Goal: Task Accomplishment & Management: Use online tool/utility

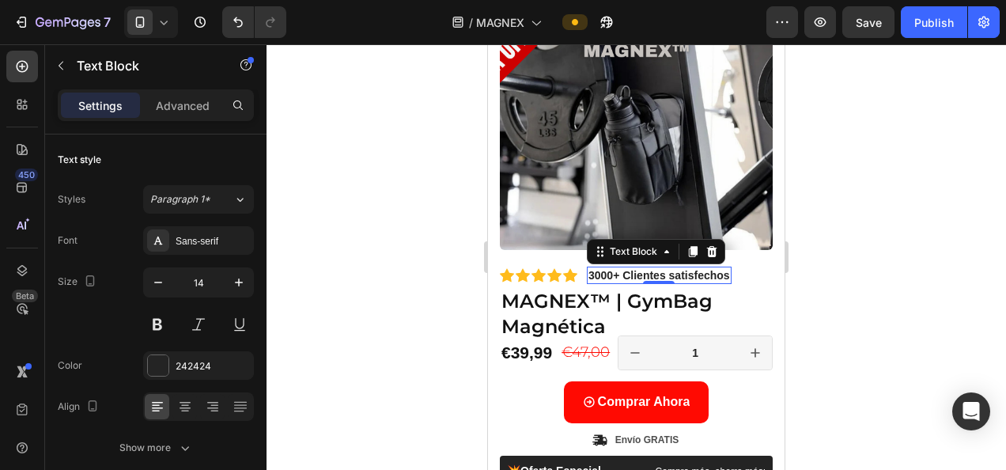
scroll to position [36, 0]
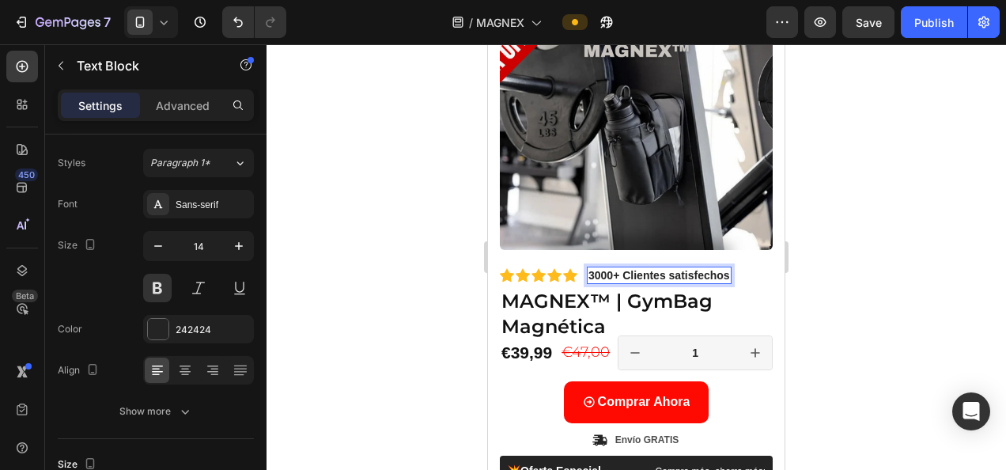
click at [615, 268] on p "3000+ Clientes satisfechos" at bounding box center [659, 275] width 142 height 14
click at [620, 268] on p "3000+ Clientes satisfechos" at bounding box center [659, 275] width 142 height 14
click at [590, 268] on p "3000 Clientes satisfechos" at bounding box center [655, 275] width 134 height 14
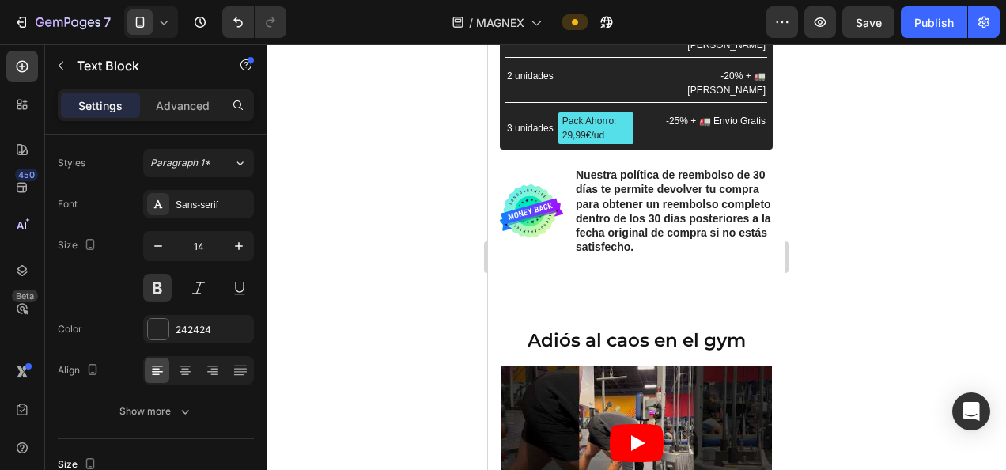
scroll to position [815, 0]
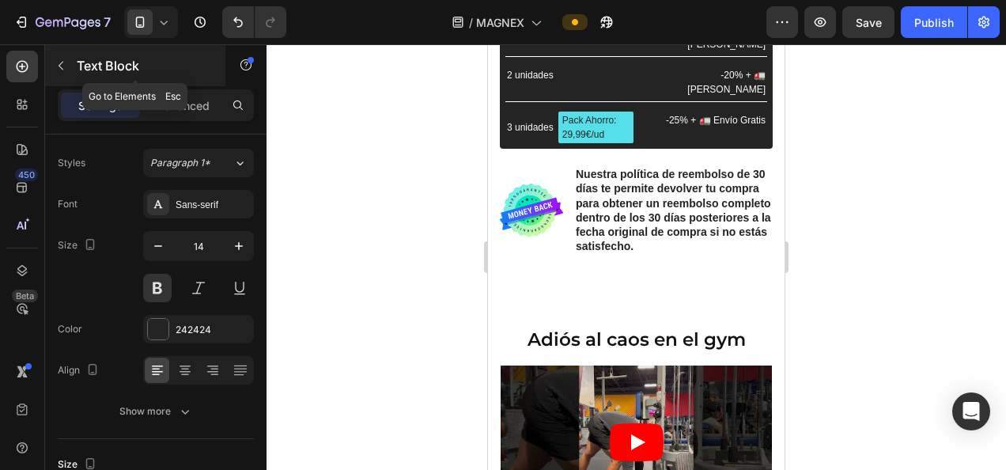
click at [65, 62] on icon "button" at bounding box center [61, 65] width 13 height 13
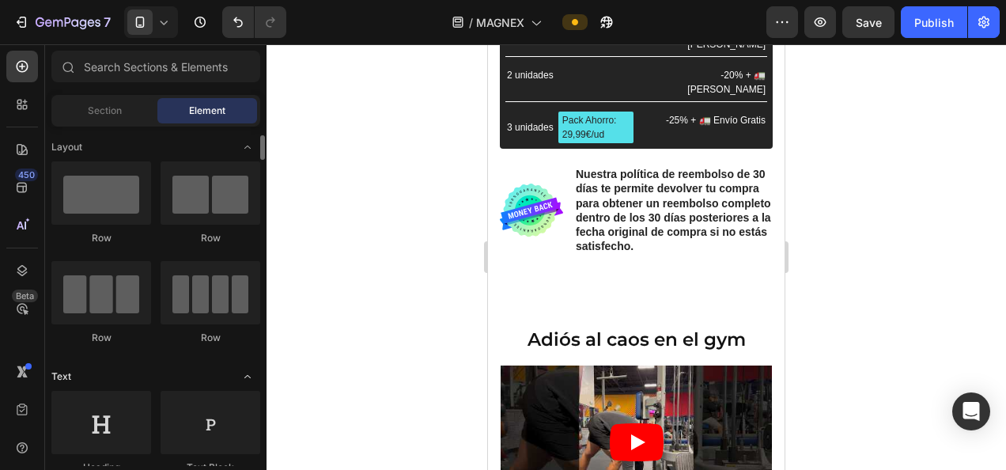
scroll to position [0, 0]
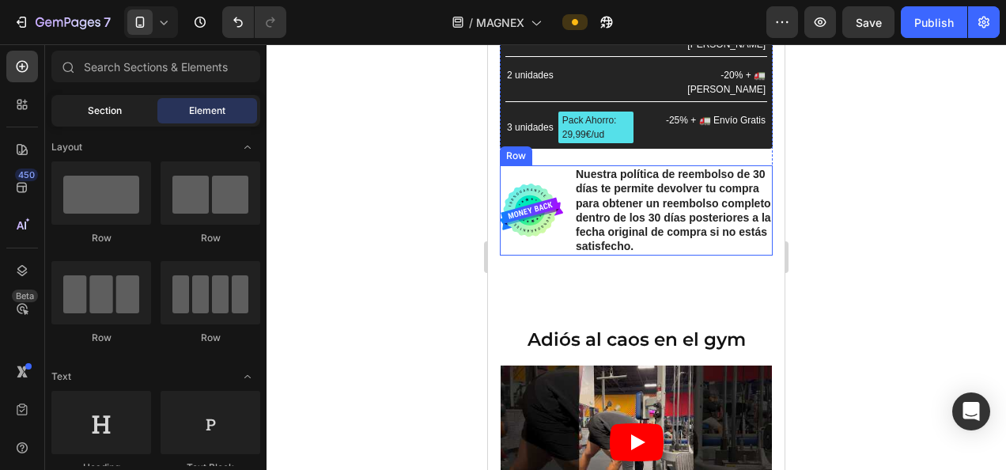
click at [102, 105] on span "Section" at bounding box center [105, 111] width 34 height 14
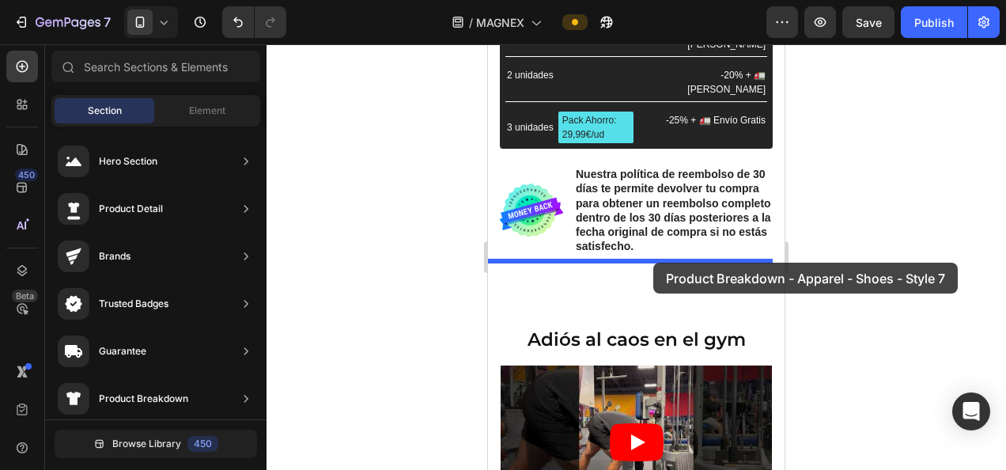
drag, startPoint x: 885, startPoint y: 333, endPoint x: 653, endPoint y: 262, distance: 242.1
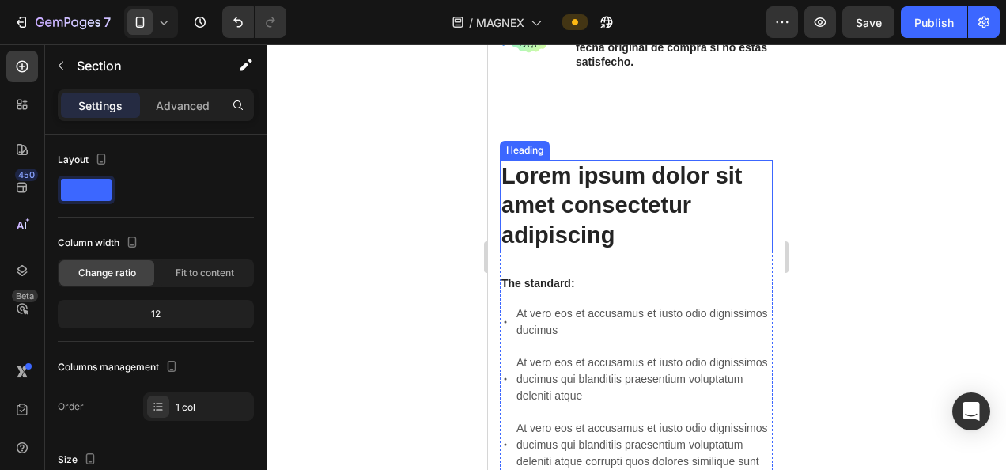
scroll to position [1000, 0]
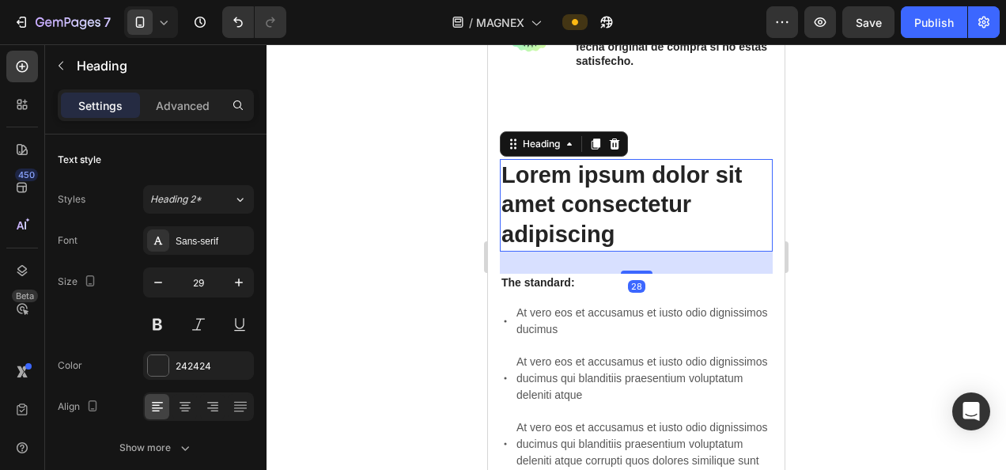
click at [614, 204] on p "Lorem ipsum dolor sit amet consectetur adipiscing" at bounding box center [636, 204] width 270 height 89
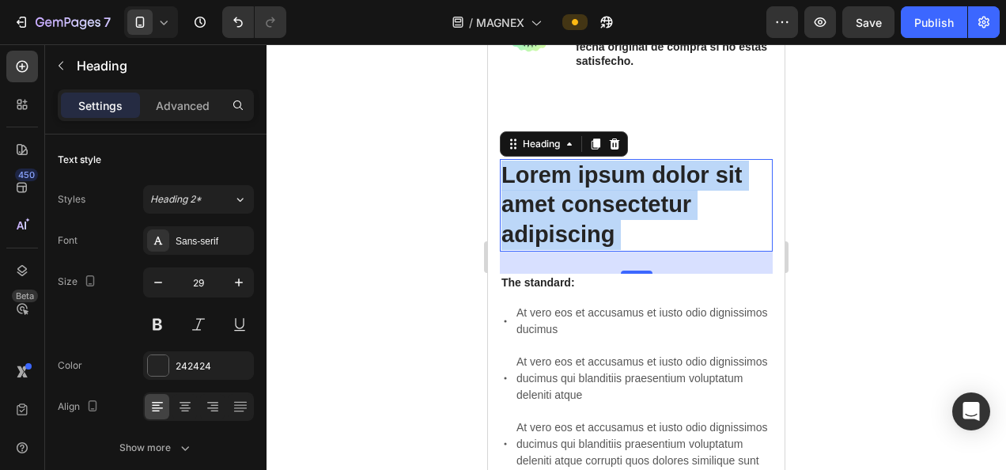
drag, startPoint x: 614, startPoint y: 204, endPoint x: 528, endPoint y: 160, distance: 96.5
click at [528, 160] on p "Lorem ipsum dolor sit amet consectetur adipiscing" at bounding box center [636, 204] width 270 height 89
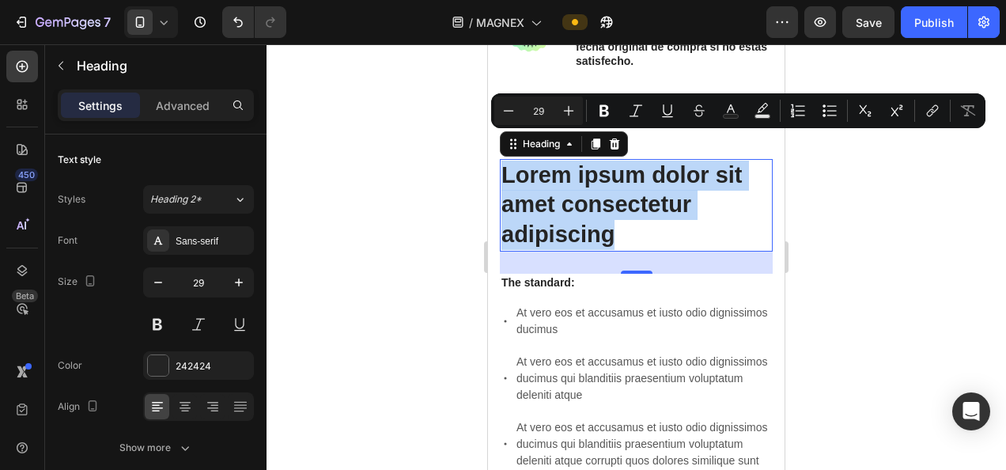
drag, startPoint x: 616, startPoint y: 206, endPoint x: 500, endPoint y: 140, distance: 133.5
click at [500, 159] on h2 "Lorem ipsum dolor sit amet consectetur adipiscing" at bounding box center [636, 205] width 273 height 92
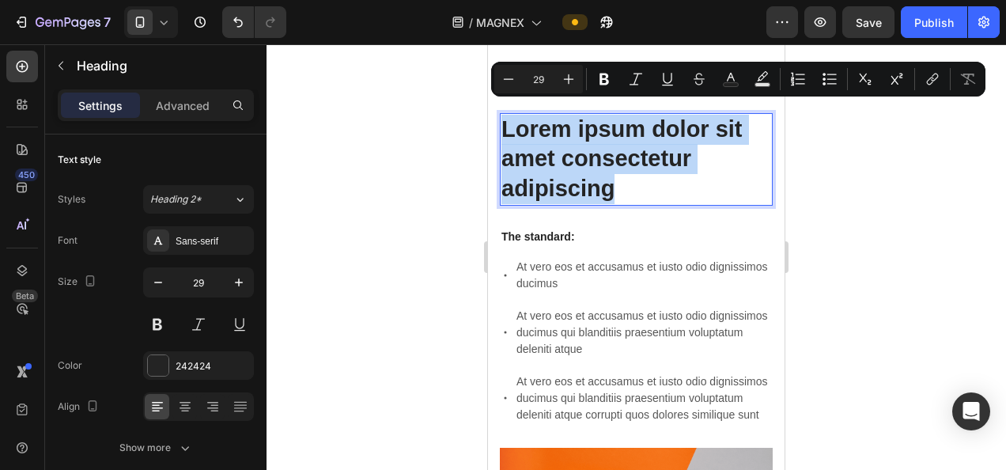
scroll to position [1001, 0]
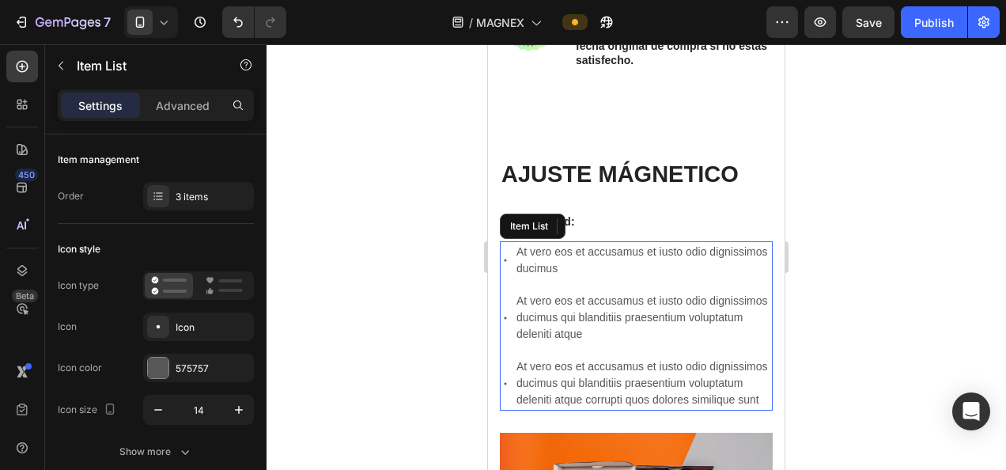
click at [628, 368] on p "At vero eos et accusamus et iusto odio dignissimos ducimus qui blanditiis praes…" at bounding box center [643, 383] width 254 height 50
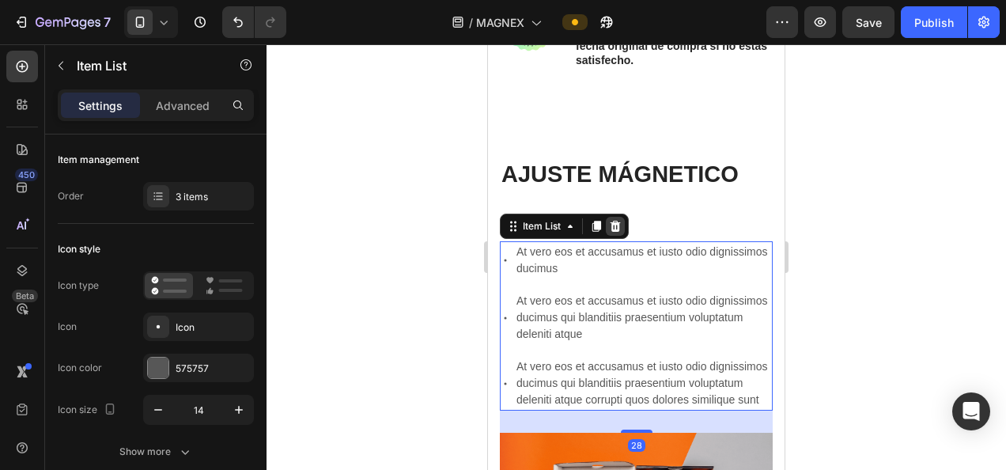
click at [620, 220] on icon at bounding box center [615, 226] width 13 height 13
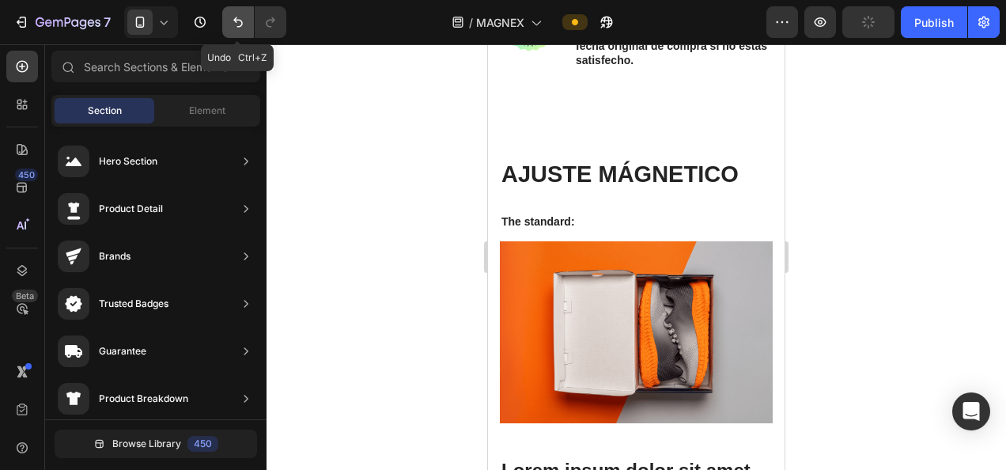
click at [248, 17] on button "Undo/Redo" at bounding box center [238, 22] width 32 height 32
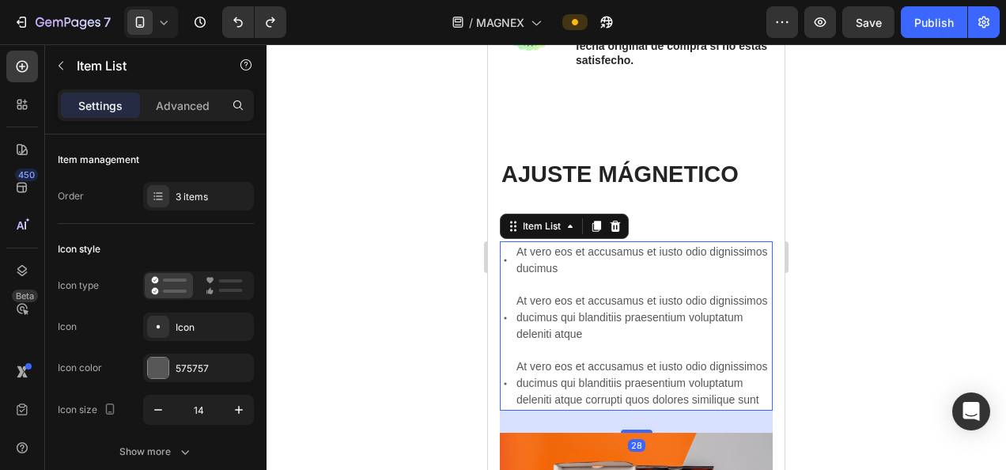
click at [598, 389] on p "At vero eos et accusamus et iusto odio dignissimos ducimus qui blanditiis praes…" at bounding box center [643, 383] width 254 height 50
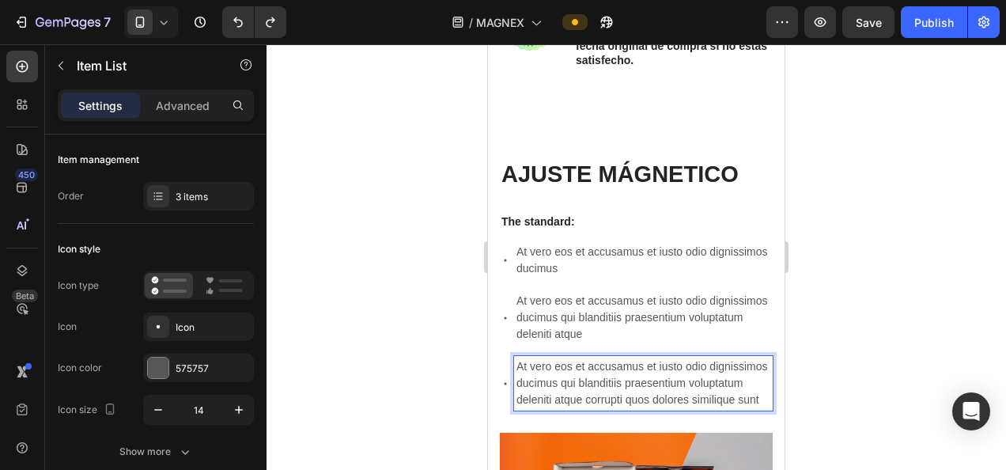
click at [598, 389] on p "At vero eos et accusamus et iusto odio dignissimos ducimus qui blanditiis praes…" at bounding box center [643, 383] width 254 height 50
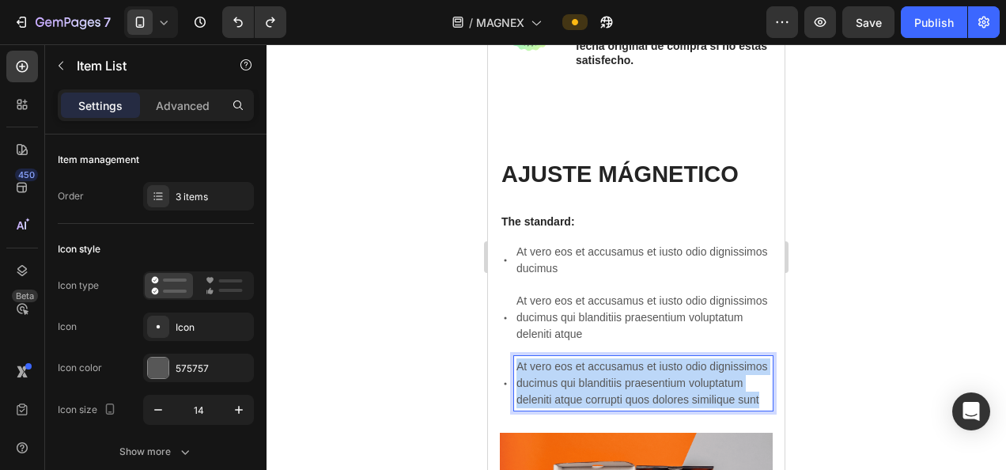
click at [598, 389] on p "At vero eos et accusamus et iusto odio dignissimos ducimus qui blanditiis praes…" at bounding box center [643, 383] width 254 height 50
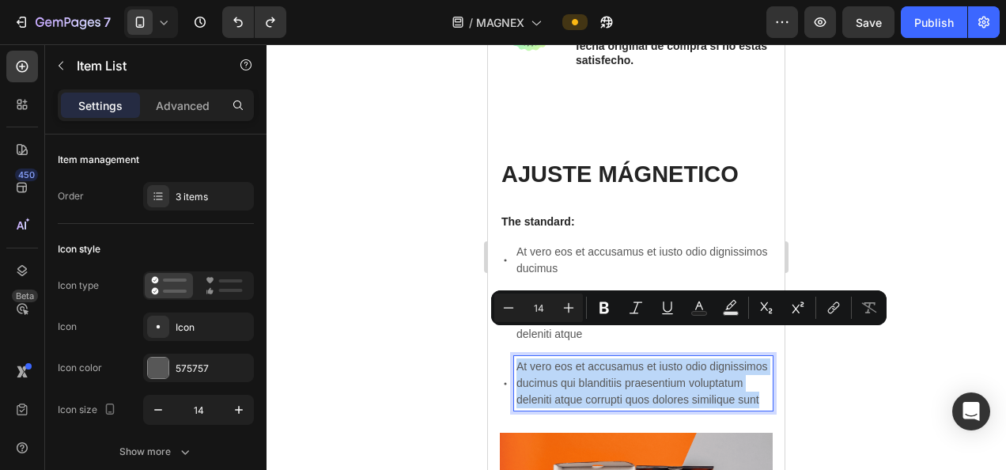
drag, startPoint x: 598, startPoint y: 389, endPoint x: 588, endPoint y: 378, distance: 14.6
click at [588, 378] on p "At vero eos et accusamus et iusto odio dignissimos ducimus qui blanditiis praes…" at bounding box center [643, 383] width 254 height 50
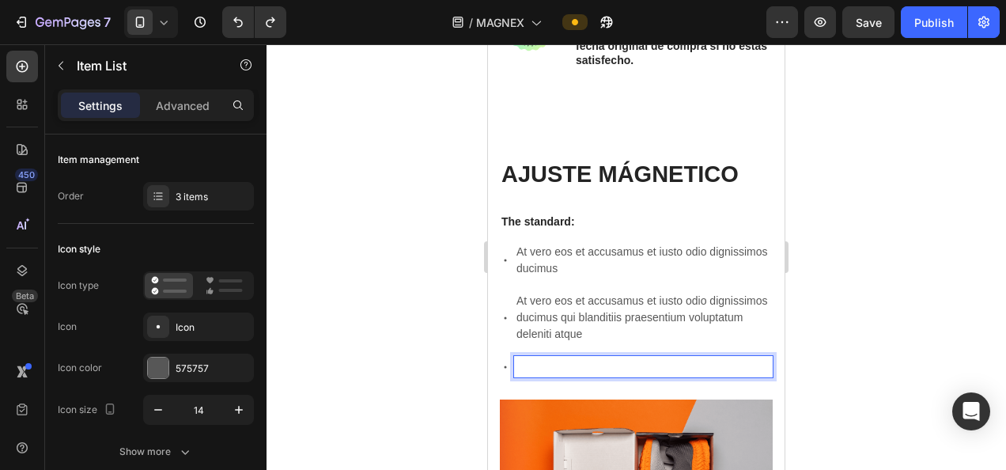
scroll to position [998, 0]
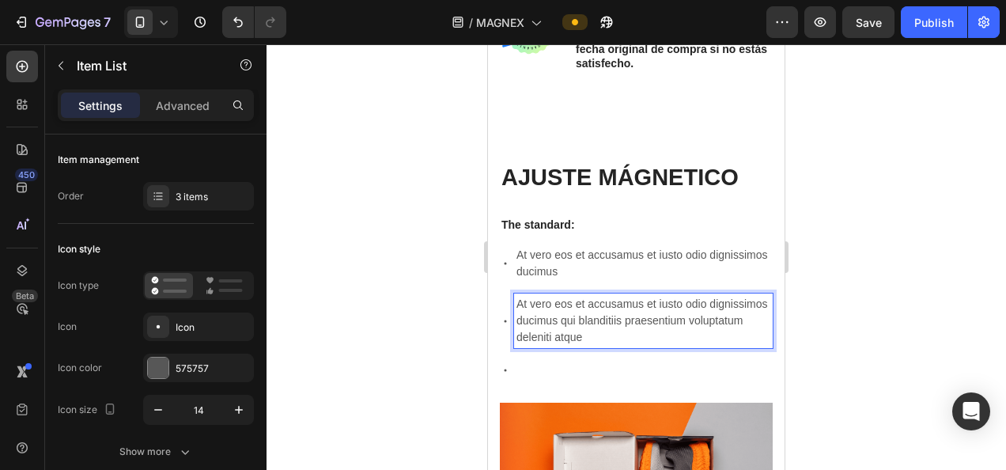
click at [590, 296] on p "At vero eos et accusamus et iusto odio dignissimos ducimus qui blanditiis praes…" at bounding box center [643, 321] width 254 height 50
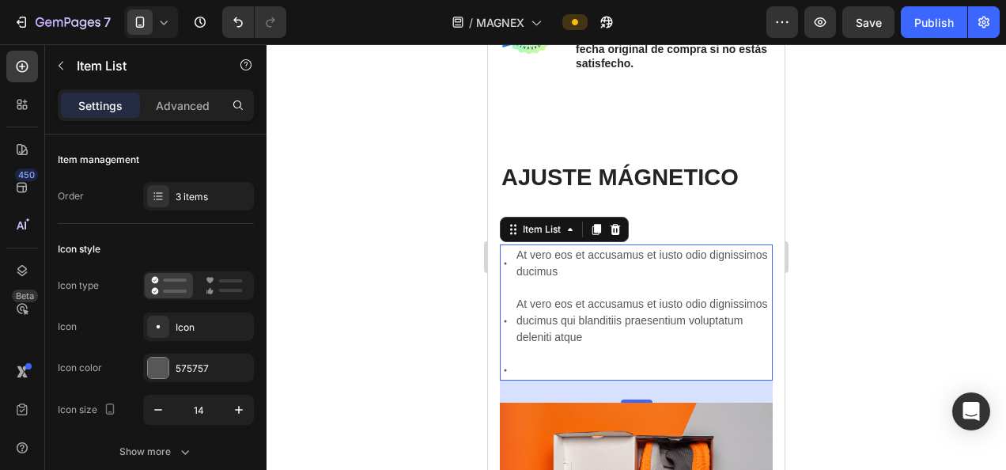
click at [504, 315] on icon at bounding box center [505, 320] width 11 height 11
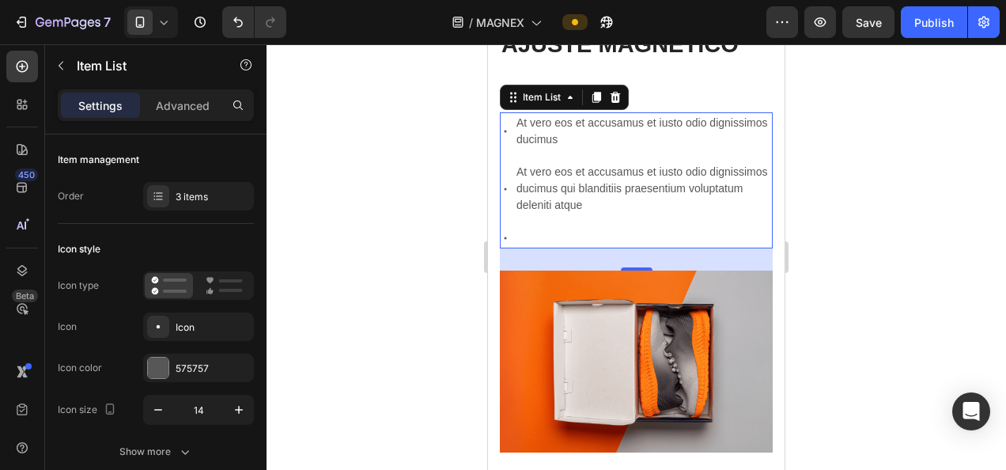
scroll to position [1102, 0]
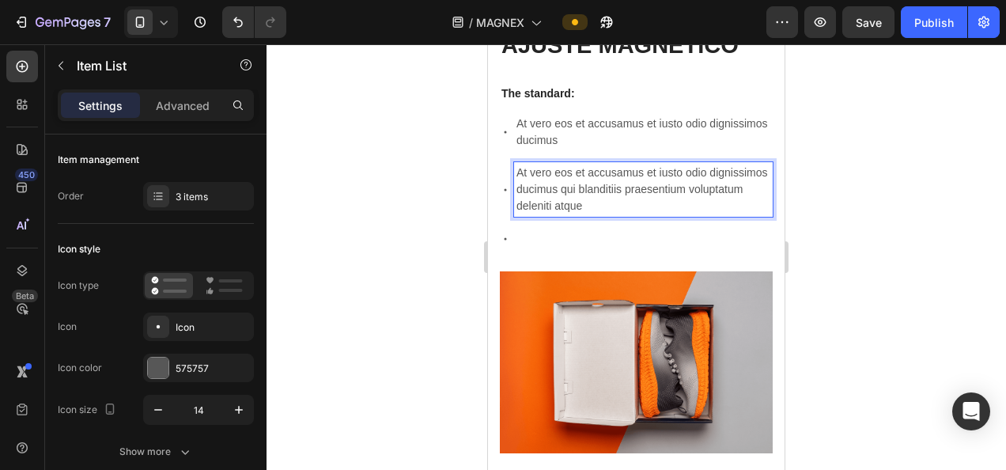
click at [658, 195] on p "At vero eos et accusamus et iusto odio dignissimos ducimus qui blanditiis praes…" at bounding box center [643, 189] width 254 height 50
click at [656, 201] on p "At vero eos et accusamus et iusto odio dignissimos ducimus qui blanditiis praes…" at bounding box center [643, 189] width 254 height 50
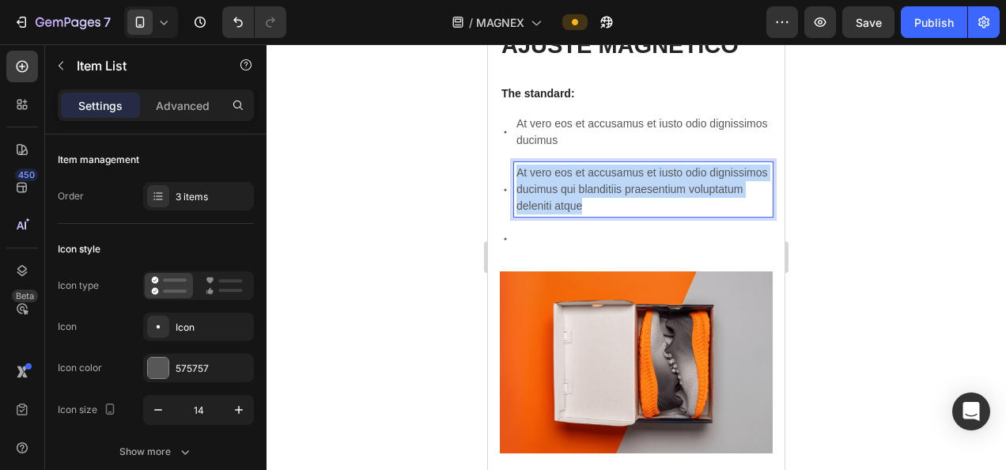
drag, startPoint x: 656, startPoint y: 201, endPoint x: 505, endPoint y: 168, distance: 154.6
click at [505, 168] on div "At vero eos et accusamus et iusto odio dignissimos ducimus qui blanditiis praes…" at bounding box center [636, 189] width 273 height 55
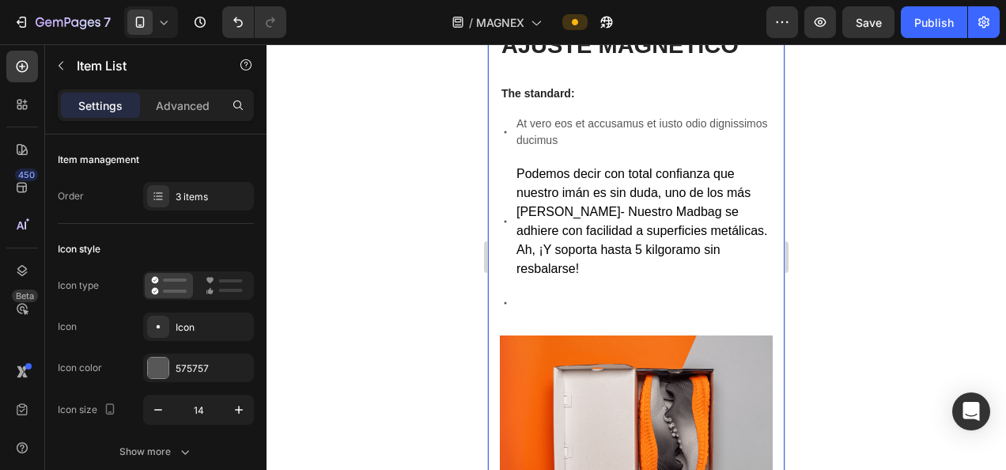
click at [964, 245] on div at bounding box center [635, 256] width 739 height 425
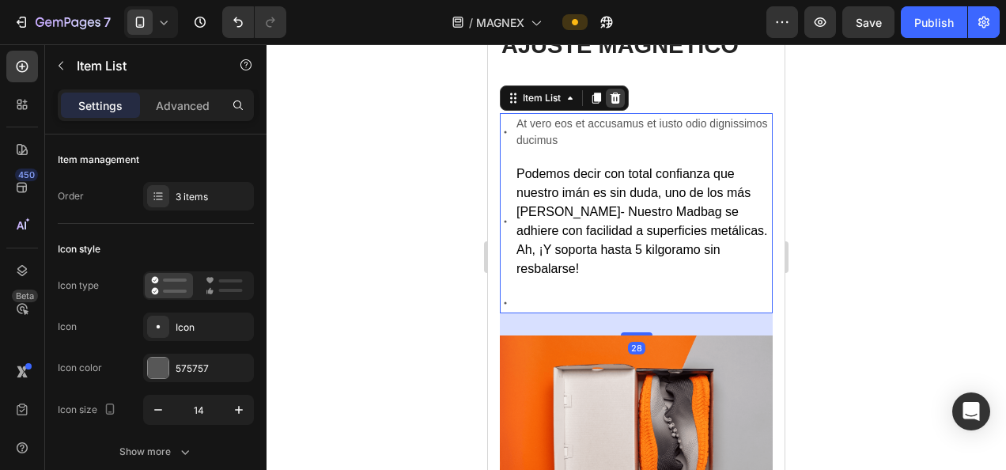
click at [623, 94] on div at bounding box center [615, 98] width 19 height 19
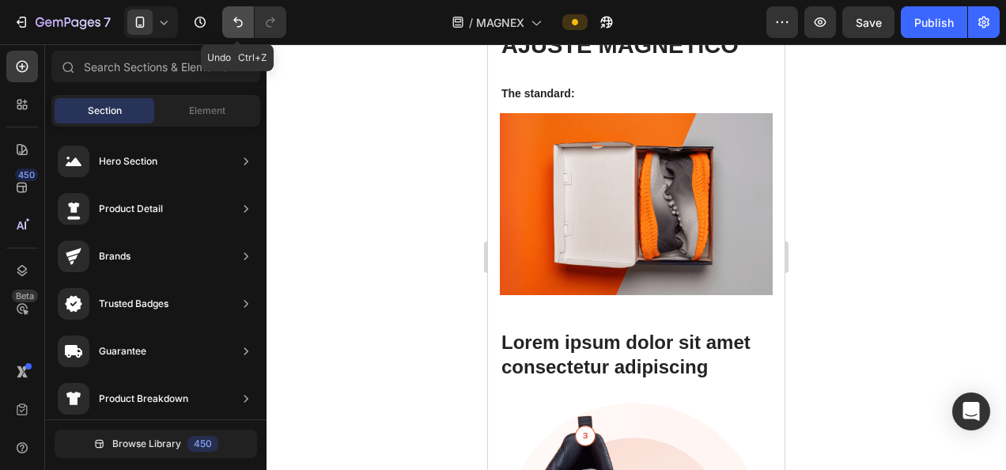
click at [236, 25] on icon "Undo/Redo" at bounding box center [238, 22] width 16 height 16
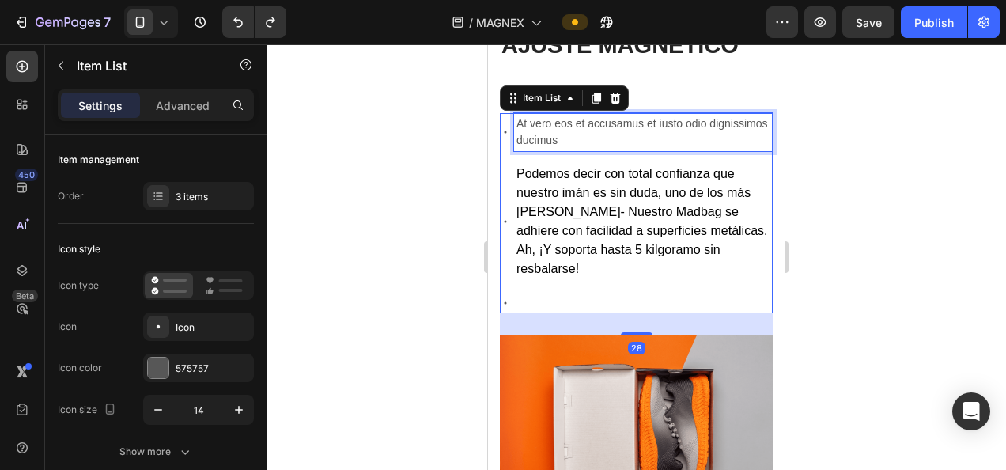
click at [627, 145] on p "At vero eos et accusamus et iusto odio dignissimos ducimus" at bounding box center [643, 131] width 254 height 33
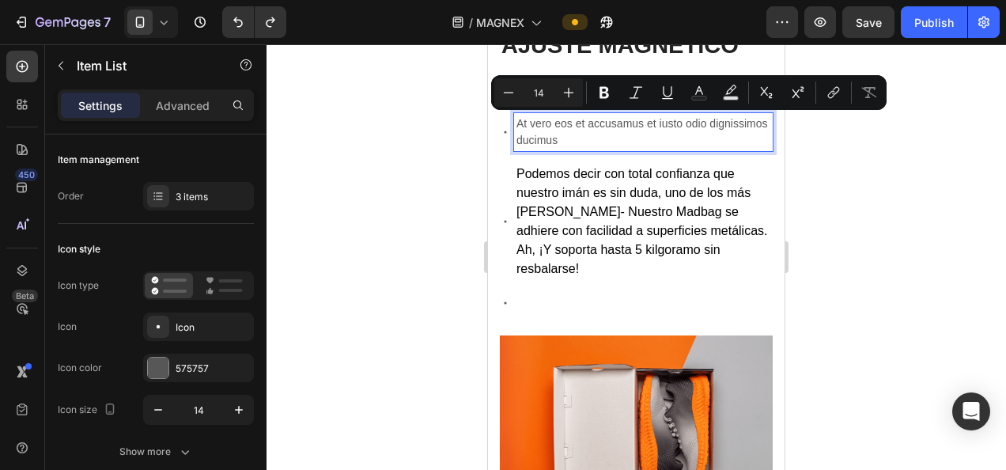
drag, startPoint x: 627, startPoint y: 145, endPoint x: 488, endPoint y: 124, distance: 140.6
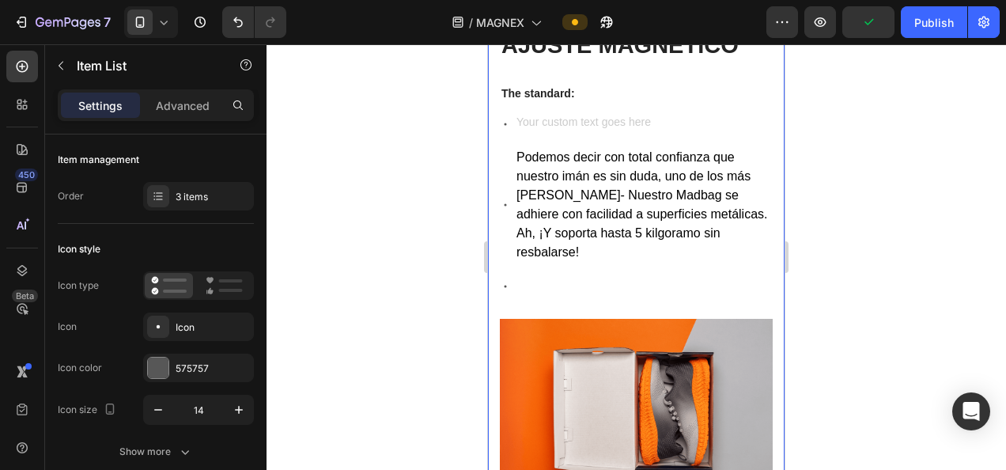
scroll to position [1099, 0]
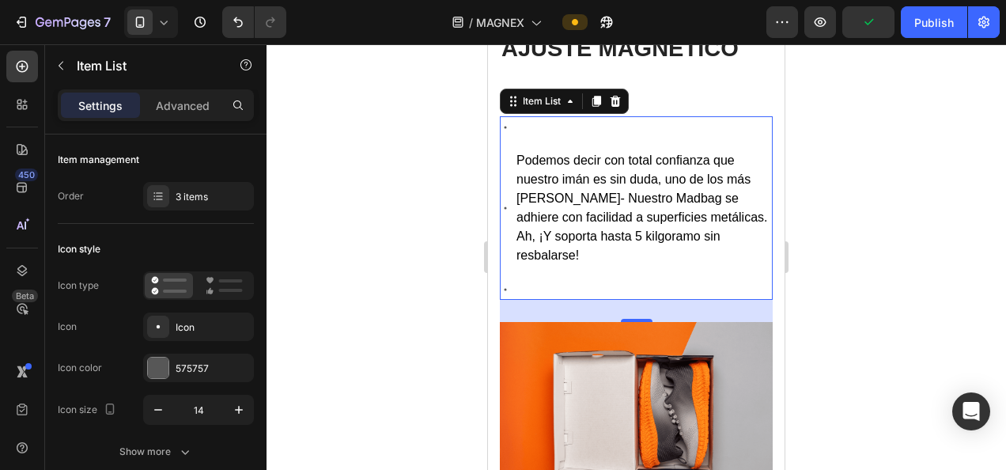
click at [848, 165] on div at bounding box center [635, 256] width 739 height 425
click at [185, 198] on div "3 items" at bounding box center [213, 197] width 74 height 14
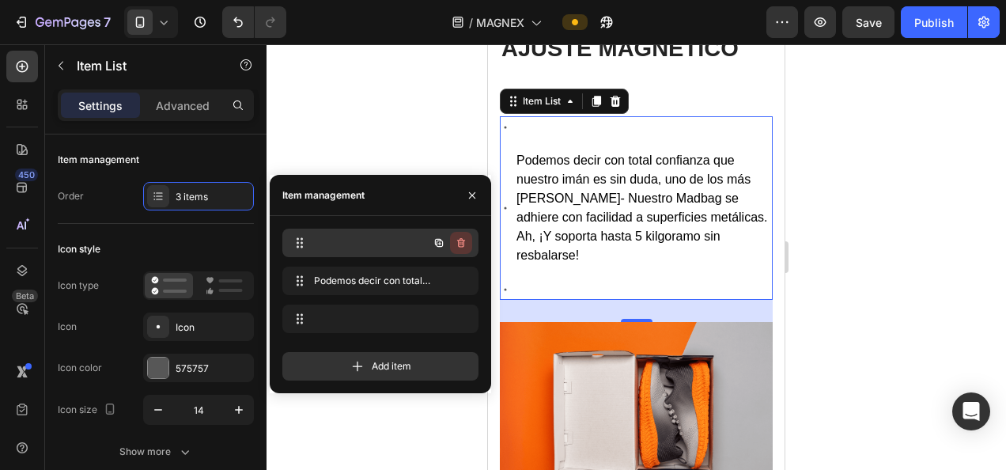
click at [461, 248] on icon "button" at bounding box center [461, 242] width 13 height 13
click at [455, 243] on div "Delete" at bounding box center [450, 243] width 29 height 14
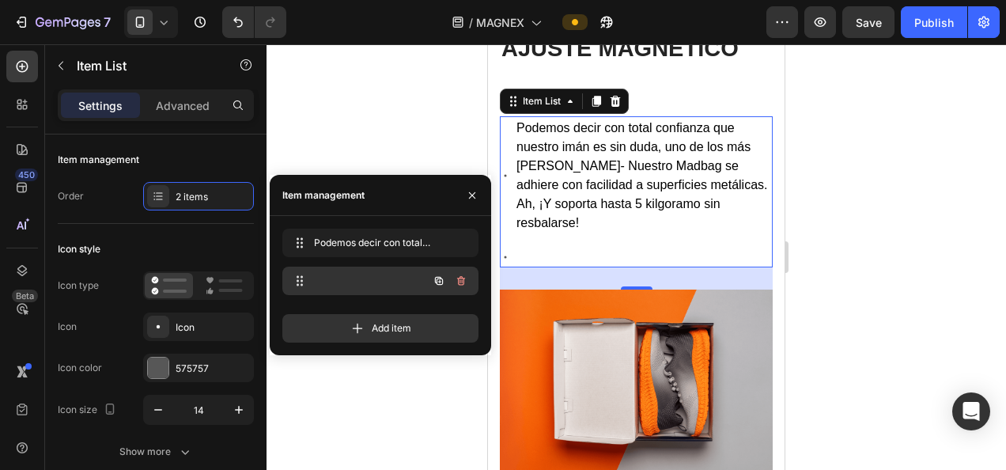
click at [462, 285] on icon "button" at bounding box center [461, 280] width 13 height 13
click at [453, 285] on div "Delete" at bounding box center [450, 281] width 29 height 14
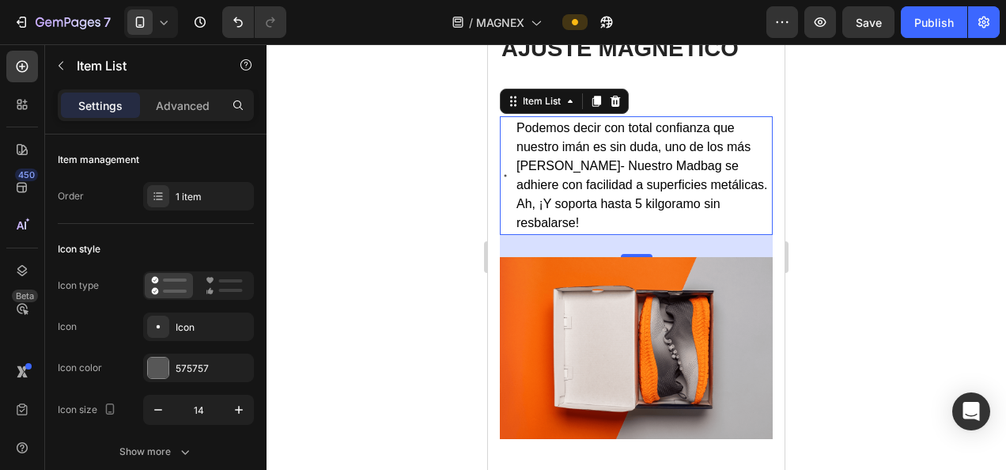
click at [417, 115] on div at bounding box center [635, 256] width 739 height 425
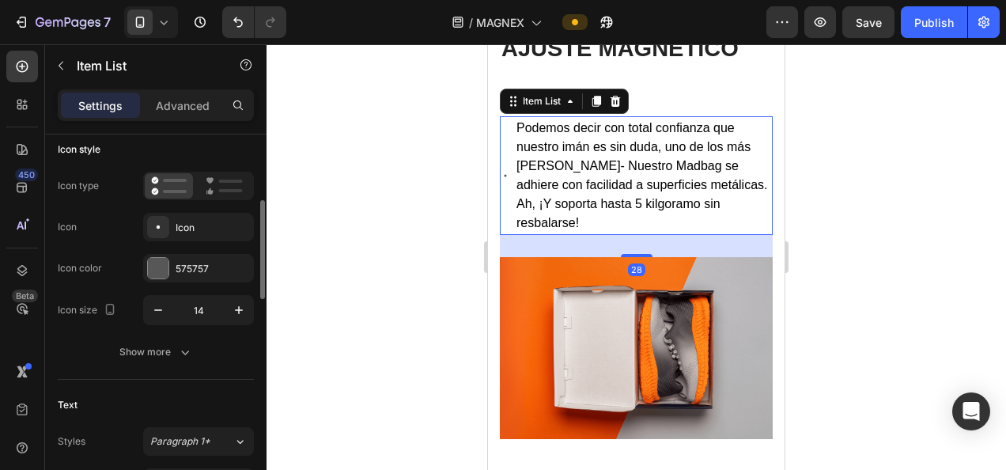
scroll to position [99, 0]
click at [166, 230] on div at bounding box center [158, 228] width 22 height 22
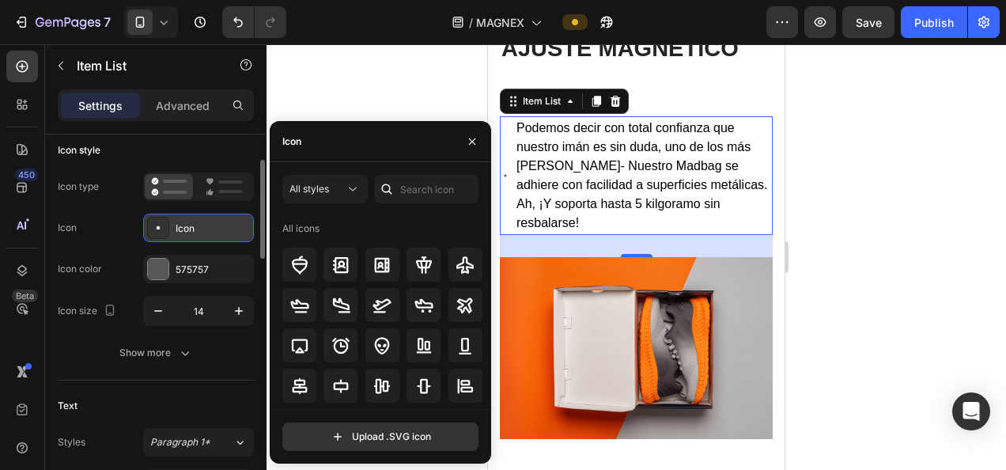
click at [168, 231] on div at bounding box center [158, 228] width 22 height 22
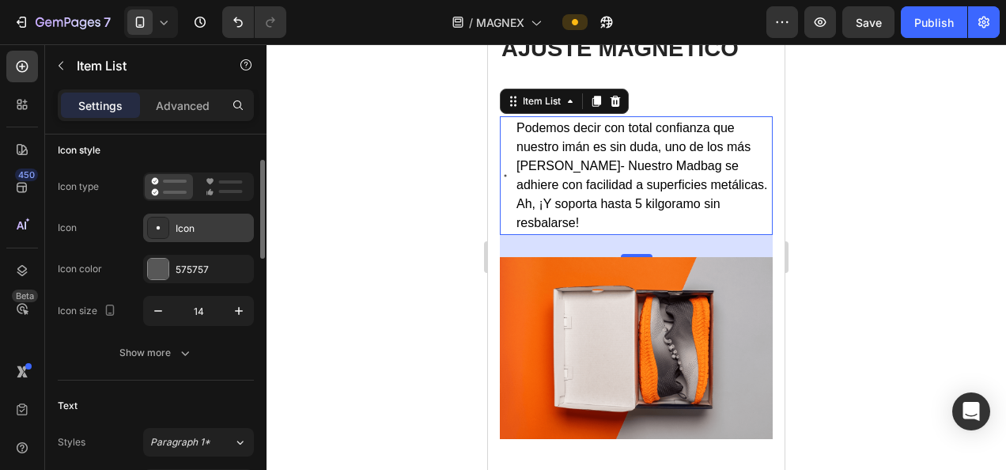
click at [168, 231] on div at bounding box center [158, 228] width 22 height 22
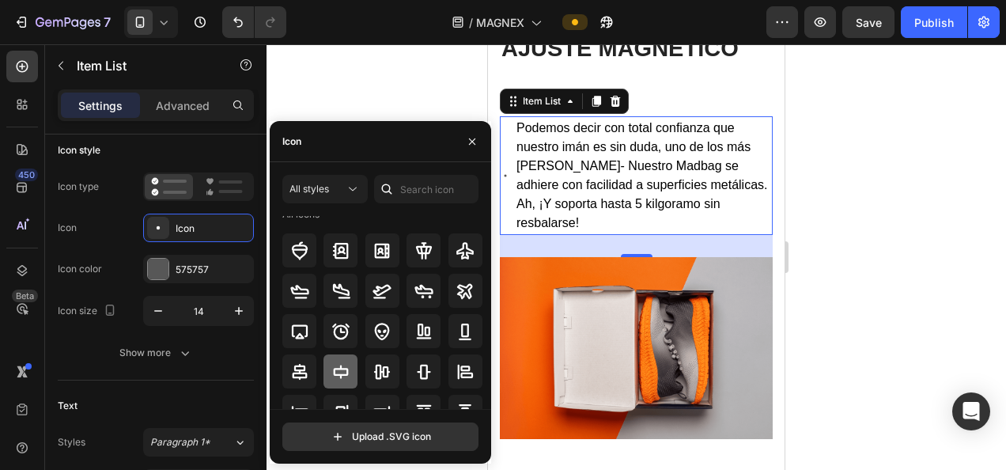
scroll to position [0, 0]
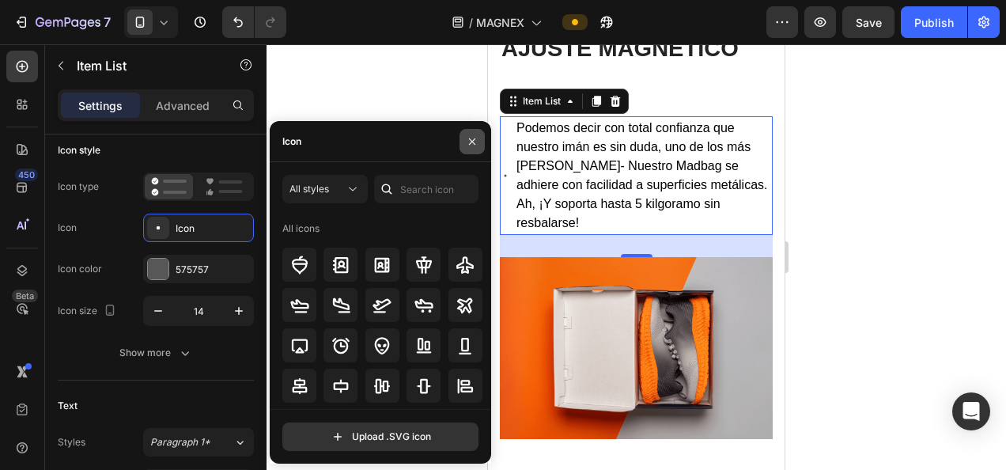
click at [473, 138] on icon "button" at bounding box center [472, 141] width 13 height 13
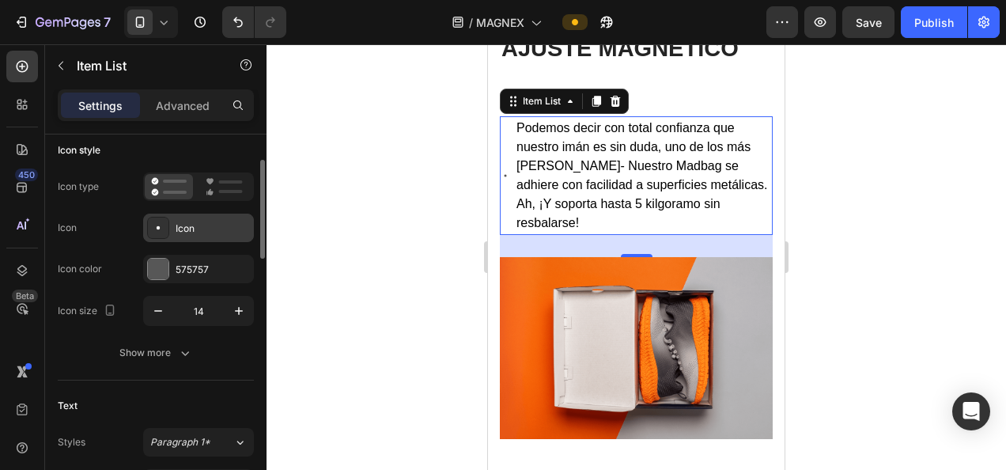
click at [168, 219] on div at bounding box center [158, 228] width 22 height 22
click at [168, 182] on icon at bounding box center [169, 186] width 36 height 19
click at [199, 235] on div "Icon" at bounding box center [198, 227] width 111 height 28
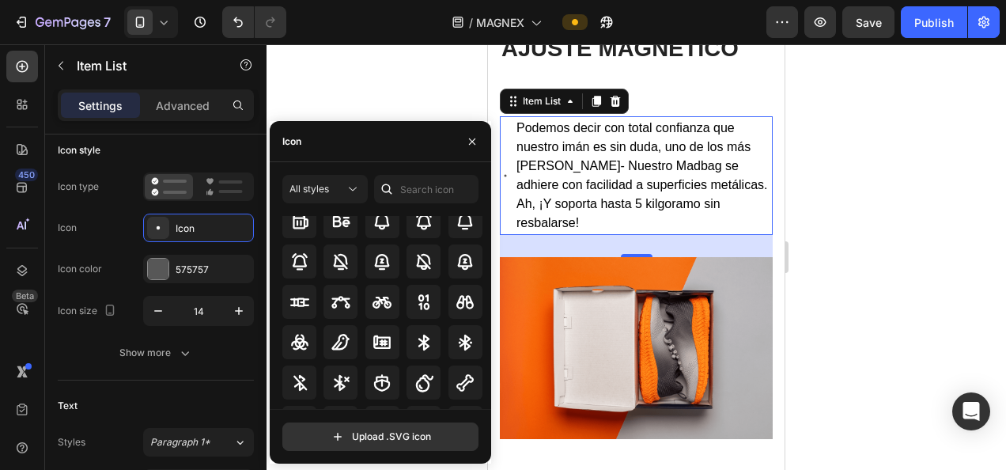
scroll to position [1319, 0]
click at [304, 262] on icon at bounding box center [300, 262] width 16 height 17
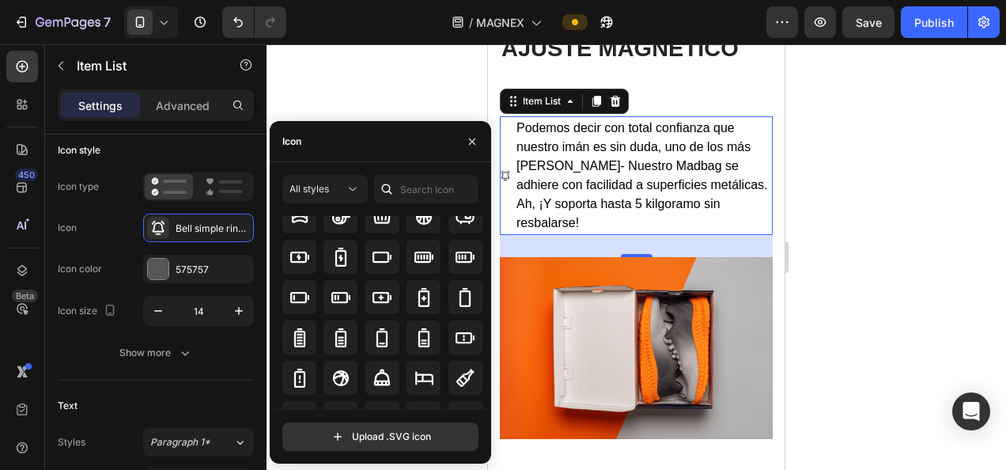
scroll to position [1093, 0]
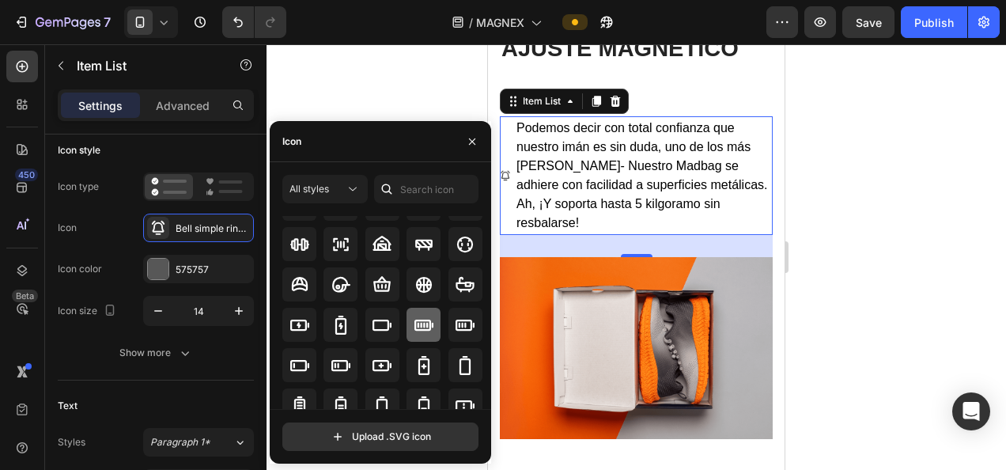
click at [428, 323] on icon at bounding box center [423, 324] width 19 height 19
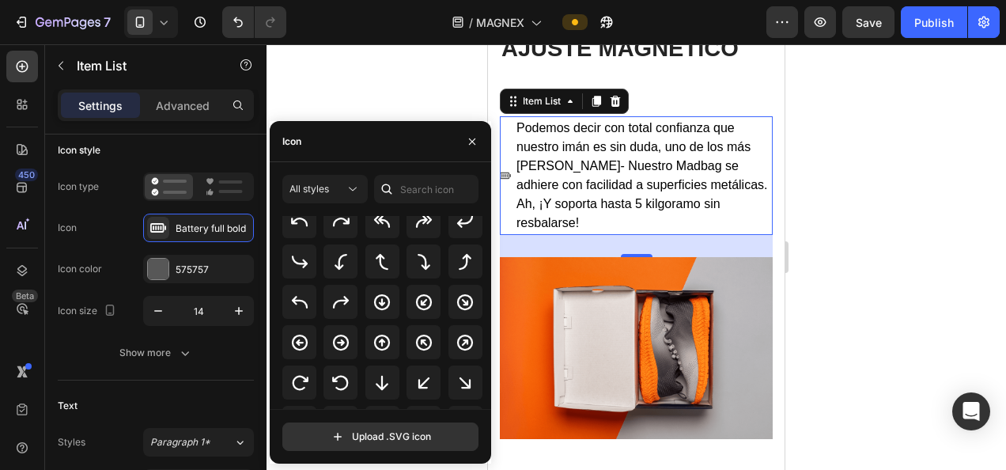
scroll to position [334, 0]
click at [462, 259] on icon at bounding box center [465, 263] width 13 height 16
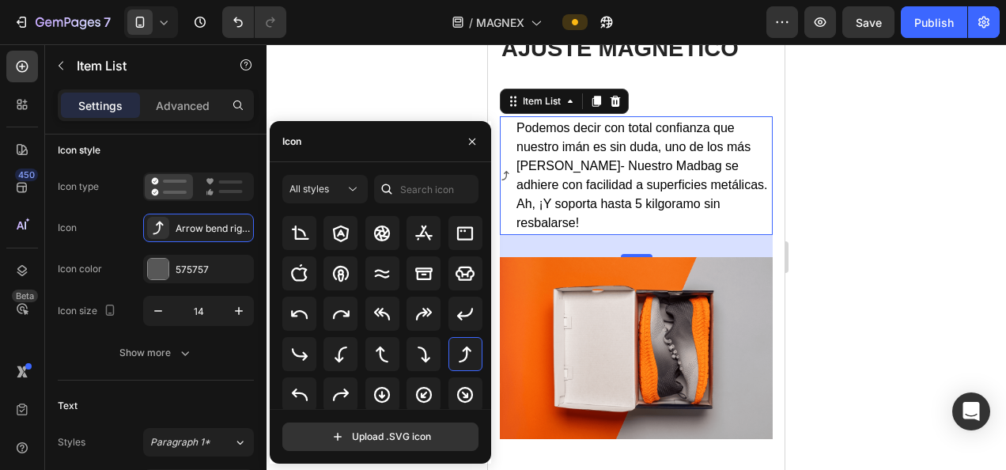
scroll to position [238, 0]
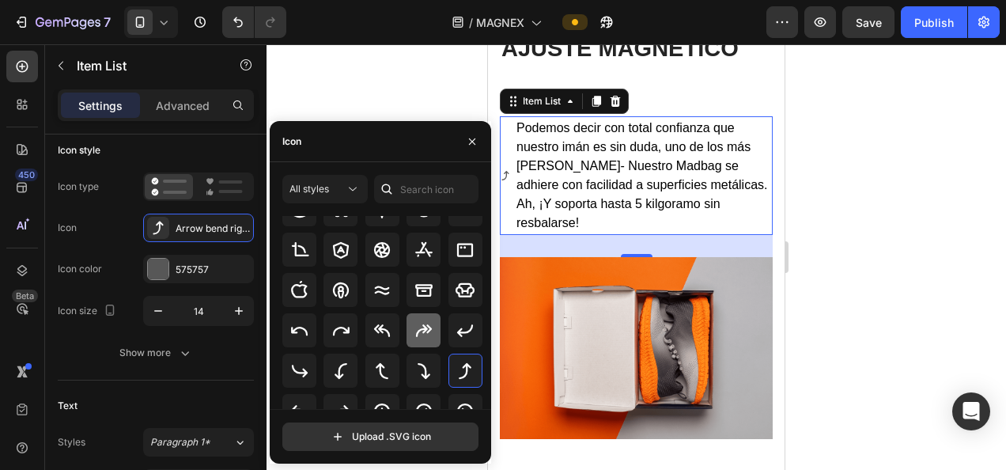
click at [426, 340] on div at bounding box center [423, 330] width 34 height 34
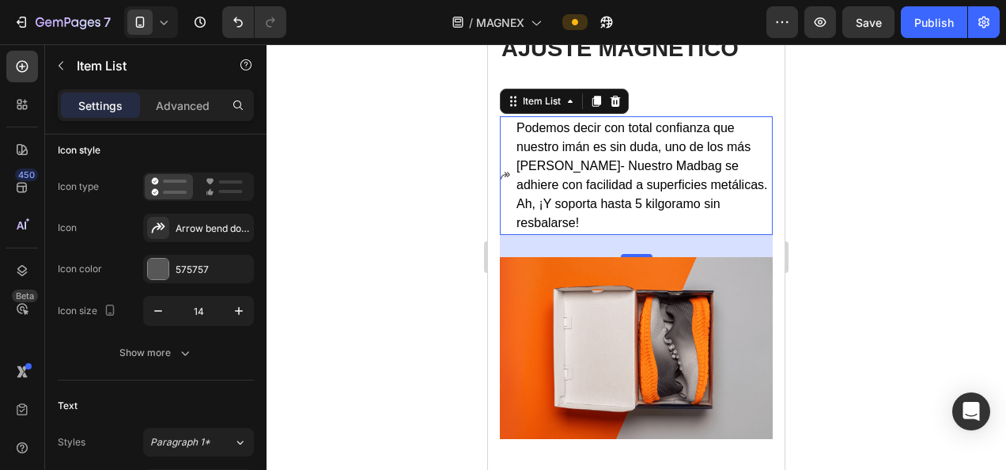
click at [400, 74] on div at bounding box center [635, 256] width 739 height 425
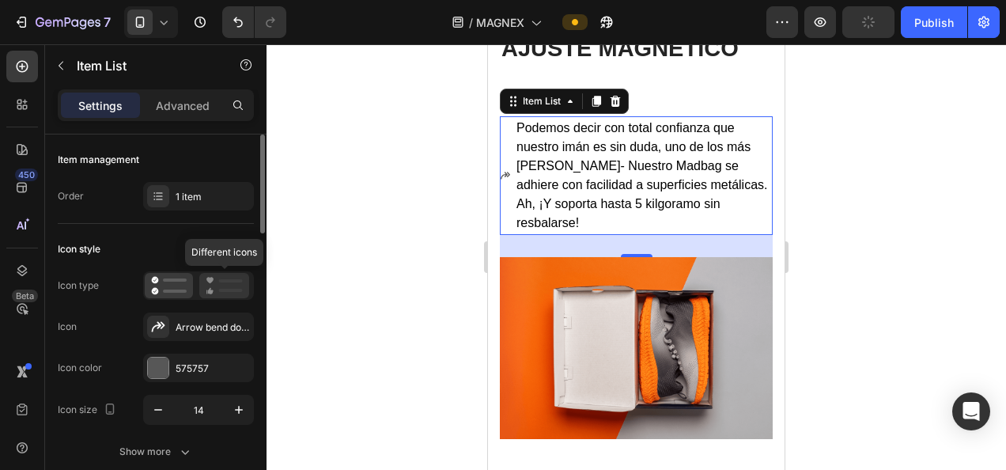
click at [234, 285] on icon at bounding box center [224, 285] width 37 height 19
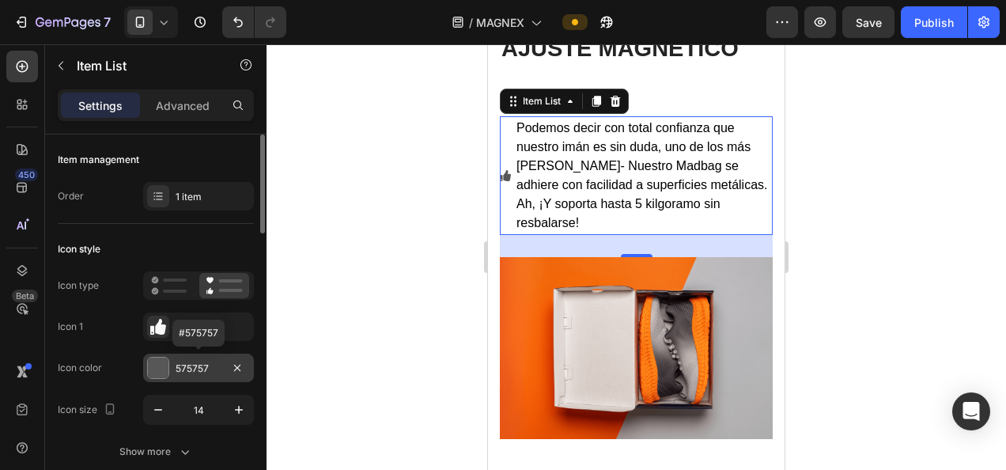
click at [187, 365] on div "575757" at bounding box center [199, 368] width 46 height 14
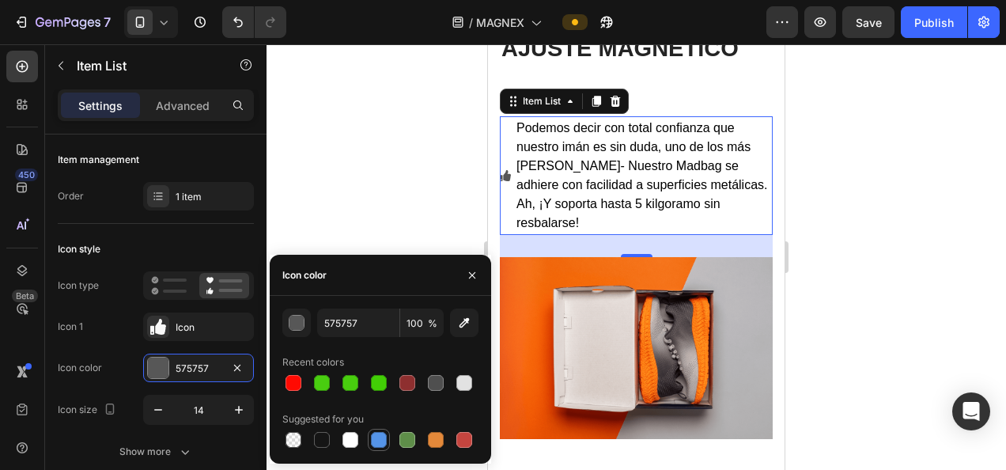
click at [376, 430] on div at bounding box center [378, 439] width 19 height 19
click at [329, 436] on div at bounding box center [322, 440] width 16 height 16
click at [376, 444] on div at bounding box center [379, 440] width 16 height 16
type input "5594E7"
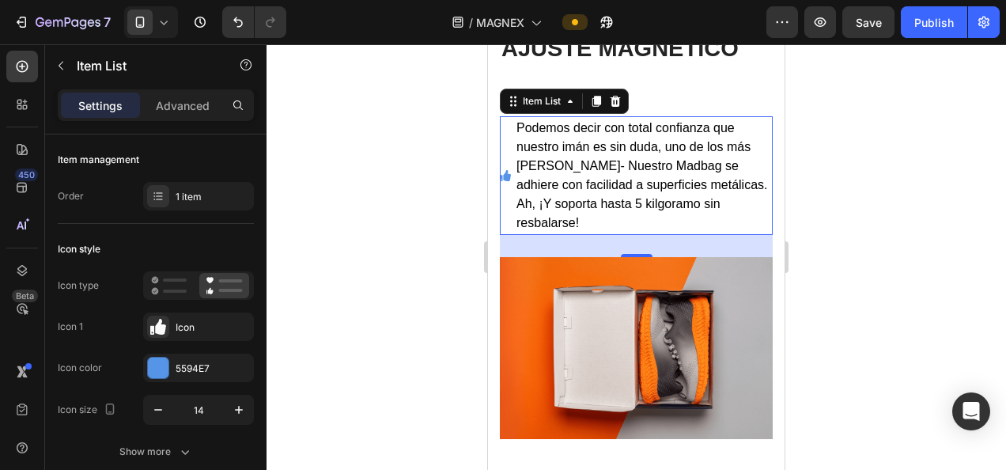
click at [391, 171] on div at bounding box center [635, 256] width 739 height 425
click at [569, 222] on span "Podemos decir con total confianza que nuestro imán es sin duda, uno de los más …" at bounding box center [641, 175] width 251 height 108
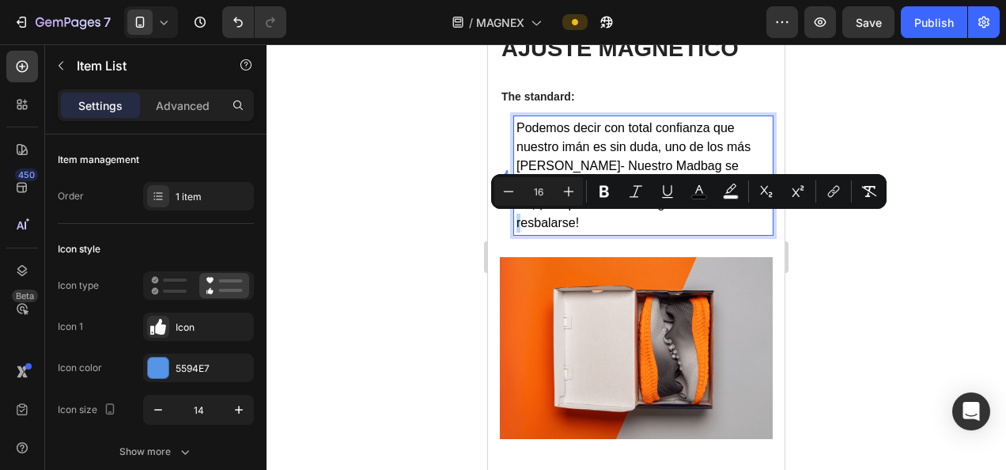
click at [564, 222] on span "Podemos decir con total confianza que nuestro imán es sin duda, uno de los más …" at bounding box center [641, 175] width 251 height 108
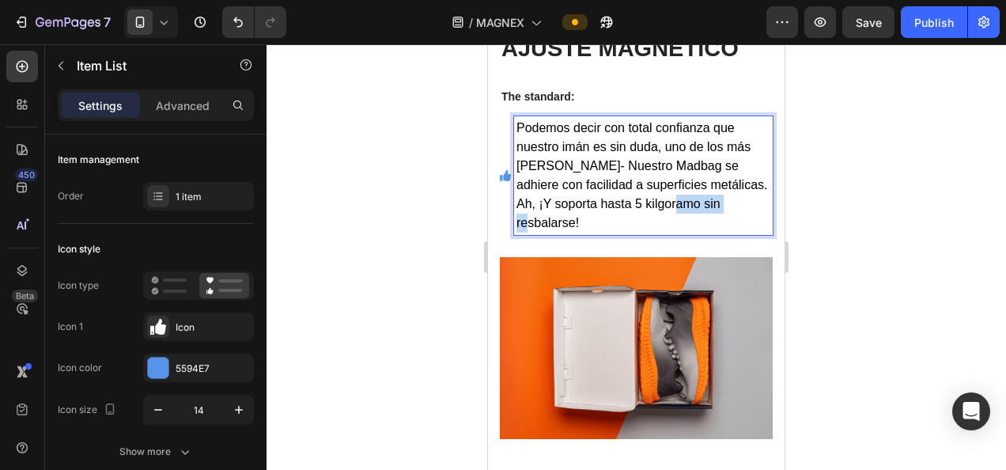
click at [564, 222] on span "Podemos decir con total confianza que nuestro imán es sin duda, uno de los más …" at bounding box center [641, 175] width 251 height 108
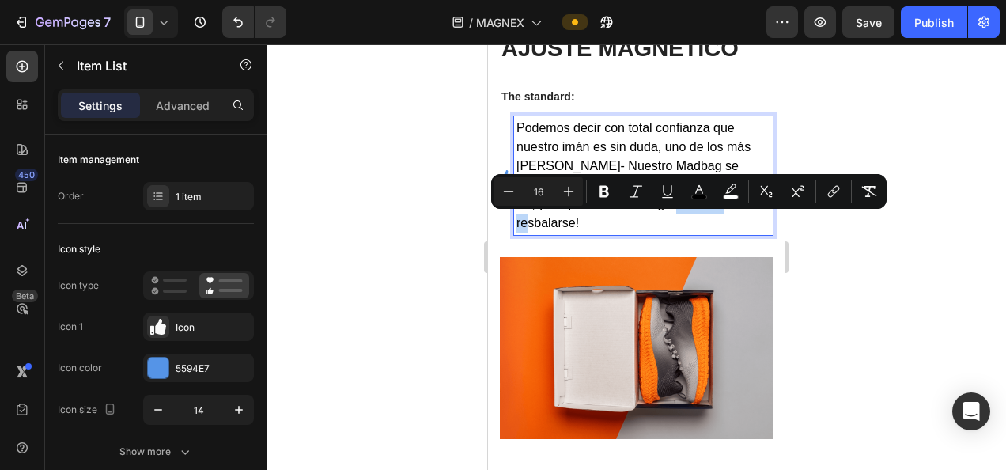
click at [564, 222] on span "Podemos decir con total confianza que nuestro imán es sin duda, uno de los más …" at bounding box center [641, 175] width 251 height 108
drag, startPoint x: 570, startPoint y: 222, endPoint x: 523, endPoint y: 225, distance: 46.7
click at [523, 225] on span "Podemos decir con total confianza que nuestro imán es sin duda, uno de los más …" at bounding box center [641, 175] width 251 height 108
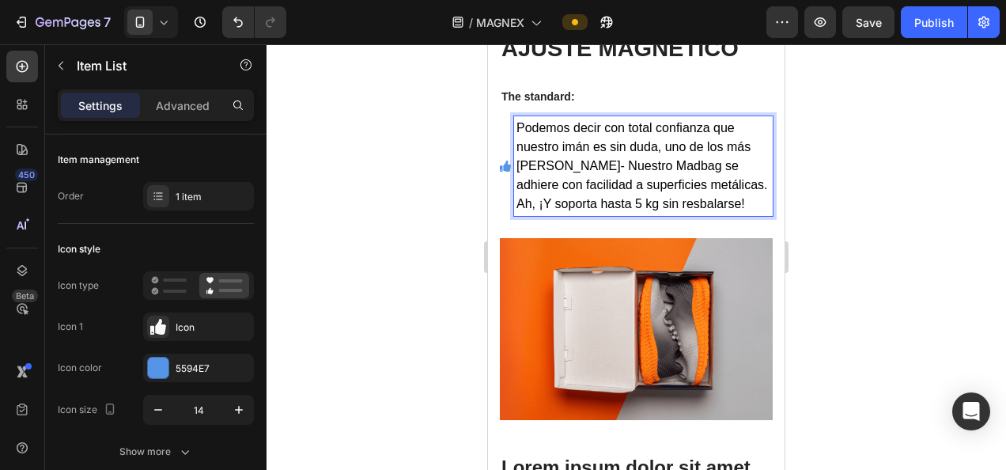
click at [708, 203] on span "Podemos decir con total confianza que nuestro imán es sin duda, uno de los más …" at bounding box center [641, 165] width 251 height 89
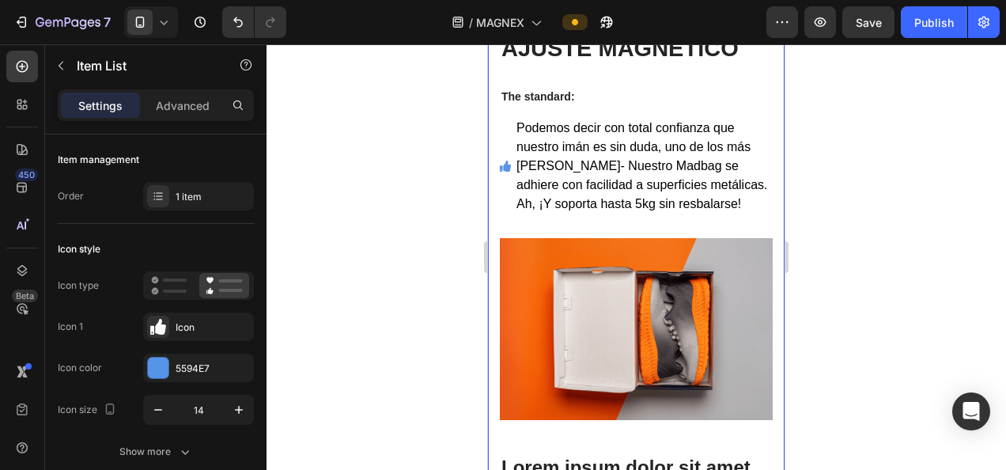
click at [419, 233] on div at bounding box center [635, 256] width 739 height 425
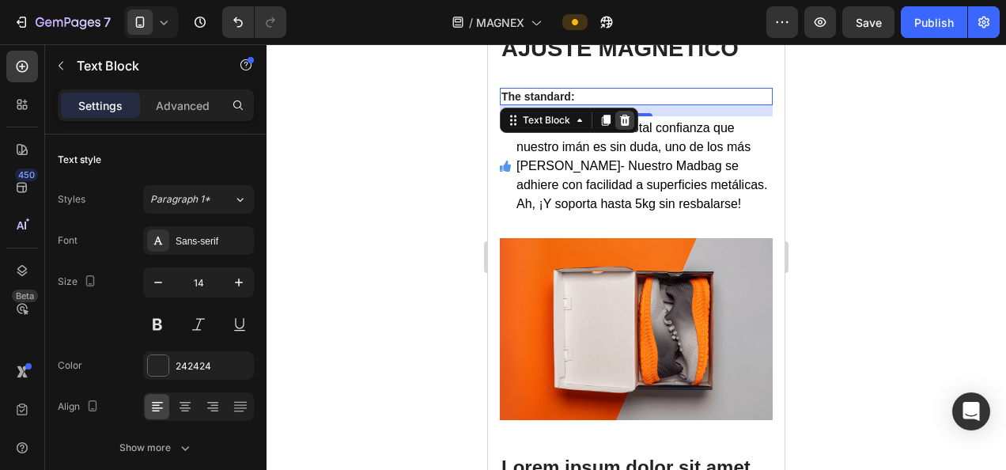
click at [628, 119] on icon at bounding box center [625, 120] width 10 height 11
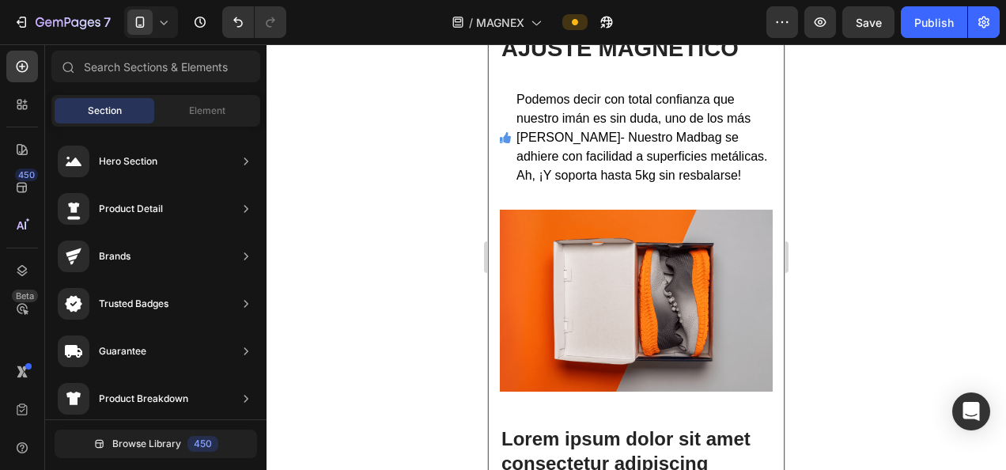
click at [373, 206] on div at bounding box center [635, 256] width 739 height 425
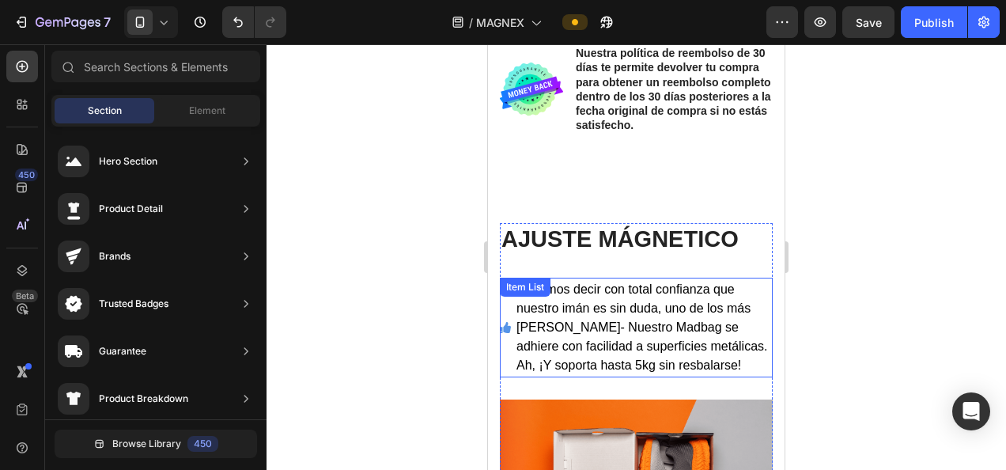
scroll to position [934, 0]
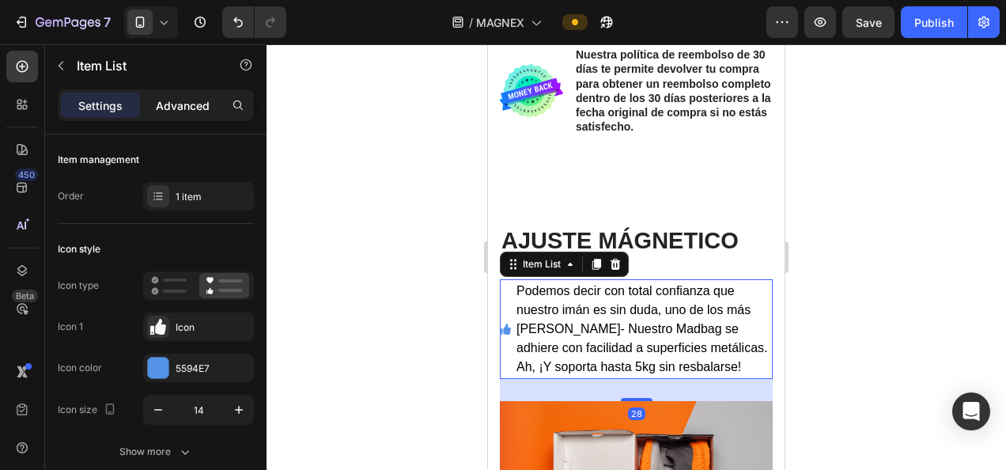
click at [174, 97] on p "Advanced" at bounding box center [183, 105] width 54 height 17
type input "100%"
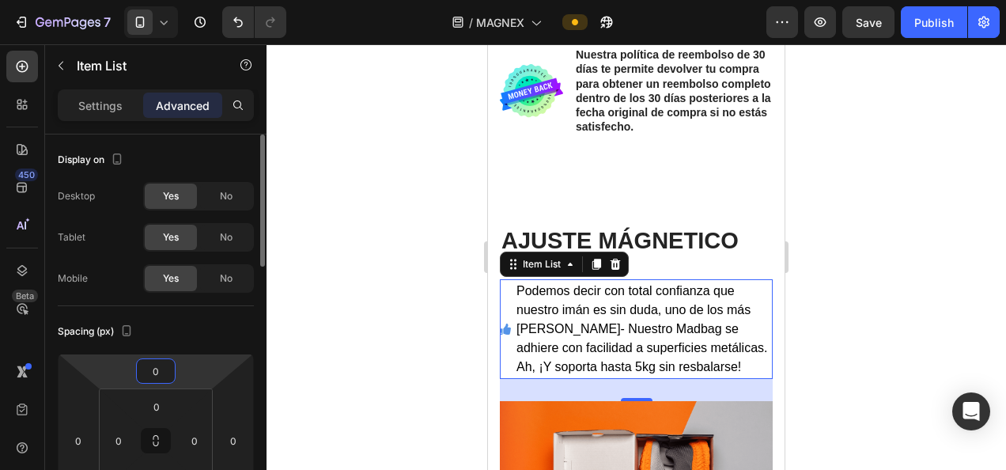
click at [163, 377] on input "0" at bounding box center [156, 371] width 32 height 24
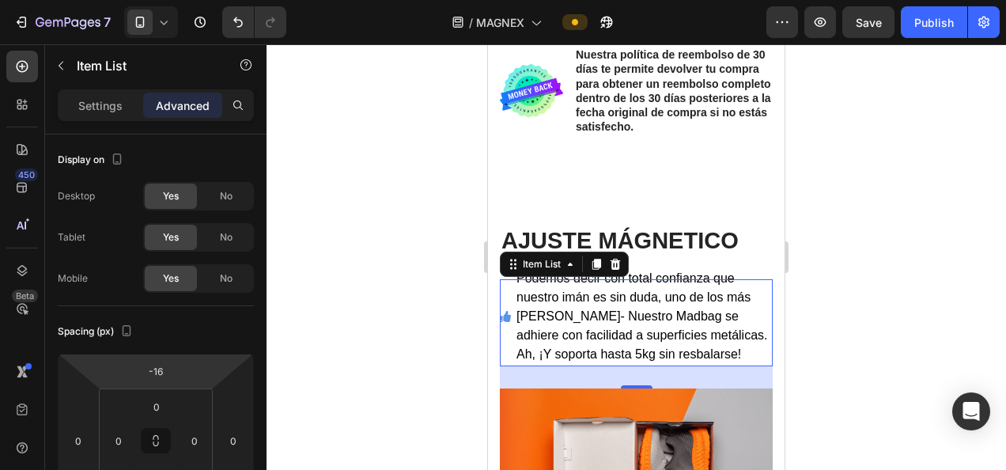
type input "-18"
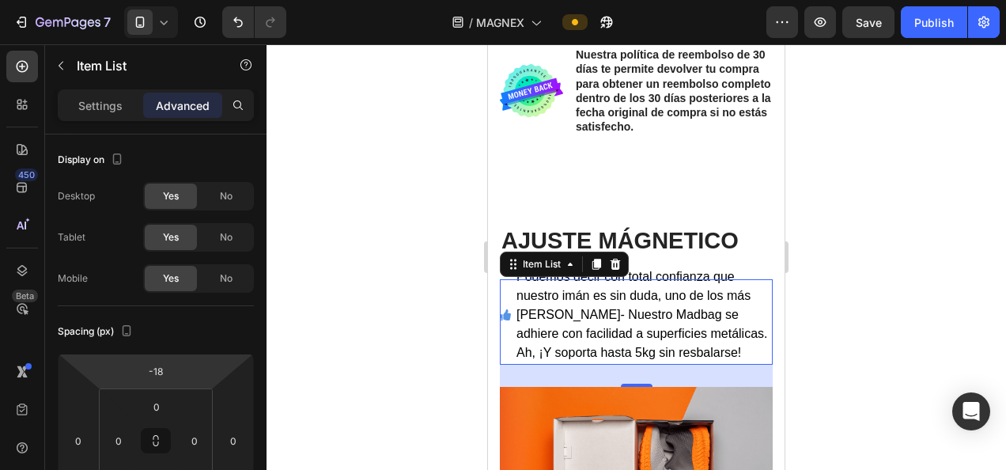
click at [188, 0] on html "7 / MAGNEX Preview Save Publish 450 Beta Sections(18) Elements(83) Section Elem…" at bounding box center [503, 0] width 1006 height 0
click at [416, 264] on div at bounding box center [635, 256] width 739 height 425
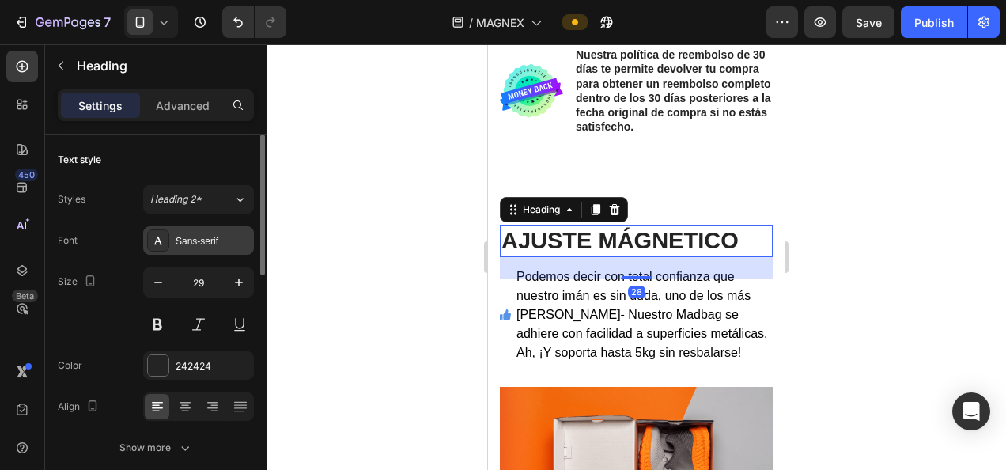
click at [204, 250] on div "Sans-serif" at bounding box center [198, 240] width 111 height 28
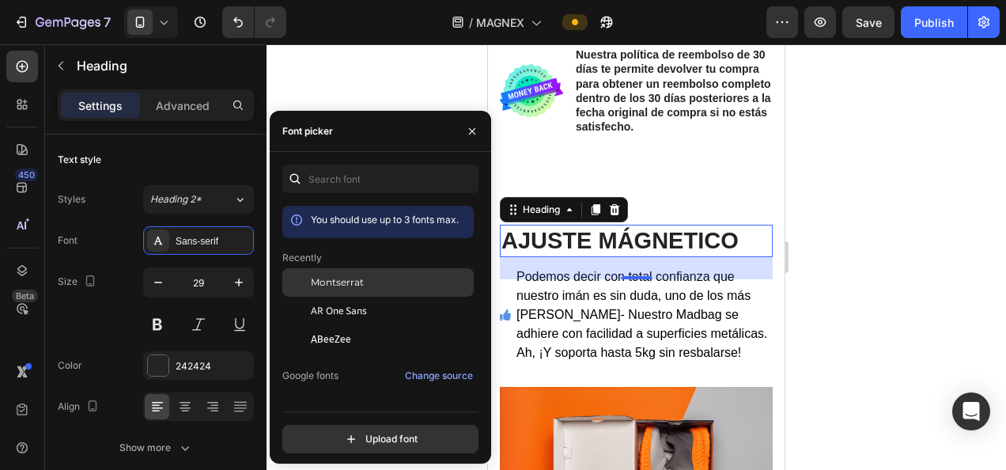
click at [349, 388] on div "Montserrat" at bounding box center [377, 402] width 191 height 28
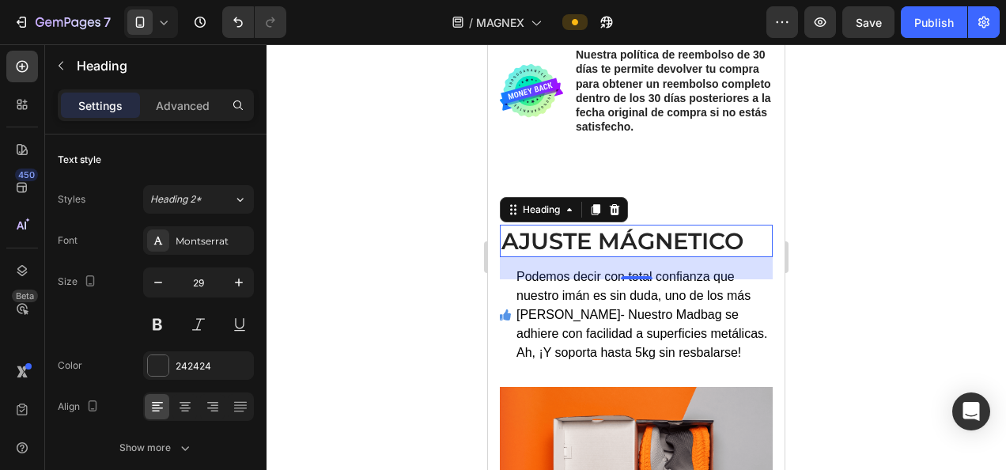
click at [402, 47] on div at bounding box center [635, 256] width 739 height 425
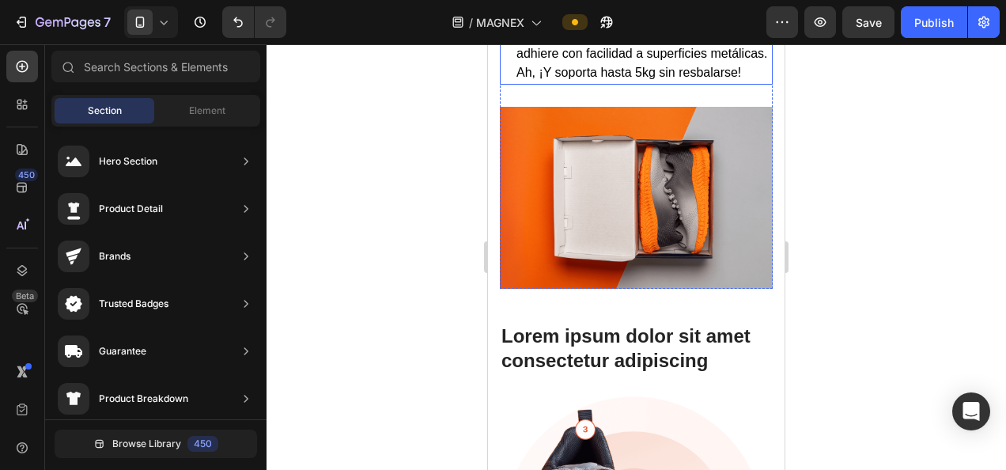
scroll to position [1189, 0]
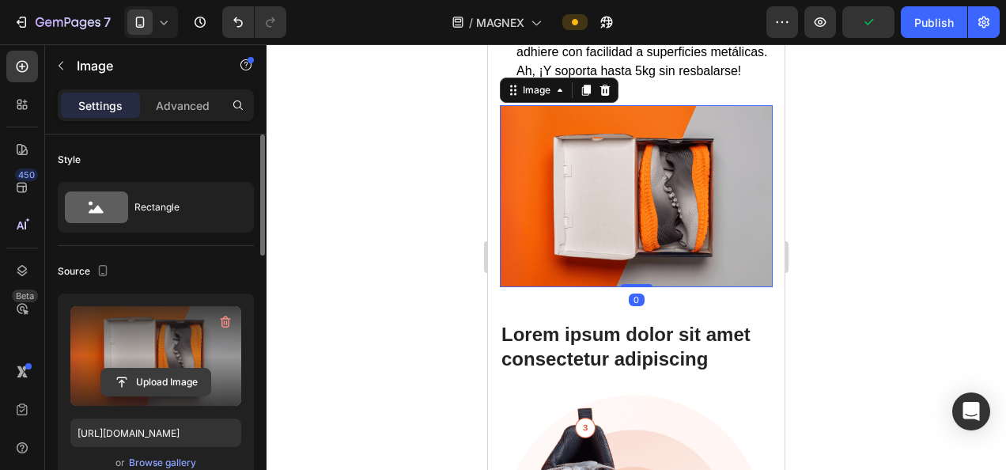
click at [166, 378] on input "file" at bounding box center [155, 381] width 109 height 27
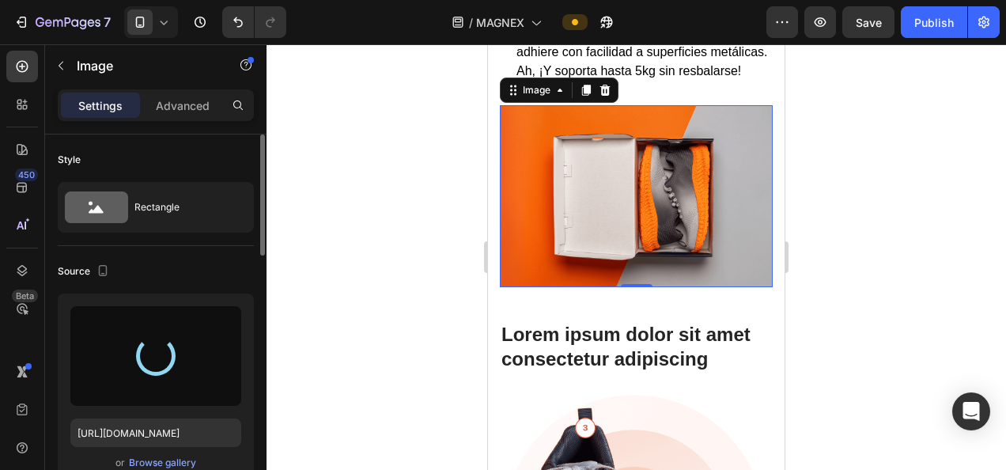
type input "https://cdn.shopify.com/s/files/1/0888/0478/6505/files/gempages_578277366954983…"
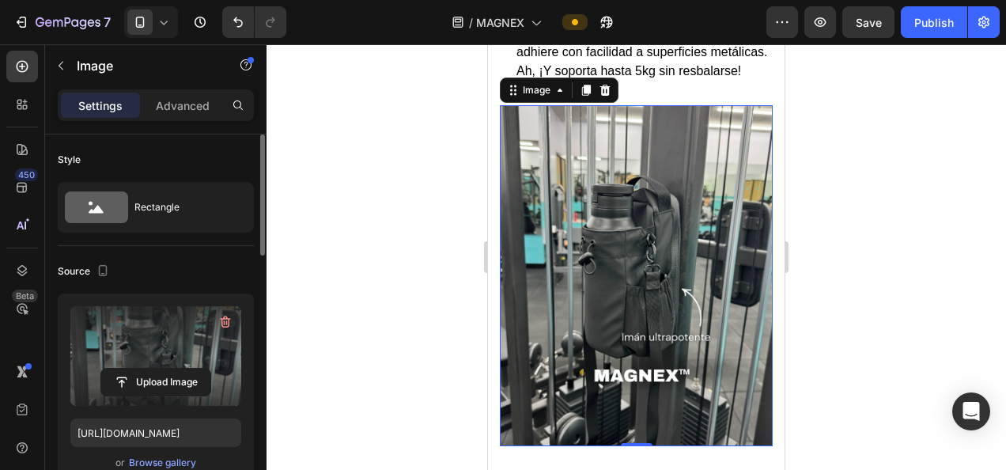
click at [396, 243] on div at bounding box center [635, 256] width 739 height 425
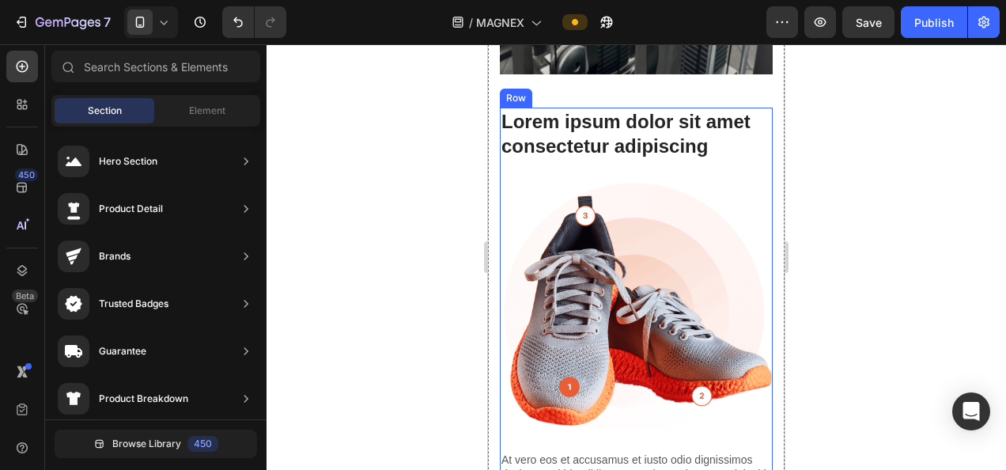
scroll to position [1561, 0]
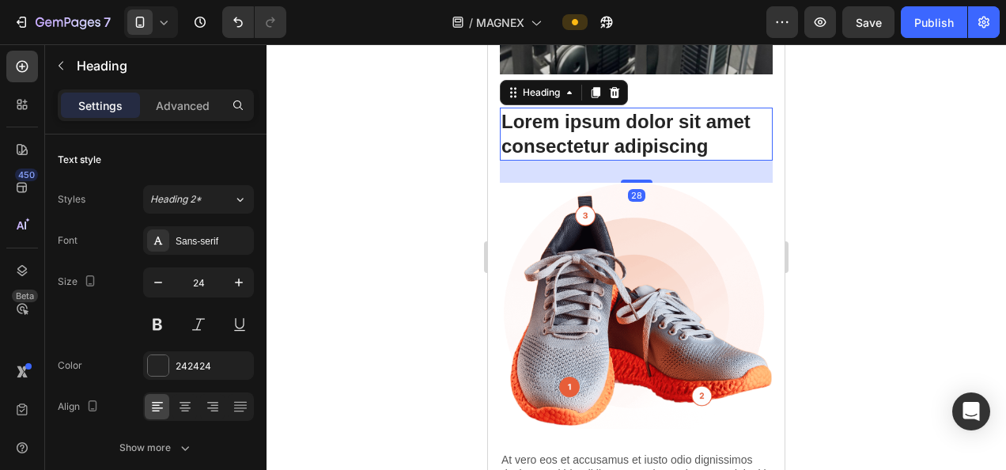
click at [626, 131] on h2 "Lorem ipsum dolor sit amet consectetur adipiscing" at bounding box center [636, 134] width 273 height 52
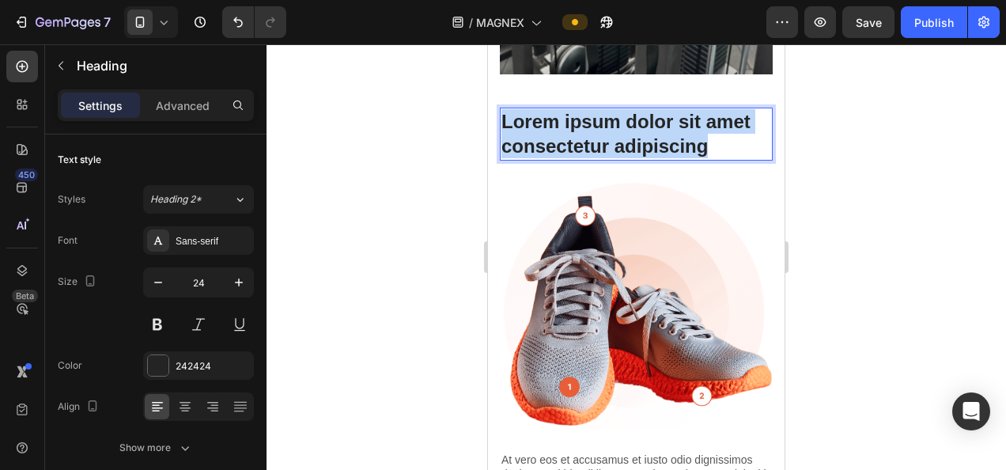
click at [626, 131] on p "Lorem ipsum dolor sit amet consectetur adipiscing" at bounding box center [636, 133] width 270 height 49
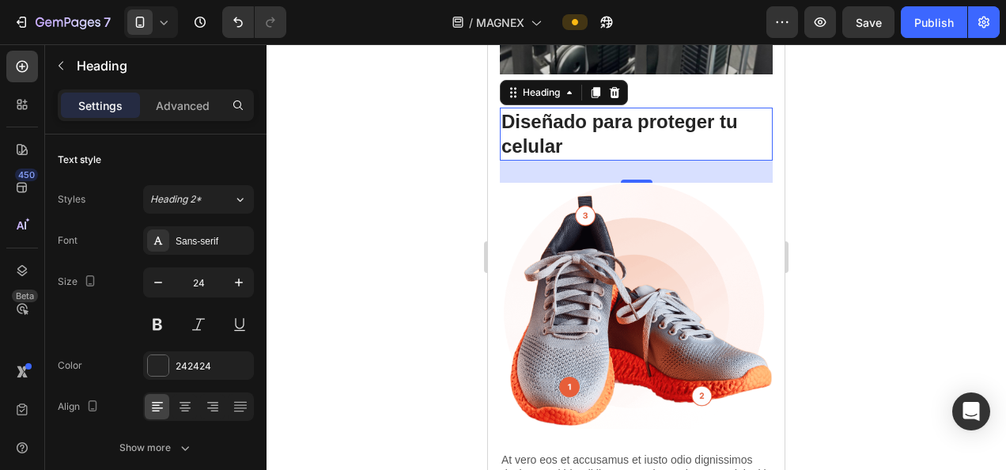
click at [958, 209] on div at bounding box center [635, 256] width 739 height 425
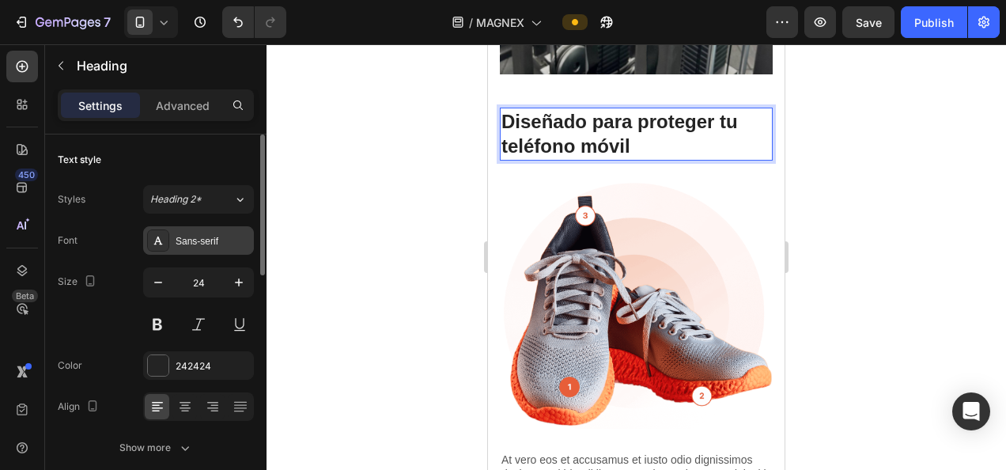
click at [191, 238] on div "Sans-serif" at bounding box center [213, 241] width 74 height 14
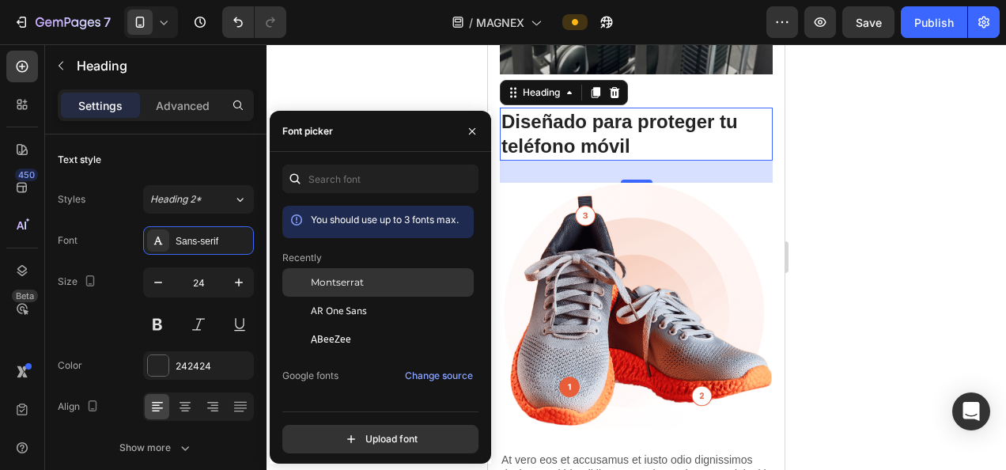
click at [318, 388] on div "Montserrat" at bounding box center [377, 402] width 191 height 28
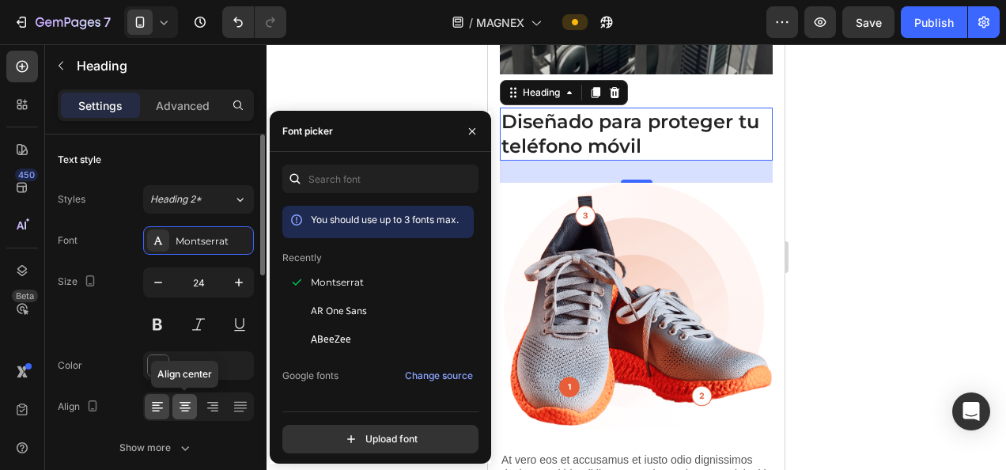
click at [187, 403] on icon at bounding box center [185, 406] width 16 height 16
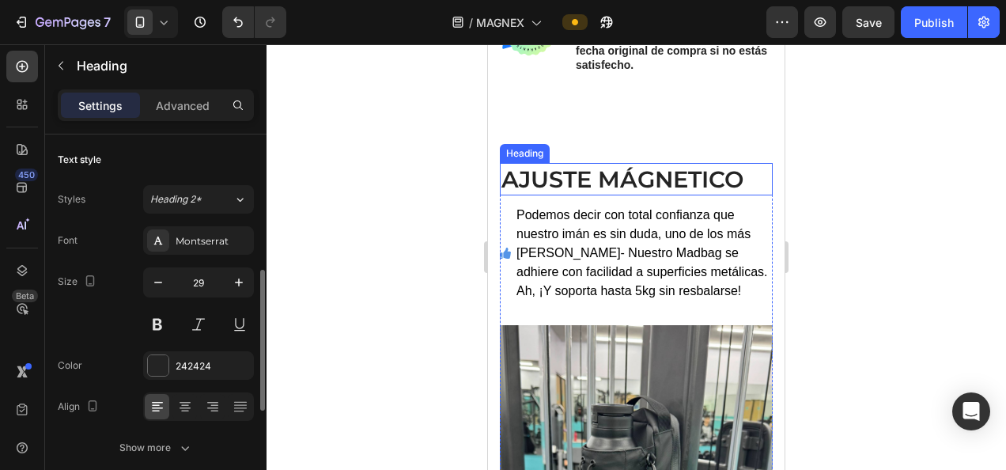
scroll to position [99, 0]
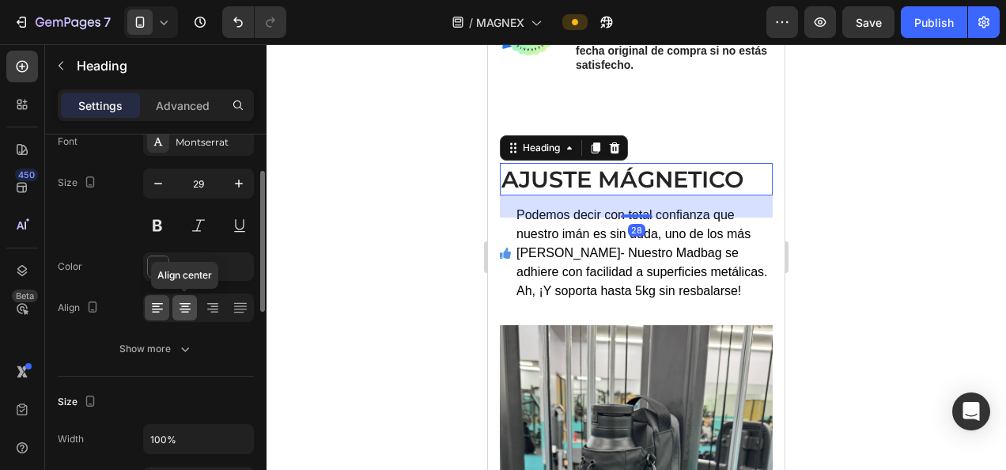
click at [187, 300] on icon at bounding box center [185, 308] width 16 height 16
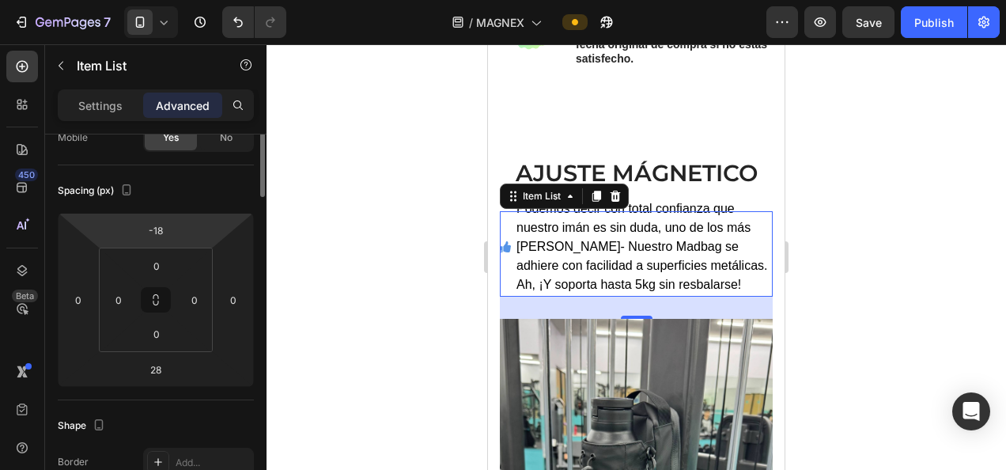
scroll to position [0, 0]
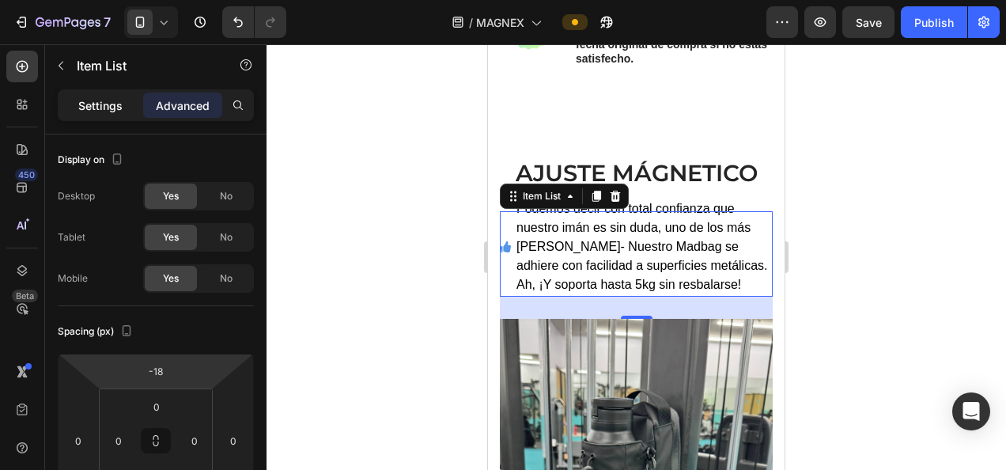
click at [111, 101] on p "Settings" at bounding box center [100, 105] width 44 height 17
type input "4"
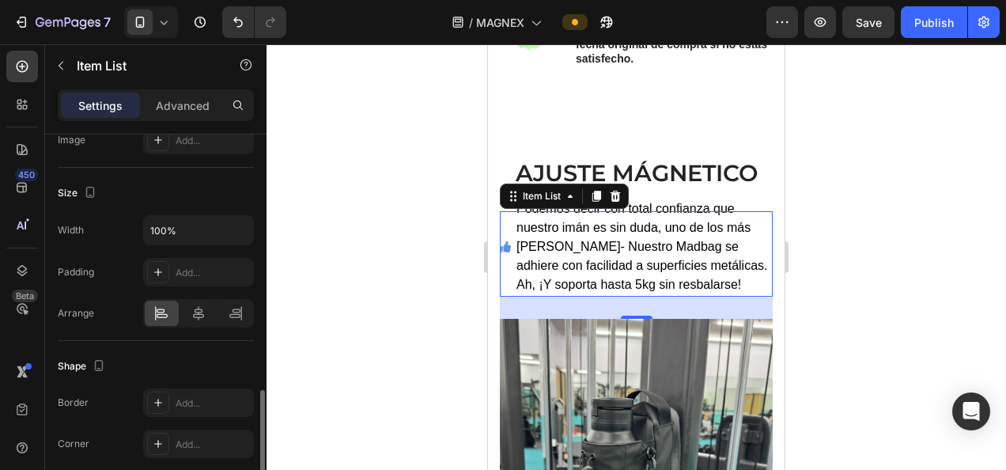
scroll to position [939, 0]
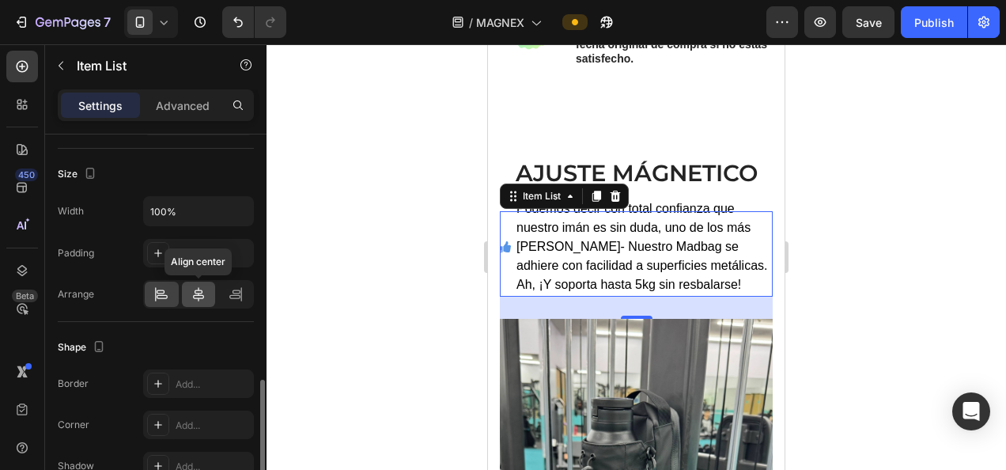
click at [198, 294] on icon at bounding box center [198, 294] width 11 height 14
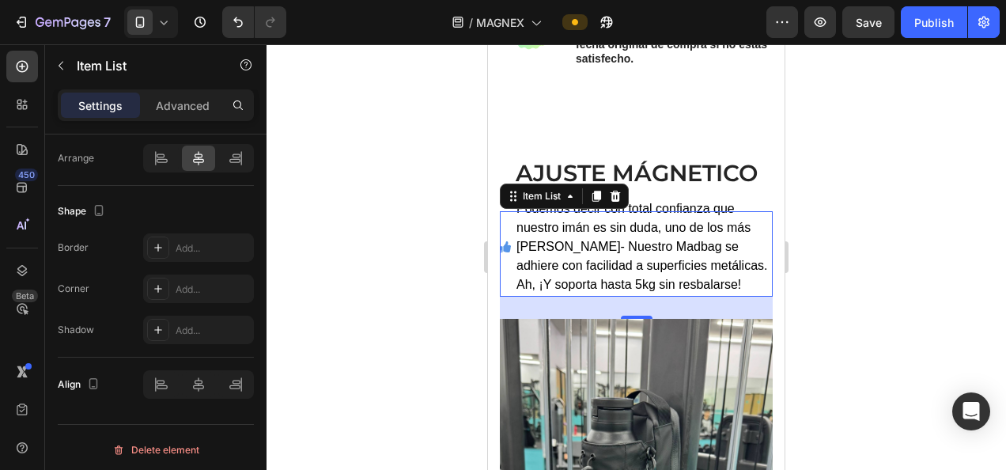
click at [393, 307] on div at bounding box center [635, 256] width 739 height 425
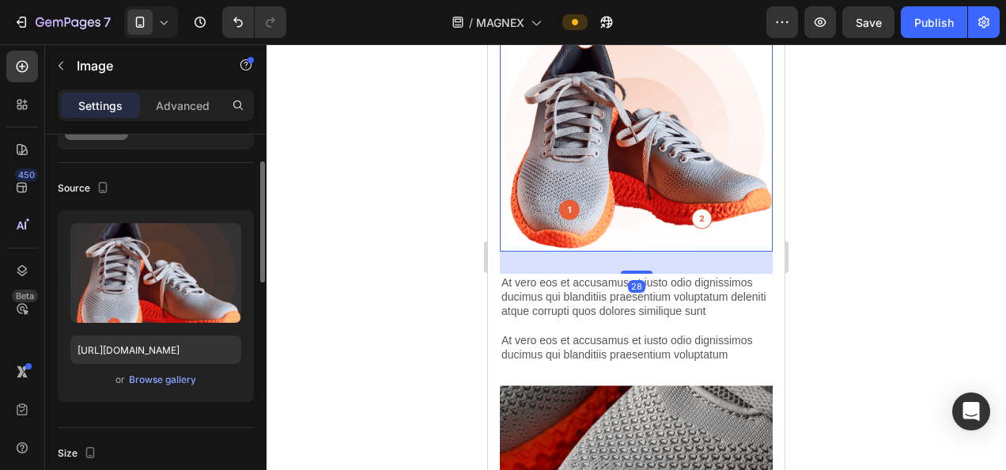
scroll to position [86, 0]
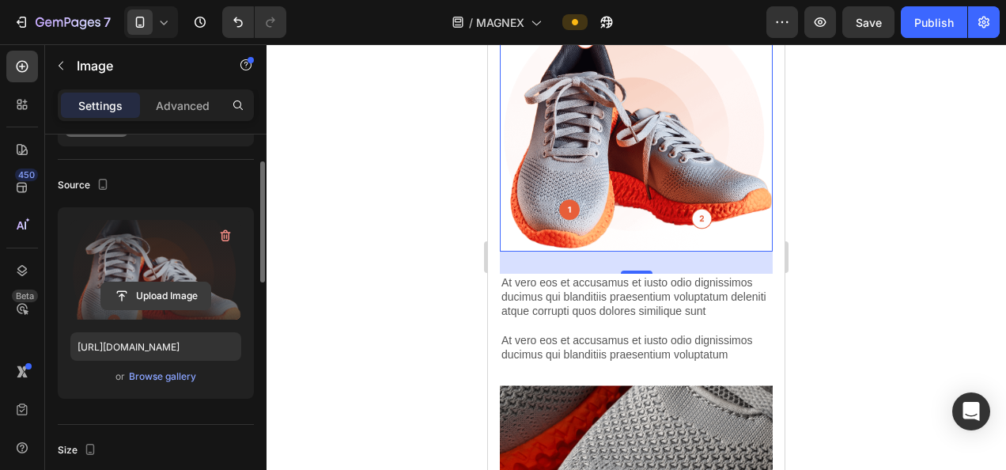
click at [162, 293] on input "file" at bounding box center [155, 295] width 109 height 27
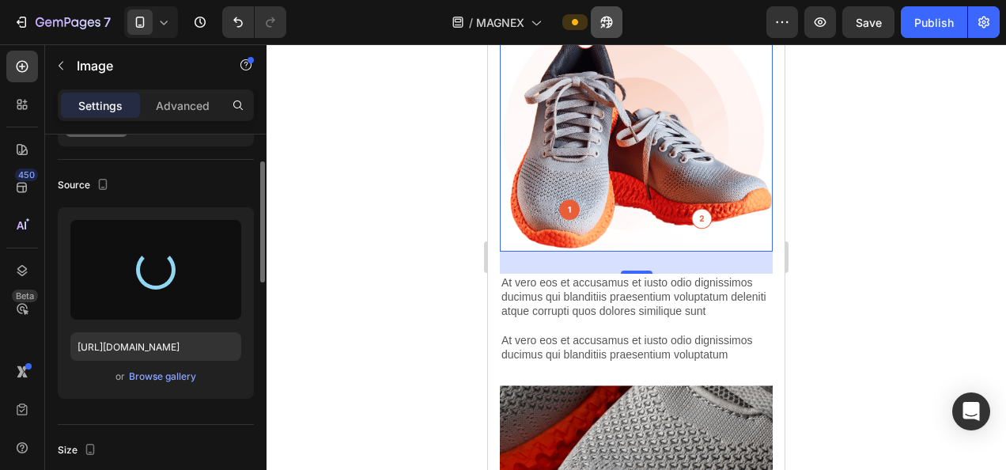
type input "https://cdn.shopify.com/s/files/1/0888/0478/6505/files/gempages_578277366954983…"
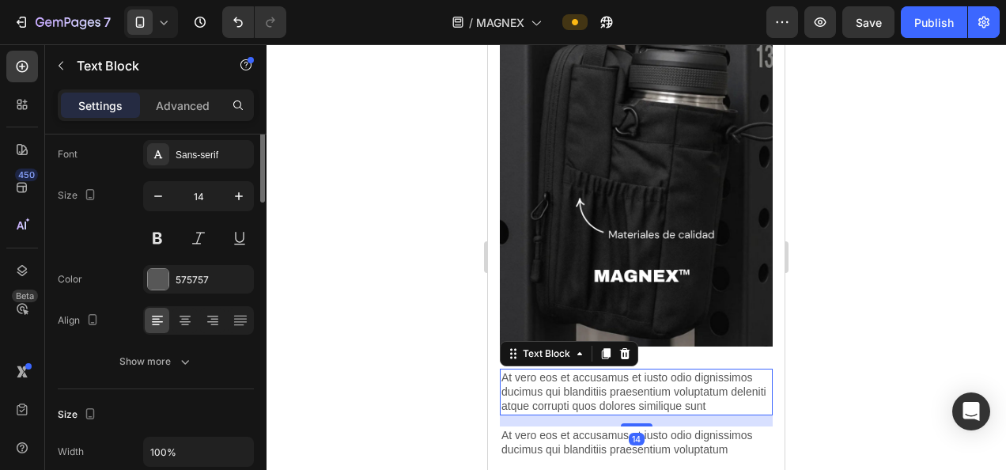
scroll to position [0, 0]
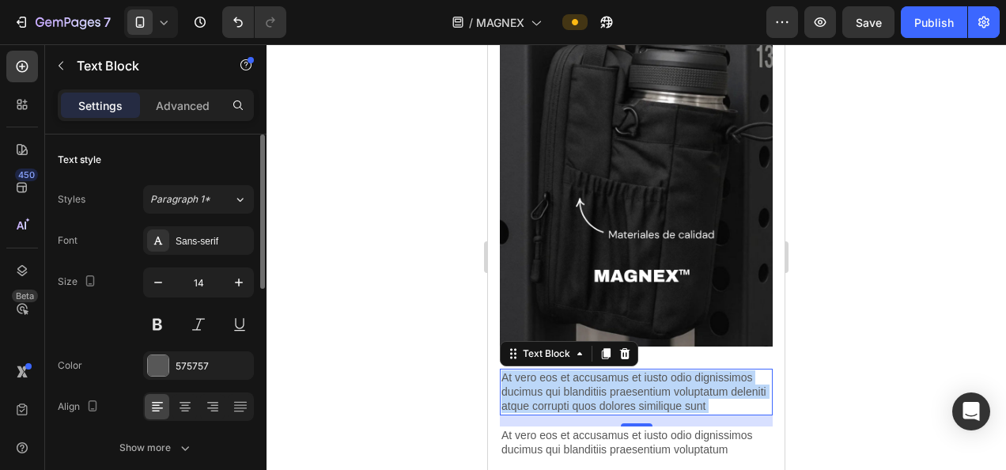
drag, startPoint x: 745, startPoint y: 387, endPoint x: 631, endPoint y: 380, distance: 114.9
click at [631, 380] on p "At vero eos et accusamus et iusto odio dignissimos ducimus qui blanditiis praes…" at bounding box center [636, 391] width 270 height 43
drag, startPoint x: 745, startPoint y: 397, endPoint x: 968, endPoint y: 403, distance: 222.2
click at [488, 359] on html "iPhone 13 Mini ( 375 px) iPhone 13 Mini iPhone 13 Pro iPhone 11 Pro Max iPhone …" at bounding box center [636, 253] width 296 height 3892
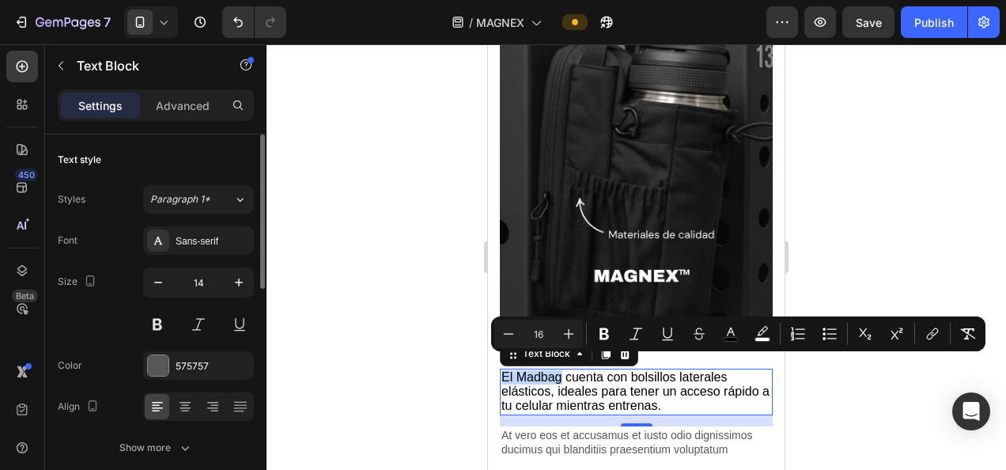
drag, startPoint x: 559, startPoint y: 365, endPoint x: 495, endPoint y: 364, distance: 64.1
click at [495, 364] on div "⁠⁠⁠⁠⁠⁠⁠ AJUSTE MÁGNETICO Heading Podemos decir con total confianza que nuestro …" at bounding box center [636, 11] width 296 height 1346
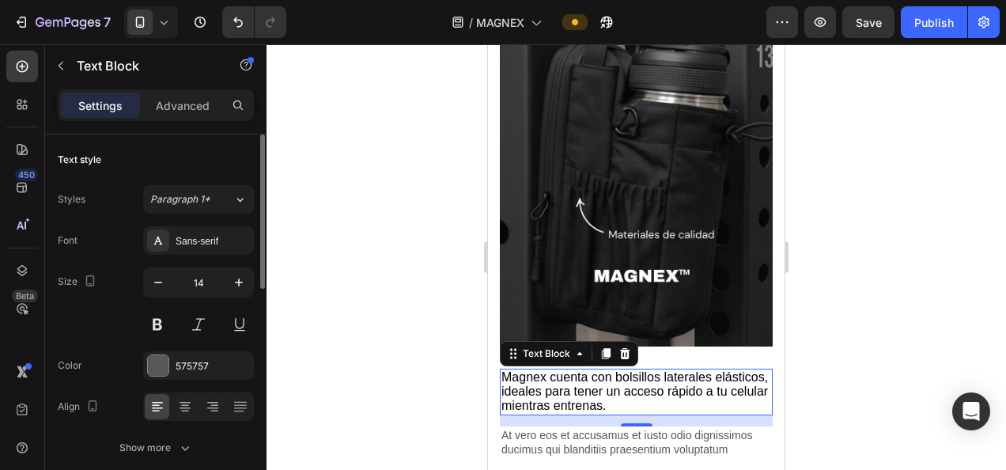
click at [843, 368] on div at bounding box center [635, 256] width 739 height 425
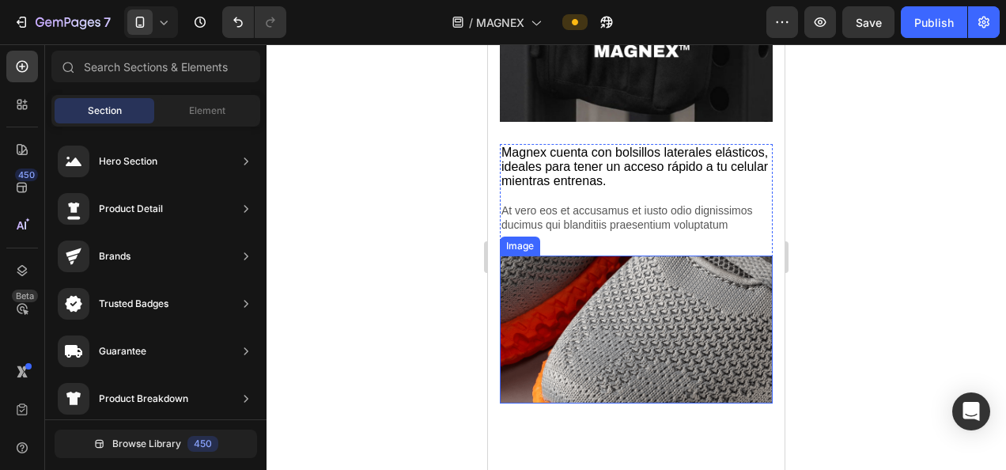
scroll to position [1961, 0]
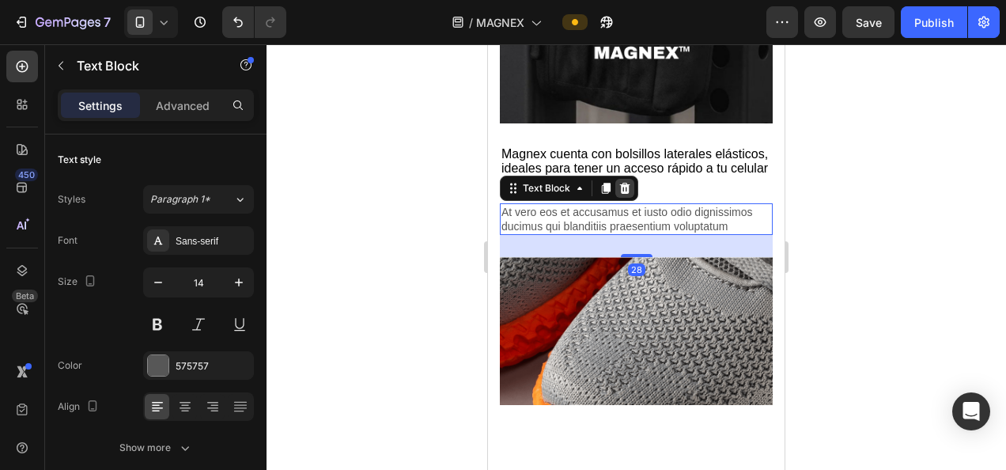
click at [627, 182] on icon at bounding box center [625, 187] width 10 height 11
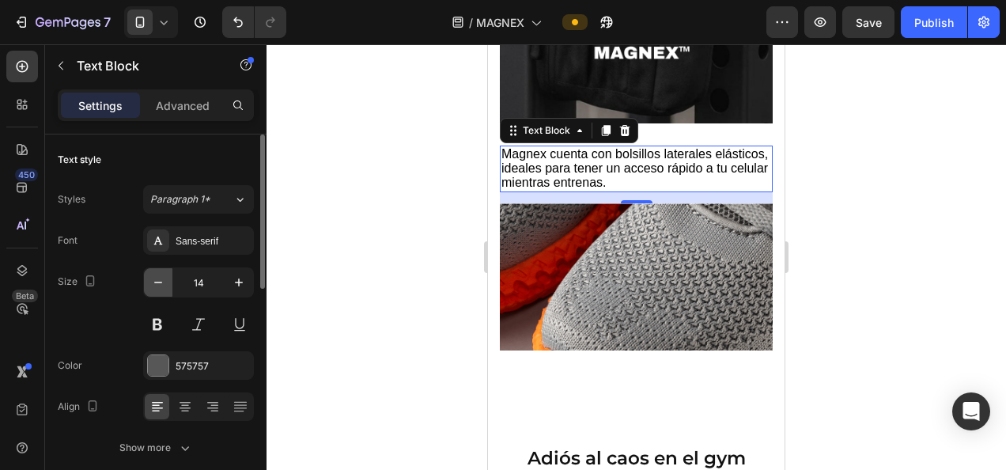
click at [150, 283] on icon "button" at bounding box center [158, 282] width 16 height 16
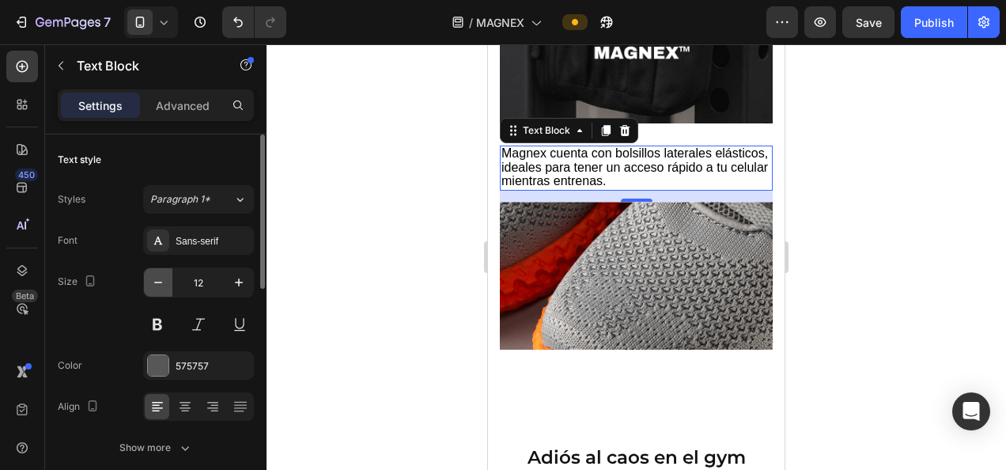
click at [150, 283] on icon "button" at bounding box center [158, 282] width 16 height 16
type input "11"
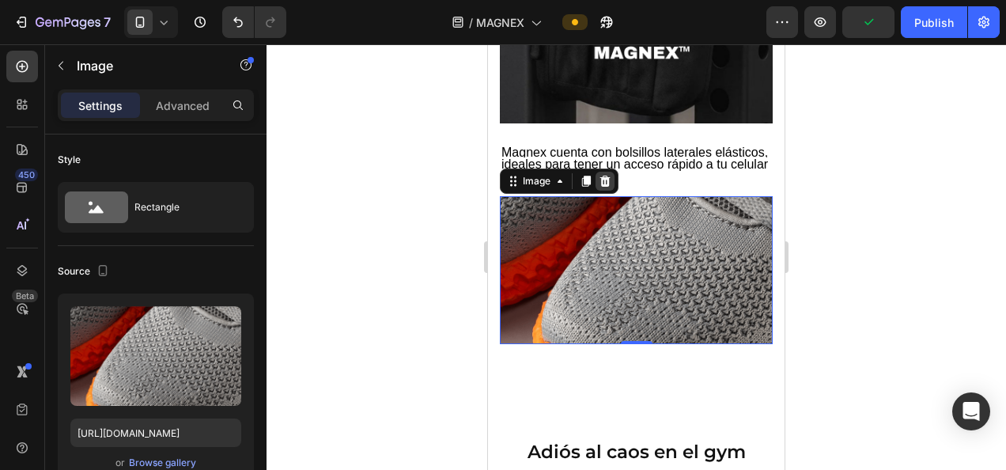
click at [604, 175] on icon at bounding box center [604, 181] width 13 height 13
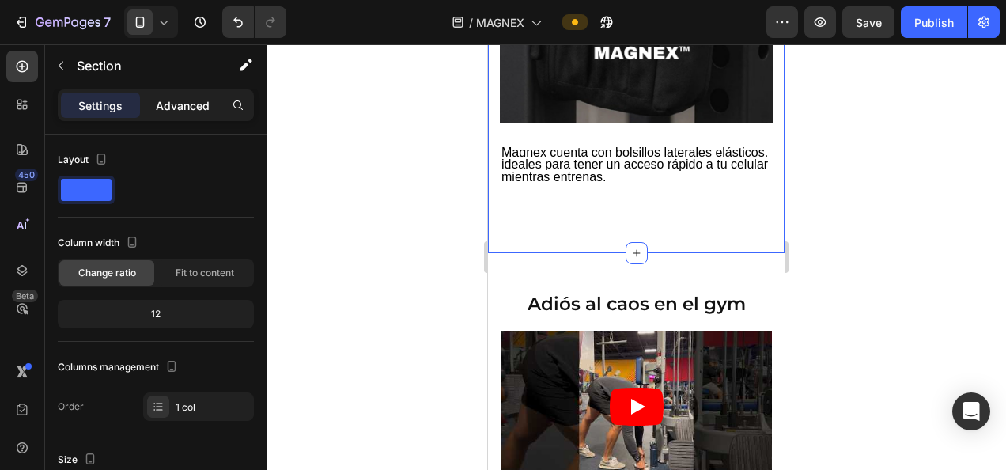
click at [187, 108] on p "Advanced" at bounding box center [183, 105] width 54 height 17
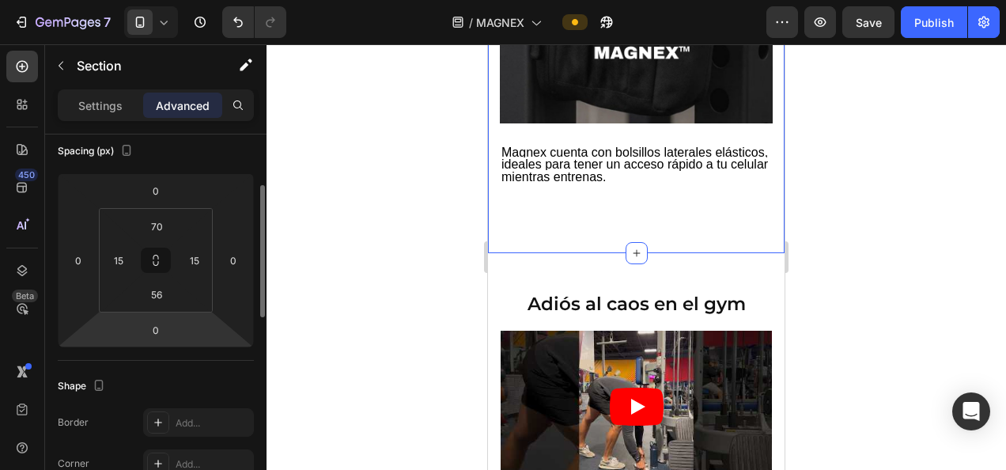
scroll to position [182, 0]
click at [160, 324] on input "0" at bounding box center [156, 328] width 32 height 24
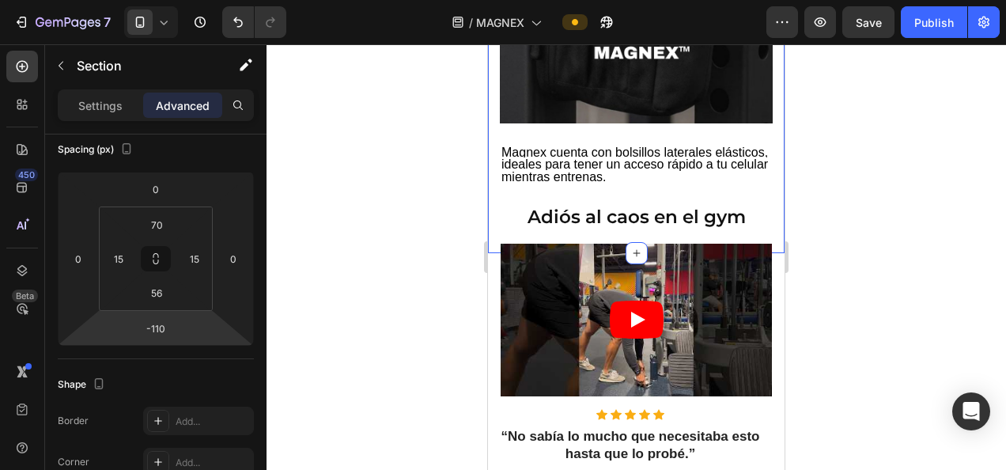
type input "-112"
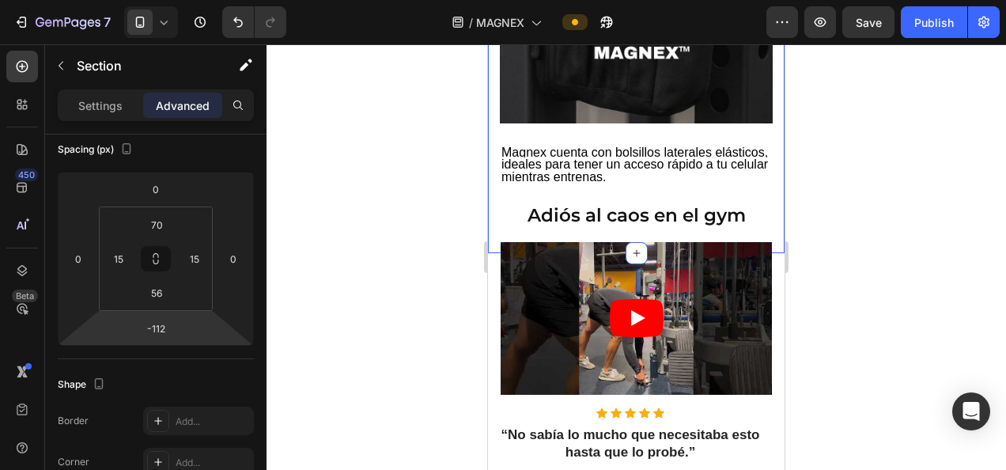
drag, startPoint x: 190, startPoint y: 327, endPoint x: 193, endPoint y: 372, distance: 44.4
click at [193, 0] on html "7 / MAGNEX Preview Save Publish 450 Beta Sections(18) Elements(83) Section Elem…" at bounding box center [503, 0] width 1006 height 0
click at [885, 164] on div at bounding box center [635, 256] width 739 height 425
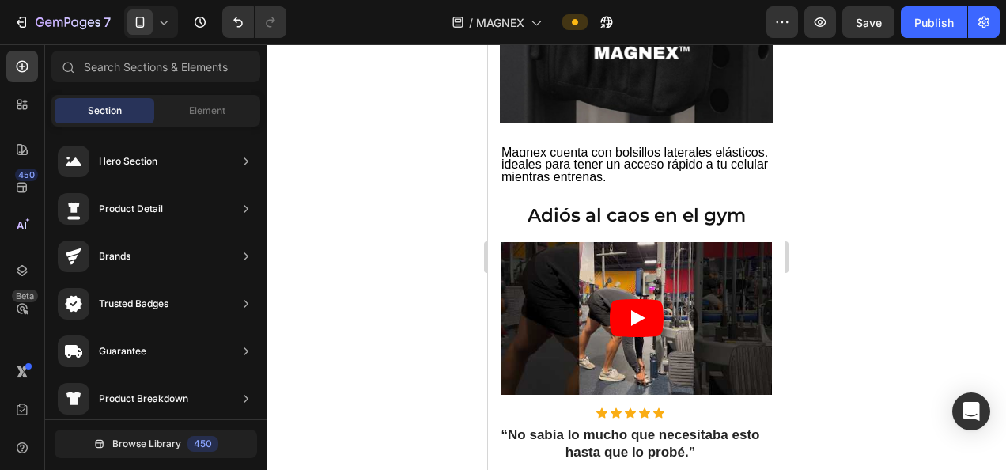
click at [383, 171] on div at bounding box center [635, 256] width 739 height 425
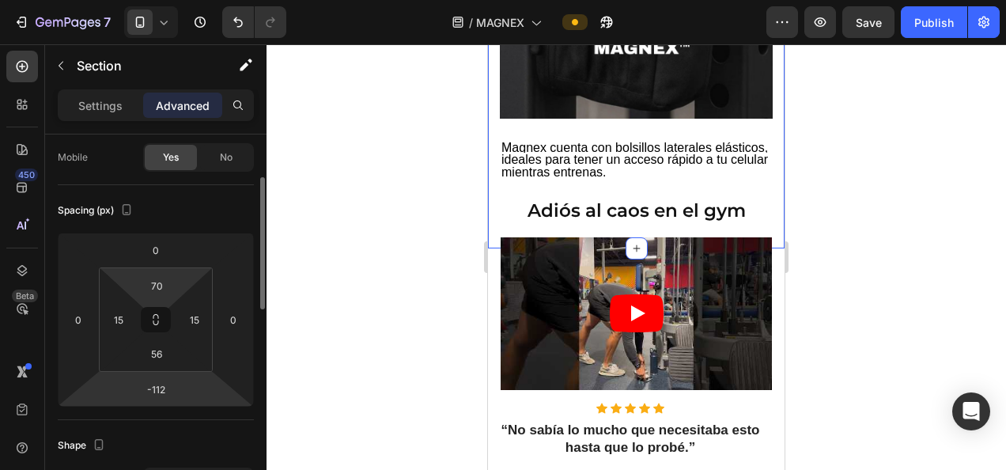
scroll to position [122, 0]
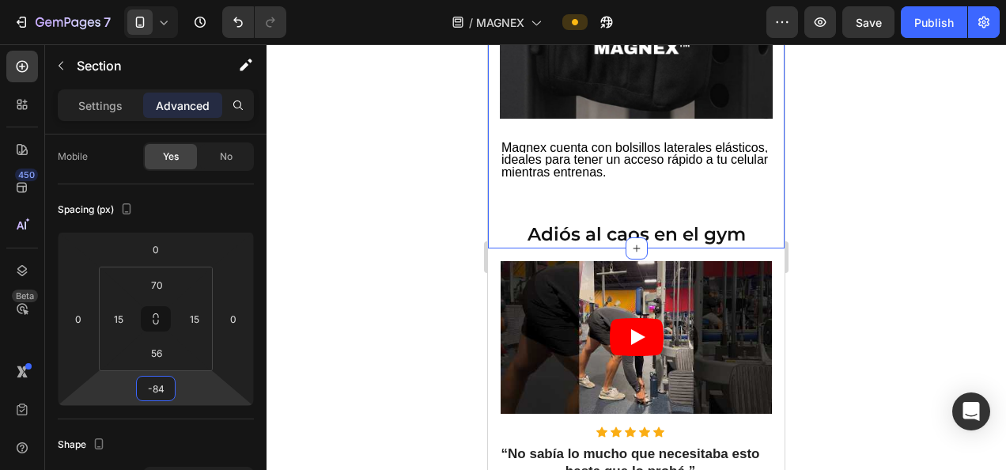
type input "-88"
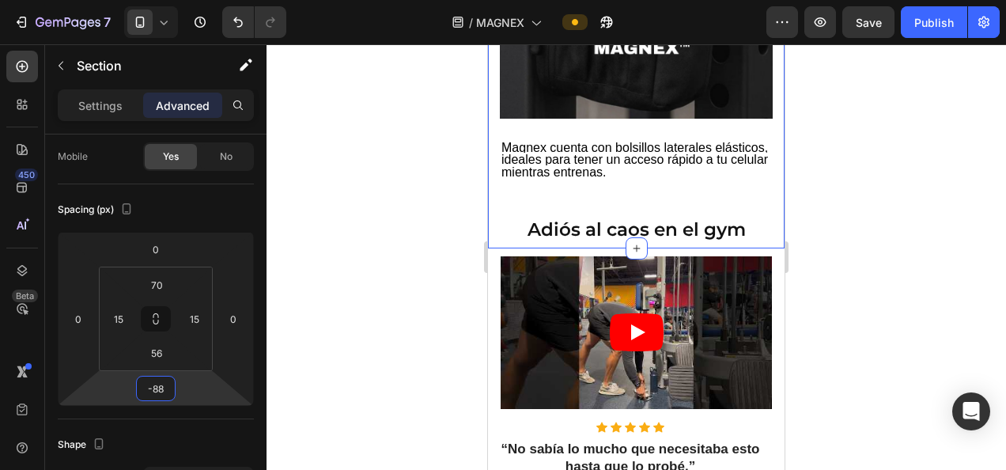
drag, startPoint x: 193, startPoint y: 384, endPoint x: 194, endPoint y: 375, distance: 9.6
click at [194, 0] on html "7 / MAGNEX Preview Save Publish 450 Beta Sections(18) Elements(83) Section Elem…" at bounding box center [503, 0] width 1006 height 0
click at [368, 200] on div at bounding box center [635, 256] width 739 height 425
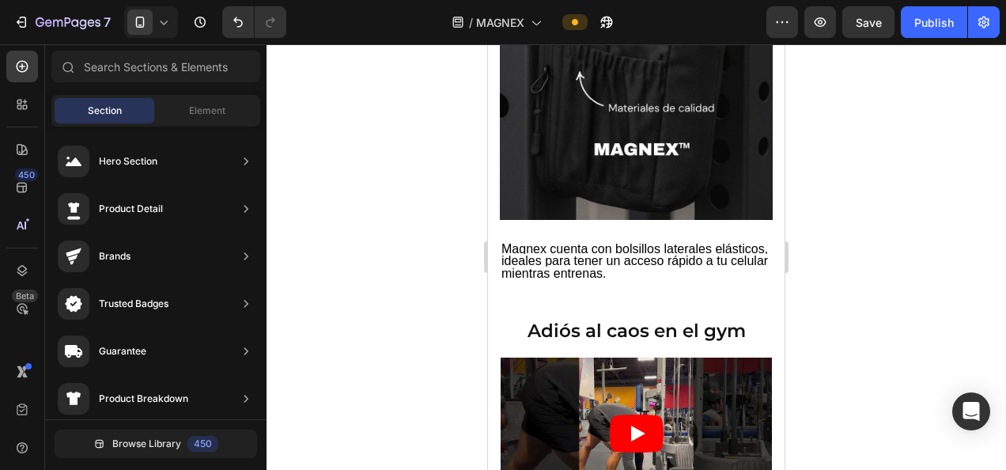
scroll to position [2017, 0]
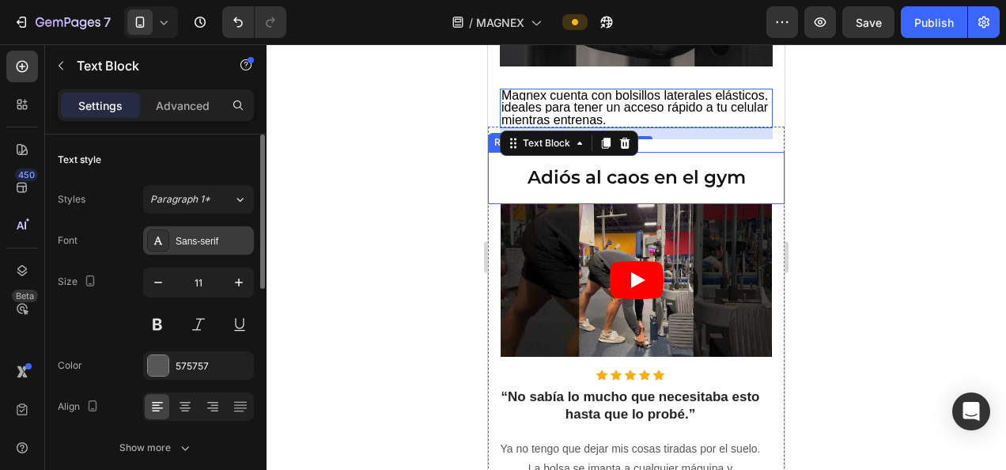
click at [202, 243] on div "Sans-serif" at bounding box center [213, 241] width 74 height 14
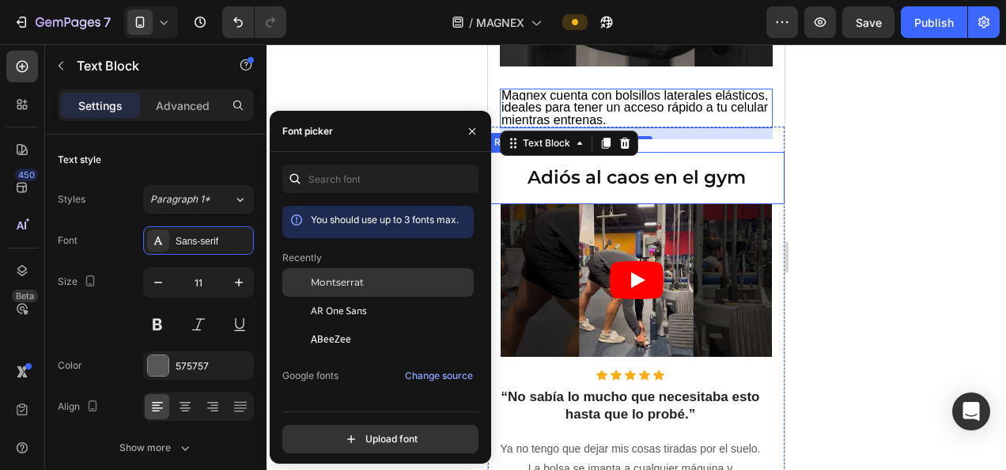
click at [353, 281] on span "Montserrat" at bounding box center [337, 282] width 53 height 14
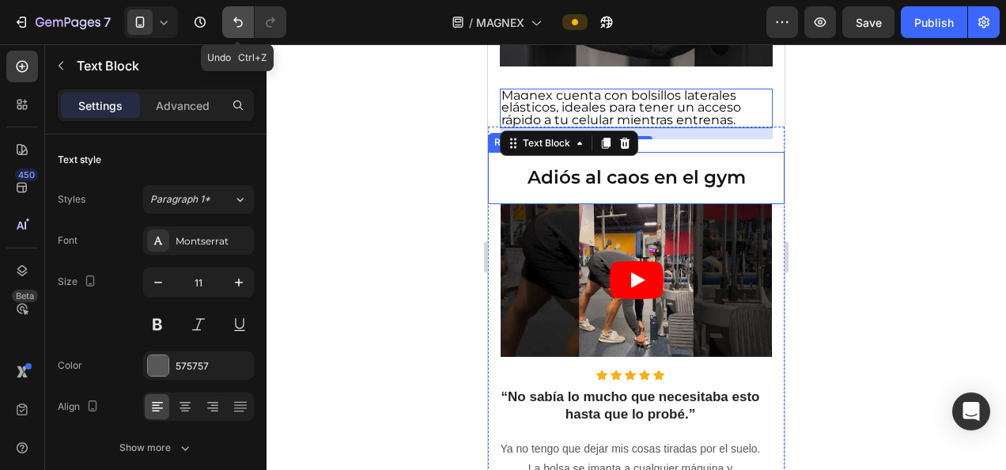
click at [234, 13] on button "Undo/Redo" at bounding box center [238, 22] width 32 height 32
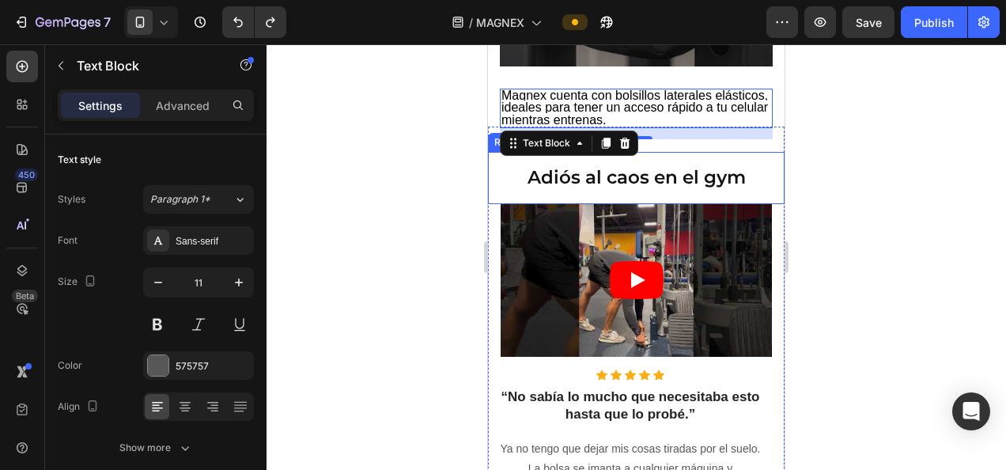
click at [375, 137] on div at bounding box center [635, 256] width 739 height 425
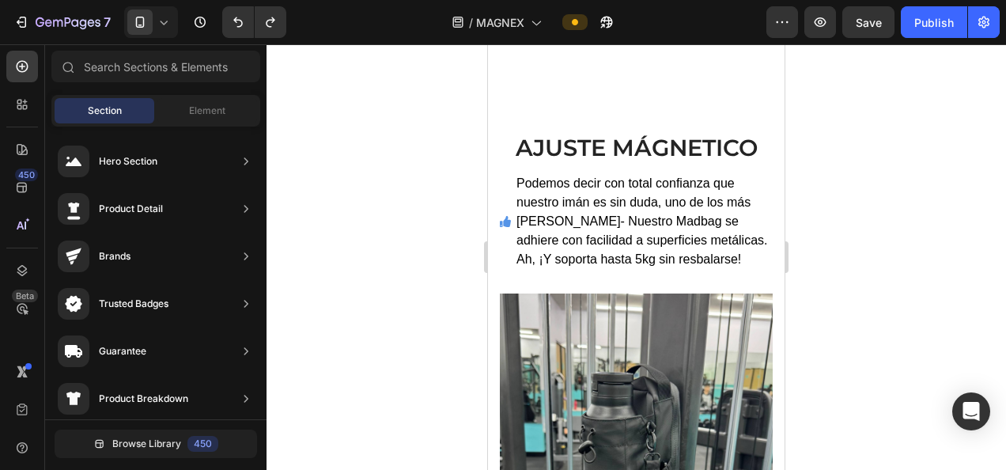
scroll to position [1040, 0]
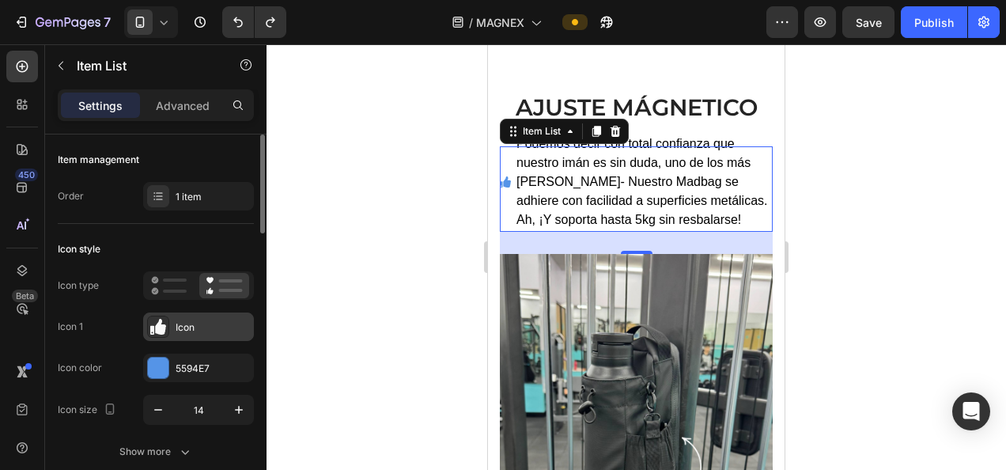
click at [191, 327] on div "Icon" at bounding box center [213, 327] width 74 height 14
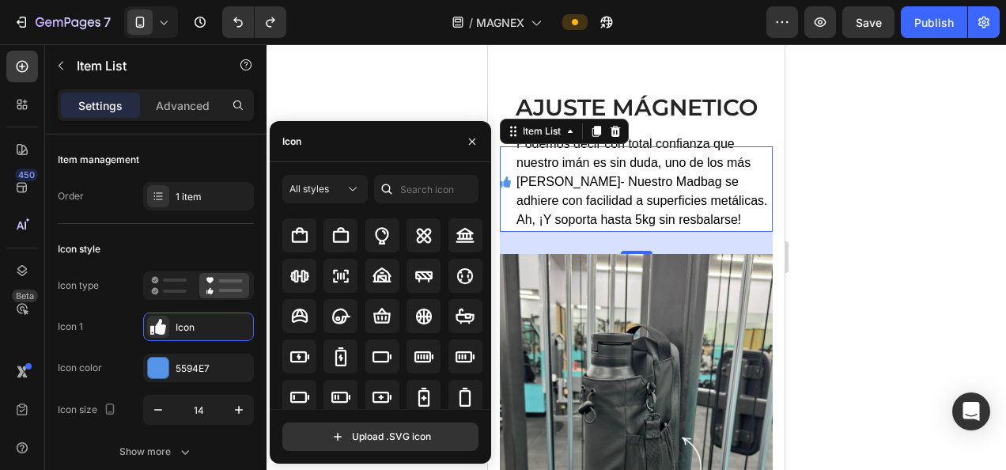
scroll to position [1120, 0]
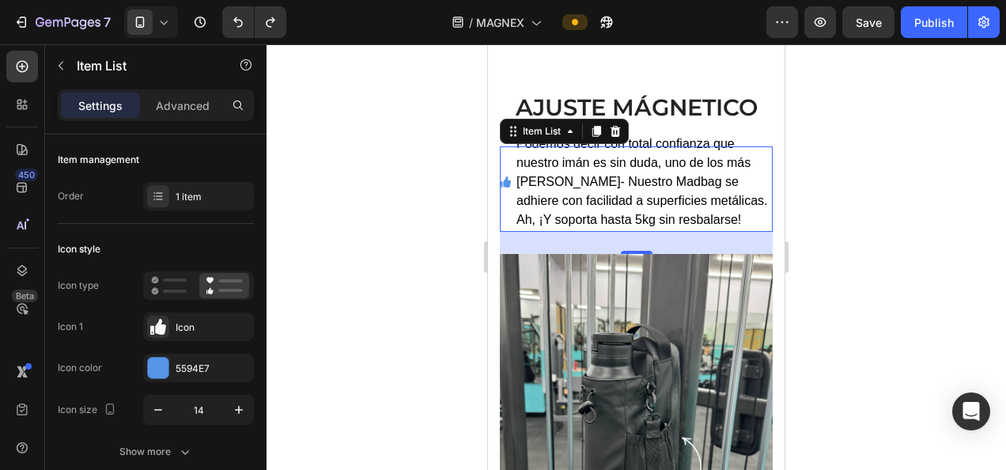
click at [424, 62] on div at bounding box center [635, 256] width 739 height 425
click at [162, 421] on button "button" at bounding box center [158, 409] width 28 height 28
type input "11"
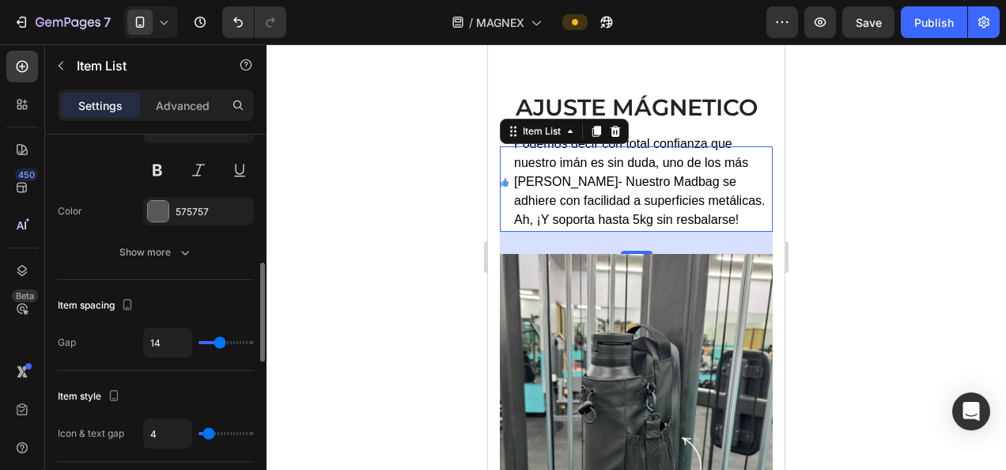
scroll to position [496, 0]
click at [160, 158] on button at bounding box center [157, 169] width 28 height 28
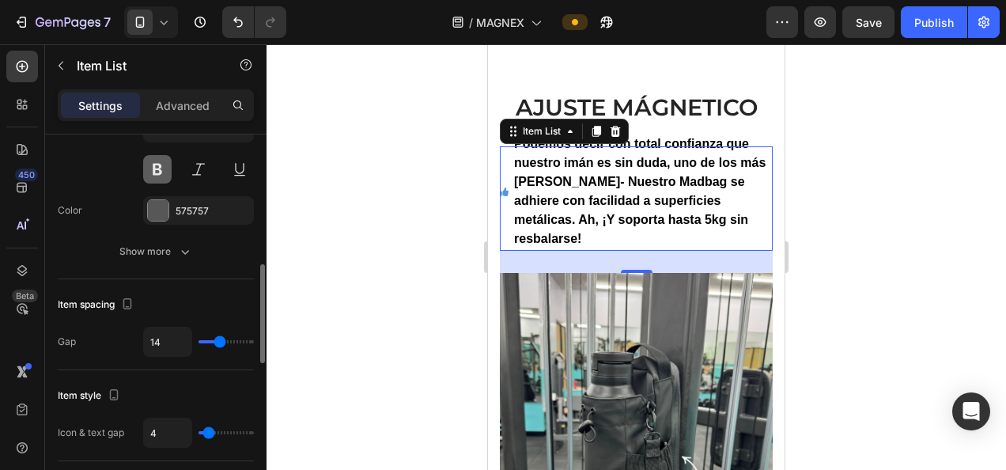
click at [160, 158] on button at bounding box center [157, 169] width 28 height 28
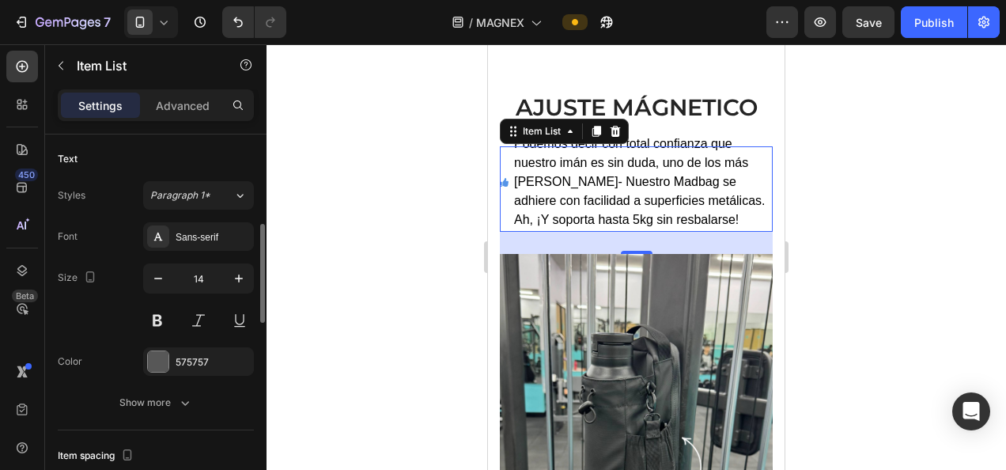
scroll to position [345, 0]
click at [447, 273] on div at bounding box center [635, 256] width 739 height 425
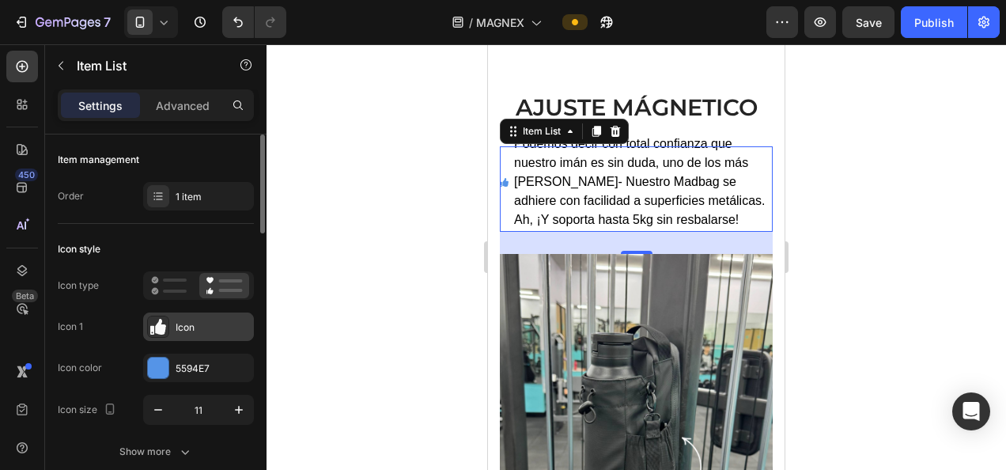
click at [190, 331] on div "Icon" at bounding box center [213, 327] width 74 height 14
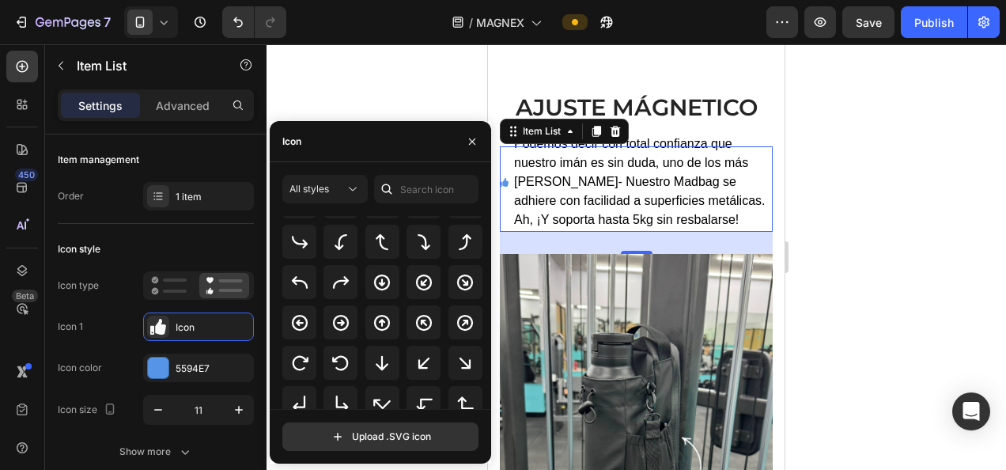
scroll to position [349, 0]
click at [300, 251] on div at bounding box center [299, 241] width 34 height 34
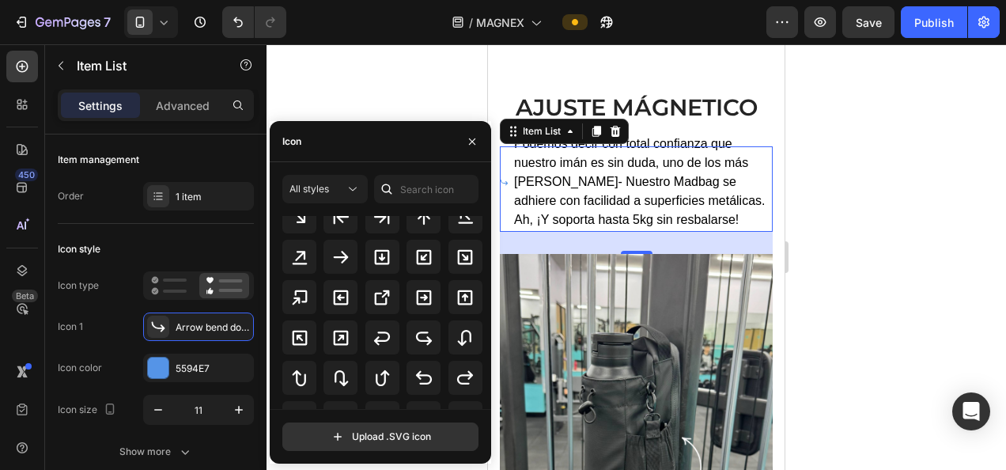
scroll to position [681, 0]
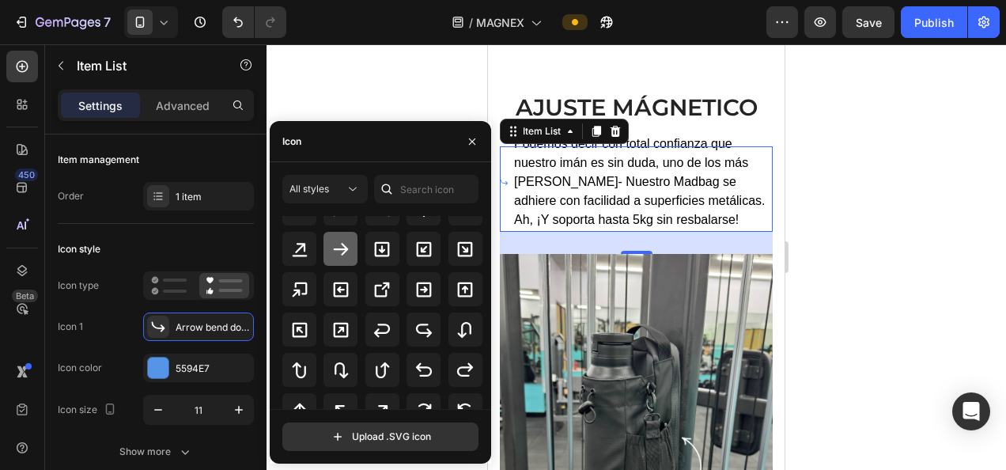
click at [337, 247] on icon at bounding box center [340, 249] width 19 height 19
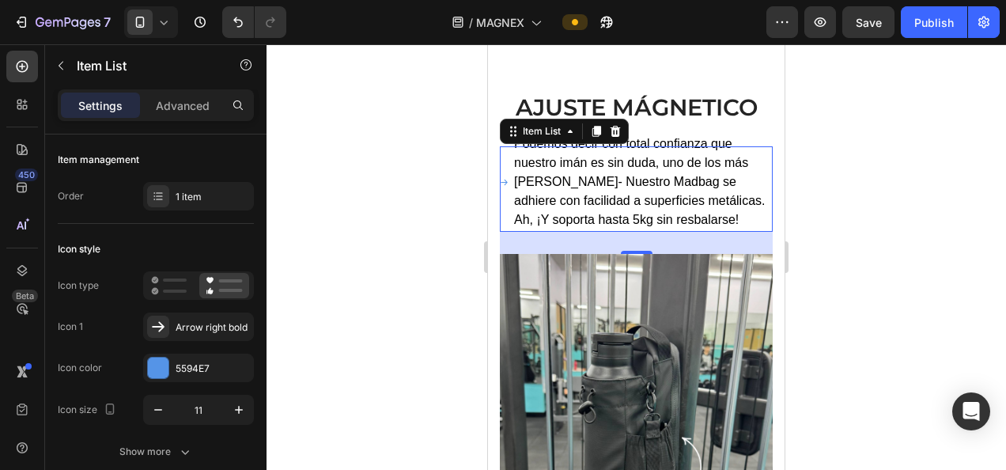
click at [417, 57] on div at bounding box center [635, 256] width 739 height 425
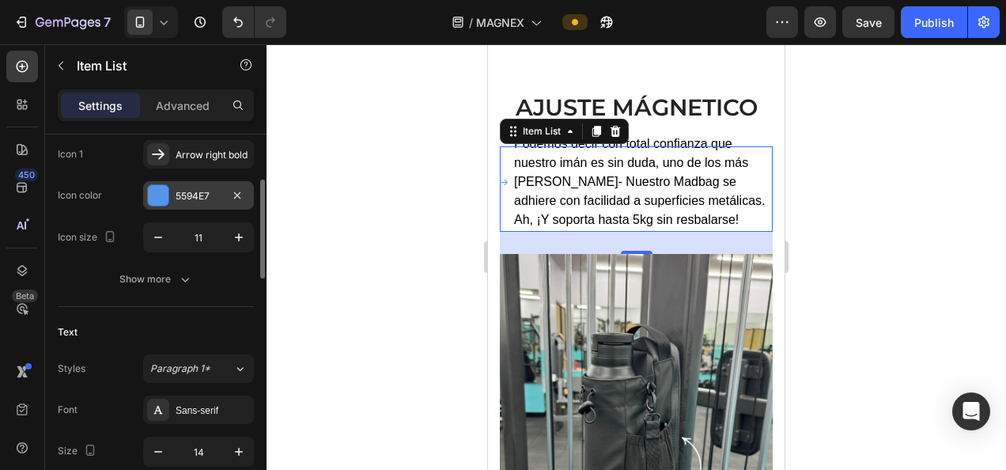
scroll to position [215, 0]
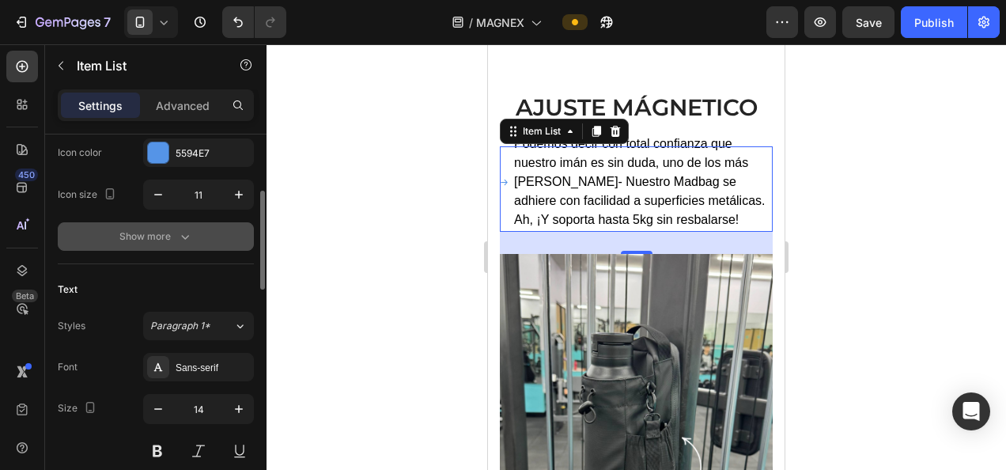
click at [164, 239] on div "Show more" at bounding box center [156, 236] width 74 height 16
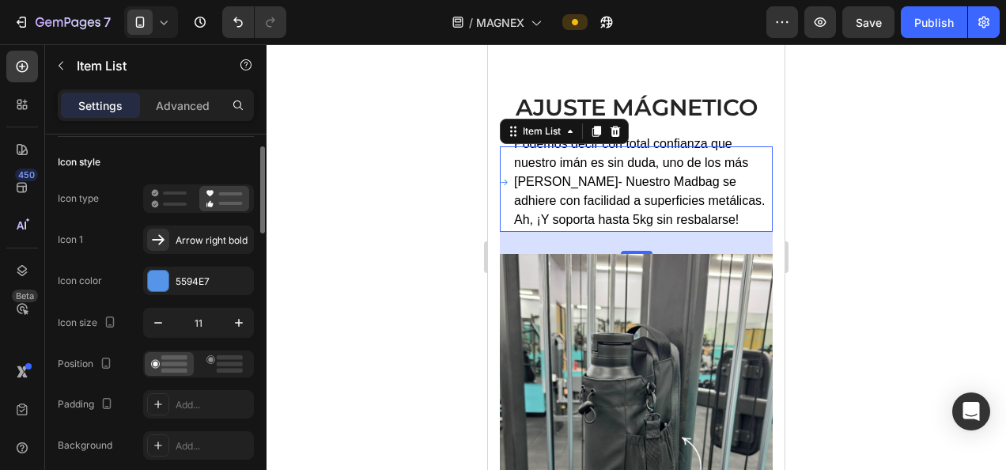
scroll to position [79, 0]
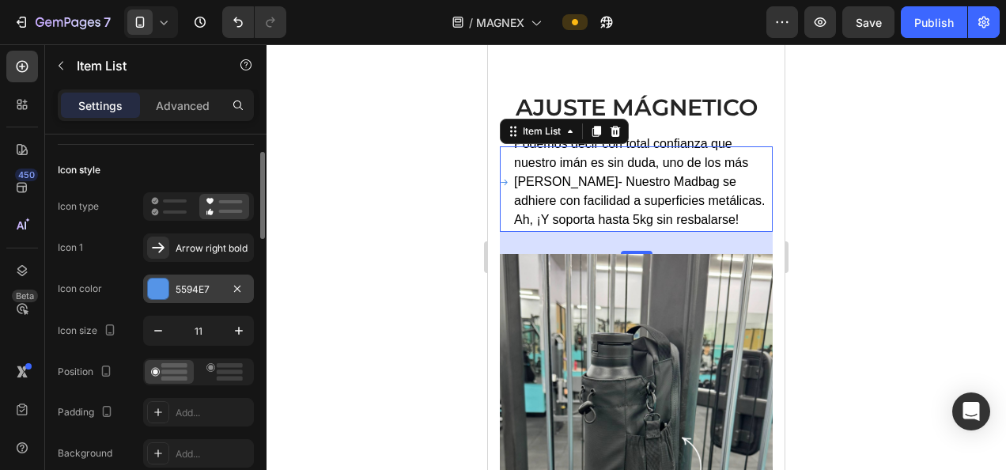
click at [174, 286] on div "5594E7" at bounding box center [198, 288] width 111 height 28
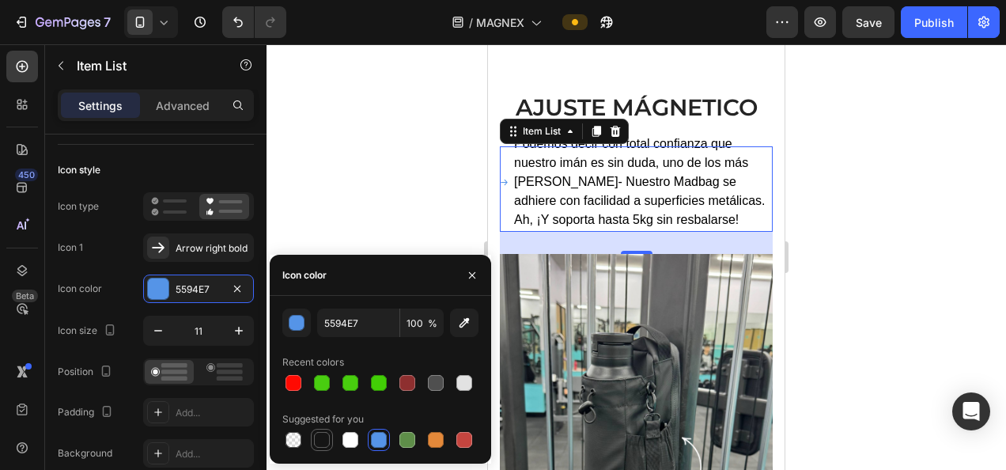
click at [330, 443] on div at bounding box center [321, 439] width 19 height 19
type input "151515"
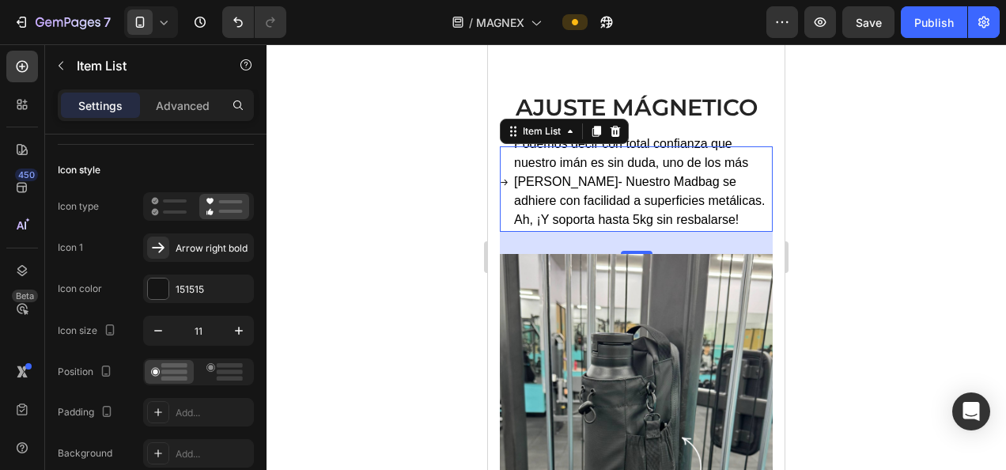
click at [373, 168] on div at bounding box center [635, 256] width 739 height 425
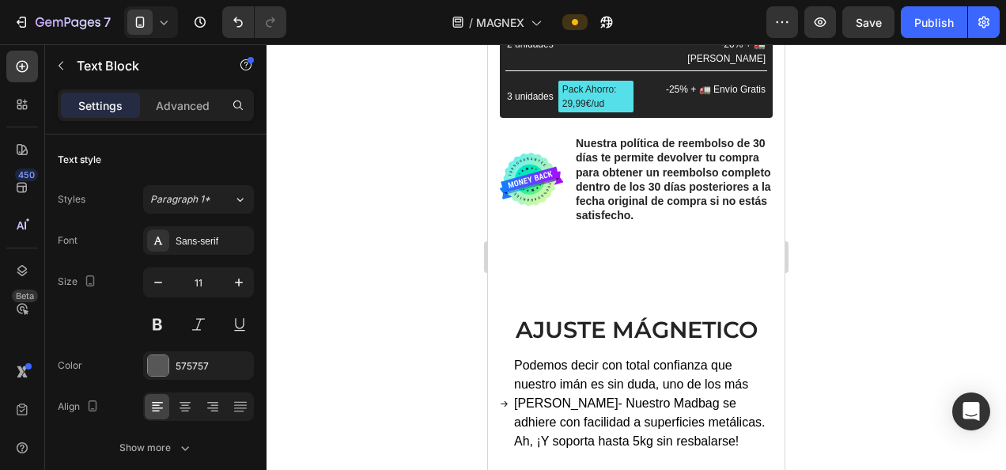
scroll to position [858, 0]
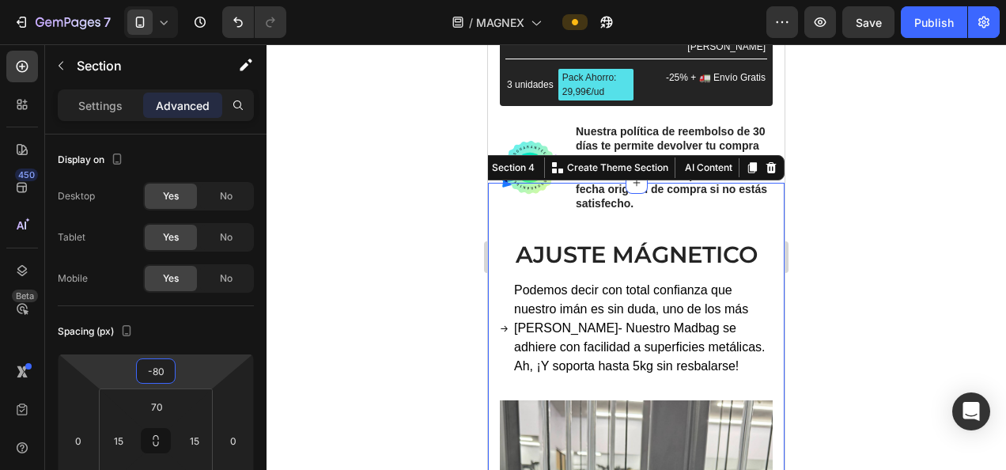
type input "-78"
drag, startPoint x: 177, startPoint y: 368, endPoint x: 176, endPoint y: 399, distance: 30.8
click at [176, 0] on html "7 / MAGNEX Preview Save Publish 450 Beta Sections(18) Elements(83) Section Elem…" at bounding box center [503, 0] width 1006 height 0
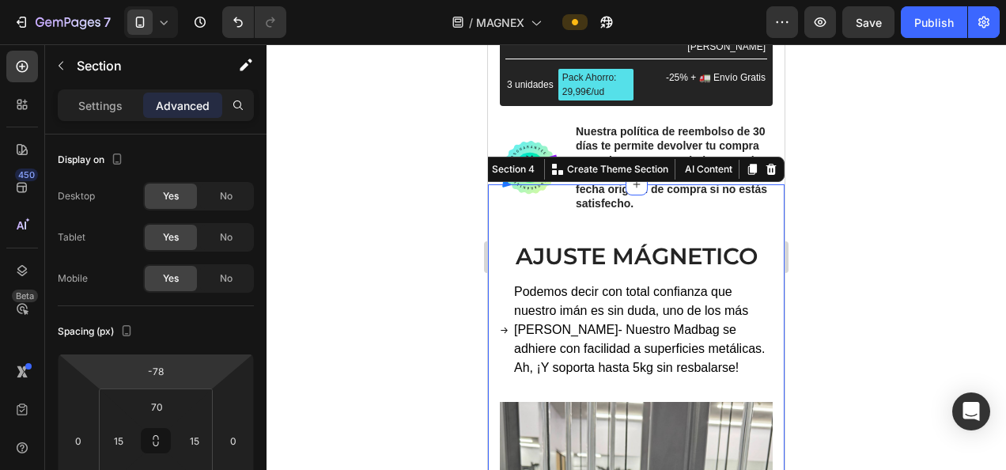
click at [382, 202] on div at bounding box center [635, 256] width 739 height 425
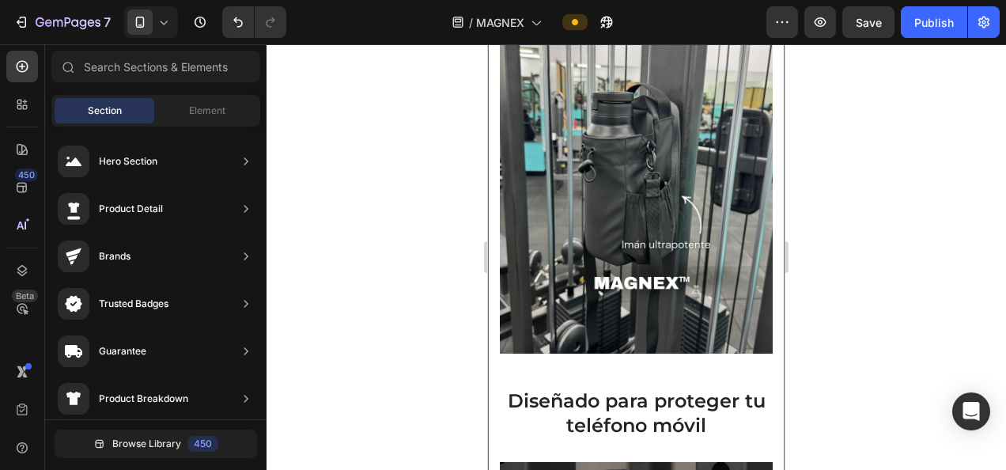
scroll to position [1221, 0]
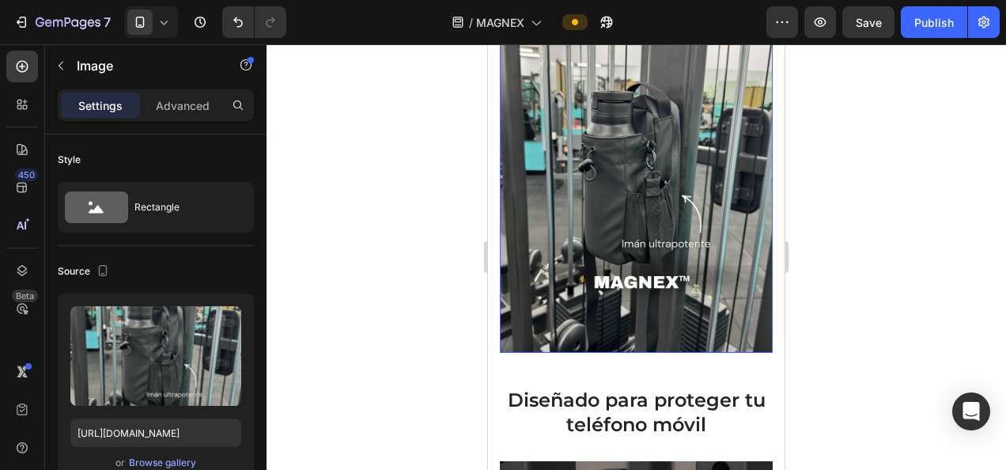
click at [668, 168] on img at bounding box center [636, 182] width 273 height 341
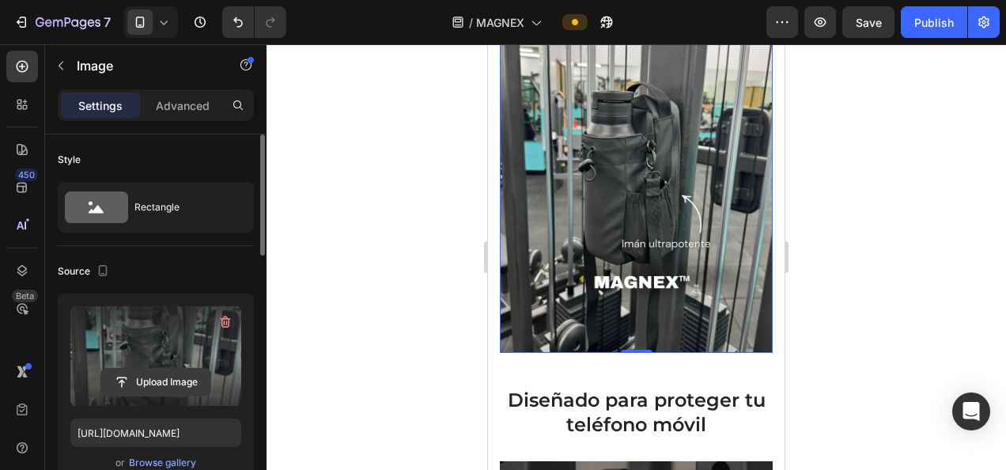
click at [161, 378] on input "file" at bounding box center [155, 381] width 109 height 27
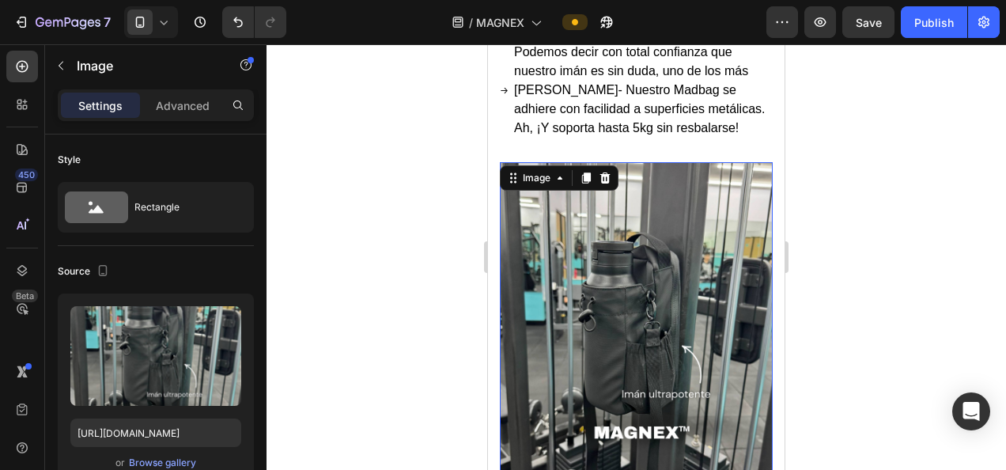
scroll to position [1066, 0]
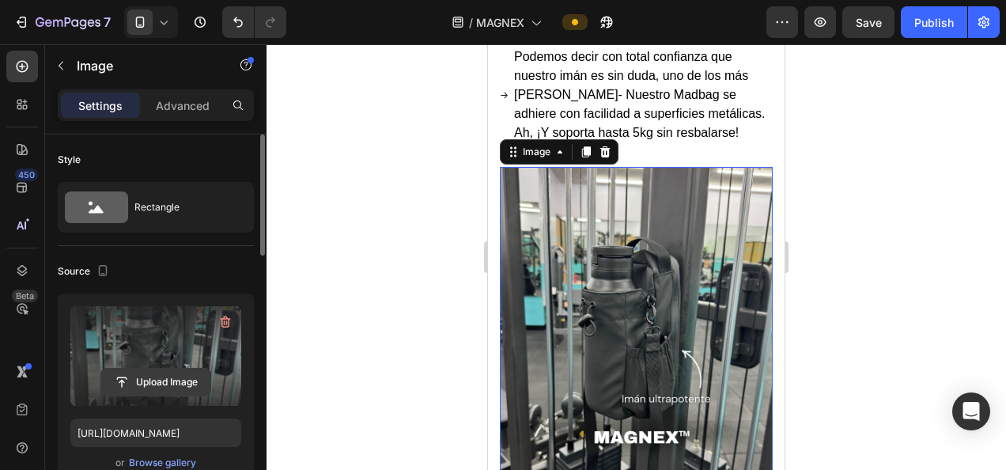
click at [163, 386] on input "file" at bounding box center [155, 381] width 109 height 27
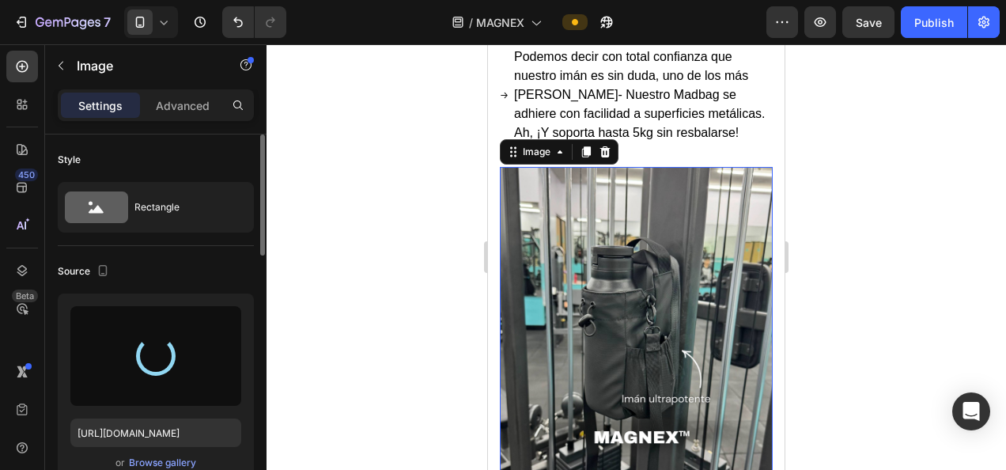
type input "https://cdn.shopify.com/s/files/1/0888/0478/6505/files/gempages_578277366954983…"
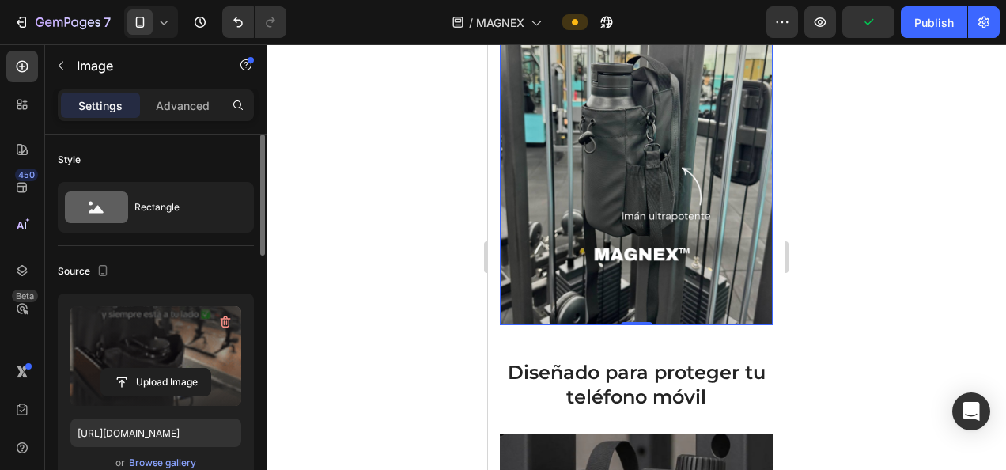
scroll to position [1307, 0]
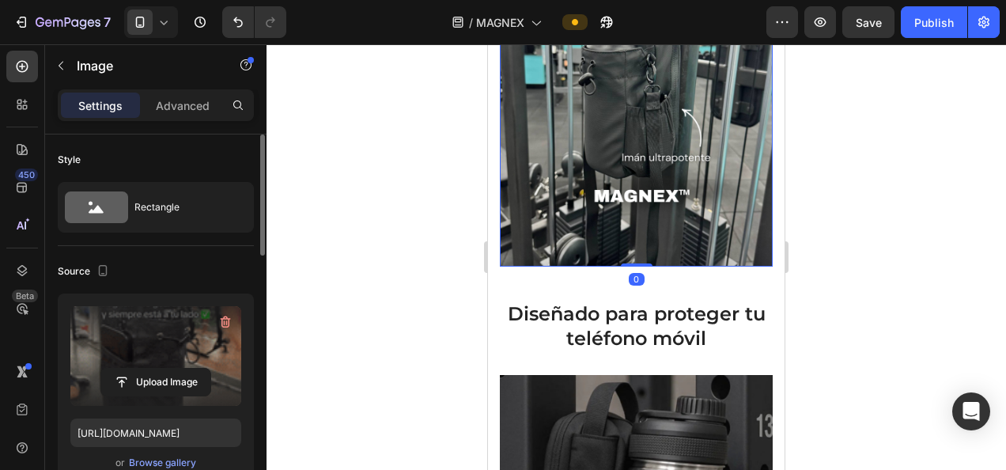
drag, startPoint x: 628, startPoint y: 403, endPoint x: 632, endPoint y: 329, distance: 74.4
click at [632, 266] on div "Image 0" at bounding box center [636, 96] width 273 height 341
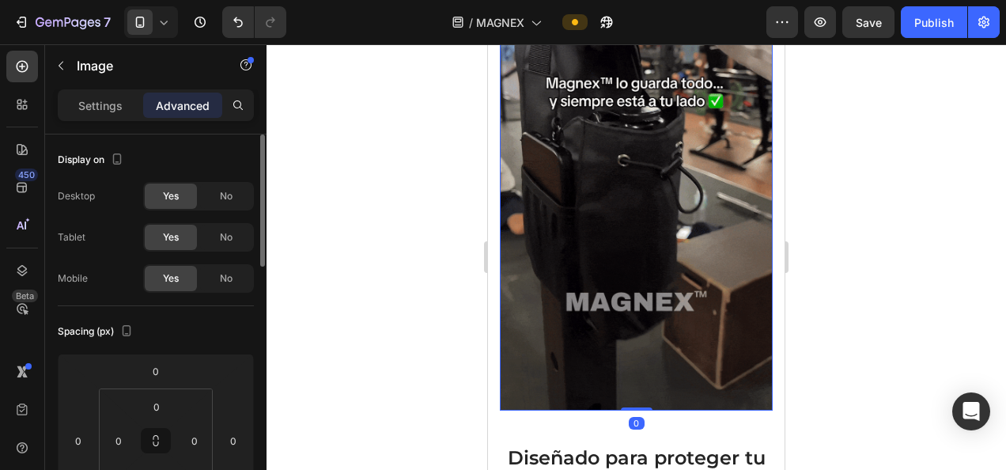
click at [847, 208] on div at bounding box center [635, 256] width 739 height 425
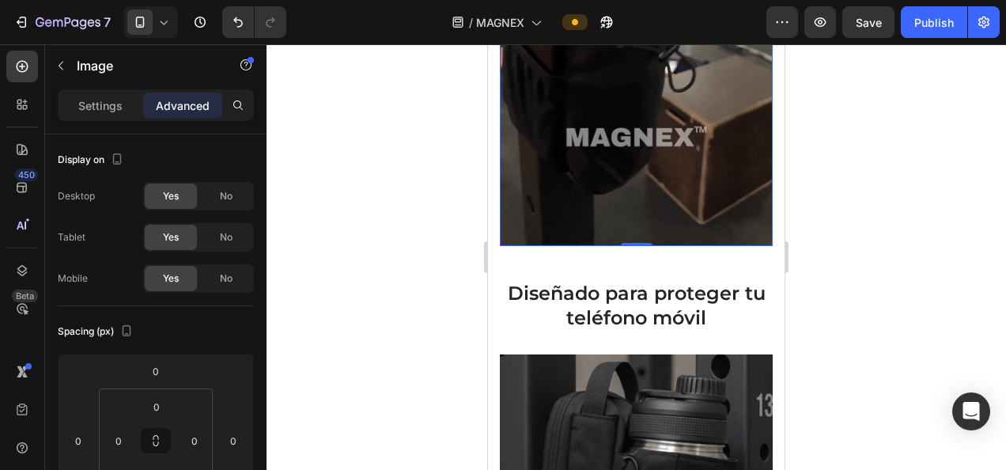
scroll to position [1472, 0]
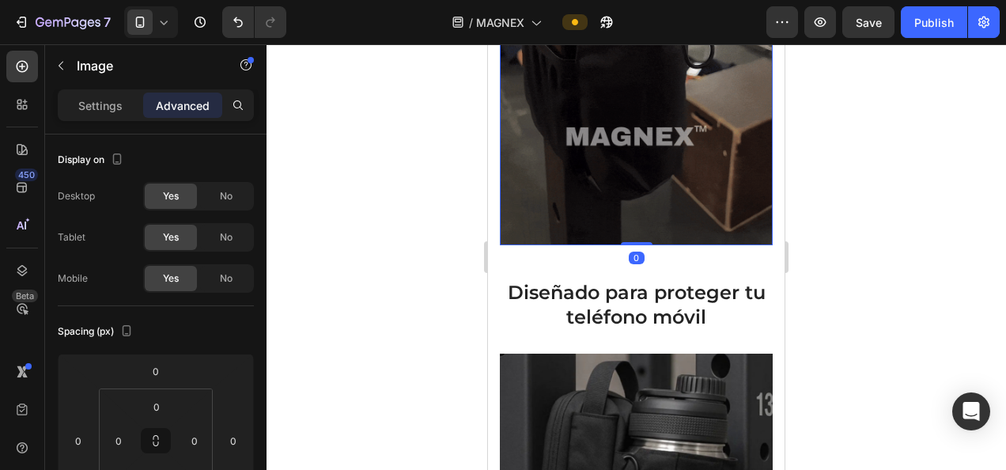
drag, startPoint x: 630, startPoint y: 240, endPoint x: 625, endPoint y: 161, distance: 79.2
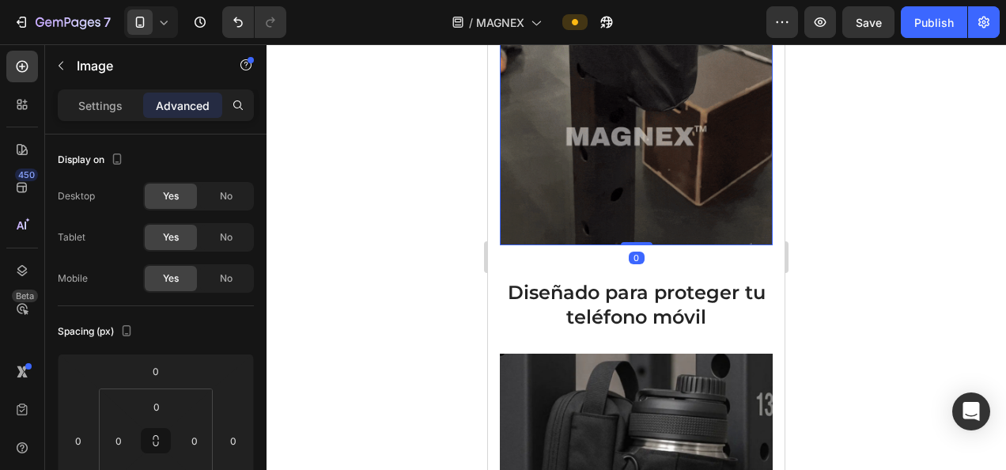
click at [625, 161] on div "Image 0" at bounding box center [636, 2] width 273 height 485
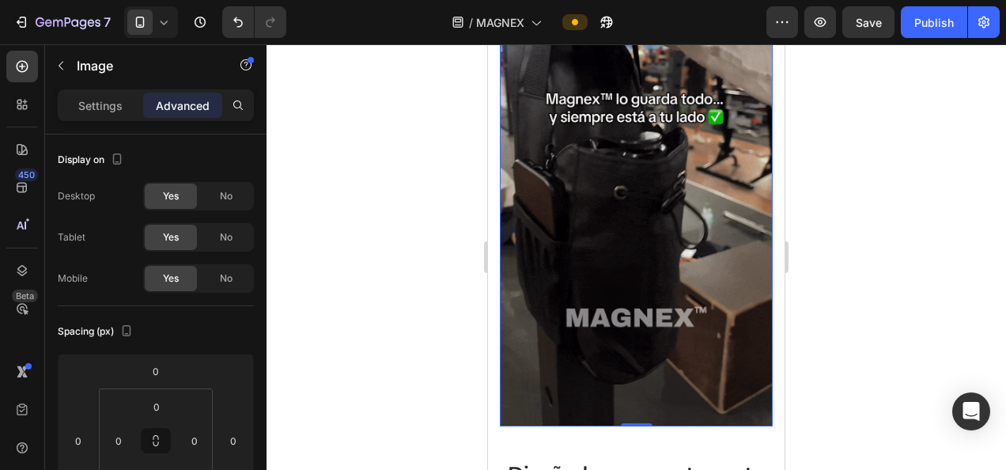
scroll to position [1286, 0]
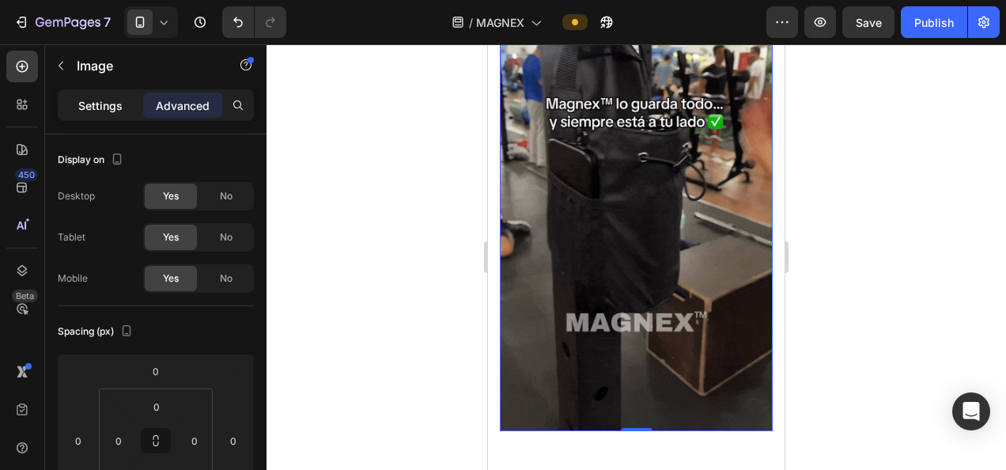
click at [98, 115] on div "Settings" at bounding box center [100, 104] width 79 height 25
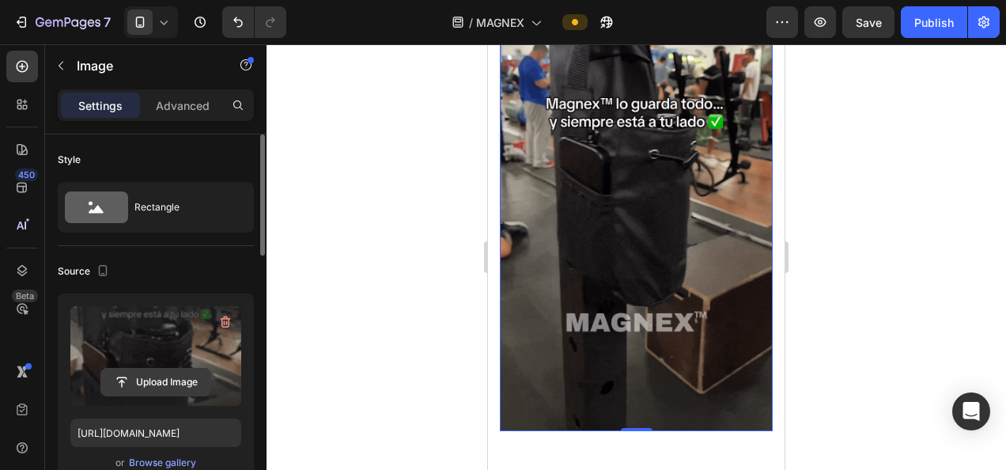
click at [156, 378] on input "file" at bounding box center [155, 381] width 109 height 27
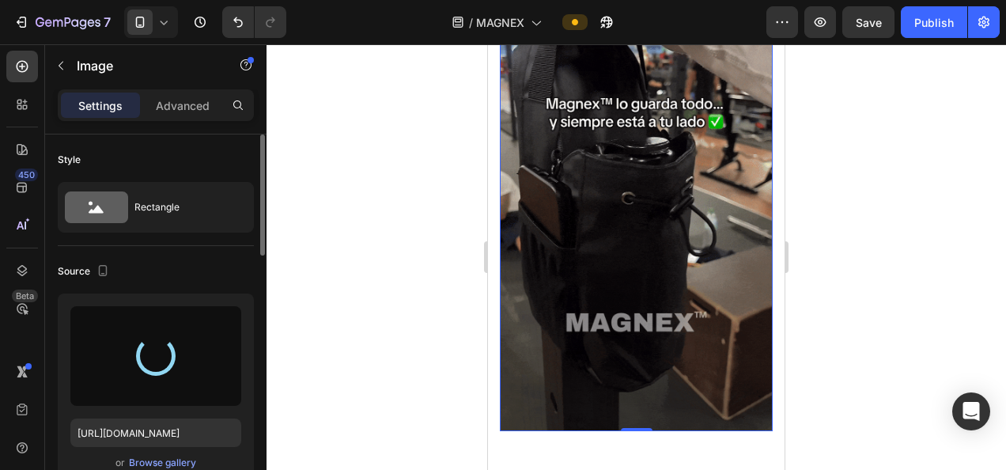
type input "https://cdn.shopify.com/s/files/1/0888/0478/6505/files/gempages_578277366954983…"
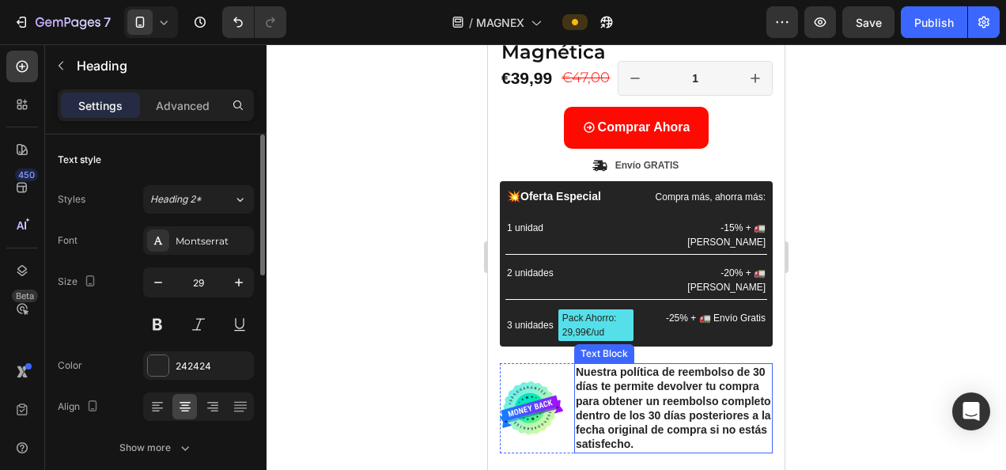
scroll to position [620, 0]
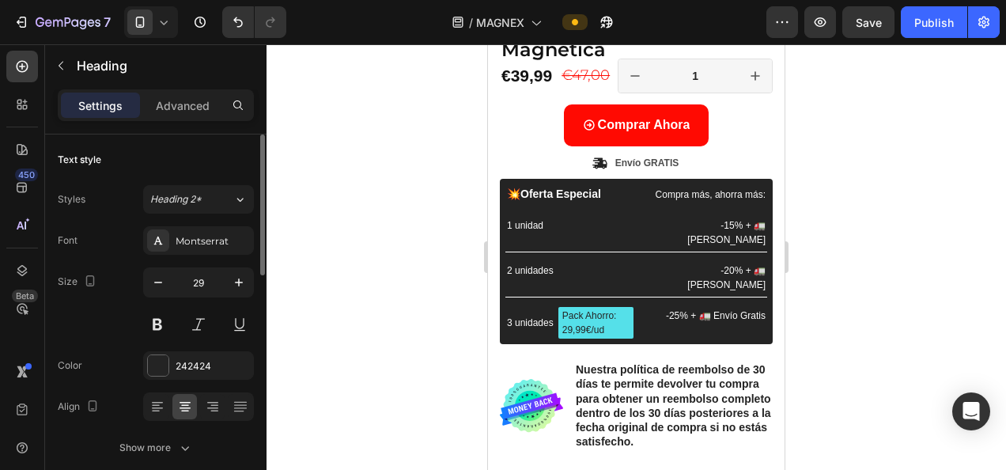
click at [933, 319] on div at bounding box center [635, 256] width 739 height 425
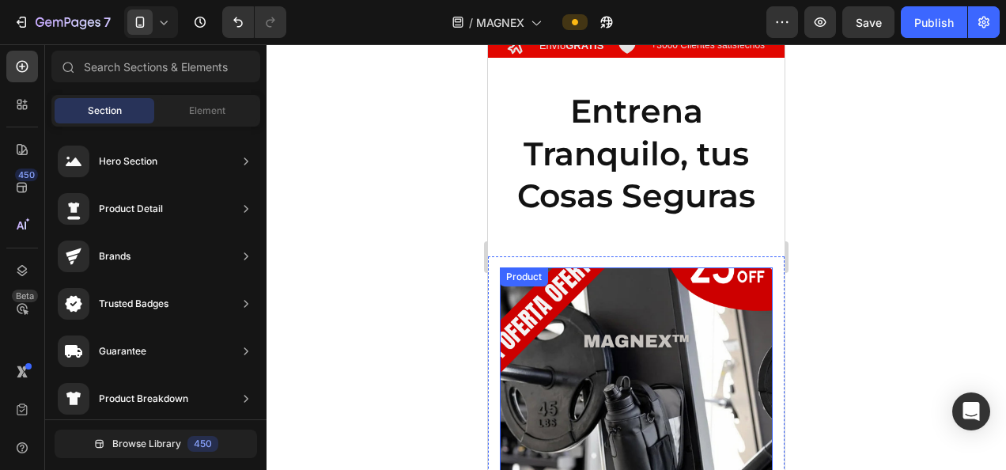
scroll to position [0, 0]
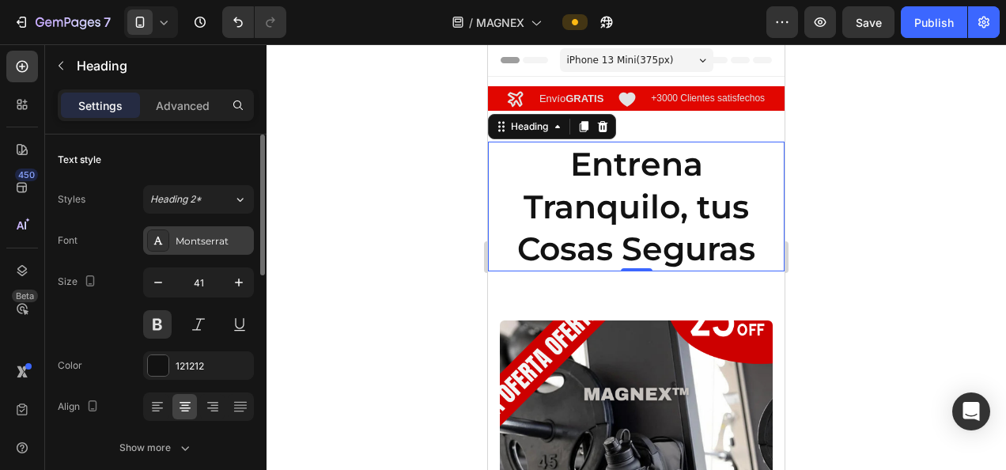
click at [198, 242] on div "Montserrat" at bounding box center [213, 241] width 74 height 14
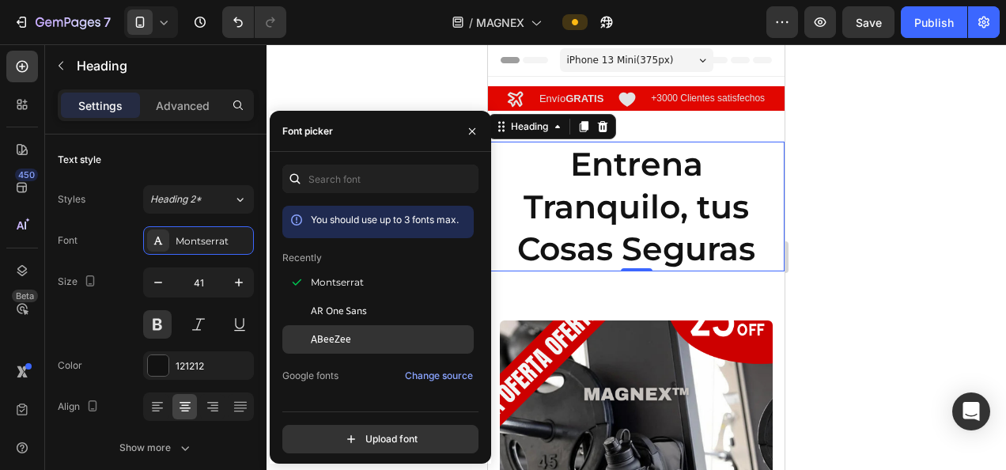
click at [338, 338] on span "ABeeZee" at bounding box center [331, 339] width 40 height 14
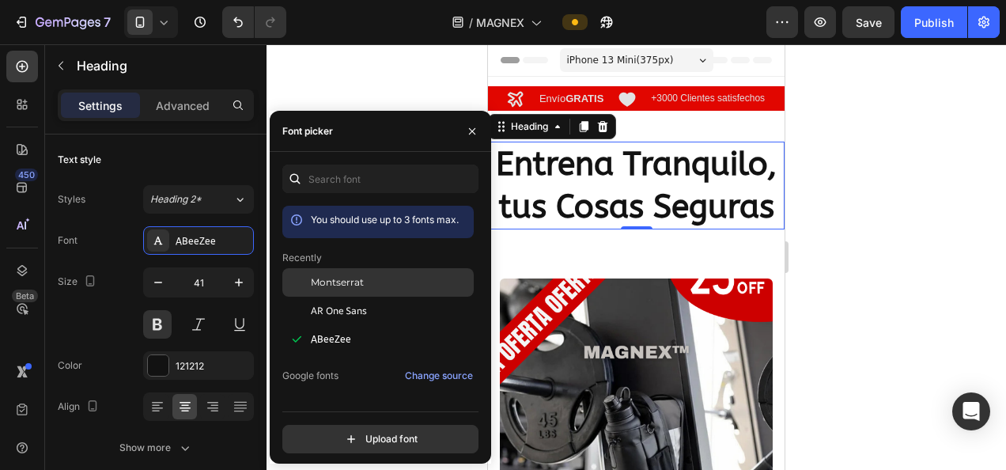
click at [342, 282] on span "Montserrat" at bounding box center [337, 282] width 53 height 14
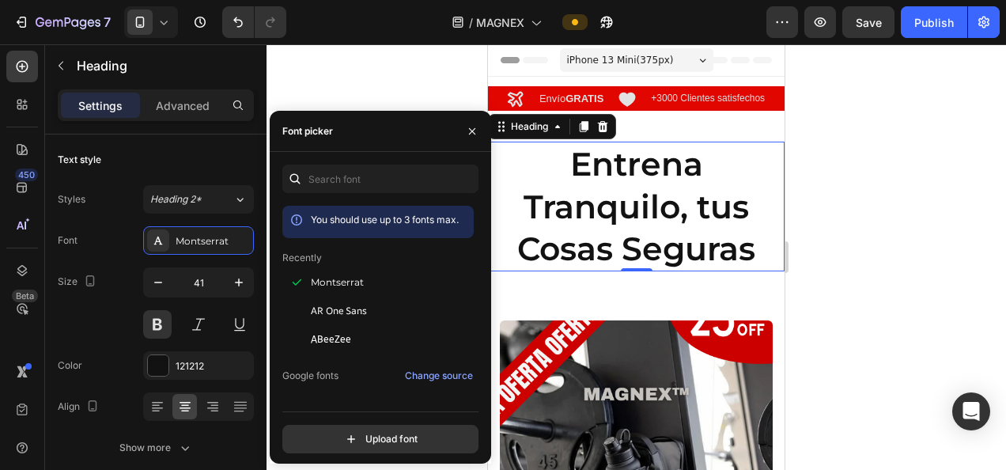
click at [408, 78] on div at bounding box center [635, 256] width 739 height 425
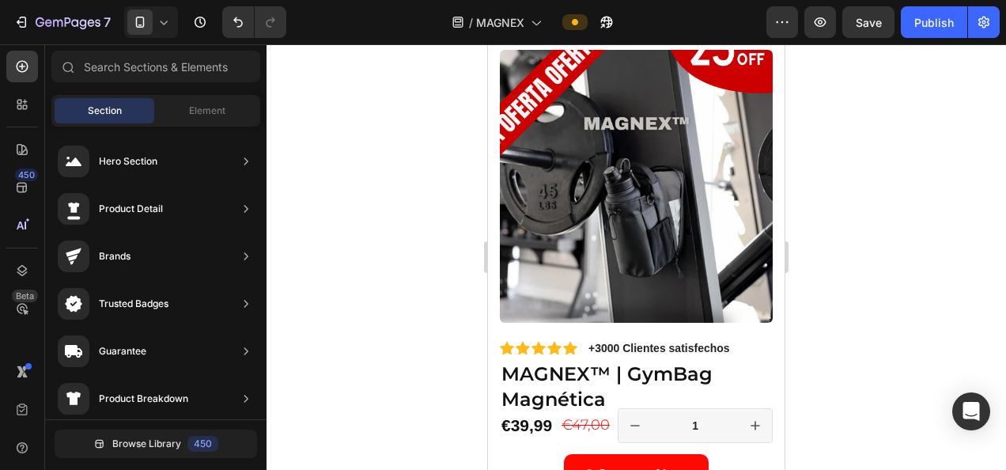
scroll to position [272, 0]
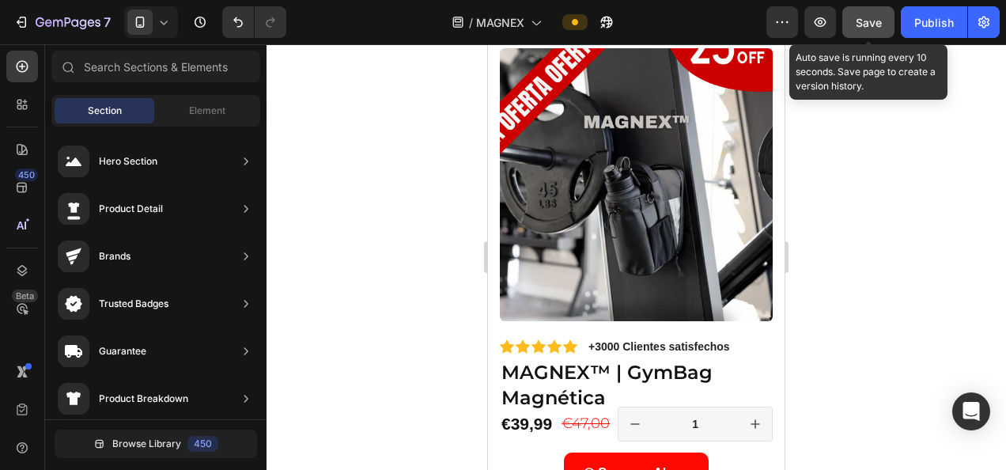
click at [870, 22] on span "Save" at bounding box center [868, 22] width 26 height 13
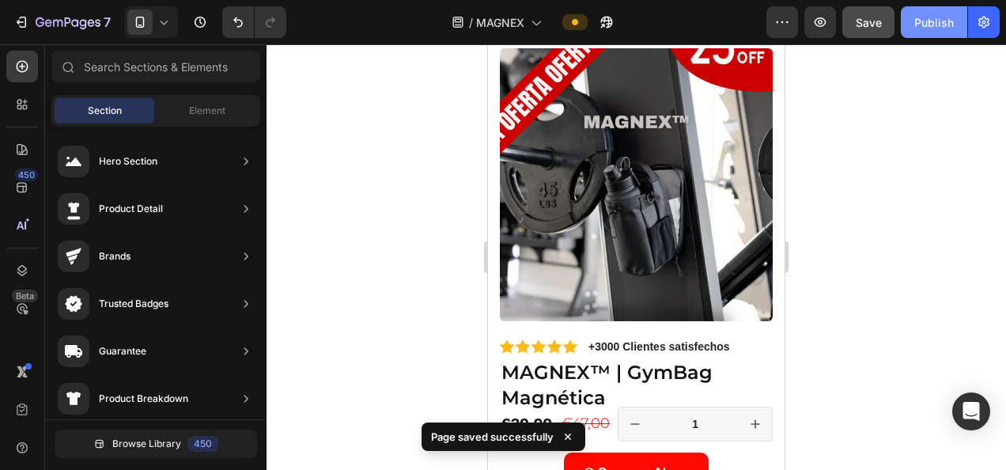
click at [945, 24] on div "Publish" at bounding box center [934, 22] width 40 height 17
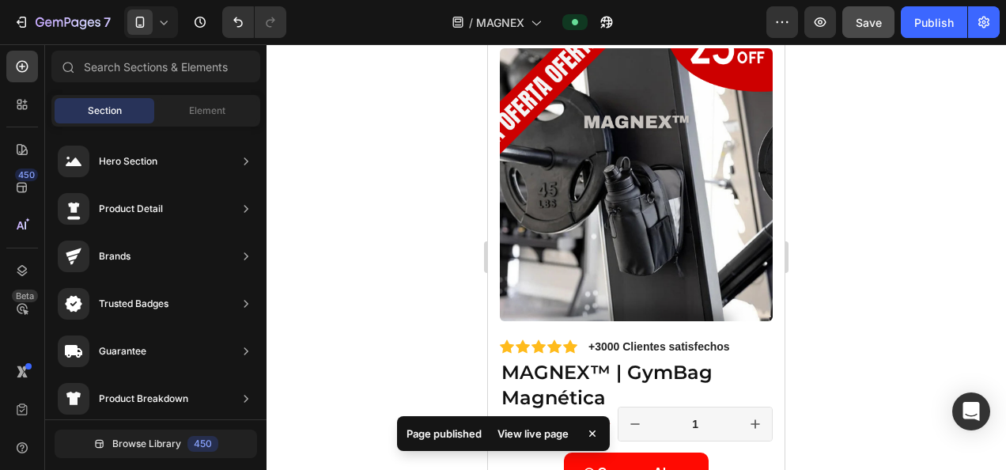
click at [532, 433] on div "View live page" at bounding box center [533, 433] width 90 height 22
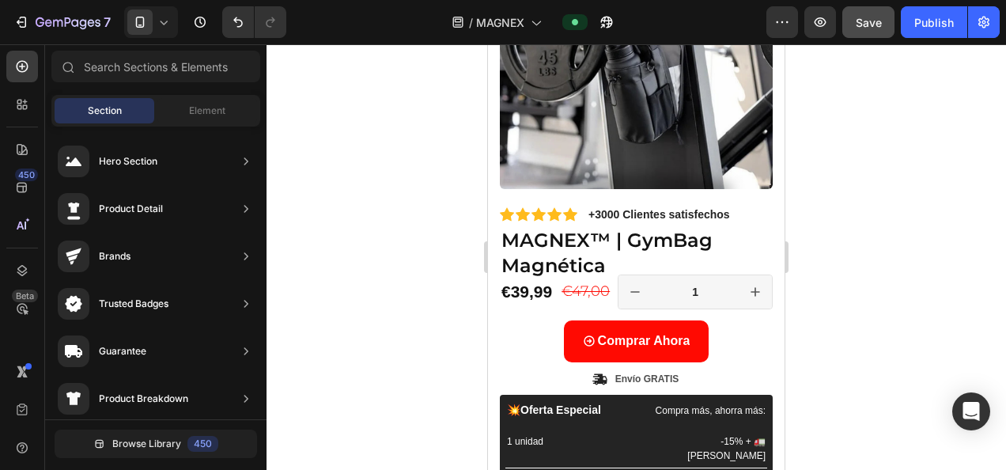
scroll to position [402, 0]
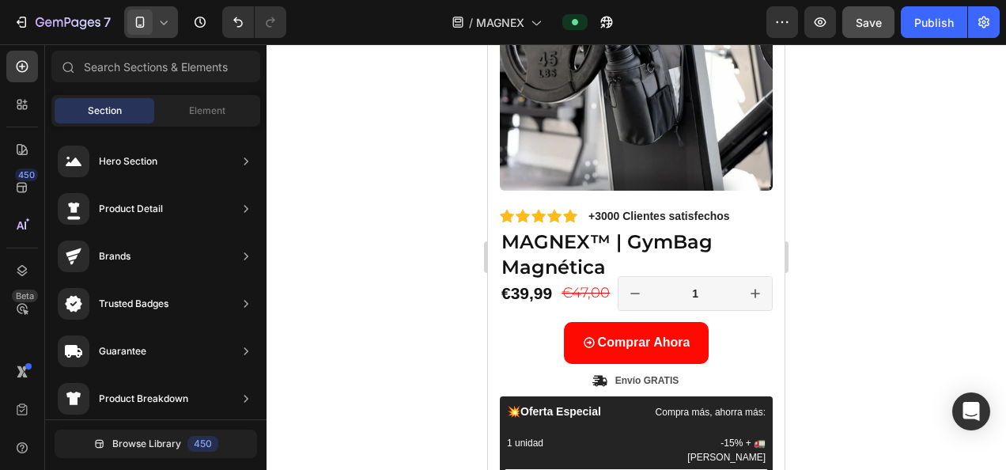
click at [154, 25] on div at bounding box center [151, 22] width 54 height 32
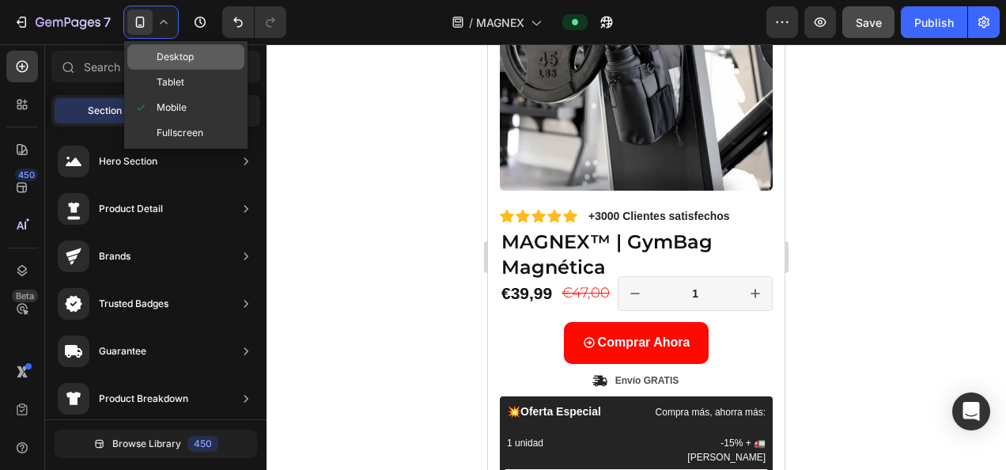
click at [179, 62] on span "Desktop" at bounding box center [175, 57] width 37 height 16
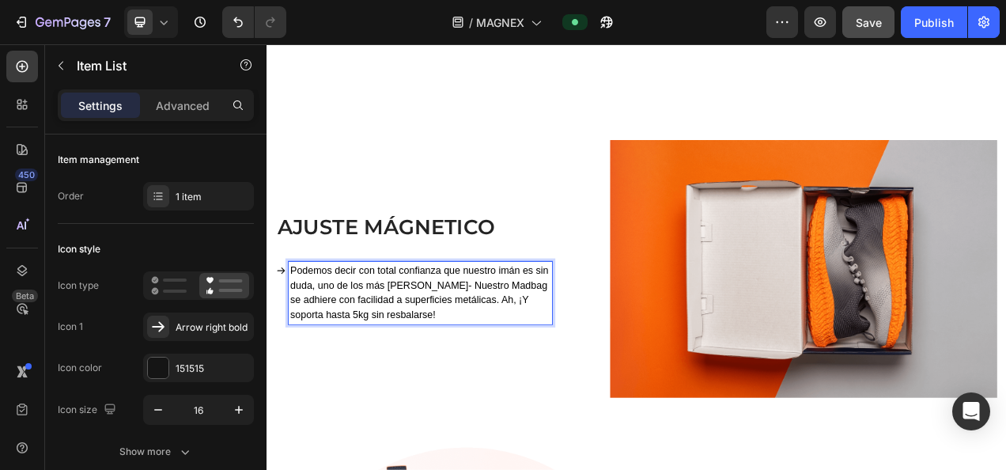
scroll to position [900, 0]
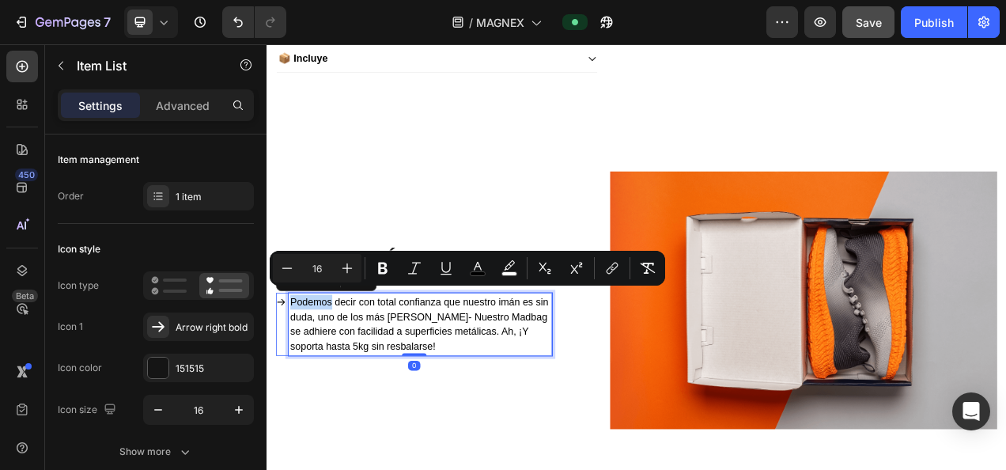
drag, startPoint x: 339, startPoint y: 361, endPoint x: 318, endPoint y: 361, distance: 21.3
click at [318, 368] on span "Podemos decir con total confianza que nuestro imán es sin duda, uno de los más …" at bounding box center [461, 403] width 331 height 70
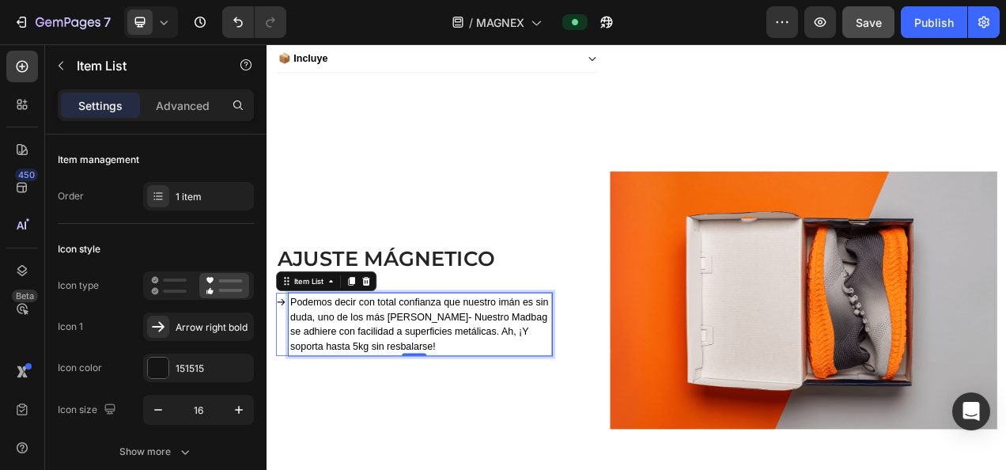
click at [342, 406] on span "Podemos decir con total confianza que nuestro imán es sin duda, uno de los más …" at bounding box center [461, 403] width 331 height 70
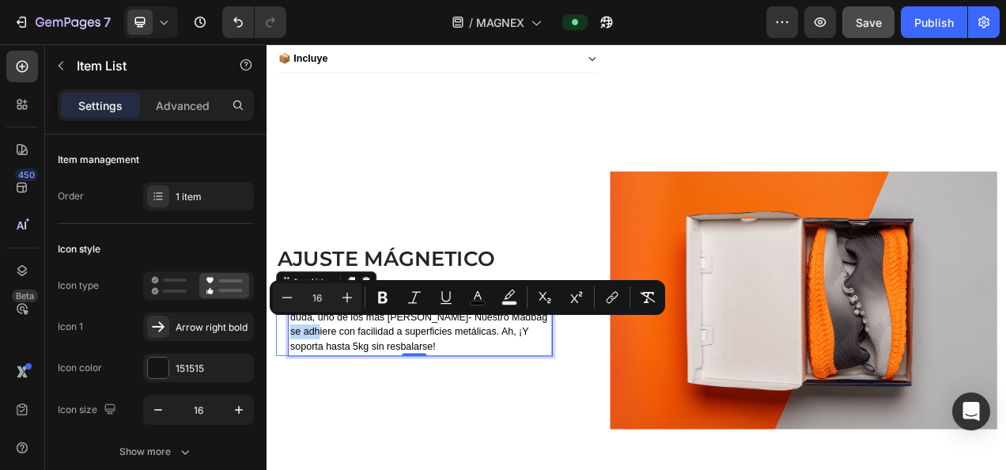
drag, startPoint x: 342, startPoint y: 406, endPoint x: 304, endPoint y: 405, distance: 38.0
click at [304, 405] on span "Podemos decir con total confianza que nuestro imán es sin duda, uno de los más …" at bounding box center [461, 403] width 331 height 70
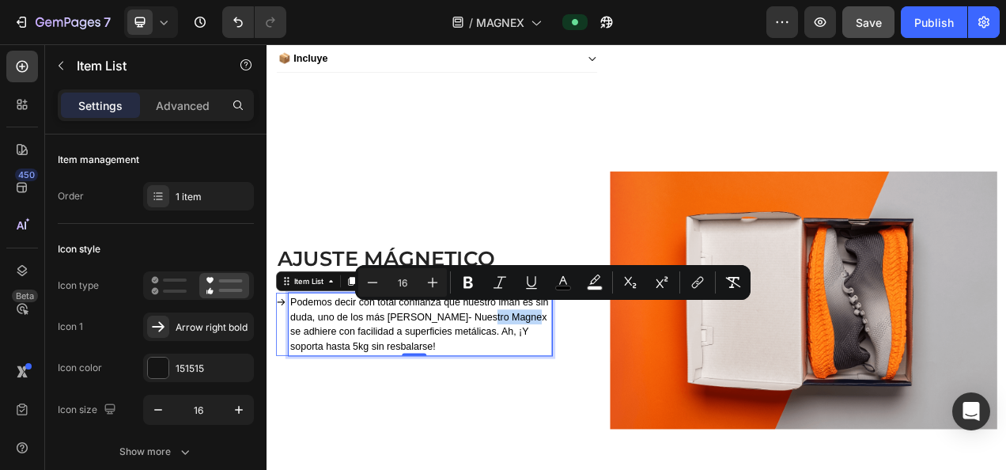
drag, startPoint x: 601, startPoint y: 385, endPoint x: 553, endPoint y: 382, distance: 48.3
click at [553, 382] on span "Podemos decir con total confianza que nuestro imán es sin duda, uno de los más …" at bounding box center [461, 403] width 331 height 70
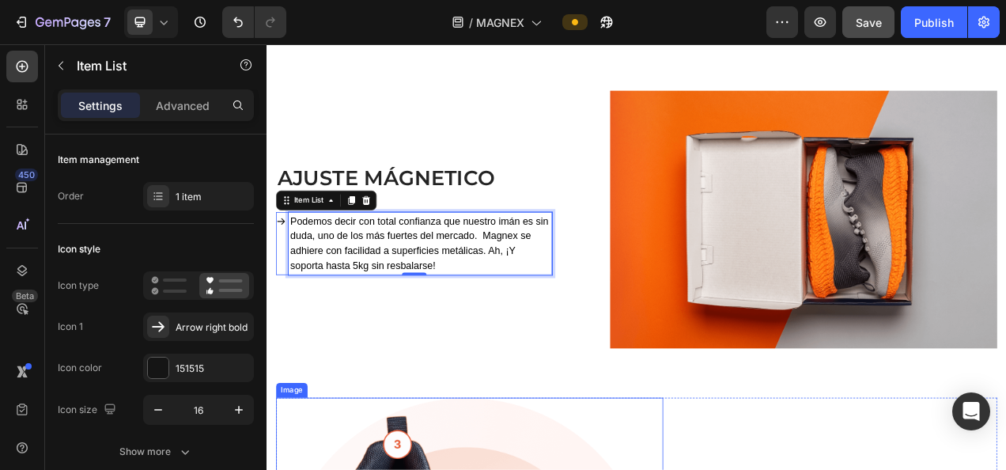
scroll to position [921, 0]
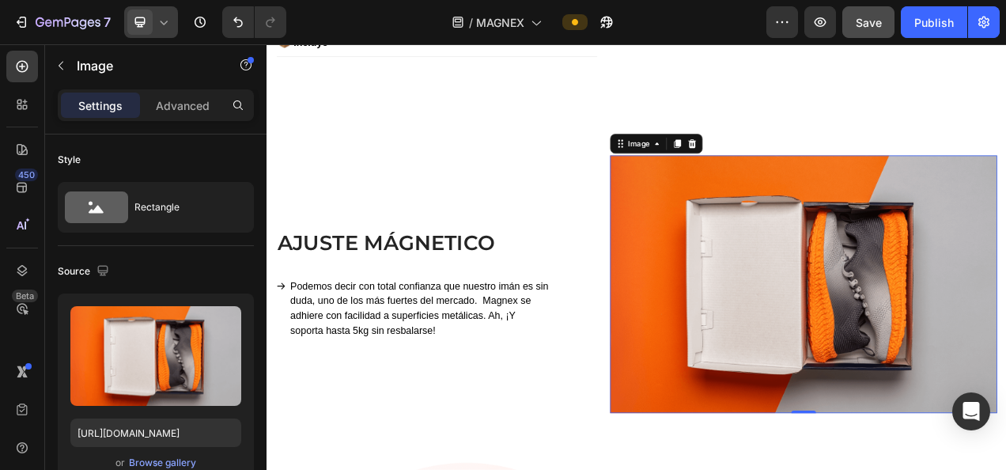
click at [161, 21] on icon at bounding box center [164, 22] width 16 height 16
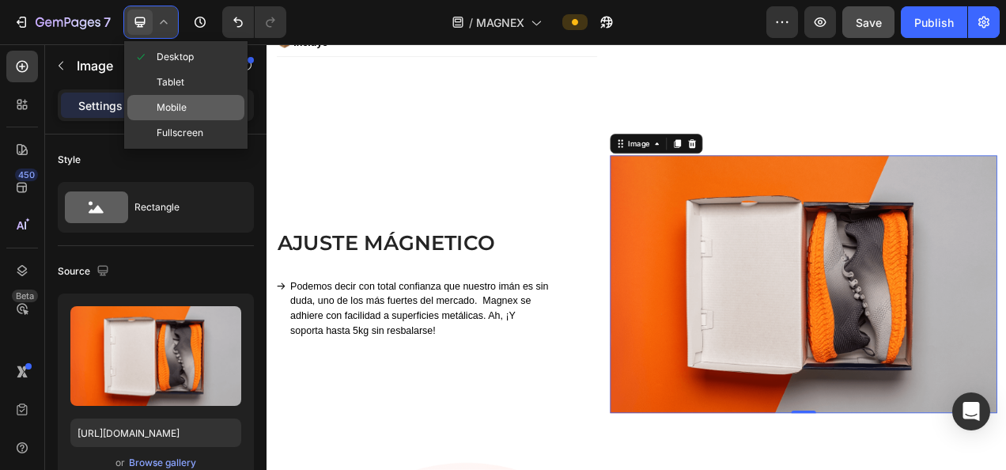
click at [191, 120] on div "Mobile" at bounding box center [185, 132] width 117 height 25
type input "https://cdn.shopify.com/s/files/1/0888/0478/6505/files/gempages_578277366954983…"
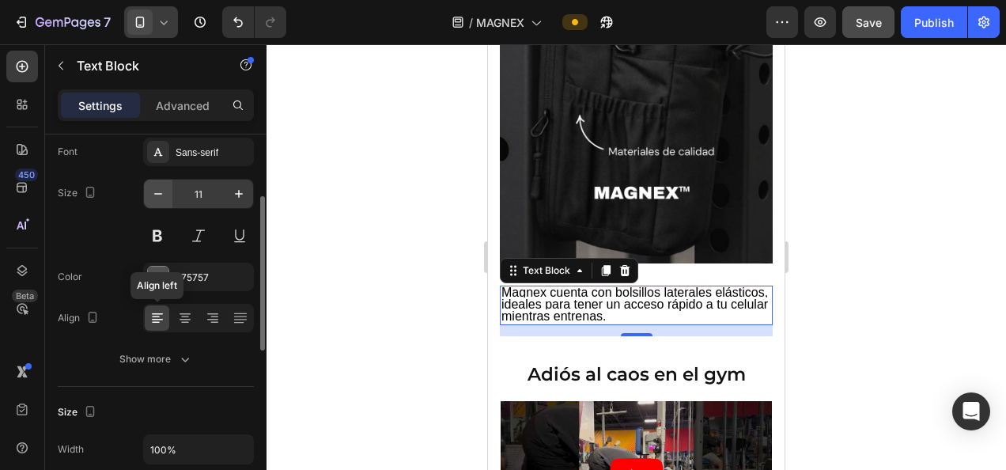
scroll to position [119, 0]
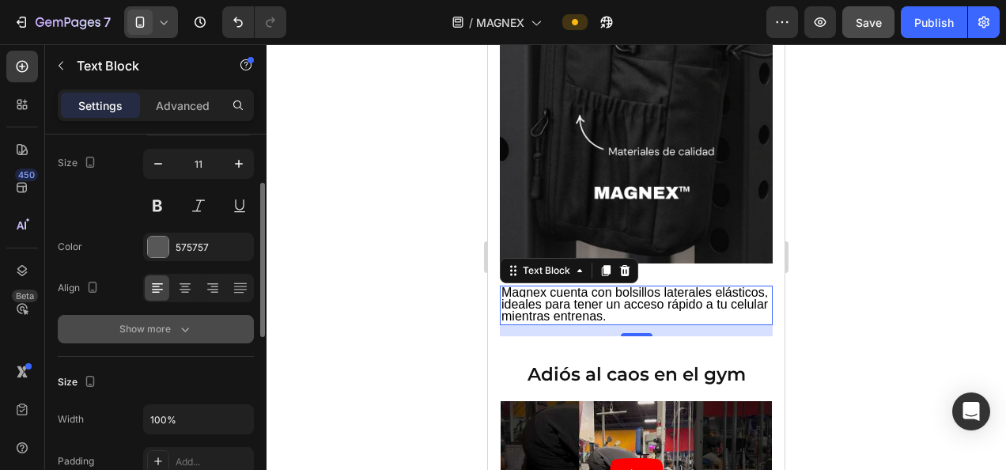
click at [179, 327] on icon "button" at bounding box center [185, 329] width 16 height 16
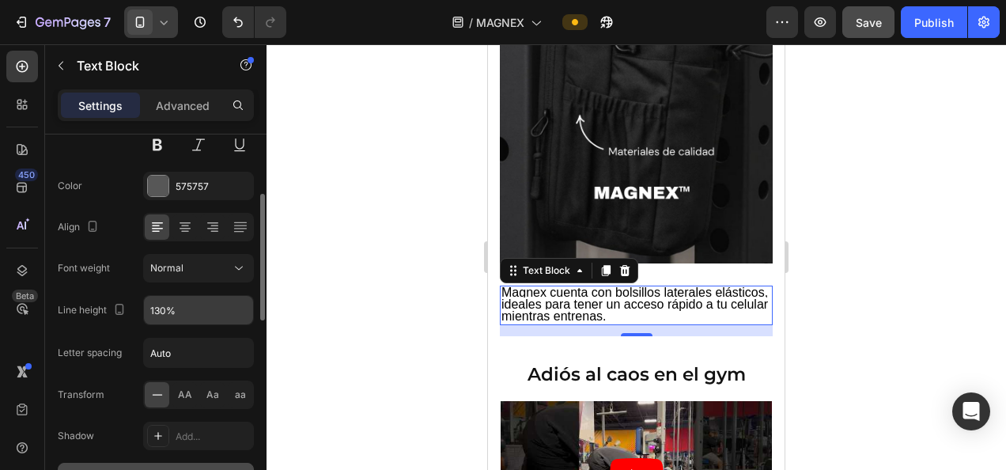
scroll to position [180, 0]
click at [239, 311] on icon "button" at bounding box center [239, 309] width 16 height 16
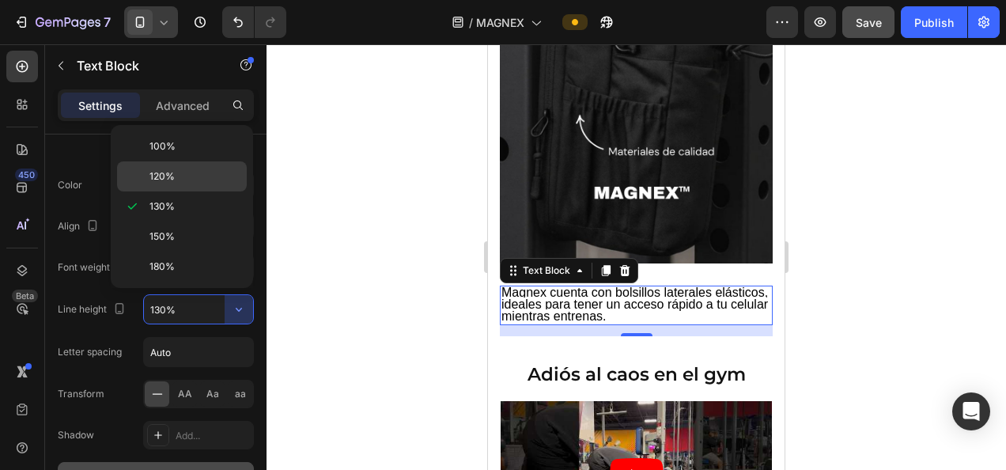
click at [170, 180] on span "120%" at bounding box center [161, 176] width 25 height 14
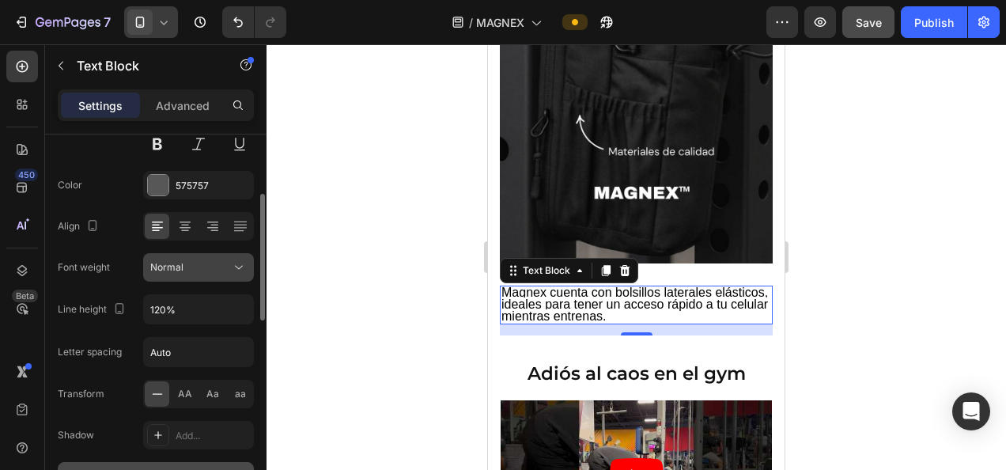
click at [233, 261] on icon at bounding box center [239, 267] width 16 height 16
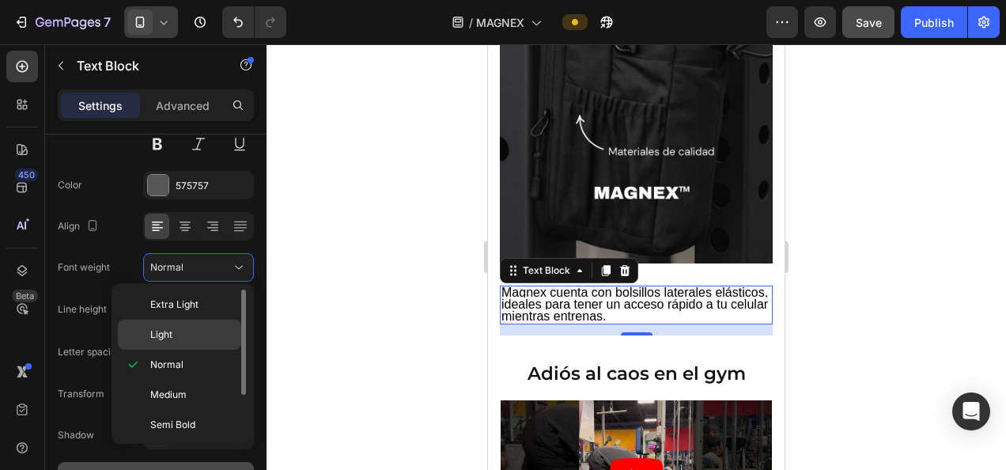
click at [174, 338] on p "Light" at bounding box center [192, 334] width 84 height 14
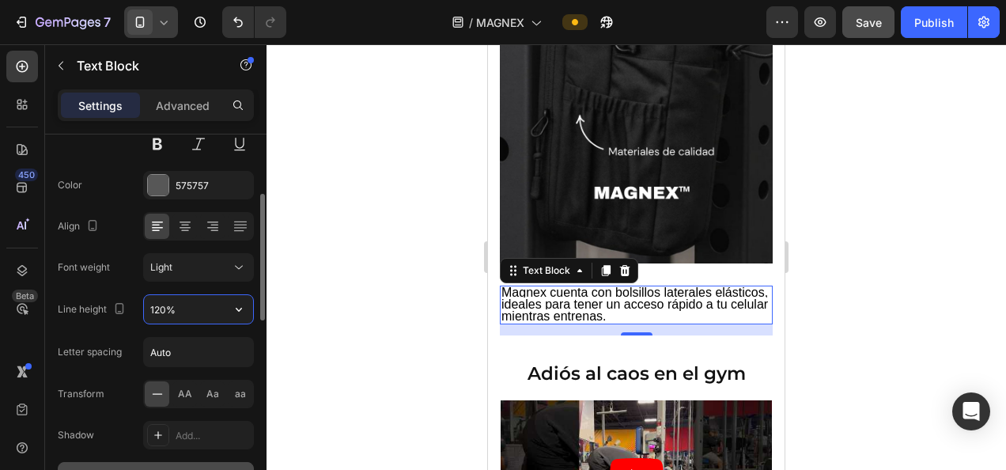
click at [209, 302] on input "120%" at bounding box center [198, 309] width 109 height 28
click at [206, 345] on input "Auto" at bounding box center [198, 352] width 109 height 28
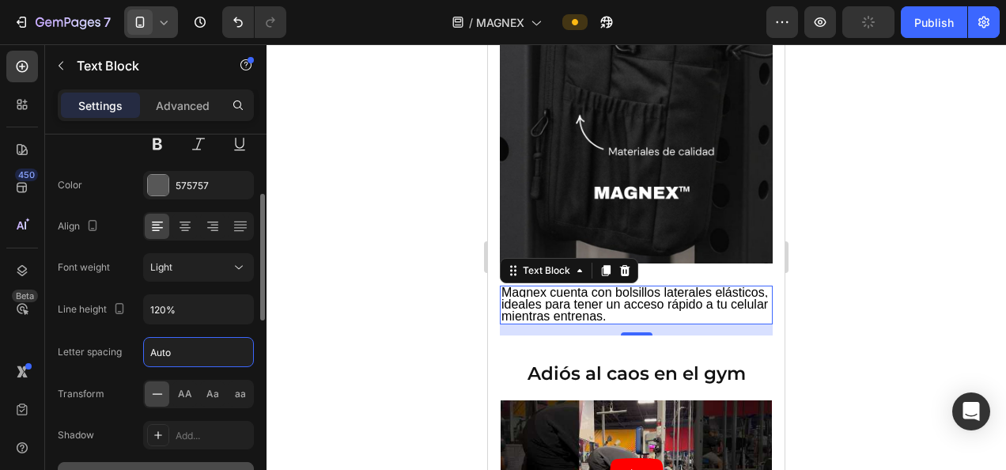
click at [251, 357] on input "Auto" at bounding box center [198, 352] width 109 height 28
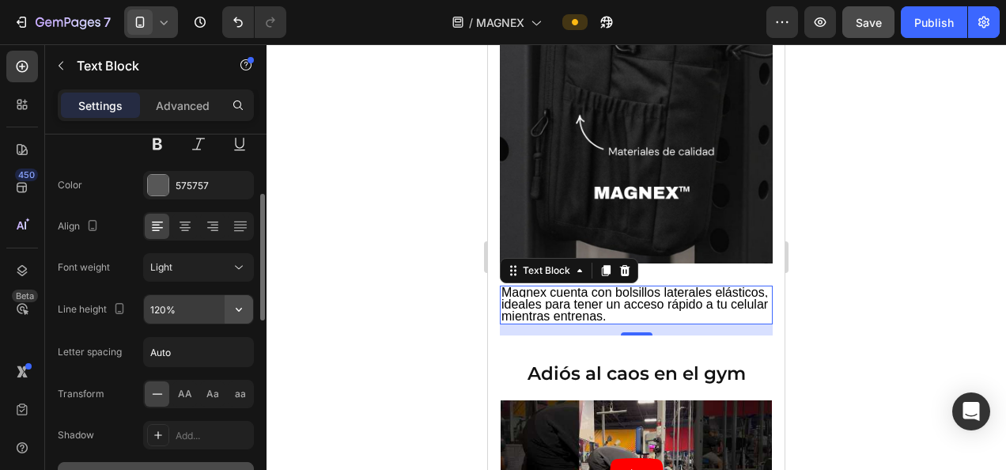
click at [238, 310] on icon "button" at bounding box center [239, 309] width 16 height 16
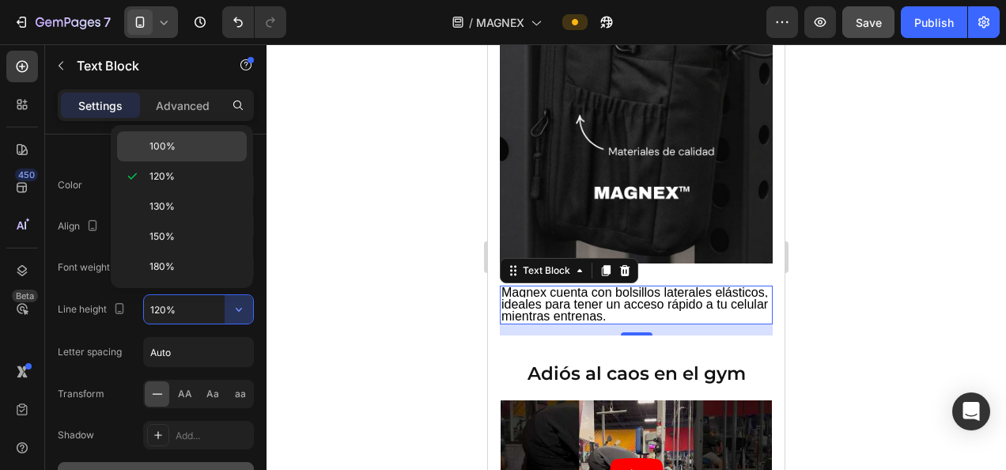
click at [172, 152] on span "100%" at bounding box center [162, 146] width 26 height 14
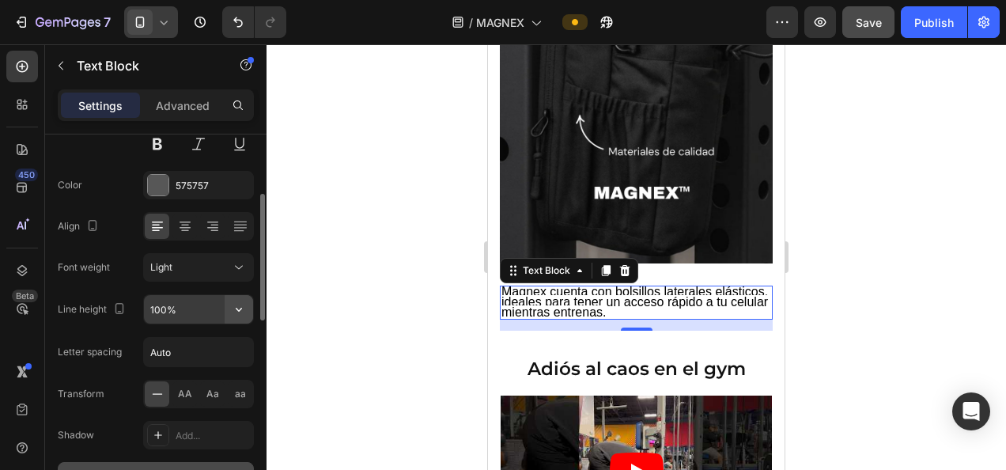
click at [243, 310] on icon "button" at bounding box center [239, 309] width 16 height 16
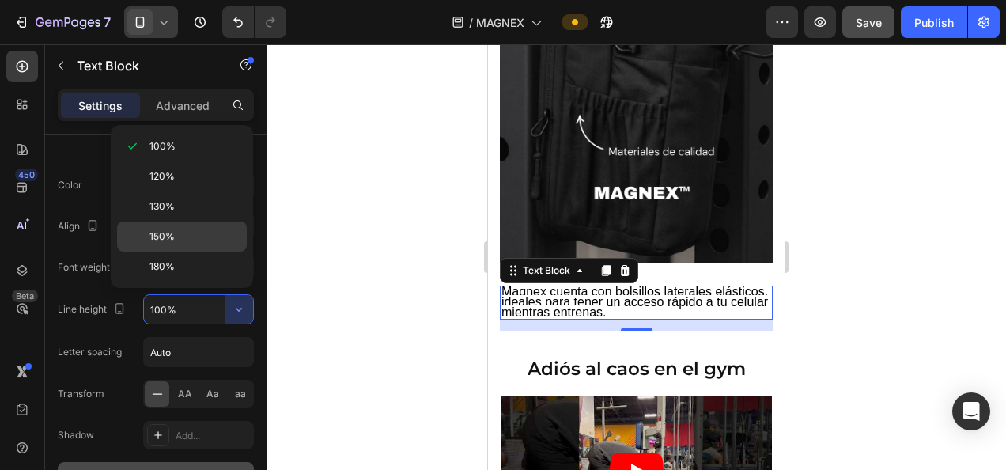
click at [165, 251] on div "150%" at bounding box center [182, 266] width 130 height 30
type input "150%"
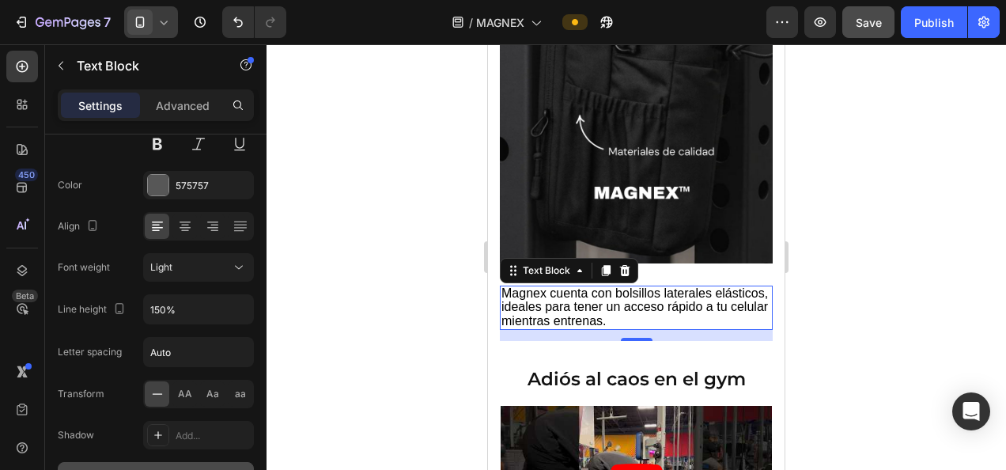
click at [424, 297] on div at bounding box center [635, 256] width 739 height 425
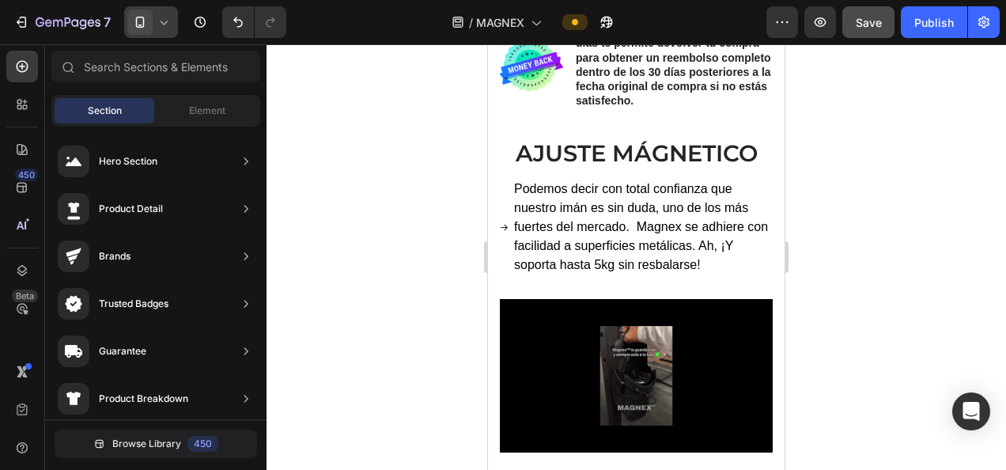
scroll to position [960, 0]
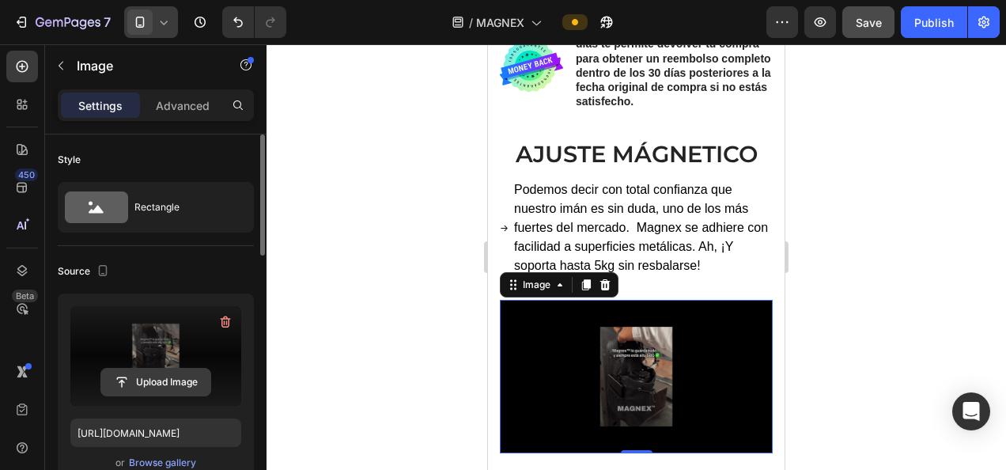
click at [160, 387] on input "file" at bounding box center [155, 381] width 109 height 27
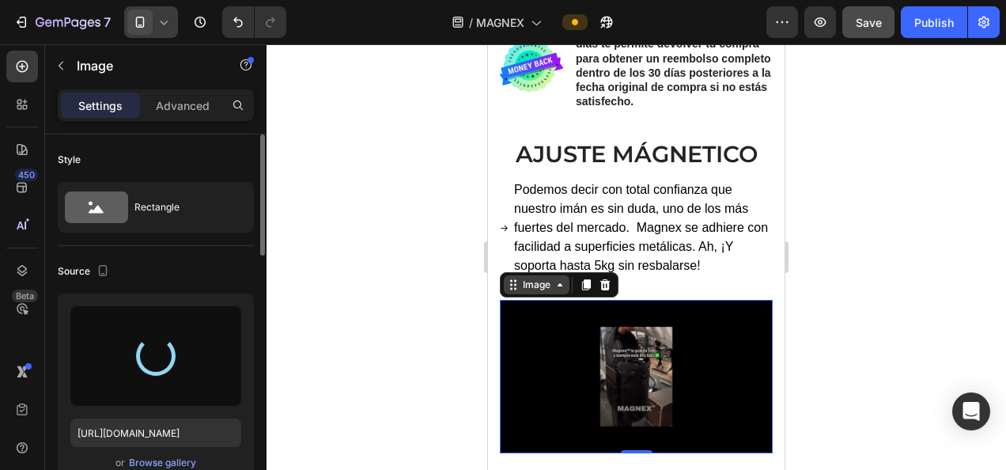
type input "https://cdn.shopify.com/s/files/1/0888/0478/6505/files/gempages_578277366954983…"
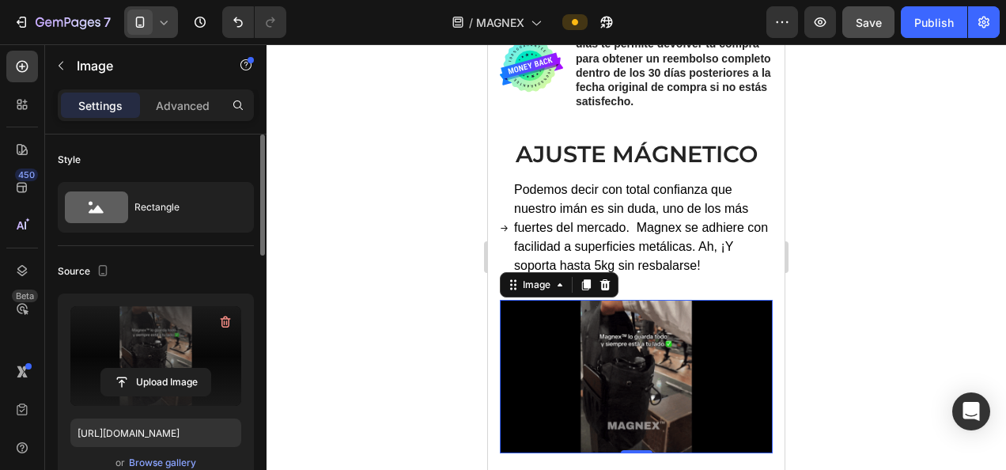
click at [901, 301] on div at bounding box center [635, 256] width 739 height 425
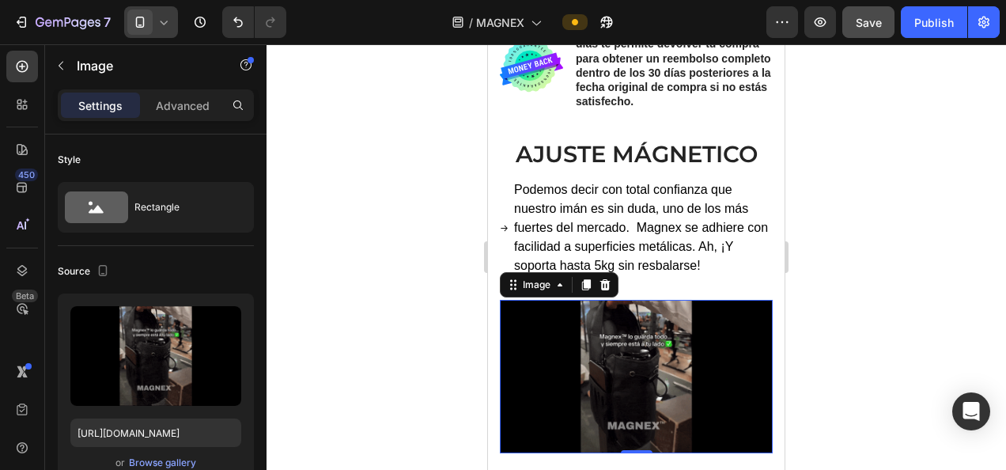
click at [883, 349] on div at bounding box center [635, 256] width 739 height 425
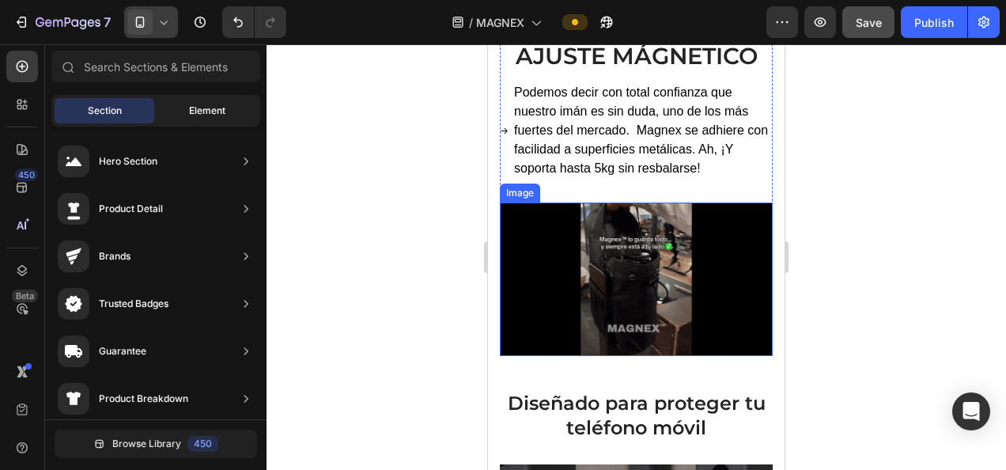
scroll to position [1027, 0]
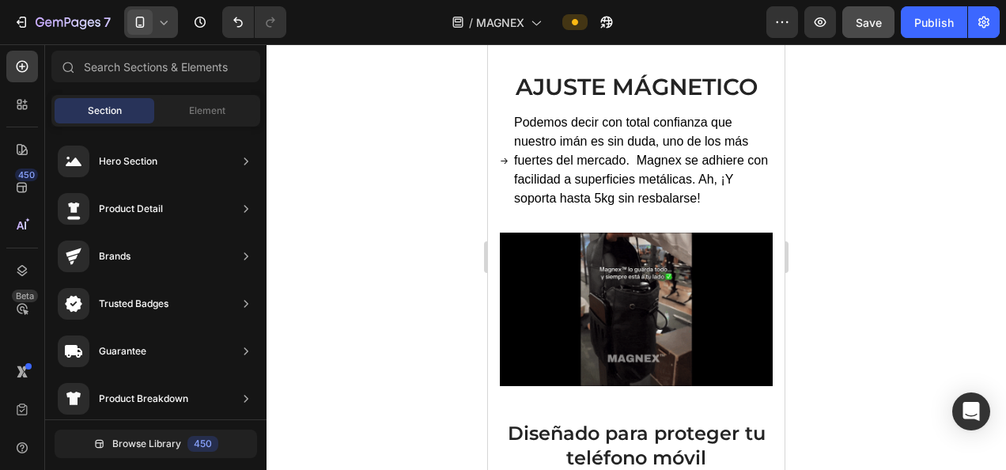
click at [176, 28] on div at bounding box center [151, 22] width 54 height 32
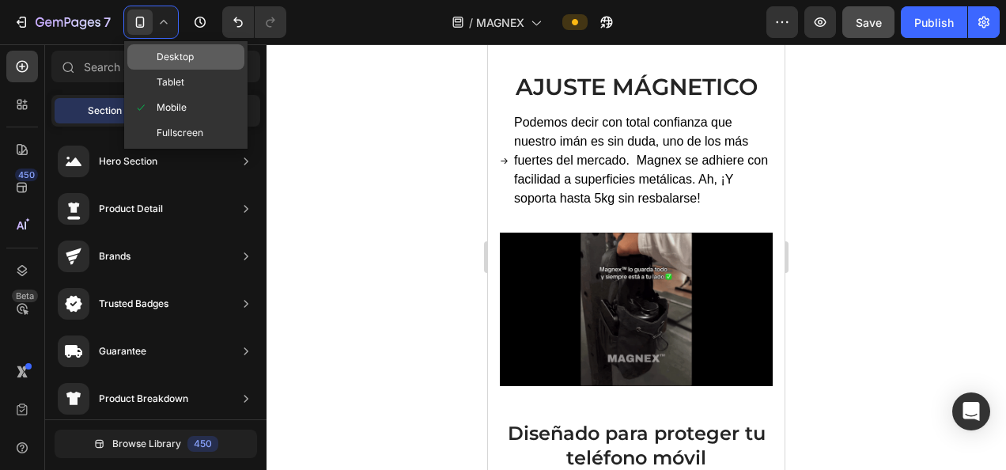
click at [184, 54] on span "Desktop" at bounding box center [175, 57] width 37 height 16
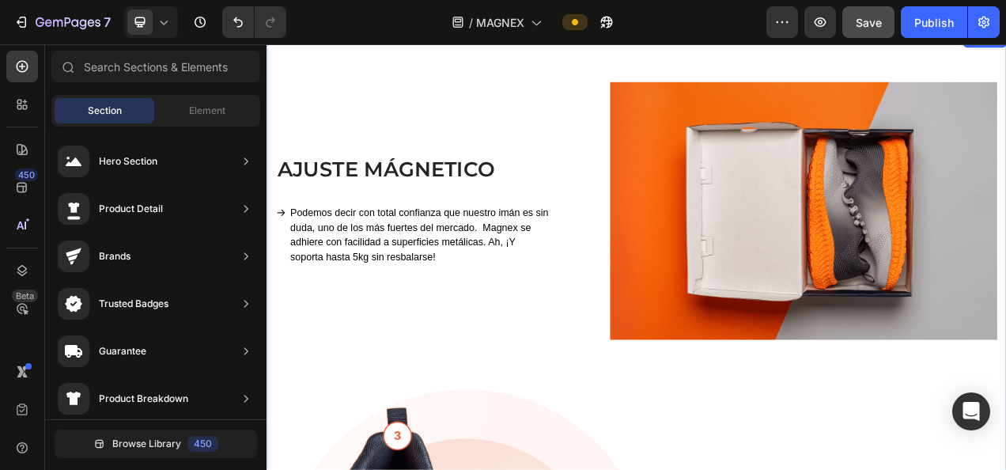
scroll to position [961, 0]
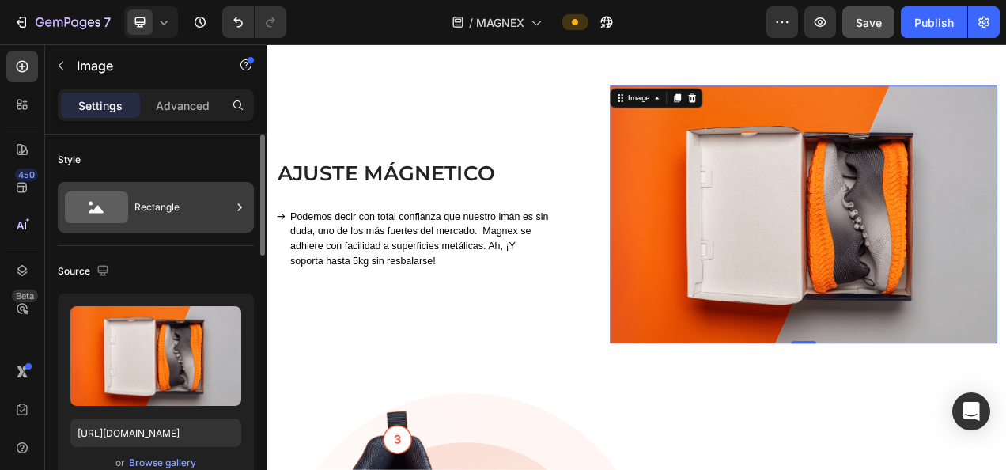
click at [176, 202] on div "Rectangle" at bounding box center [182, 207] width 96 height 36
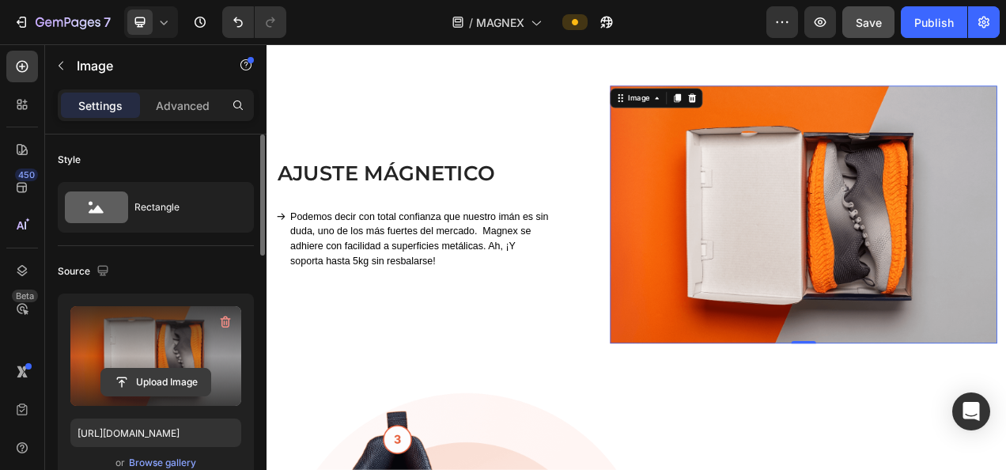
click at [157, 392] on input "file" at bounding box center [155, 381] width 109 height 27
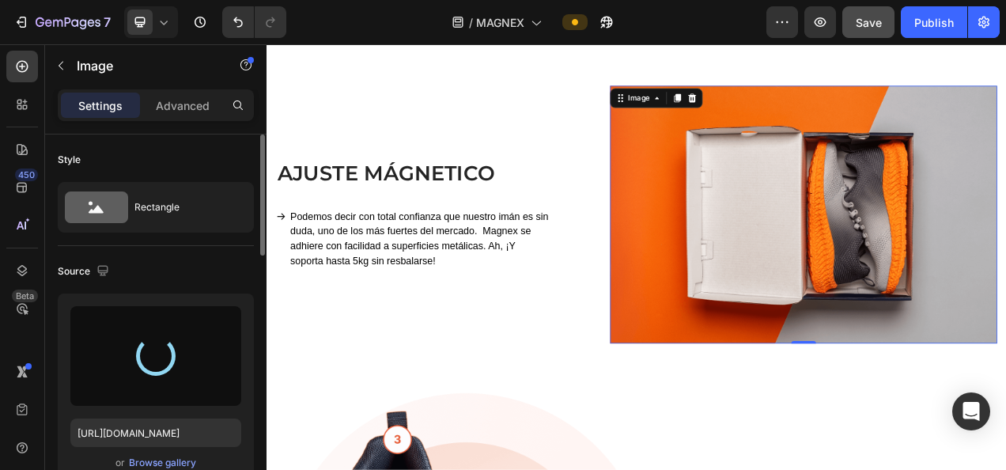
type input "https://cdn.shopify.com/s/files/1/0888/0478/6505/files/gempages_578277366954983…"
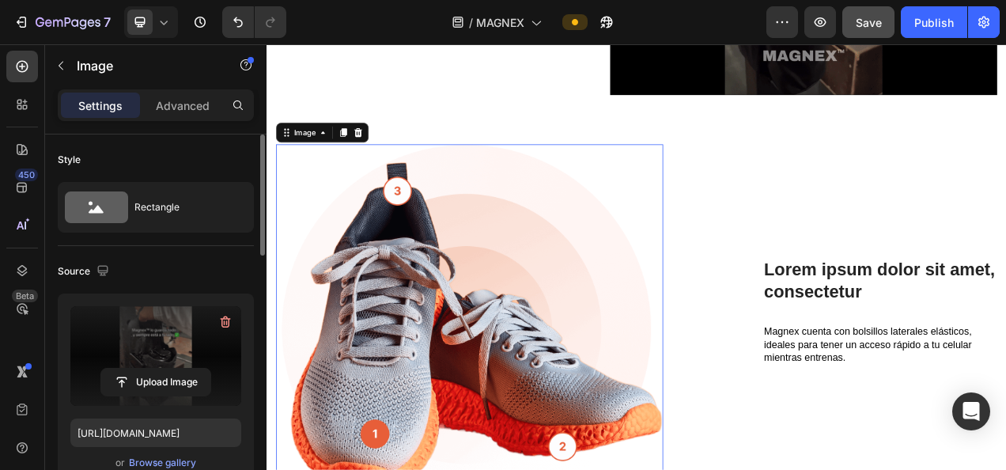
scroll to position [180, 0]
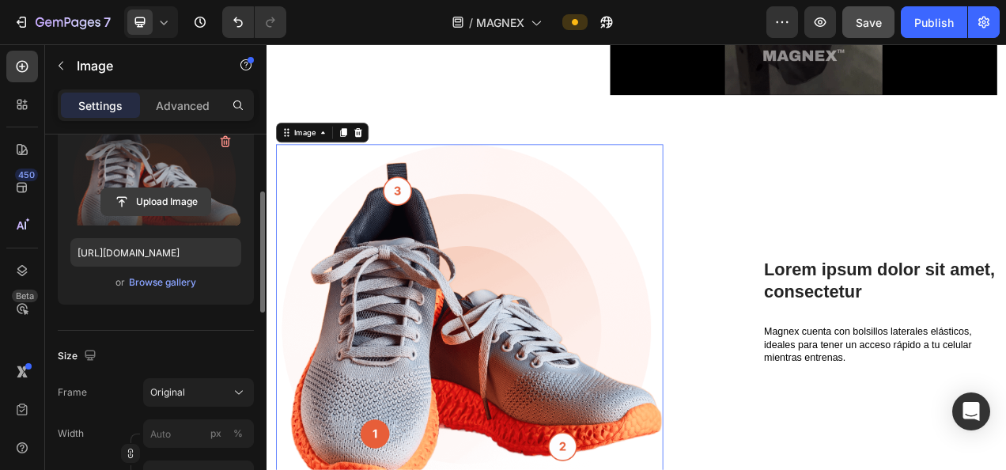
click at [153, 196] on input "file" at bounding box center [155, 201] width 109 height 27
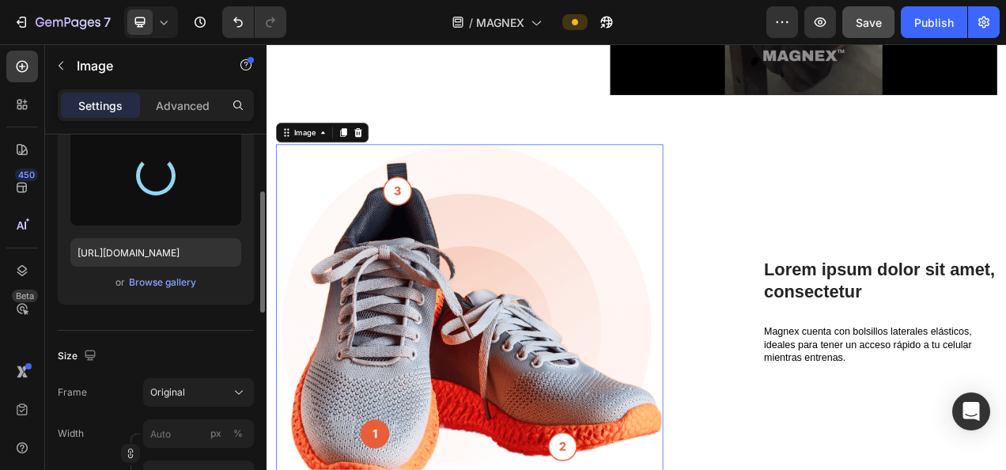
type input "https://cdn.shopify.com/s/files/1/0888/0478/6505/files/gempages_578277366954983…"
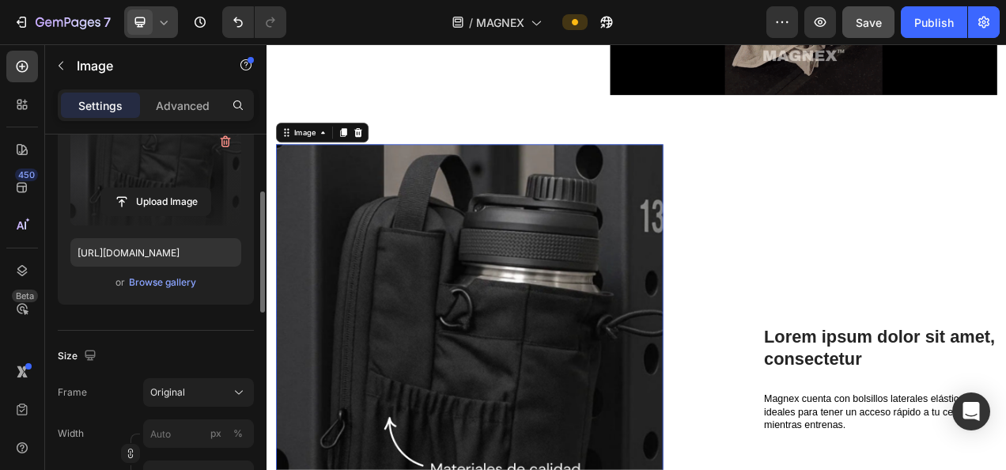
click at [172, 21] on div at bounding box center [151, 22] width 54 height 32
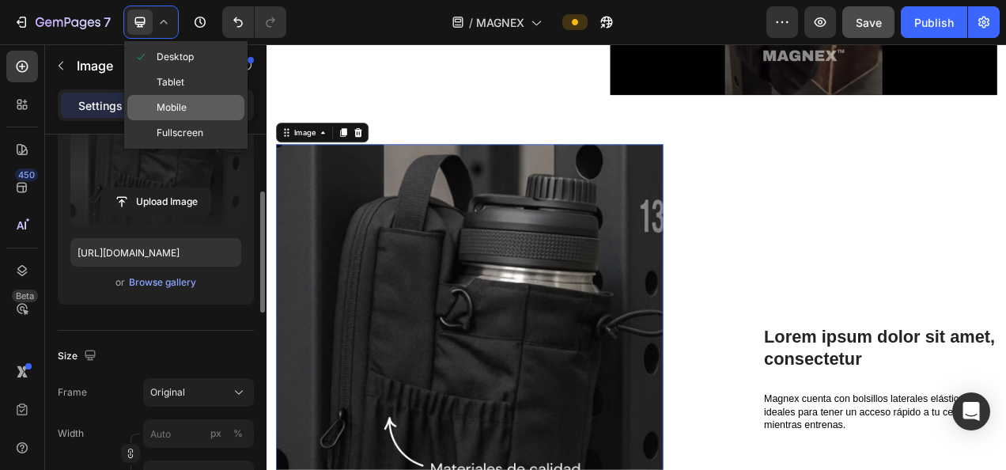
click at [176, 104] on span "Mobile" at bounding box center [172, 108] width 30 height 16
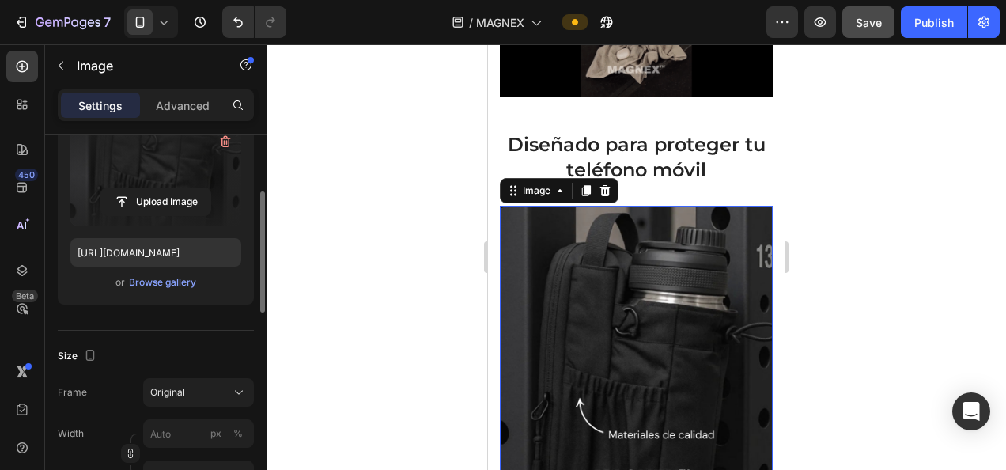
scroll to position [1097, 0]
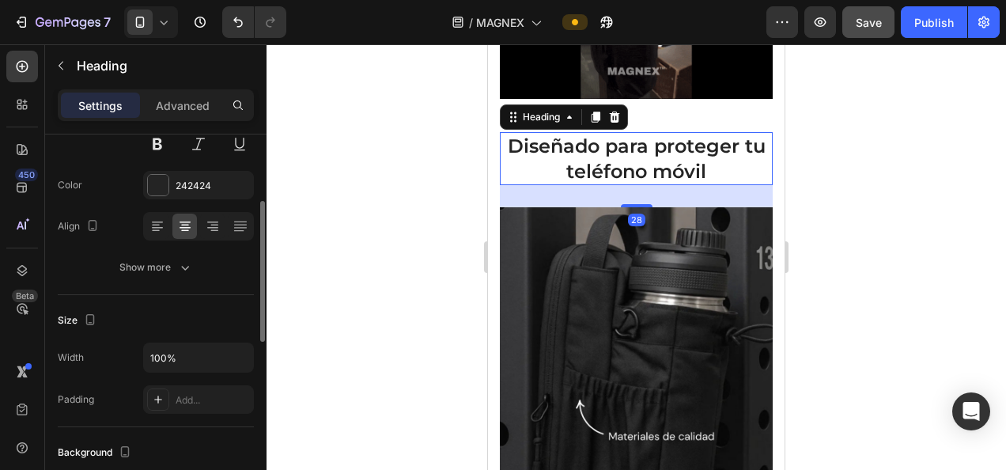
click at [572, 134] on strong "Diseñado para proteger tu teléfono móvil" at bounding box center [637, 157] width 258 height 47
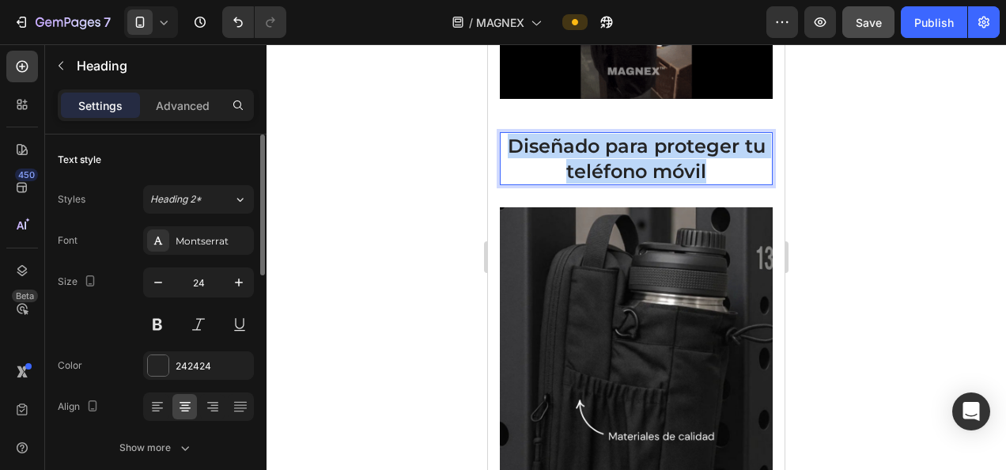
click at [572, 134] on strong "Diseñado para proteger tu teléfono móvil" at bounding box center [637, 157] width 258 height 47
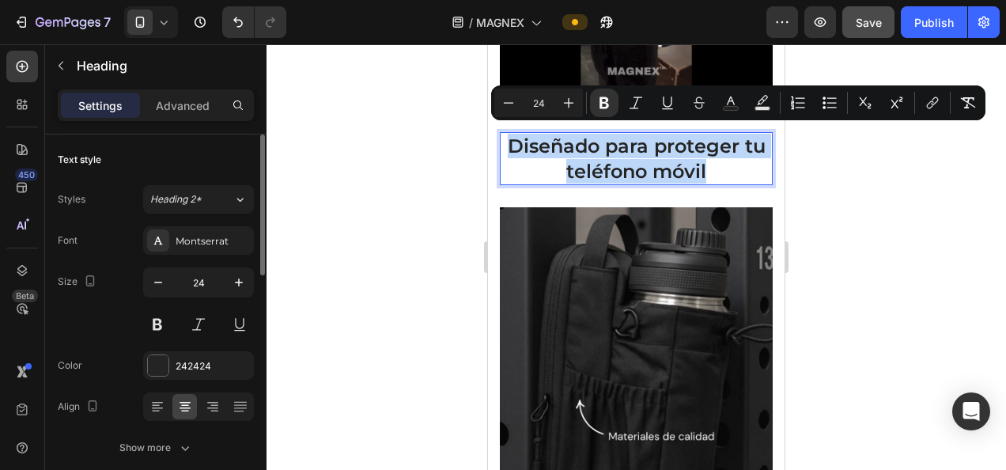
copy strong "Diseñado para proteger tu teléfono móvil"
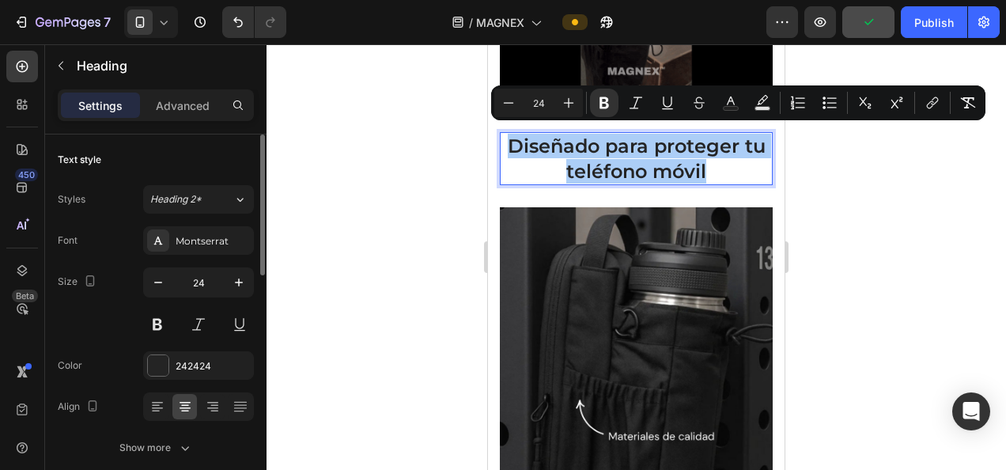
click at [159, 23] on icon at bounding box center [164, 22] width 16 height 16
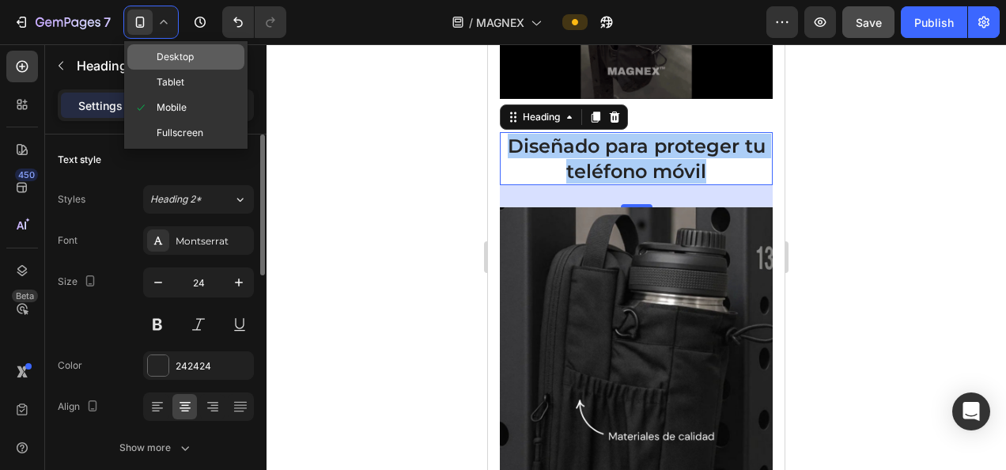
click at [158, 62] on span "Desktop" at bounding box center [175, 57] width 37 height 16
type input "28"
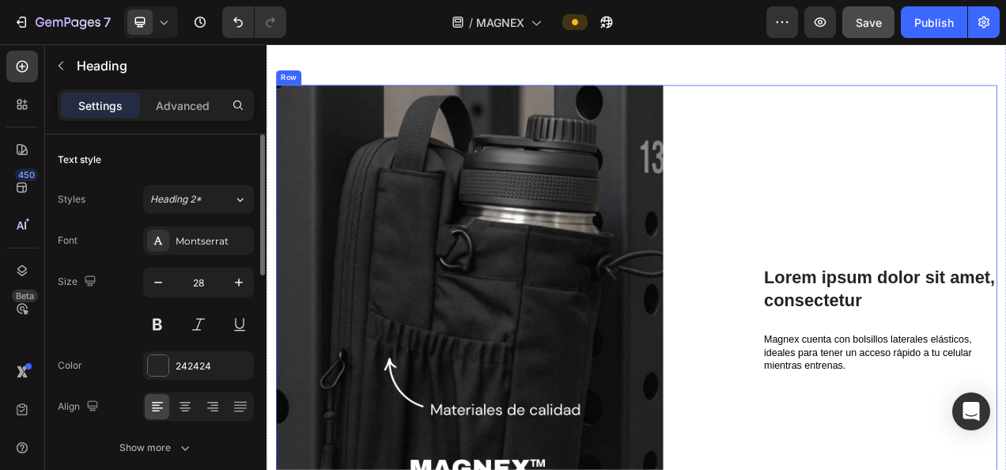
scroll to position [1304, 0]
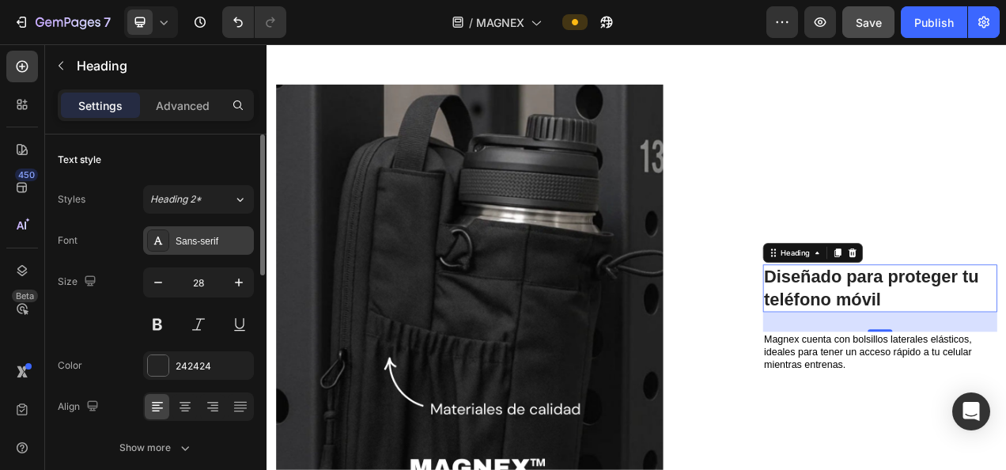
click at [220, 228] on div "Sans-serif" at bounding box center [198, 240] width 111 height 28
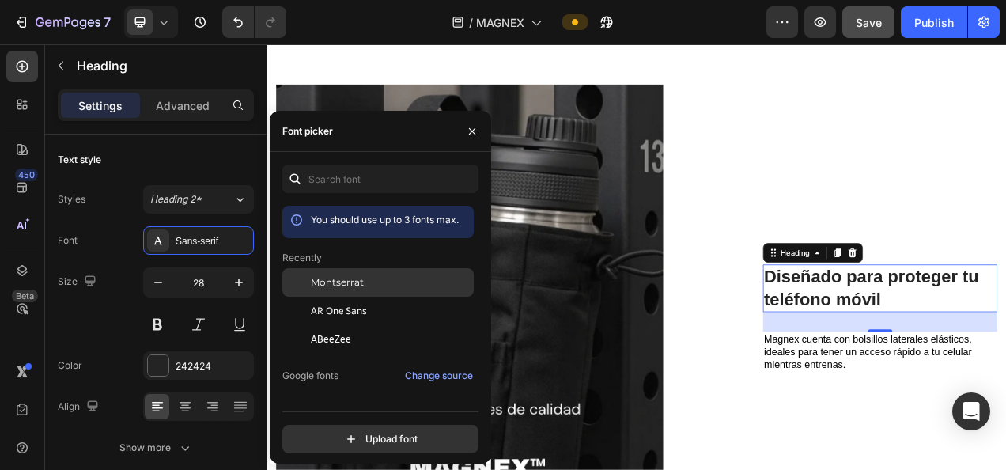
click at [357, 388] on div "Montserrat" at bounding box center [377, 402] width 191 height 28
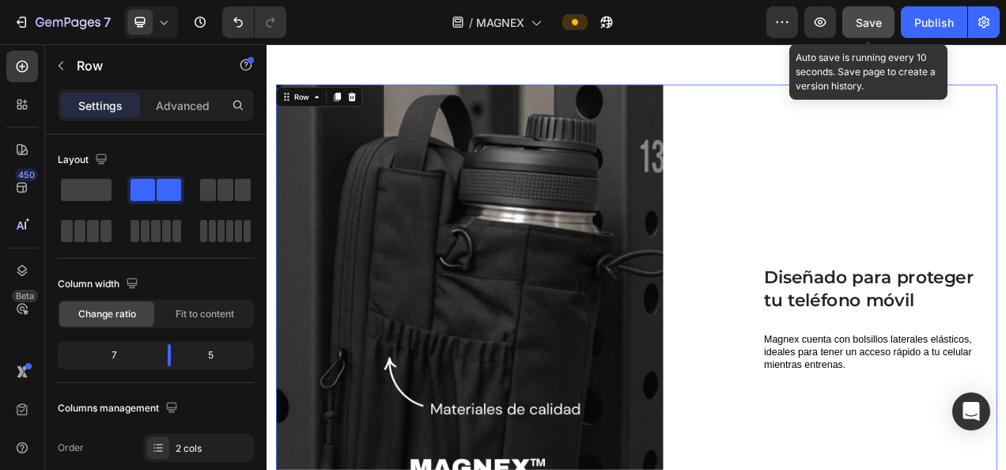
click at [874, 18] on span "Save" at bounding box center [868, 22] width 26 height 13
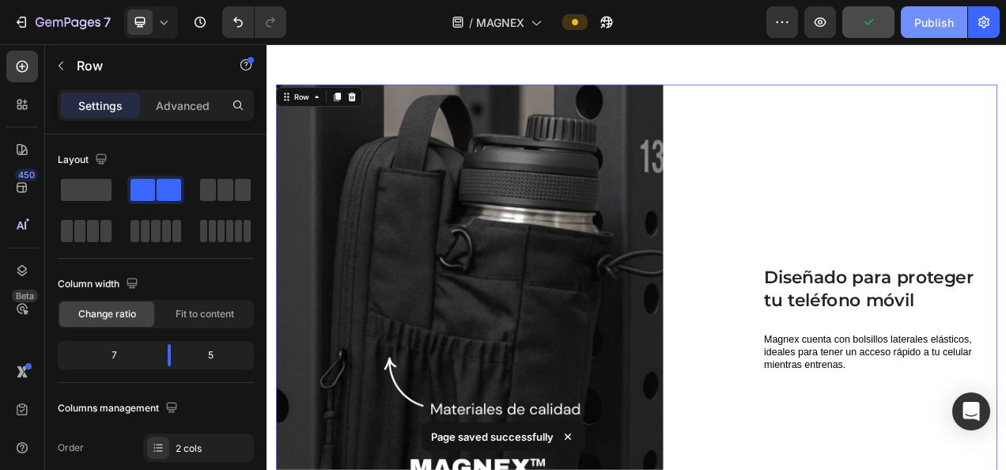
click at [915, 25] on div "Publish" at bounding box center [934, 22] width 40 height 17
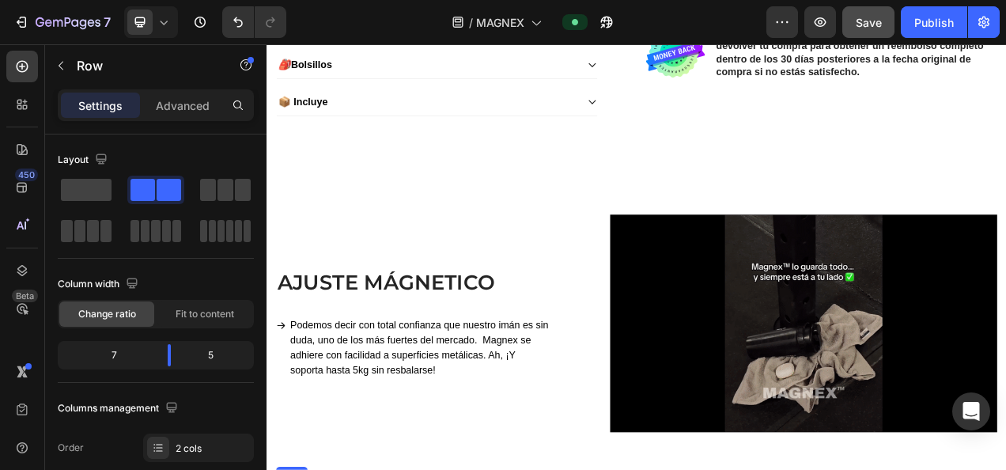
scroll to position [750, 0]
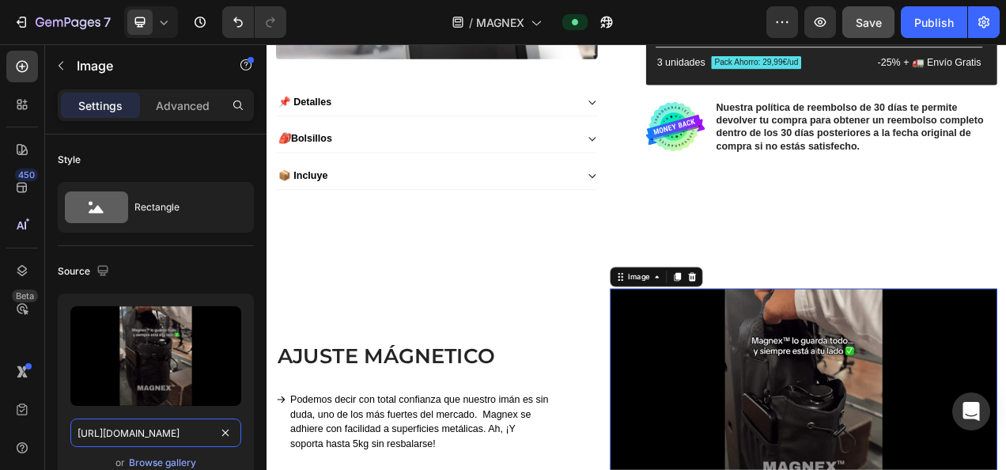
click at [147, 436] on input "https://cdn.shopify.com/s/files/1/0888/0478/6505/files/gempages_578277366954983…" at bounding box center [155, 432] width 171 height 28
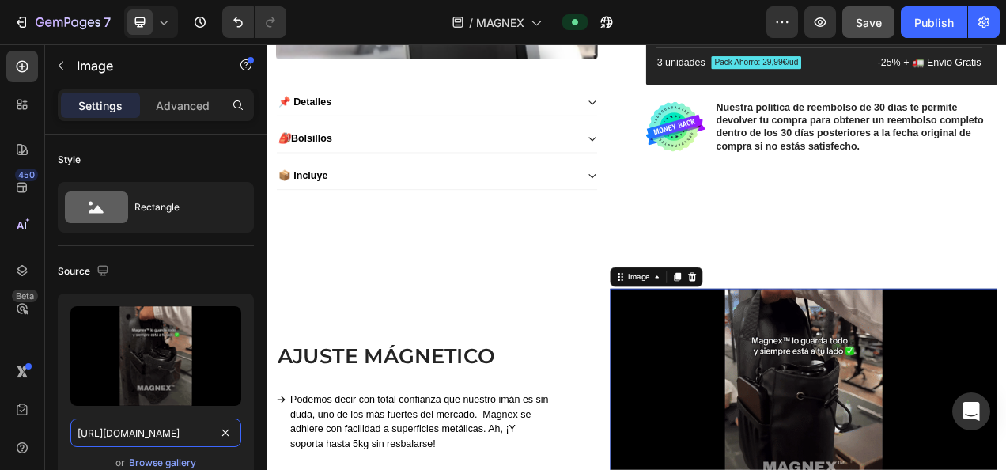
click at [147, 436] on input "https://cdn.shopify.com/s/files/1/0888/0478/6505/files/gempages_578277366954983…" at bounding box center [155, 432] width 171 height 28
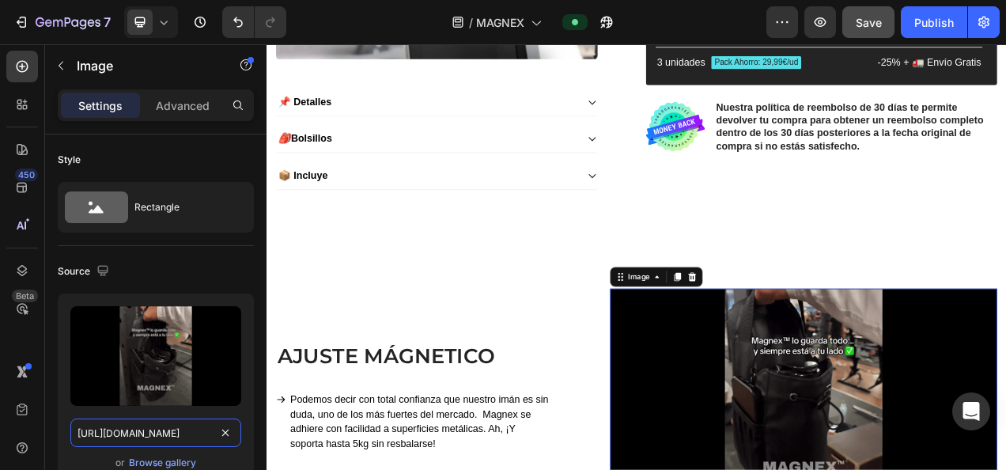
paste input "media0.giphy.com/media/v1.Y2lkPTc5MGI3NjExaTZncHlneTBzc2twa3ZheWk5dGkxOWM2aW91c…"
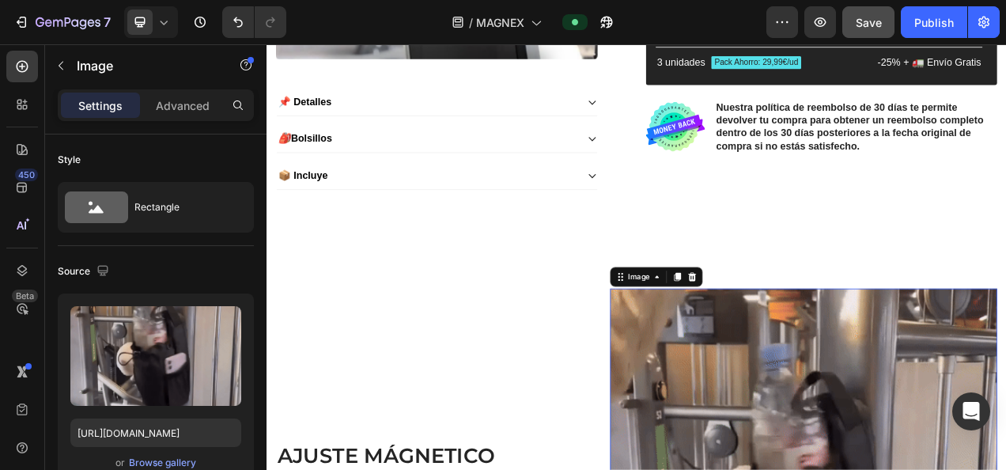
scroll to position [0, 0]
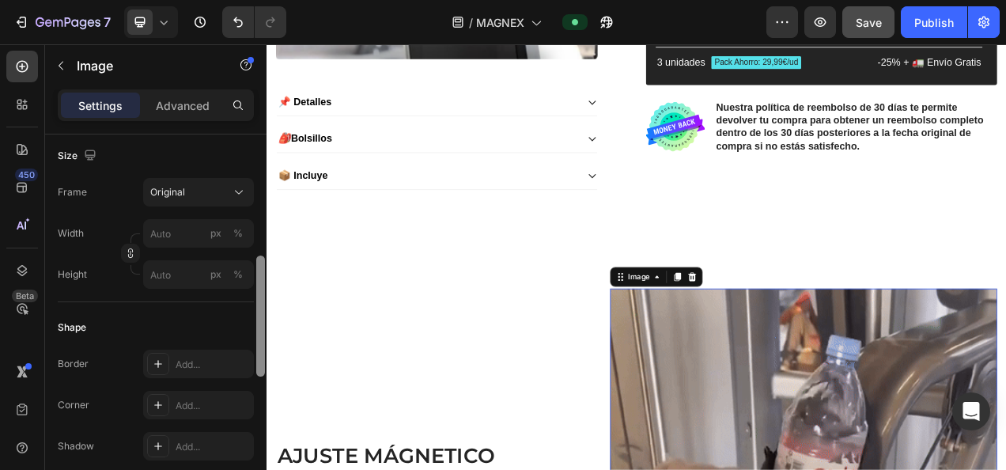
click at [258, 359] on div at bounding box center [261, 324] width 12 height 380
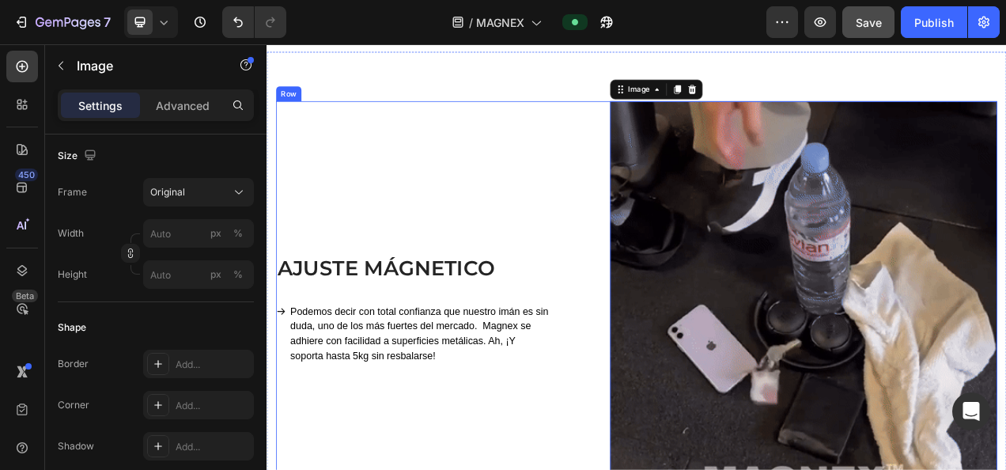
scroll to position [1122, 0]
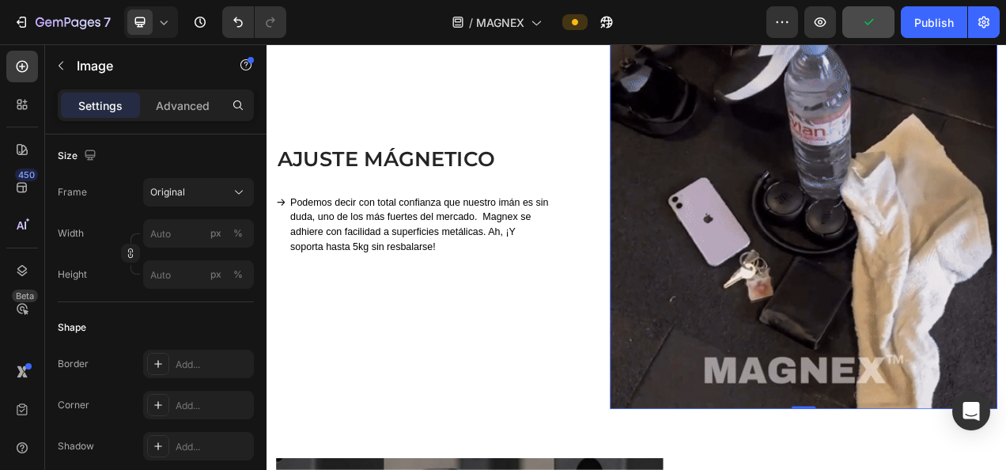
click at [166, 14] on icon at bounding box center [164, 22] width 16 height 16
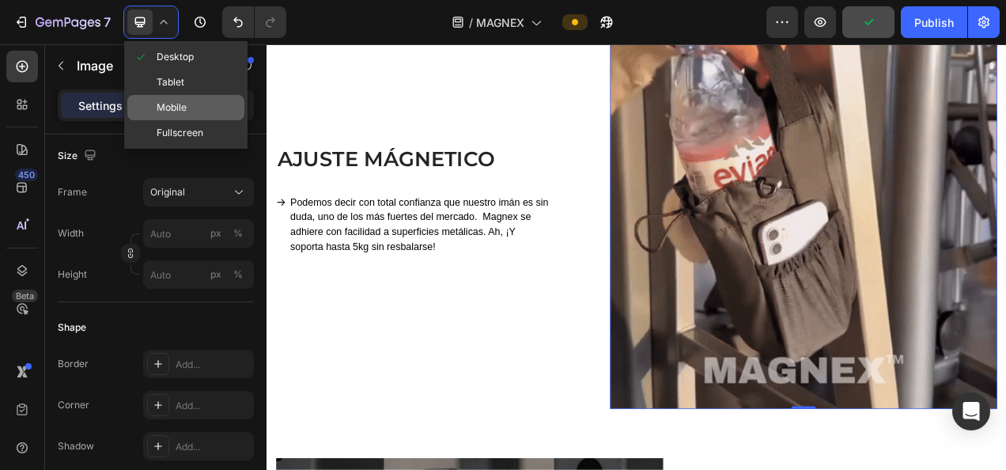
click at [157, 110] on span "Mobile" at bounding box center [172, 108] width 30 height 16
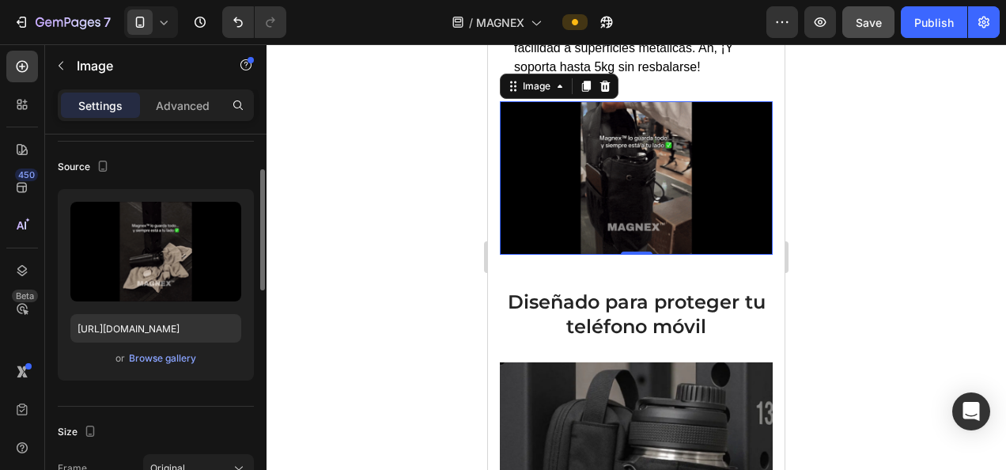
scroll to position [106, 0]
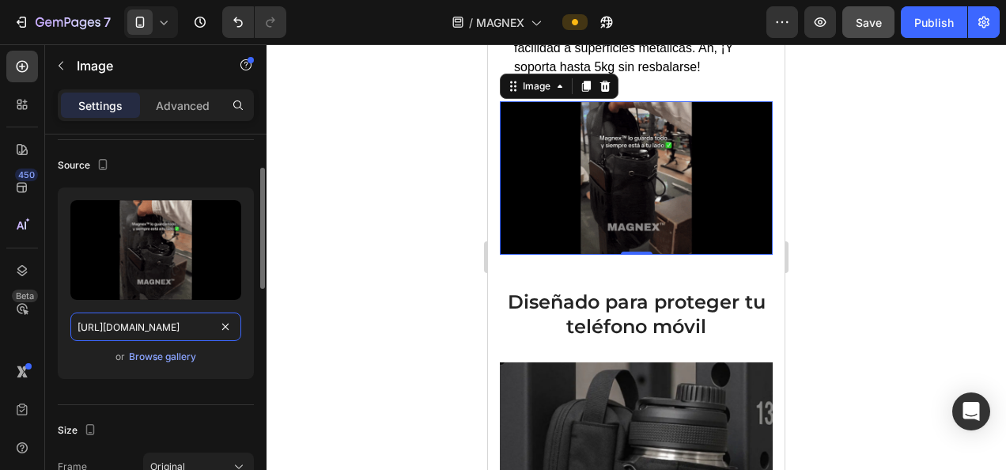
click at [130, 334] on input "https://cdn.shopify.com/s/files/1/0888/0478/6505/files/gempages_578277366954983…" at bounding box center [155, 326] width 171 height 28
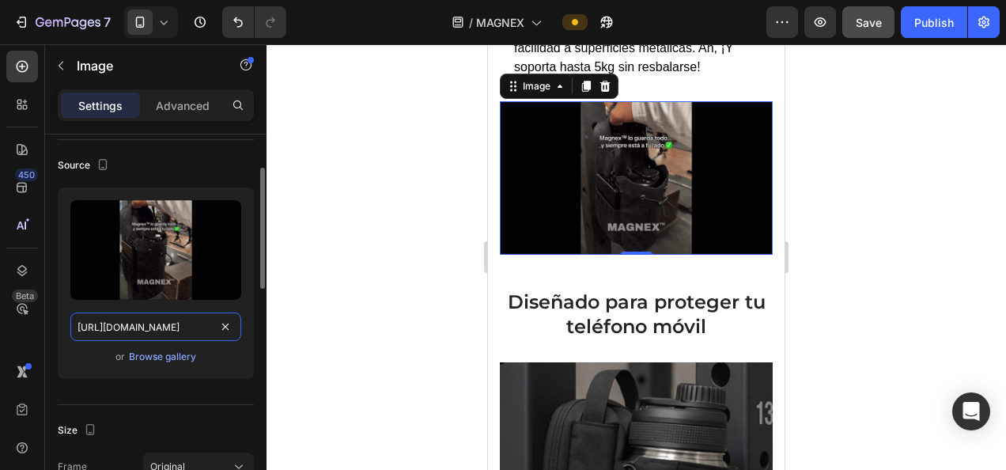
click at [130, 334] on input "https://cdn.shopify.com/s/files/1/0888/0478/6505/files/gempages_578277366954983…" at bounding box center [155, 326] width 171 height 28
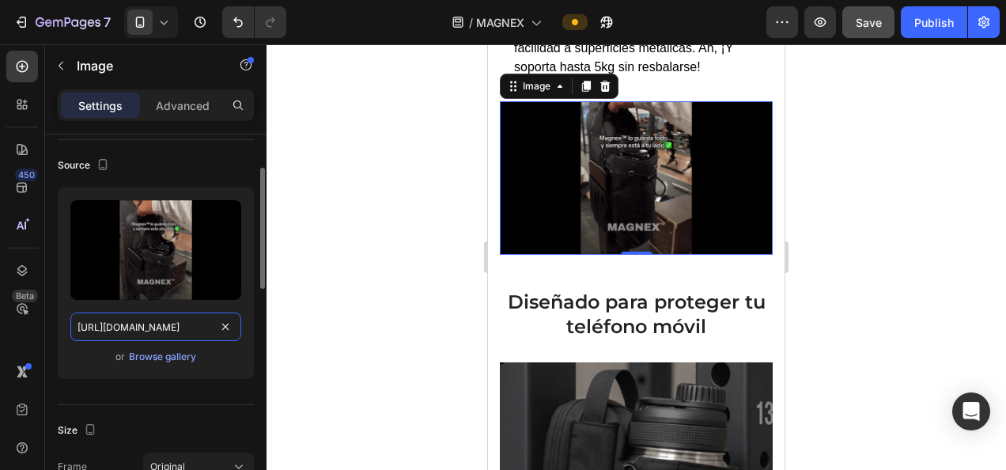
paste input "media0.giphy.com/media/v1.Y2lkPTc5MGI3NjExaTZncHlneTBzc2twa3ZheWk5dGkxOWM2aW91c…"
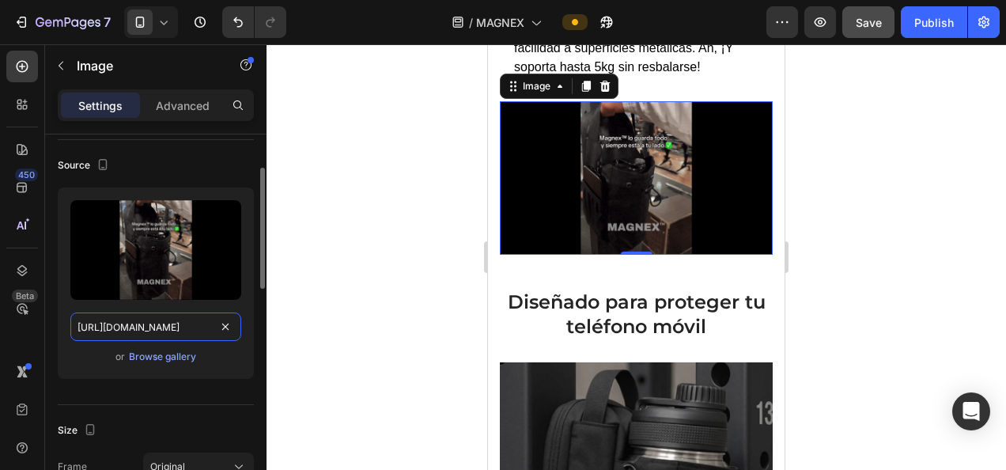
scroll to position [0, 816]
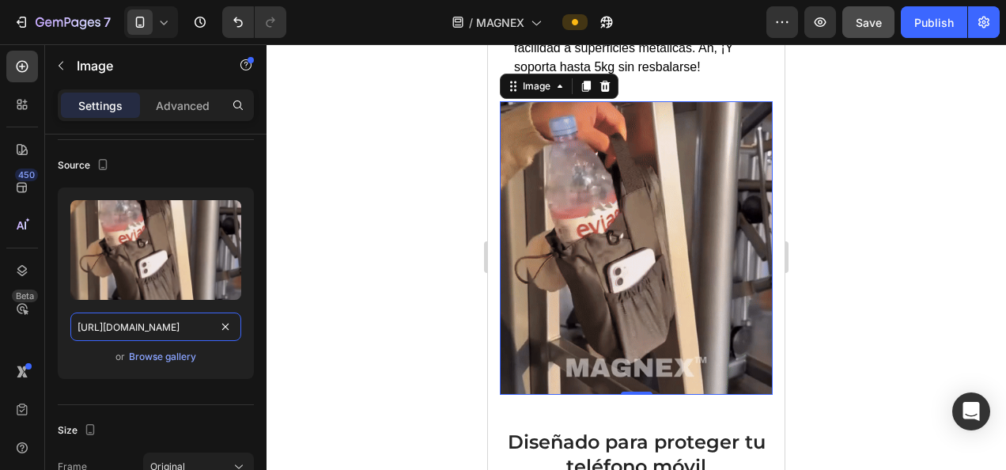
type input "https://media0.giphy.com/media/v1.Y2lkPTc5MGI3NjExaTZncHlneTBzc2twa3ZheWk5dGkxO…"
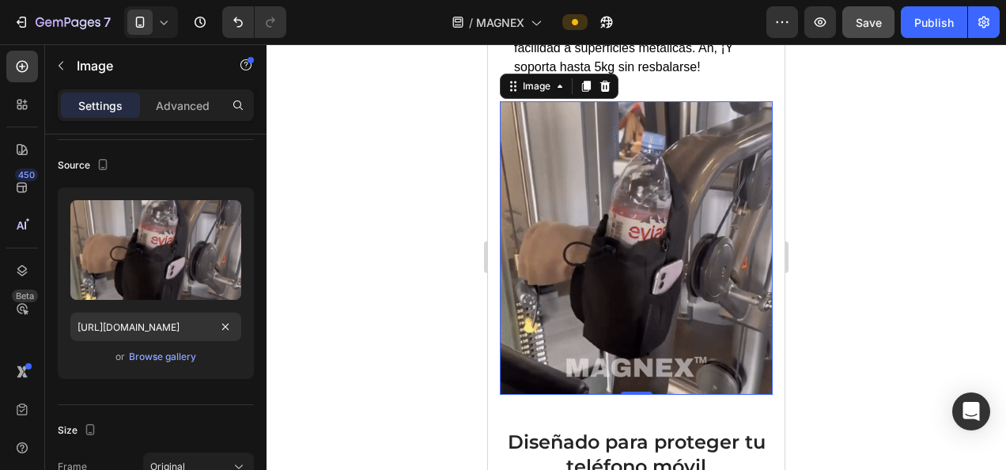
scroll to position [0, 0]
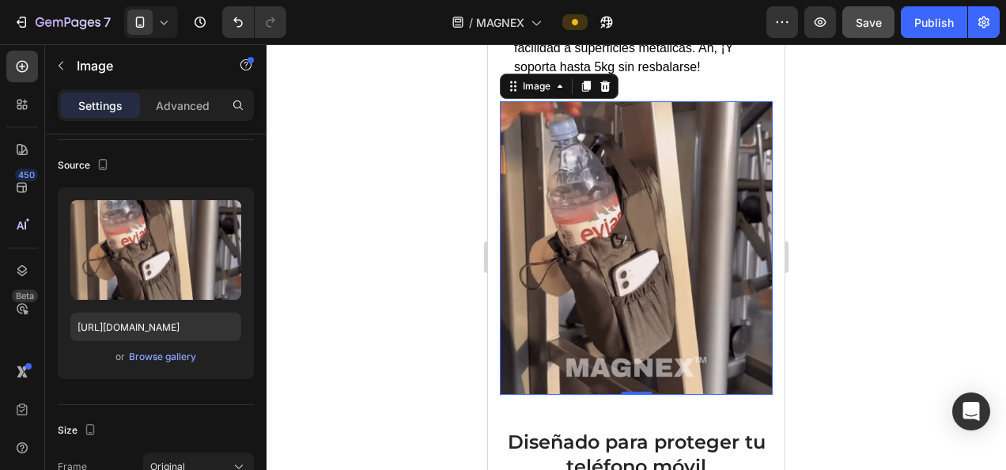
click at [398, 293] on div at bounding box center [635, 256] width 739 height 425
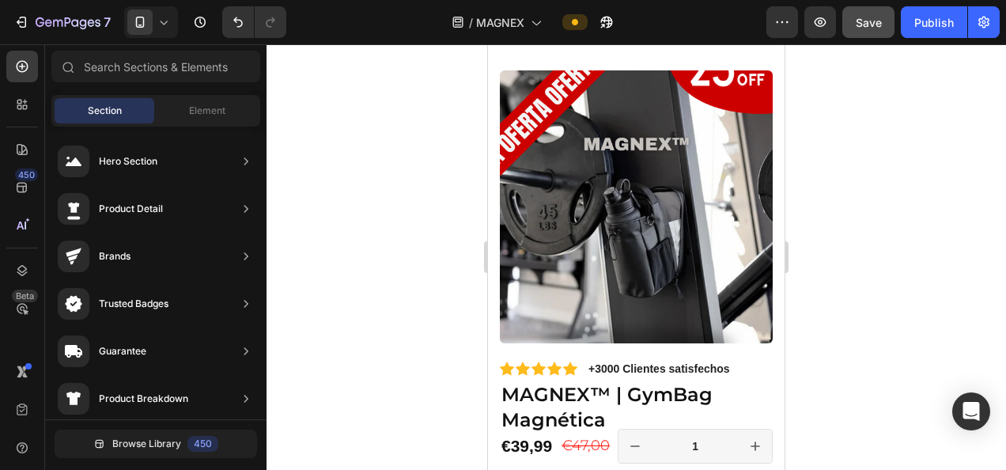
scroll to position [243, 0]
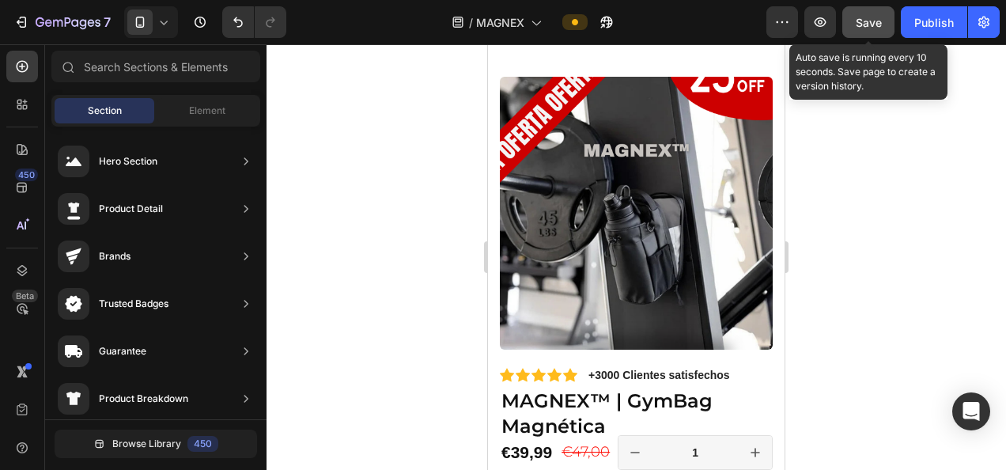
click at [885, 15] on button "Save" at bounding box center [868, 22] width 52 height 32
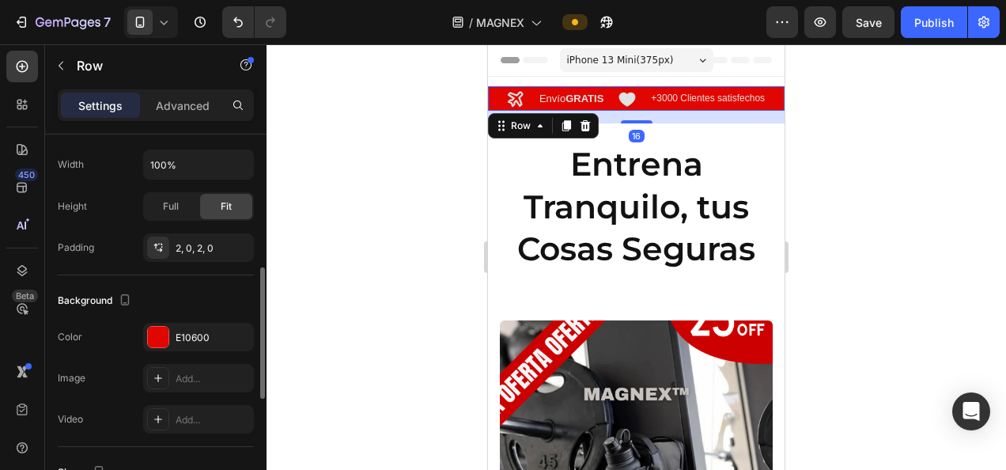
scroll to position [383, 0]
click at [179, 337] on div "E10600" at bounding box center [199, 337] width 46 height 14
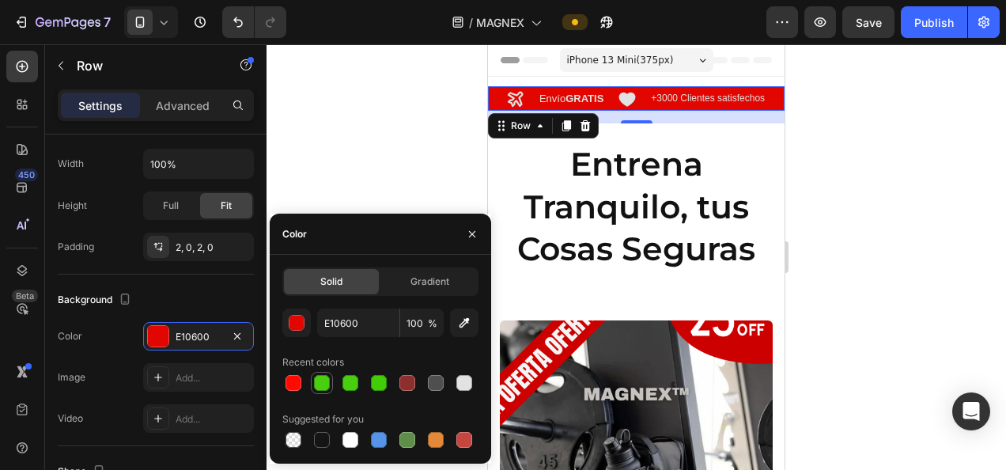
click at [318, 392] on div at bounding box center [322, 383] width 22 height 22
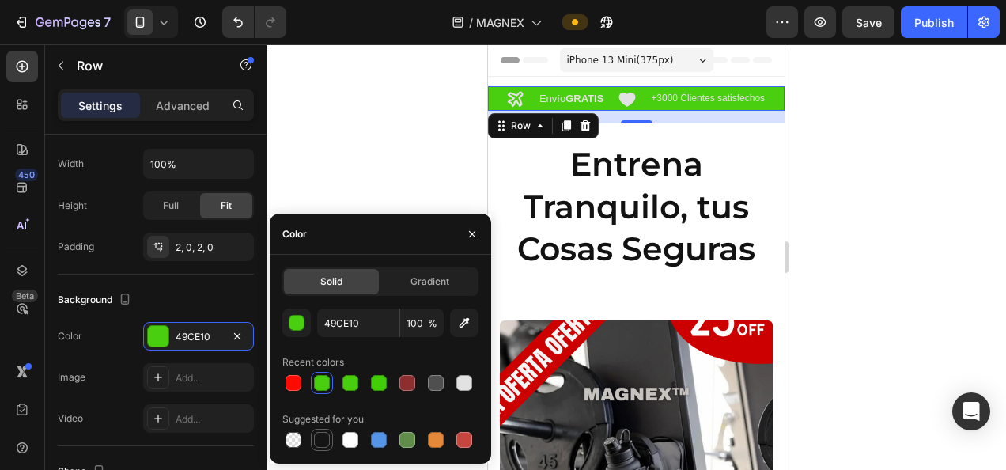
click at [323, 440] on div at bounding box center [322, 440] width 16 height 16
type input "151515"
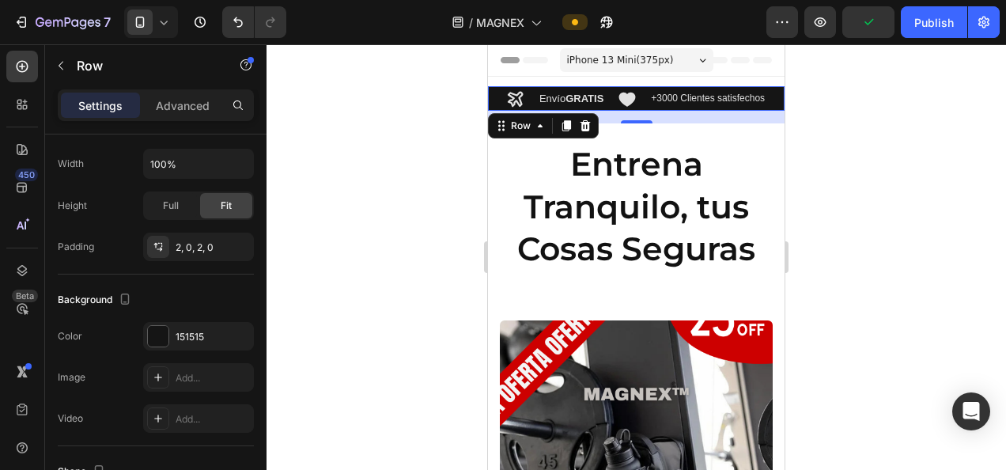
click at [378, 142] on div at bounding box center [635, 256] width 739 height 425
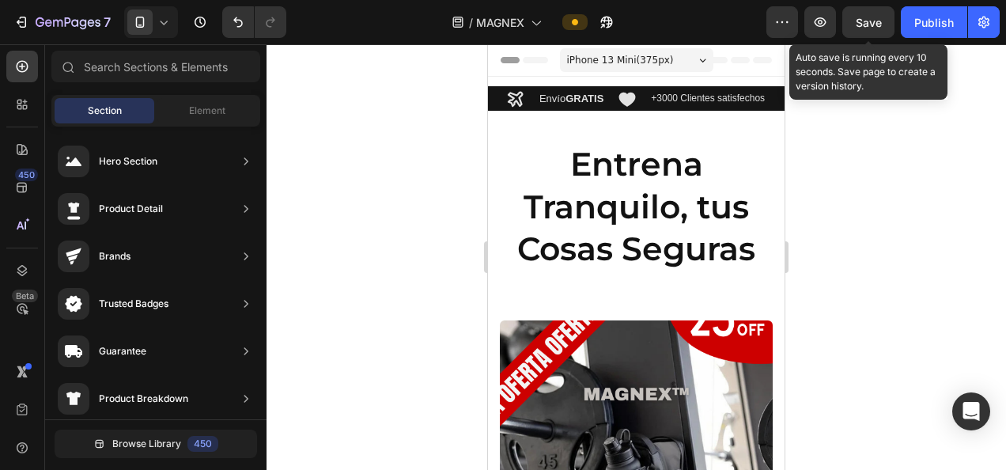
click at [876, 17] on span "Save" at bounding box center [868, 22] width 26 height 13
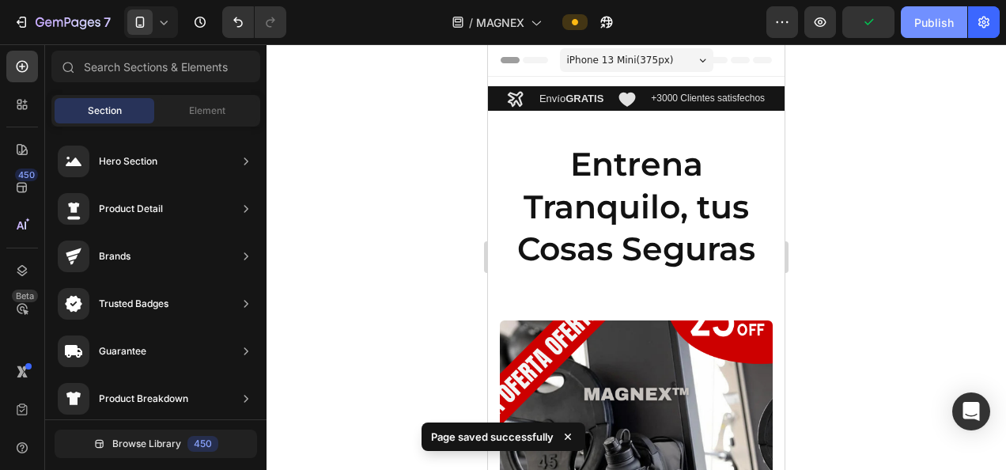
click at [906, 21] on button "Publish" at bounding box center [933, 22] width 66 height 32
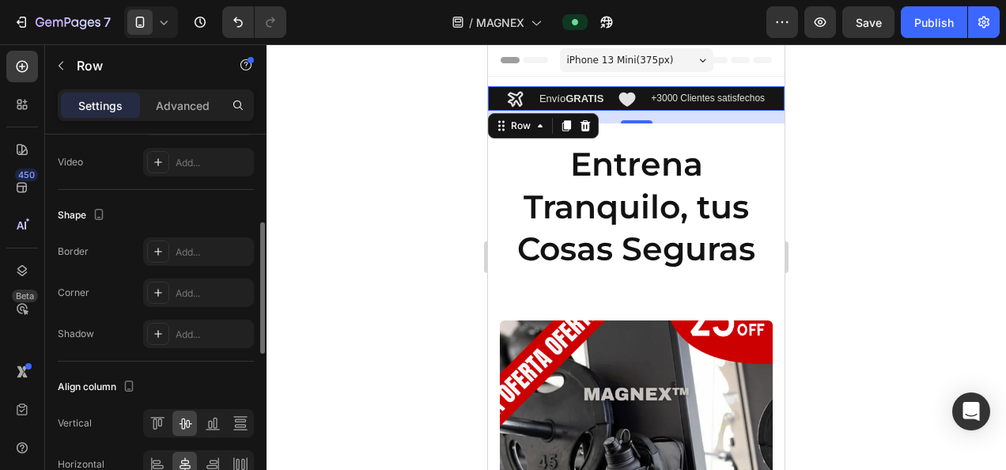
scroll to position [640, 0]
click at [168, 115] on div "Advanced" at bounding box center [182, 104] width 79 height 25
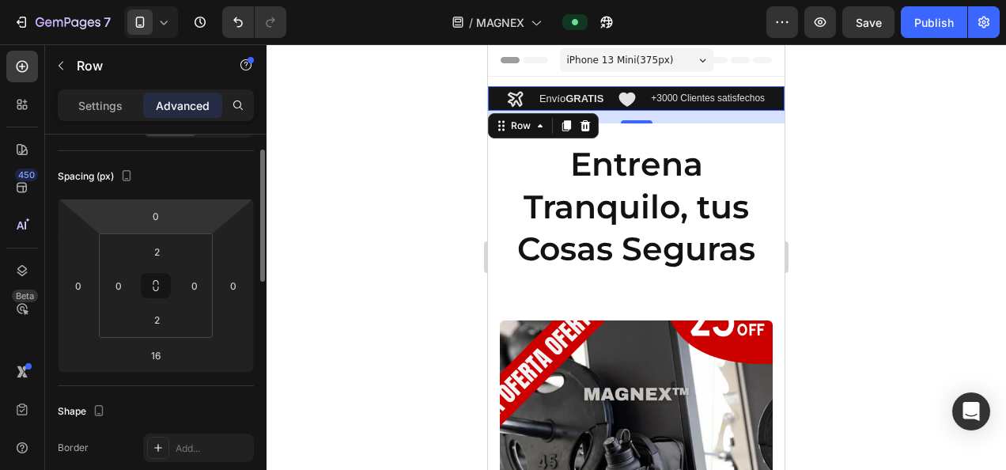
scroll to position [125, 0]
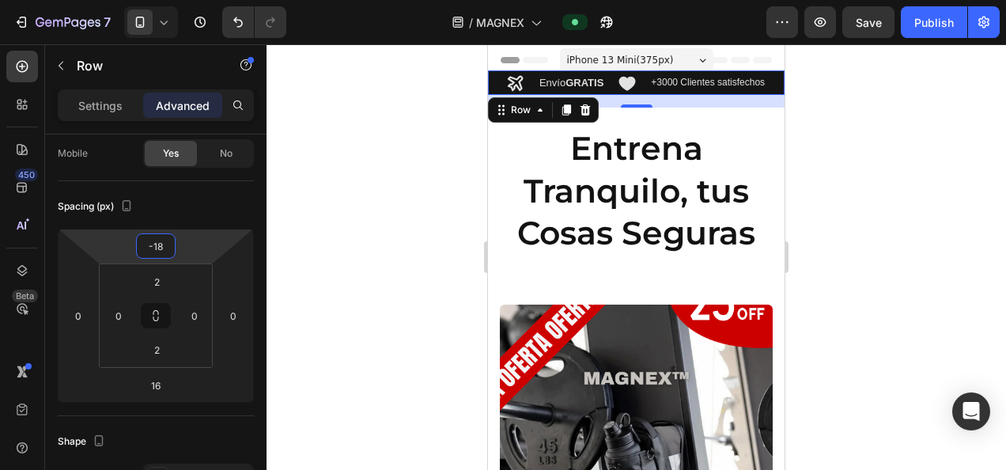
type input "-16"
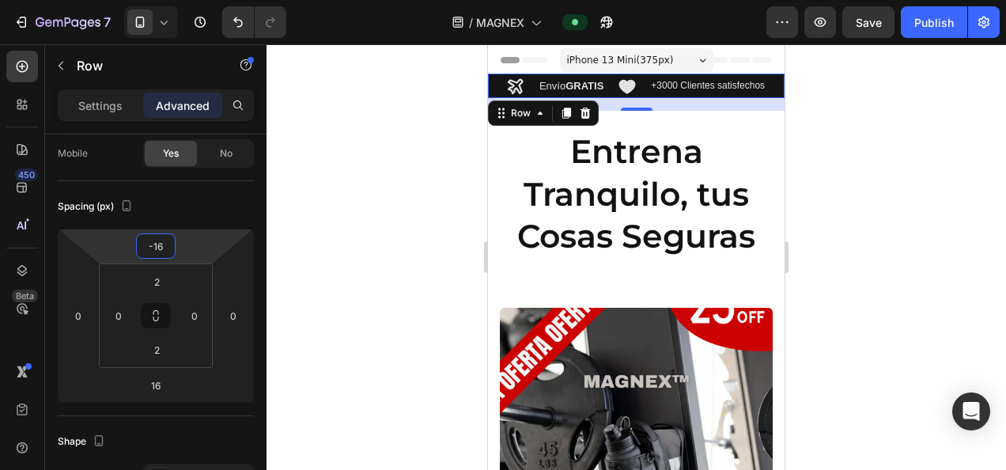
click at [183, 0] on html "7 / MAGNEX Preview Save Publish 450 Beta Sections(18) Elements(83) Section Elem…" at bounding box center [503, 0] width 1006 height 0
click at [934, 20] on div "Publish" at bounding box center [934, 22] width 40 height 17
click at [398, 172] on div at bounding box center [635, 256] width 739 height 425
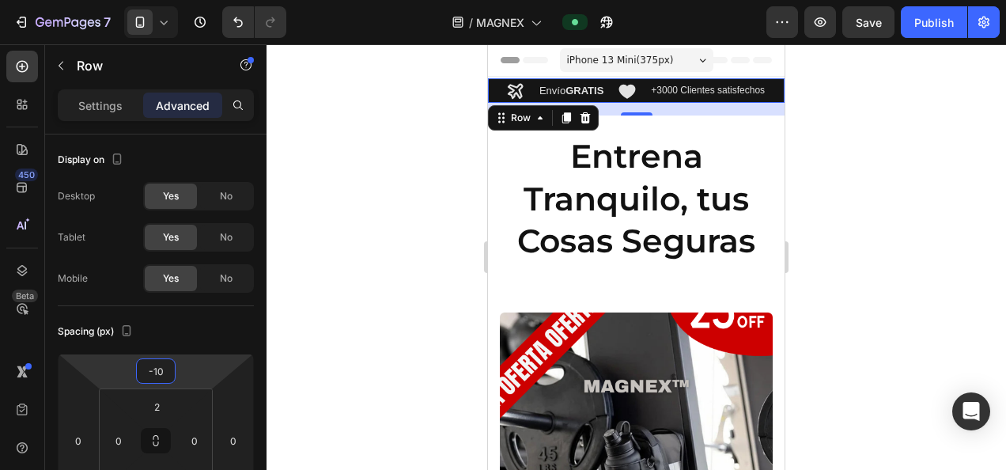
type input "-8"
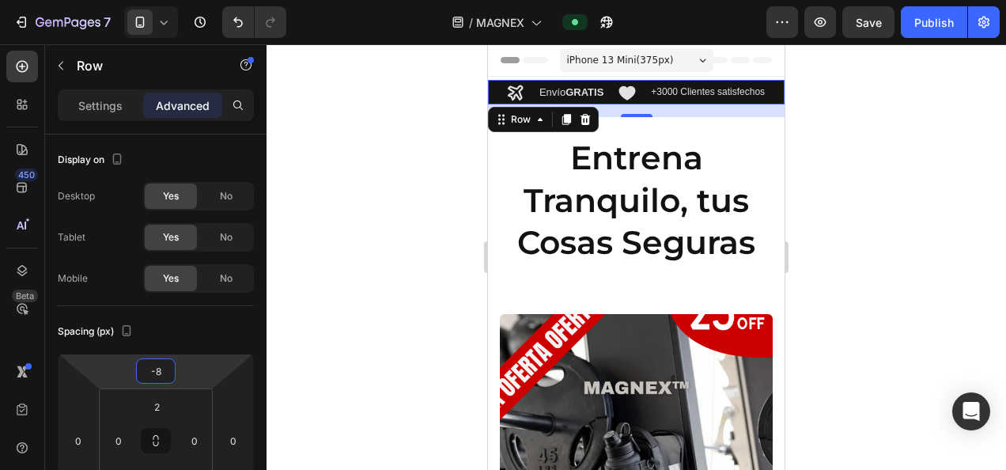
drag, startPoint x: 125, startPoint y: 368, endPoint x: 135, endPoint y: 365, distance: 10.8
click at [135, 0] on html "7 / MAGNEX Preview Save Publish 450 Beta Sections(18) Elements(83) Section Elem…" at bounding box center [503, 0] width 1006 height 0
click at [939, 16] on div "Publish" at bounding box center [934, 22] width 40 height 17
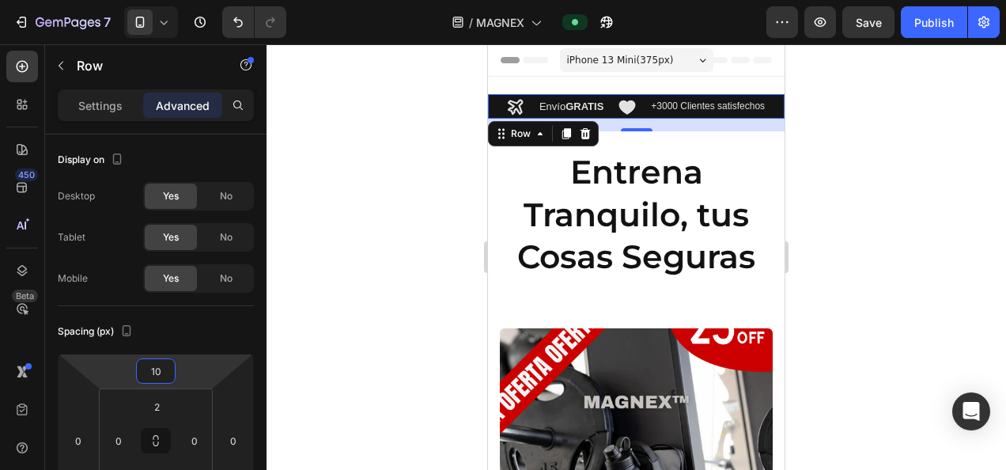
type input "12"
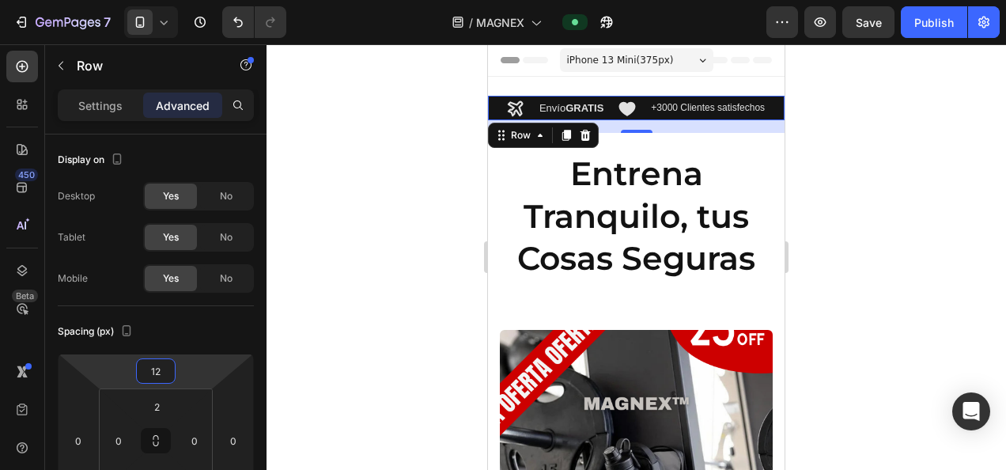
drag, startPoint x: 130, startPoint y: 372, endPoint x: 137, endPoint y: 364, distance: 10.1
click at [137, 0] on html "7 / MAGNEX Preview Save Publish 450 Beta Sections(18) Elements(83) Section Elem…" at bounding box center [503, 0] width 1006 height 0
click at [931, 24] on div "Publish" at bounding box center [934, 22] width 40 height 17
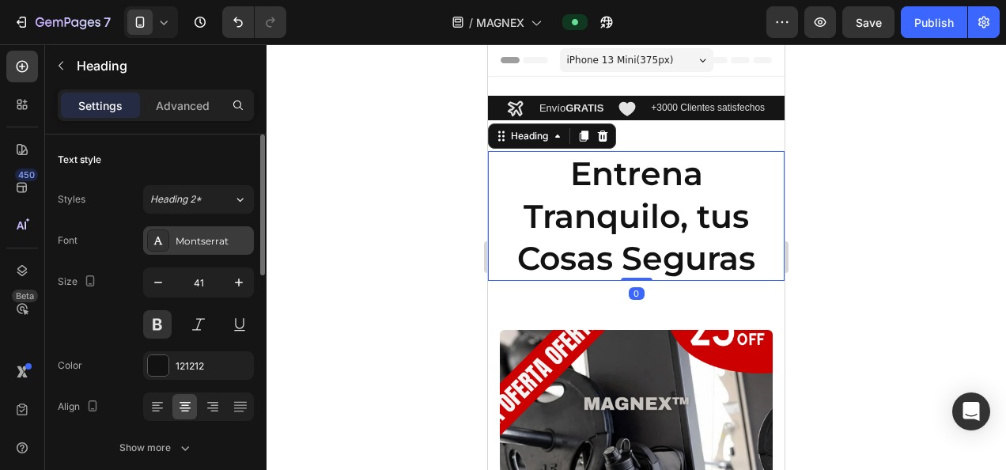
click at [210, 236] on div "Montserrat" at bounding box center [213, 241] width 74 height 14
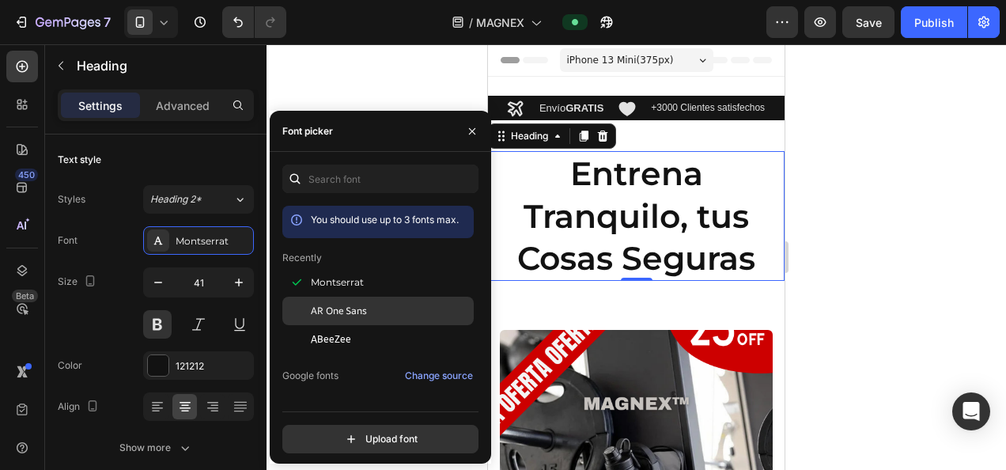
click at [341, 311] on span "AR One Sans" at bounding box center [339, 311] width 56 height 14
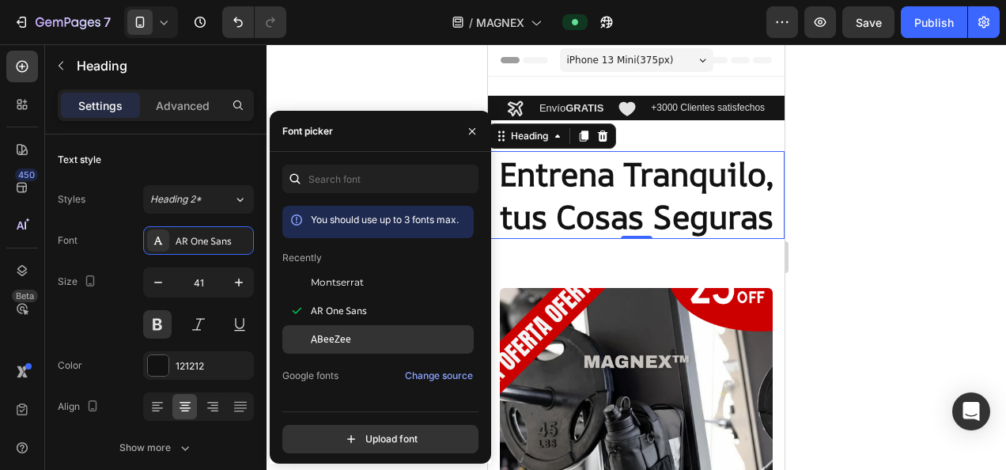
click at [330, 336] on span "ABeeZee" at bounding box center [331, 339] width 40 height 14
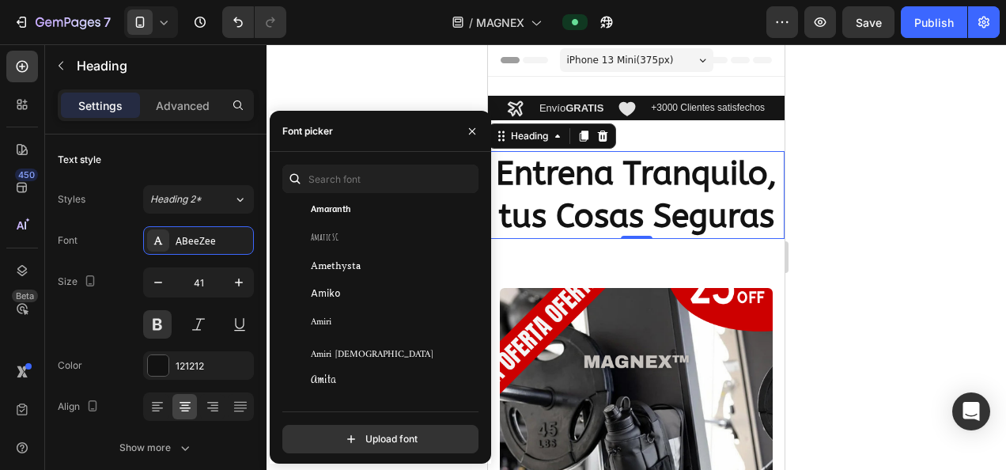
scroll to position [1853, 0]
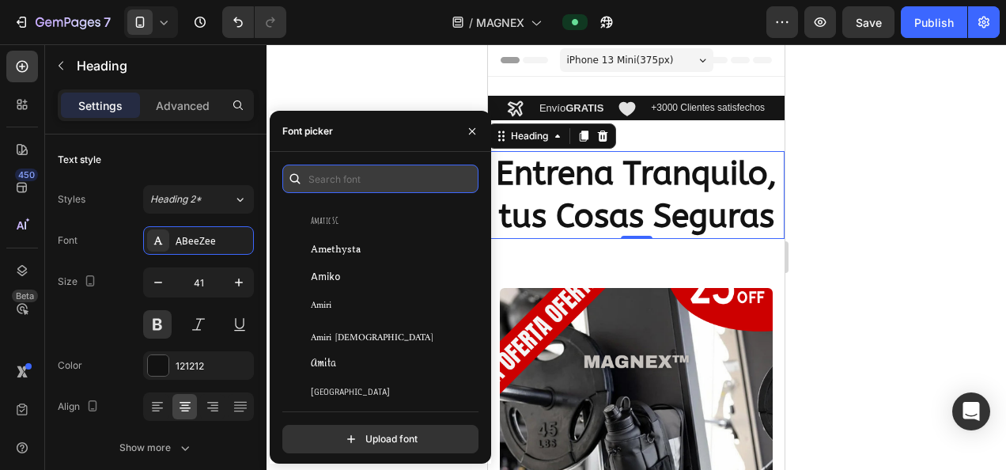
click at [347, 175] on input "text" at bounding box center [380, 178] width 196 height 28
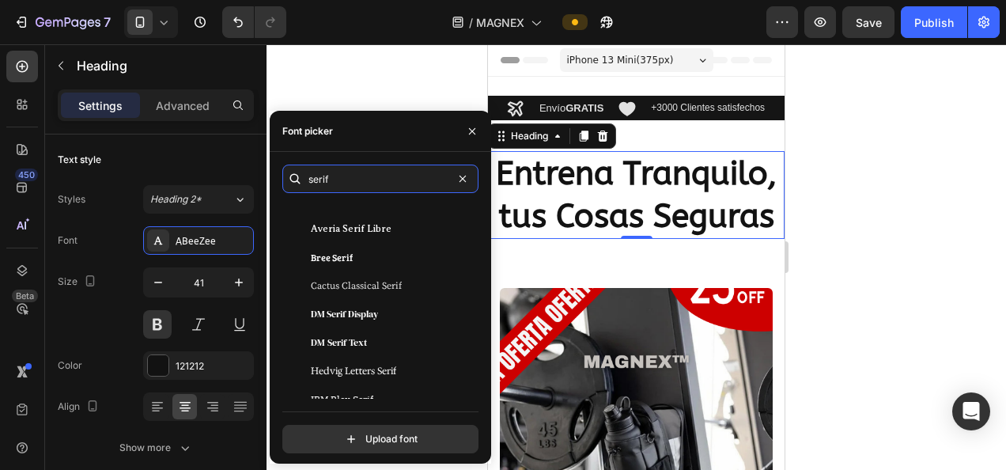
scroll to position [0, 0]
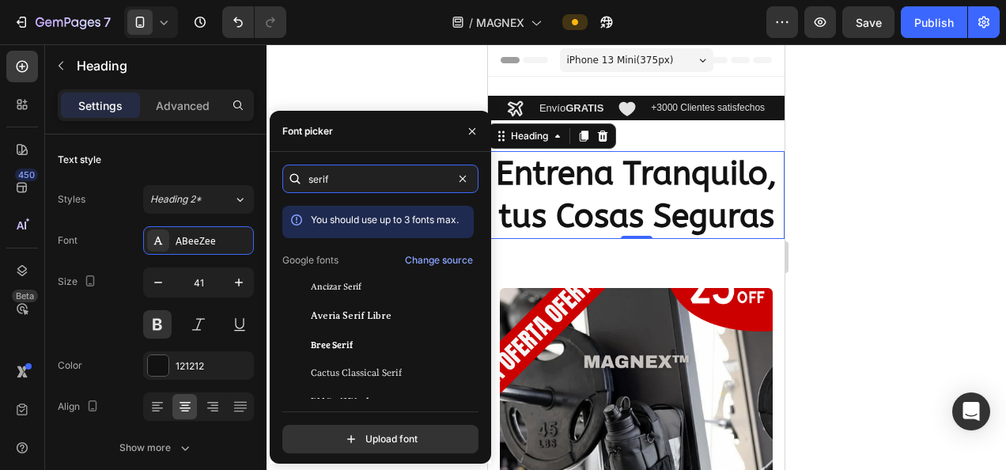
drag, startPoint x: 353, startPoint y: 179, endPoint x: 279, endPoint y: 181, distance: 73.5
click at [279, 181] on div "serif You should use up to 3 fonts max. Google fonts Change source Ancizar Seri…" at bounding box center [380, 308] width 221 height 289
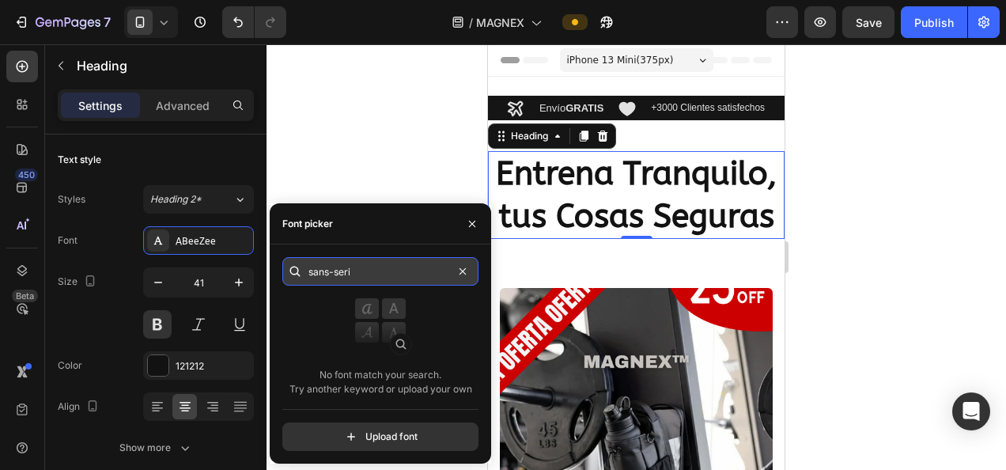
type input "sans-serif"
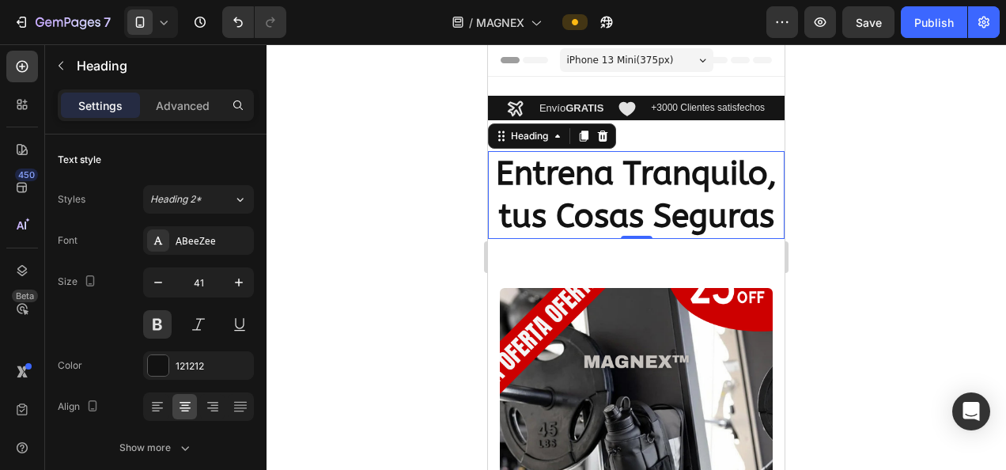
click at [449, 177] on div at bounding box center [635, 256] width 739 height 425
click at [653, 215] on h2 "Entrena Tranquilo, tus Cosas Seguras" at bounding box center [636, 195] width 296 height 88
click at [183, 242] on div "ABeeZee" at bounding box center [213, 241] width 74 height 14
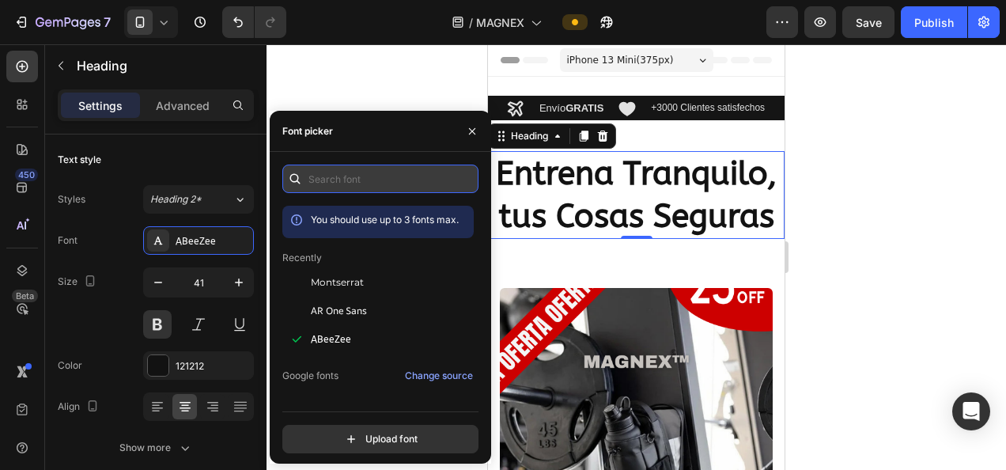
click at [413, 187] on input "text" at bounding box center [380, 178] width 196 height 28
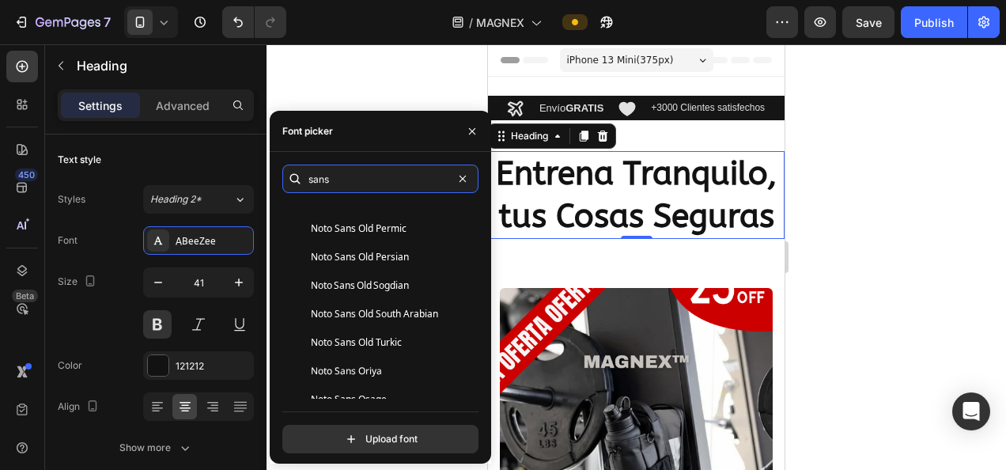
scroll to position [4538, 0]
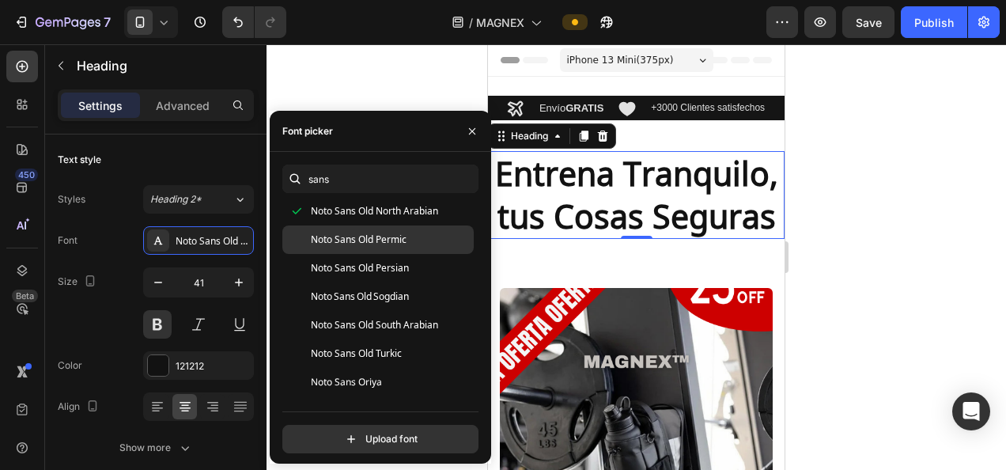
click at [381, 241] on span "Noto Sans Old Permic" at bounding box center [359, 239] width 96 height 14
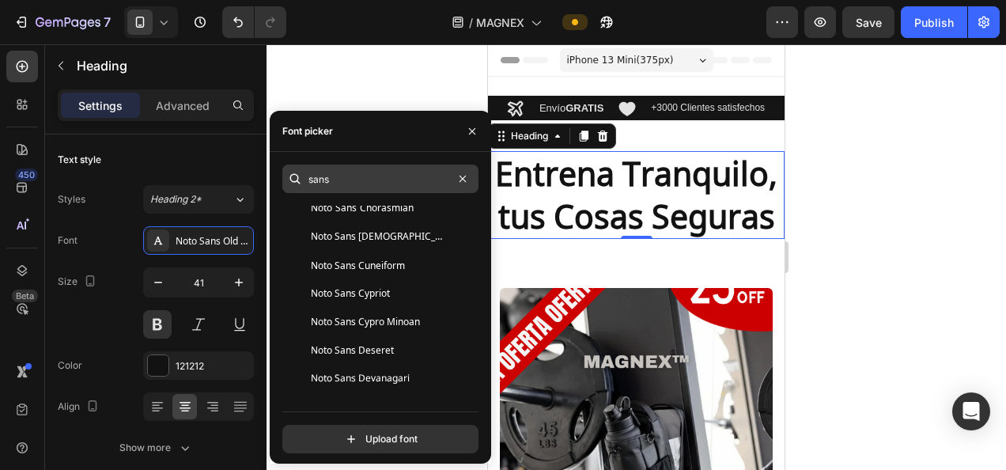
scroll to position [2215, 0]
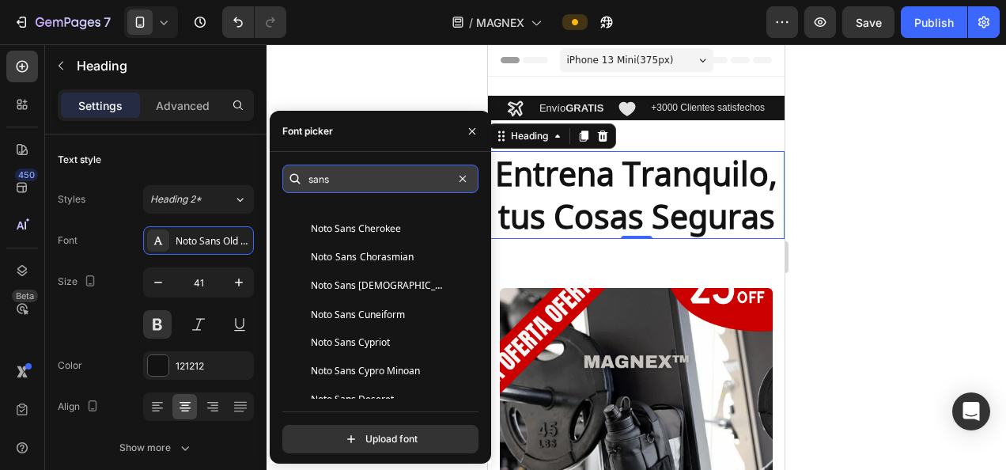
click at [323, 166] on input "sans" at bounding box center [380, 178] width 196 height 28
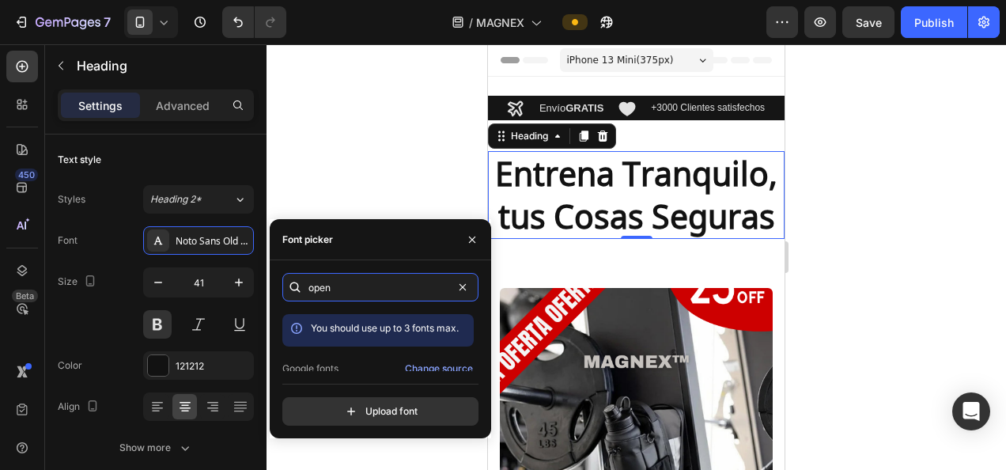
scroll to position [38, 0]
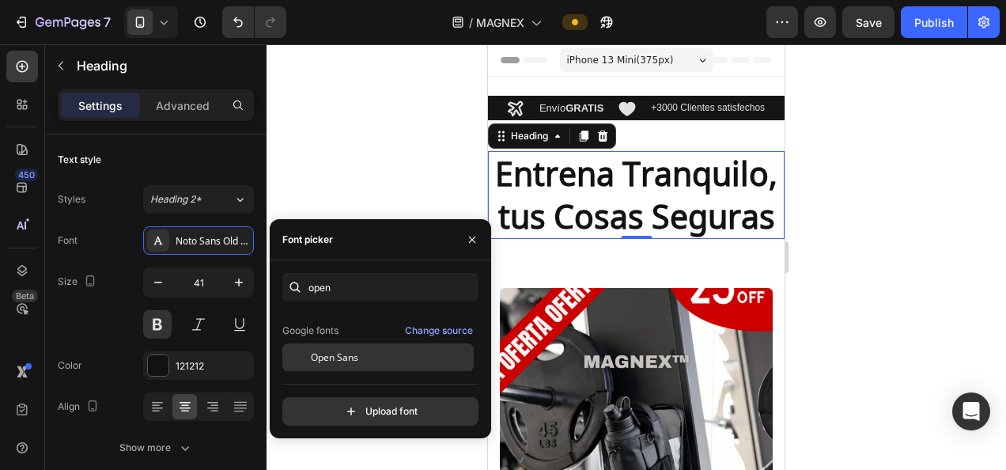
click at [319, 352] on span "Open Sans" at bounding box center [334, 357] width 47 height 14
click at [342, 353] on span "Open Sans" at bounding box center [334, 357] width 47 height 14
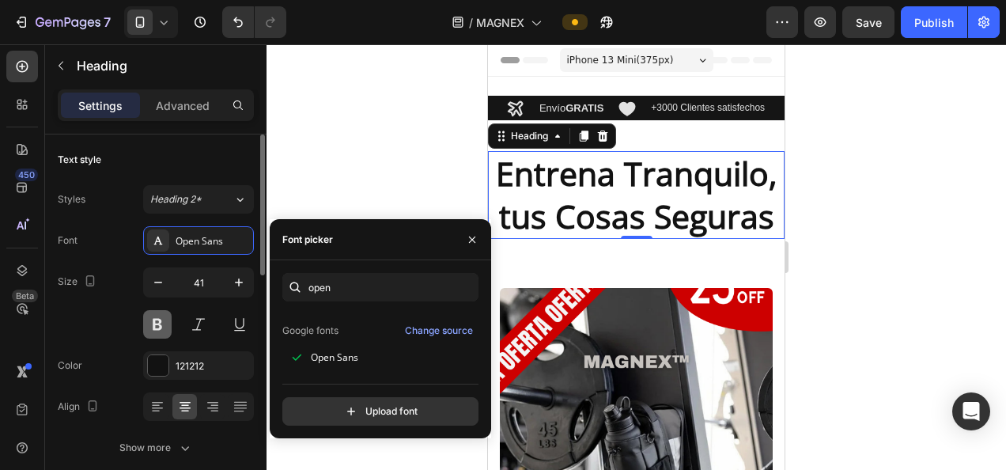
click at [161, 323] on button at bounding box center [157, 324] width 28 height 28
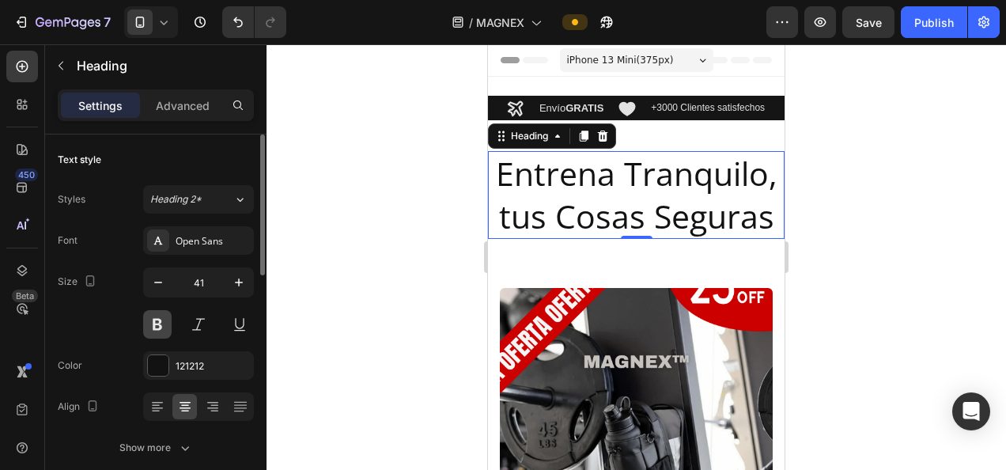
click at [161, 323] on button at bounding box center [157, 324] width 28 height 28
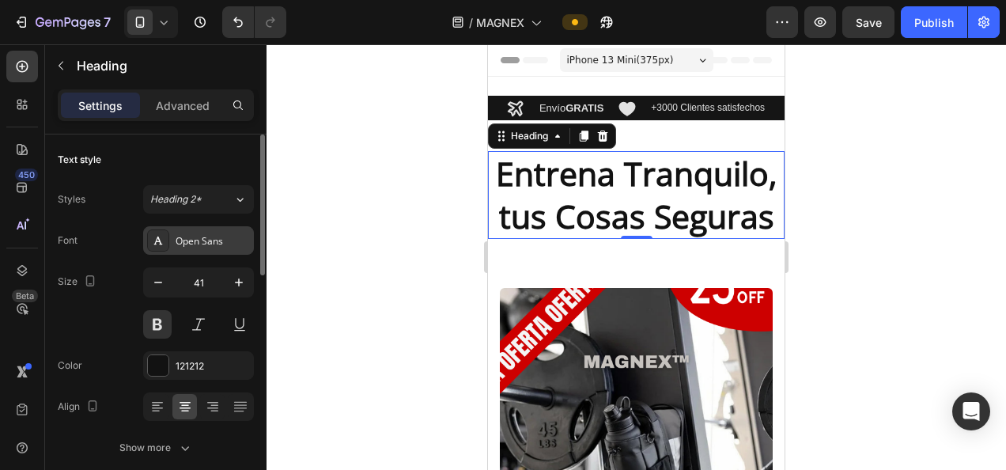
click at [221, 228] on div "Open Sans" at bounding box center [198, 240] width 111 height 28
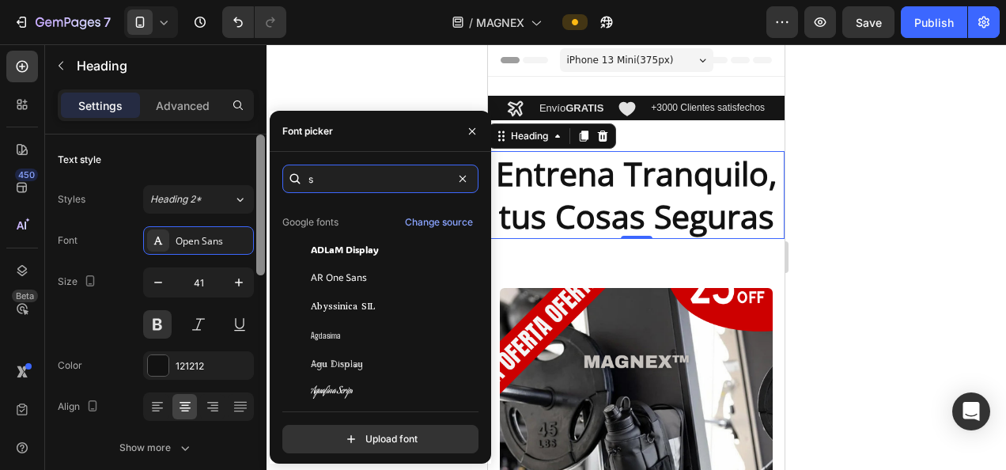
scroll to position [0, 0]
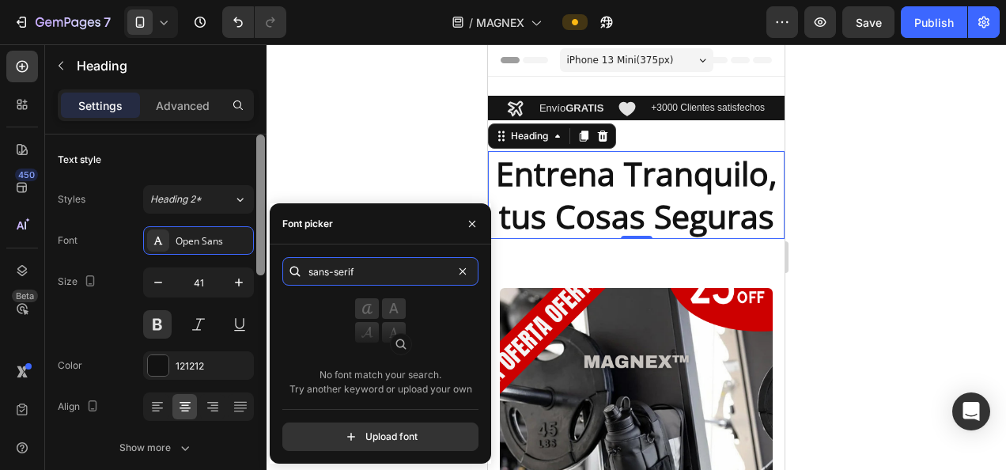
type input "sans-serif"
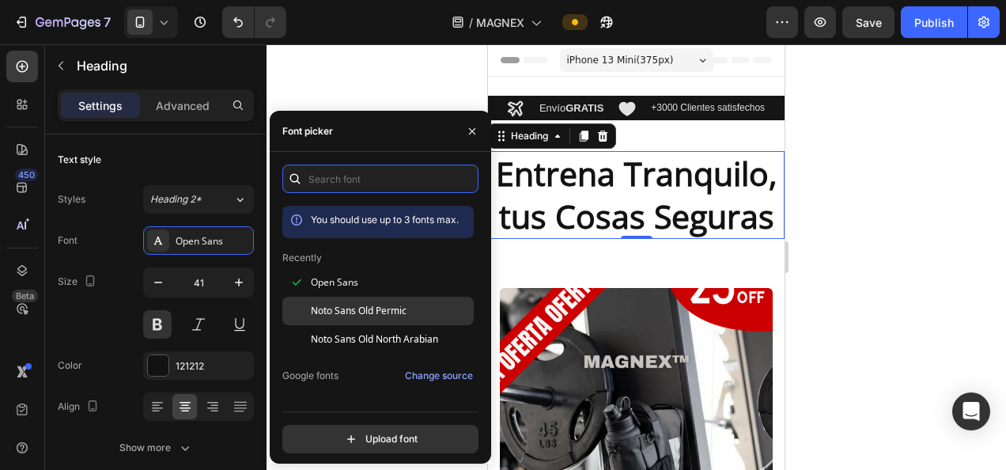
scroll to position [152, 0]
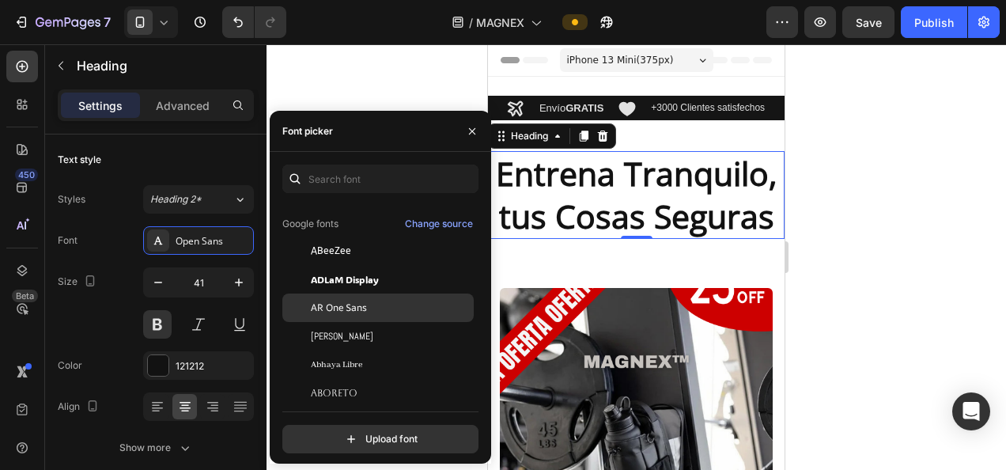
click at [349, 296] on div "AR One Sans" at bounding box center [377, 307] width 191 height 28
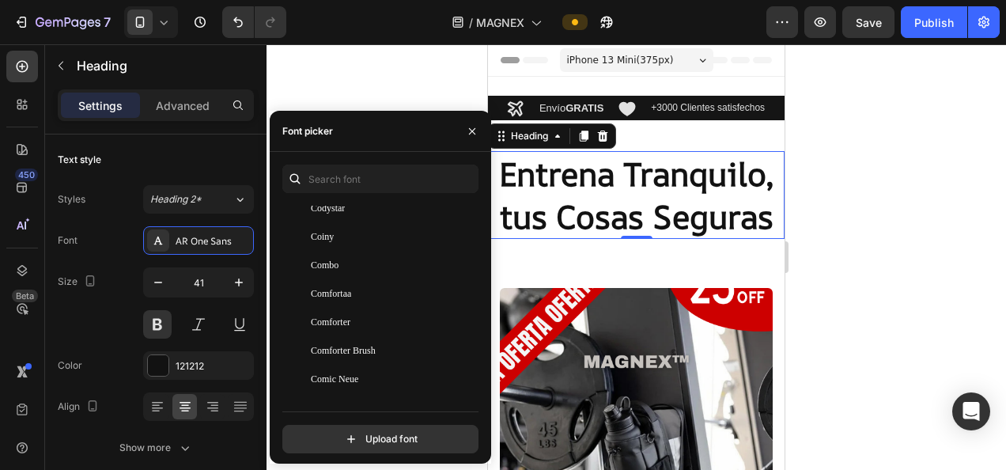
scroll to position [9438, 0]
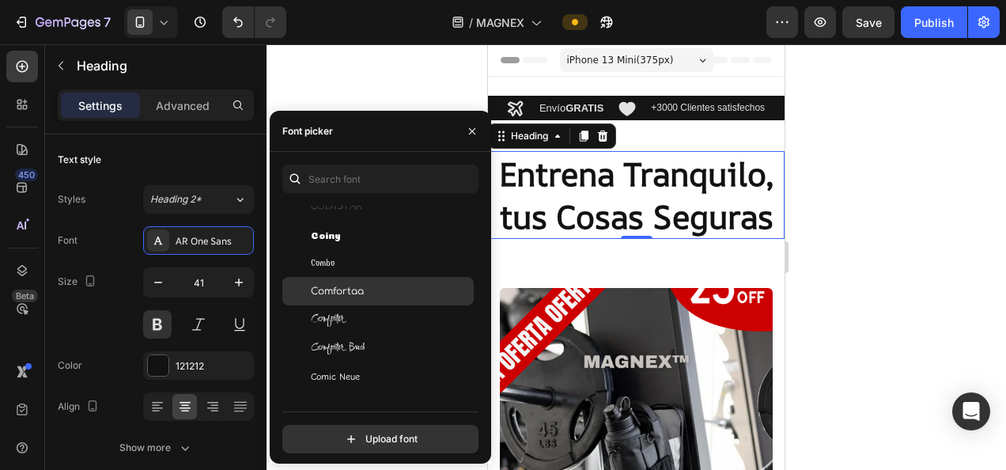
click at [353, 293] on span "Comfortaa" at bounding box center [337, 291] width 53 height 14
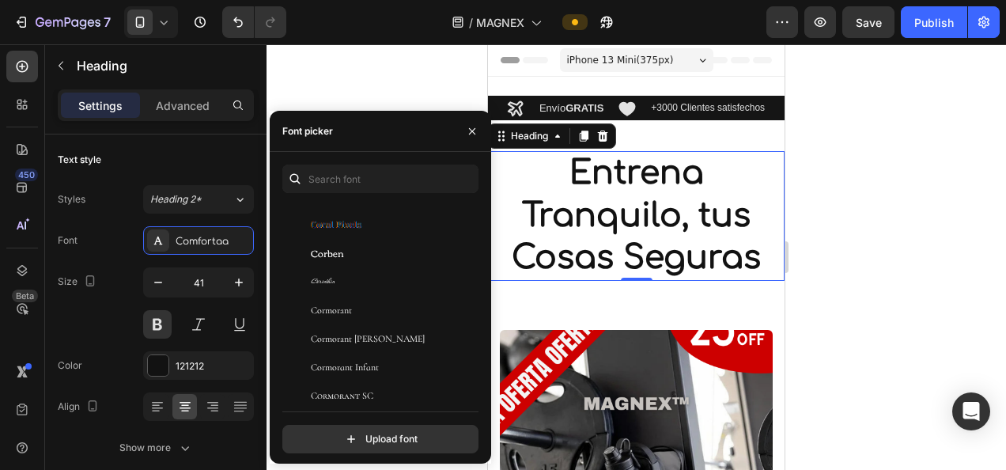
scroll to position [10016, 0]
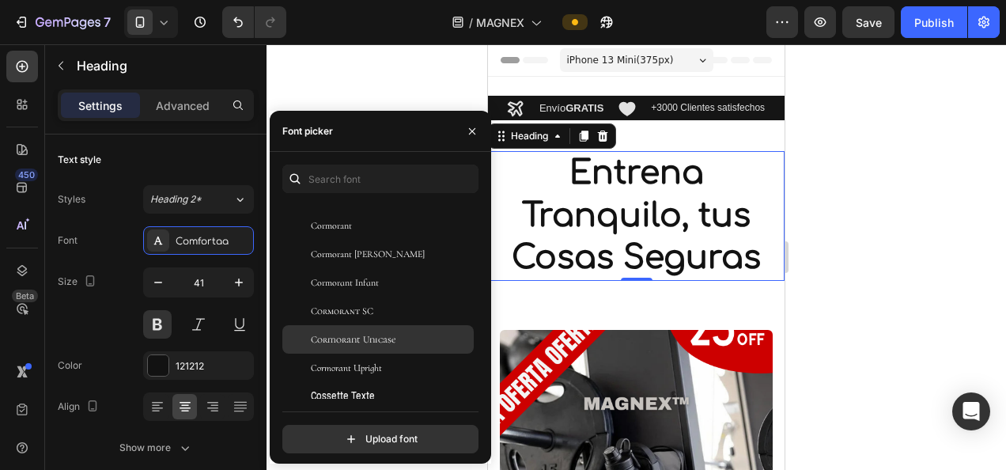
click at [351, 326] on div "Cormorant Unicase" at bounding box center [377, 339] width 191 height 28
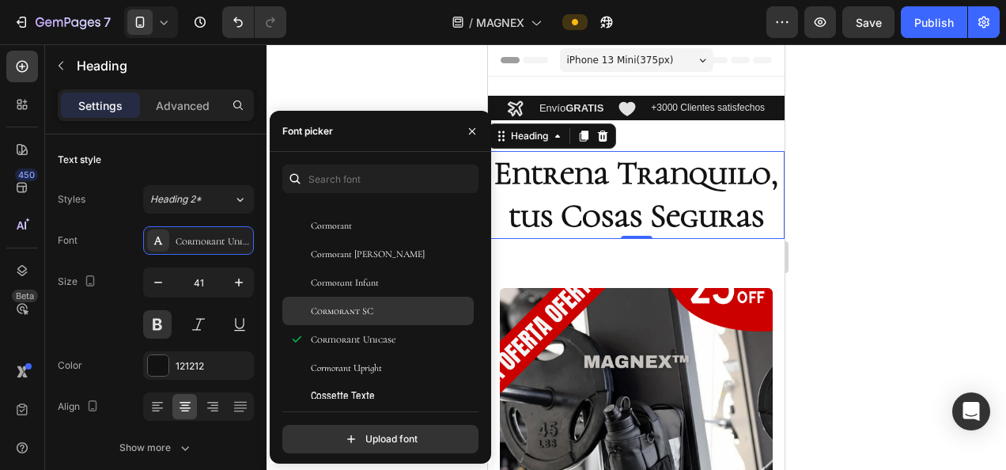
click at [351, 319] on div "Cormorant SC" at bounding box center [377, 310] width 191 height 28
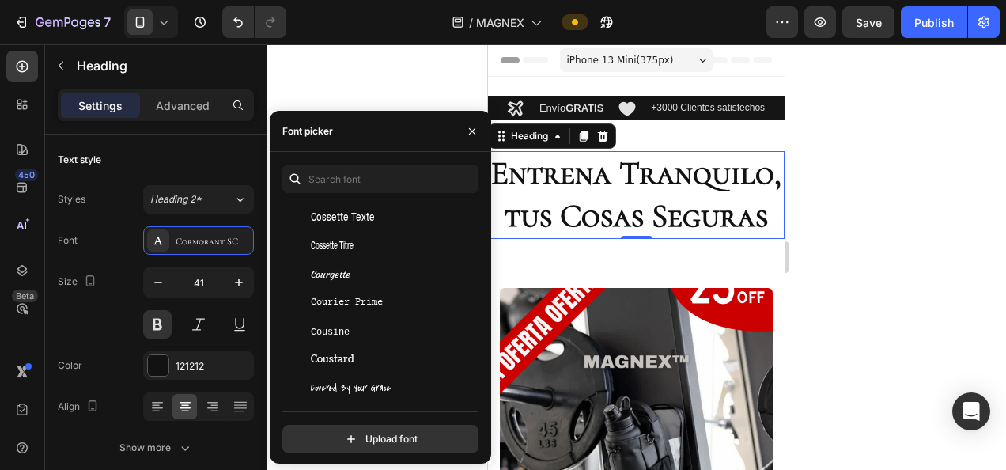
scroll to position [10201, 0]
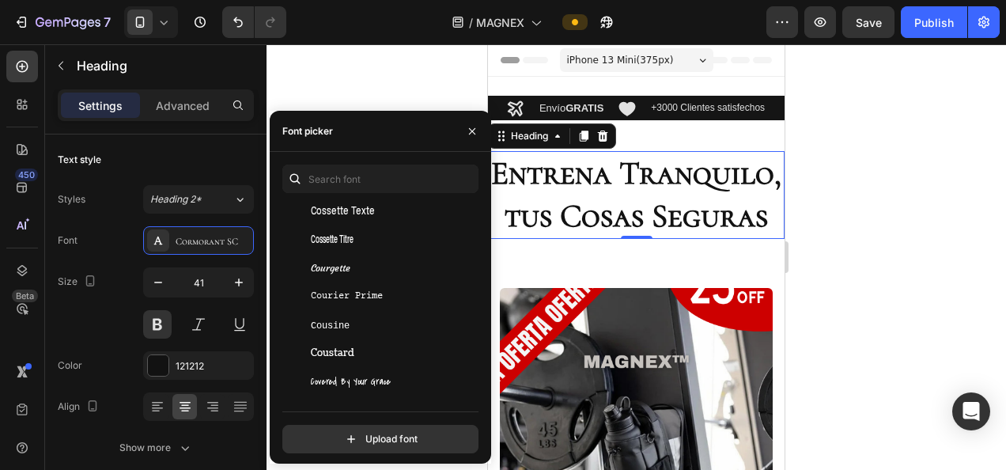
click at [351, 319] on div "Cousine" at bounding box center [391, 325] width 160 height 14
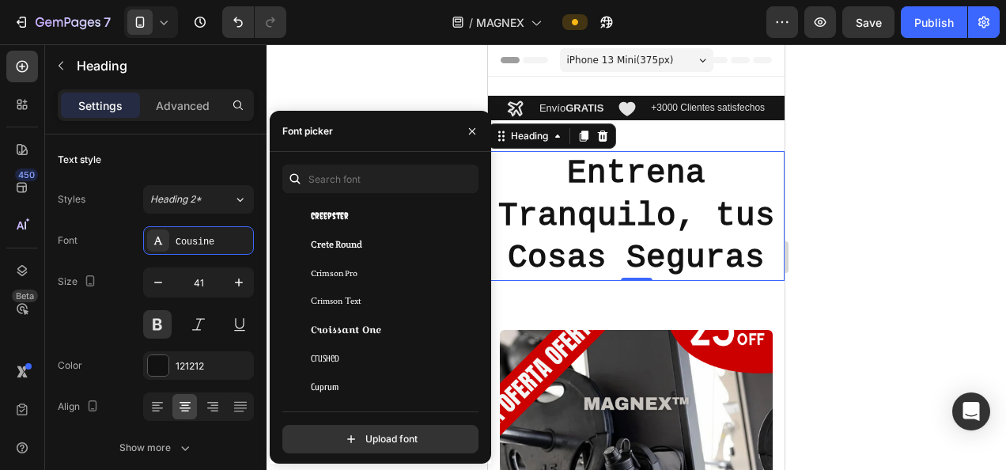
scroll to position [10429, 0]
click at [351, 319] on span "Croissant One" at bounding box center [346, 325] width 70 height 14
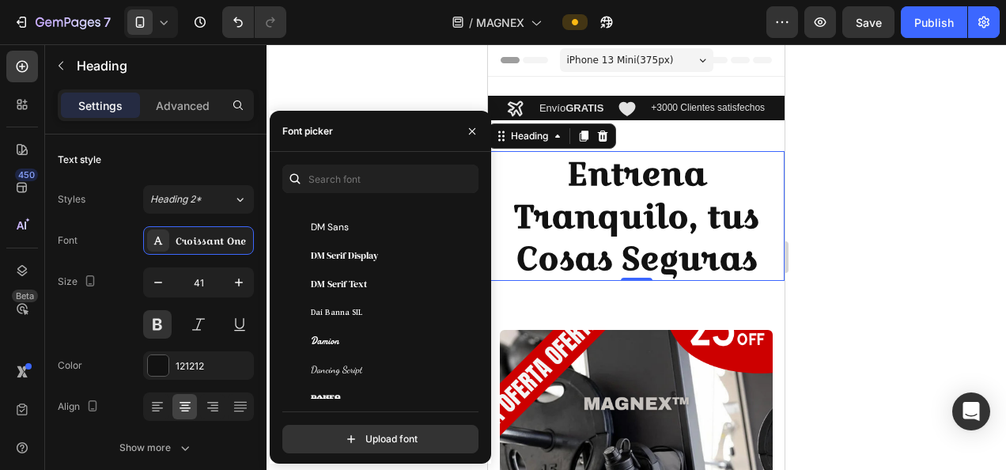
scroll to position [10728, 0]
click at [351, 319] on div "Dai Banna SIL" at bounding box center [377, 310] width 191 height 28
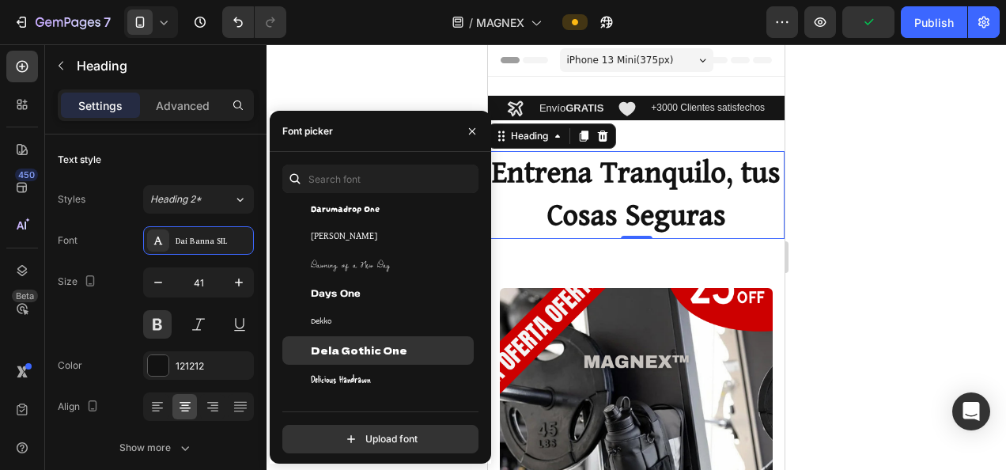
click at [353, 348] on span "Dela Gothic One" at bounding box center [359, 350] width 96 height 14
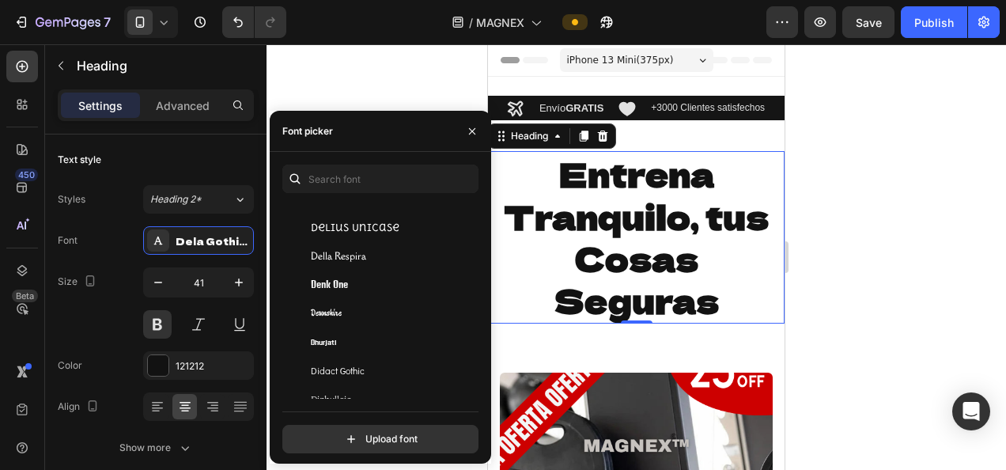
scroll to position [11238, 0]
click at [353, 348] on div "Dhurjati" at bounding box center [377, 340] width 191 height 28
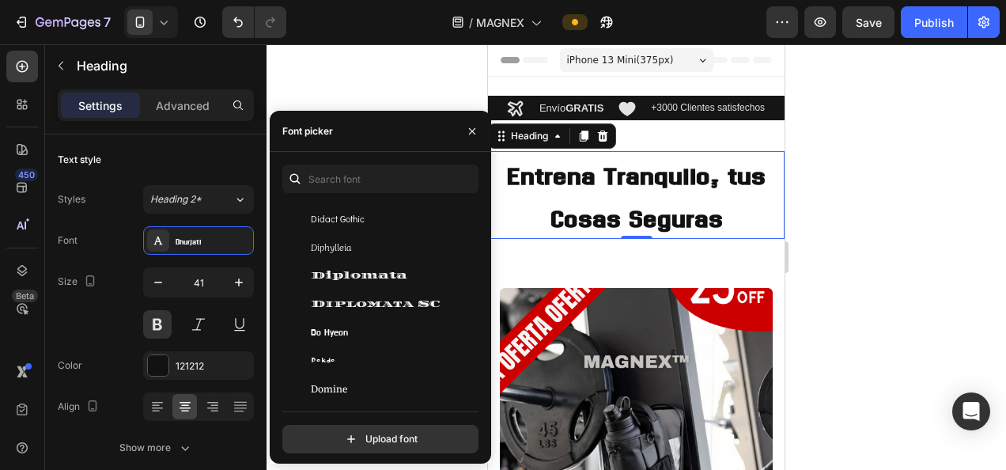
scroll to position [11401, 0]
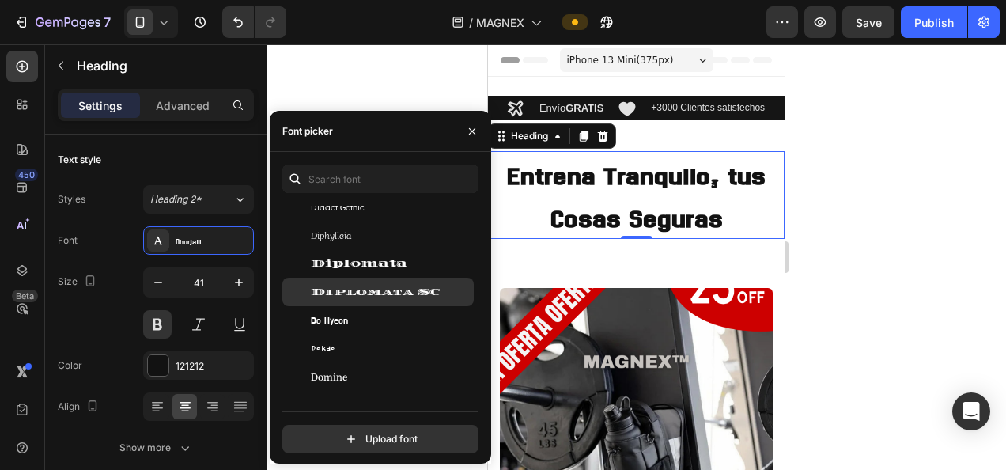
click at [351, 293] on span "Diplomata SC" at bounding box center [375, 292] width 129 height 14
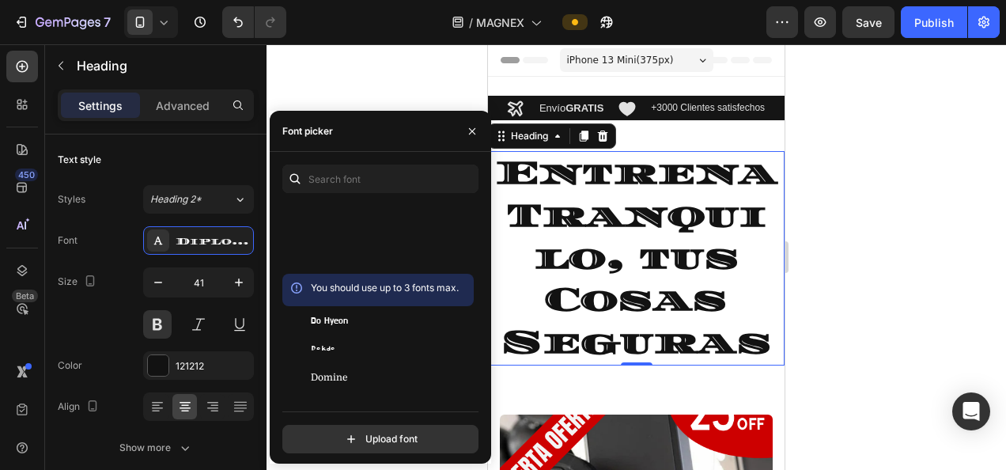
scroll to position [11740, 0]
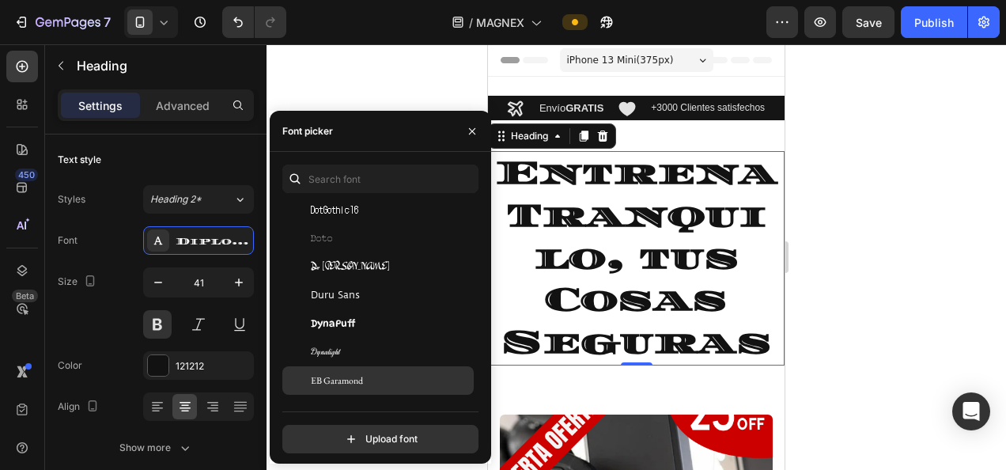
click at [352, 373] on span "EB Garamond" at bounding box center [337, 380] width 52 height 14
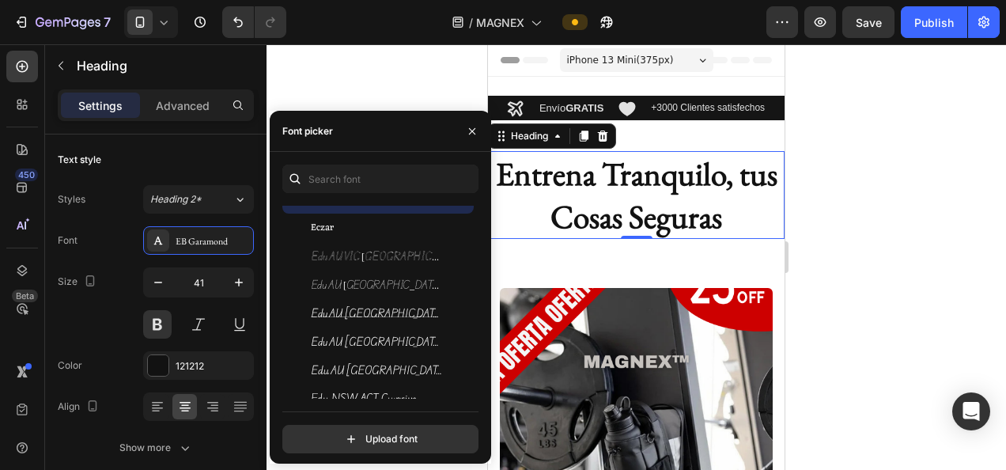
scroll to position [12272, 0]
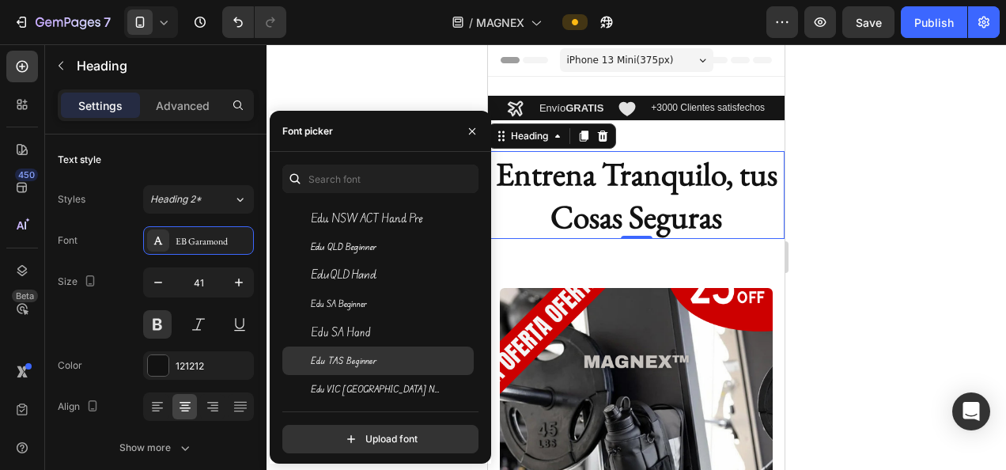
click at [352, 360] on span "Edu TAS Beginner" at bounding box center [344, 360] width 66 height 14
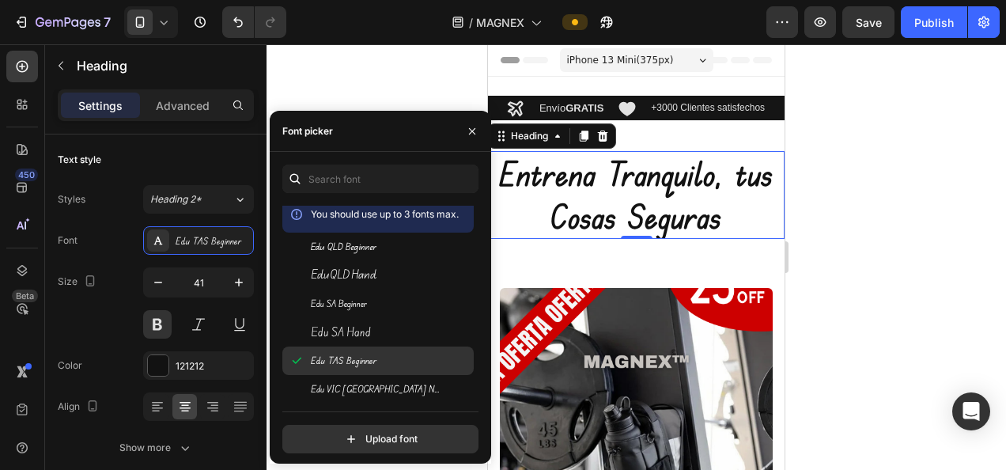
scroll to position [12553, 0]
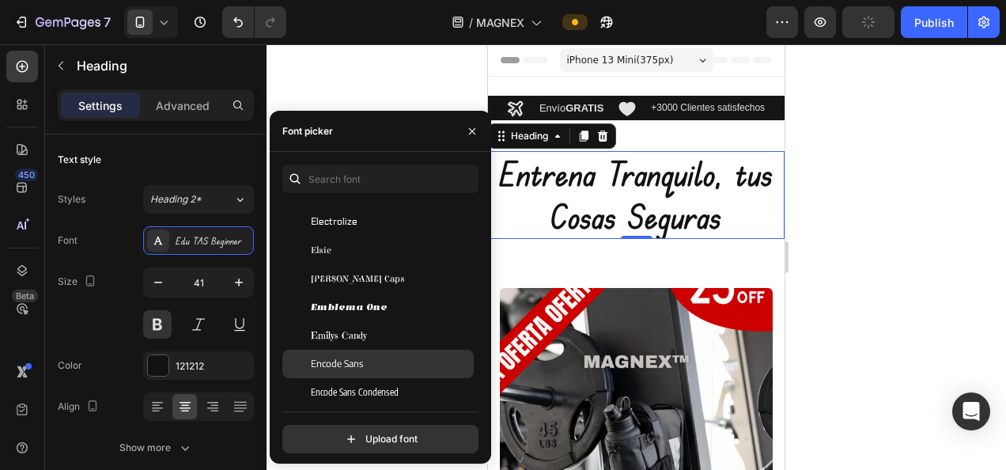
click at [352, 360] on span "Encode Sans" at bounding box center [337, 364] width 52 height 14
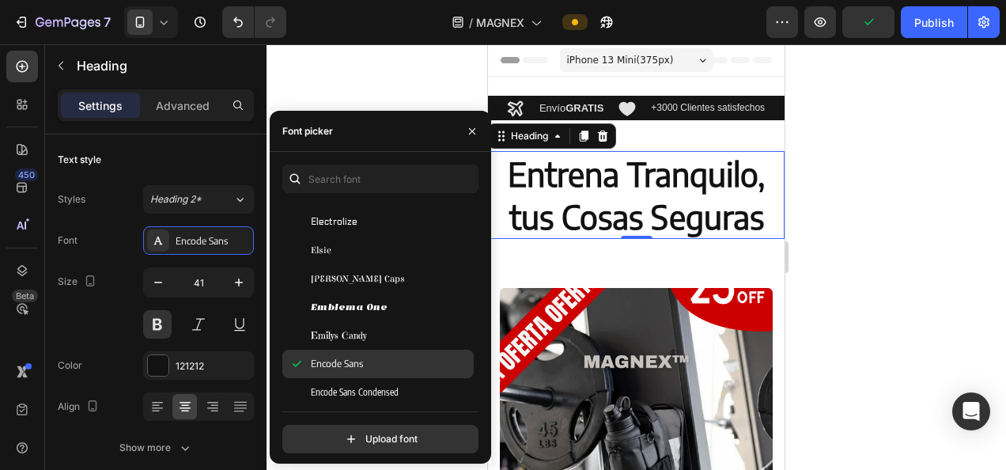
scroll to position [12730, 0]
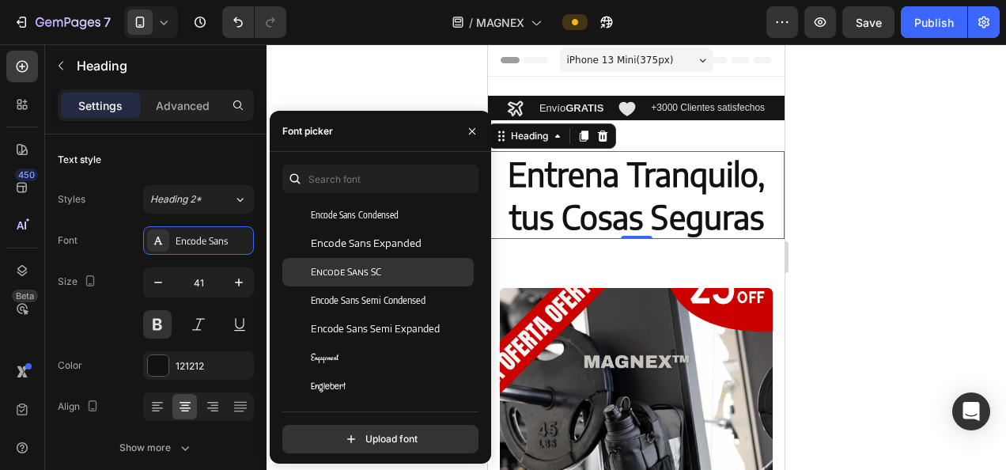
click at [341, 279] on div "Encode Sans SC" at bounding box center [377, 272] width 191 height 28
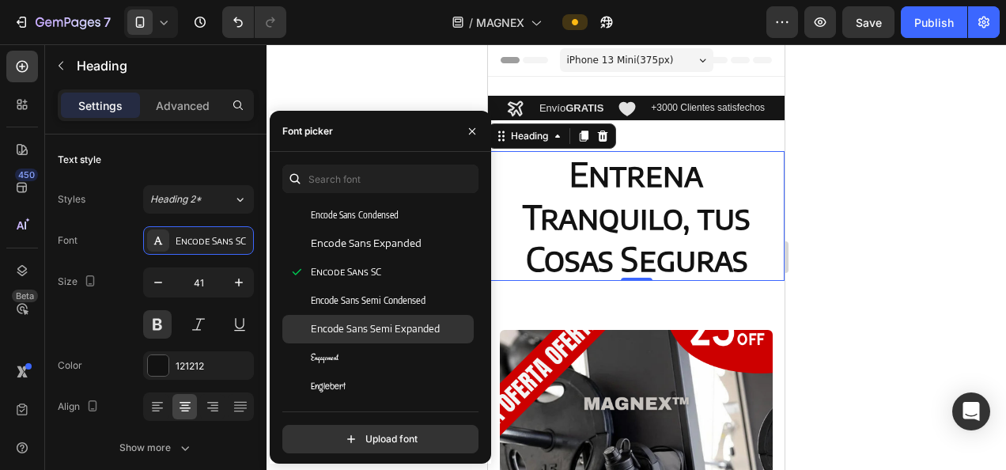
click at [353, 324] on span "Encode Sans Semi Expanded" at bounding box center [375, 329] width 129 height 14
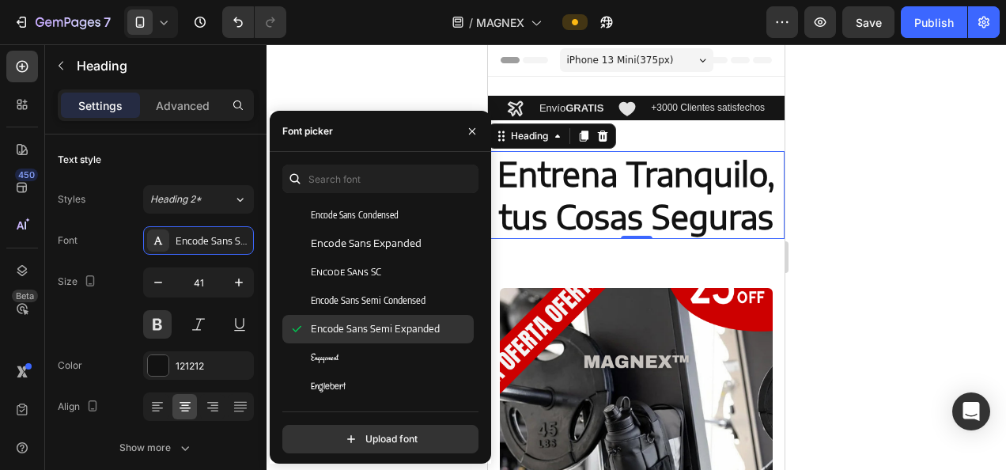
click at [357, 340] on div "Encode Sans Semi Expanded" at bounding box center [377, 329] width 191 height 28
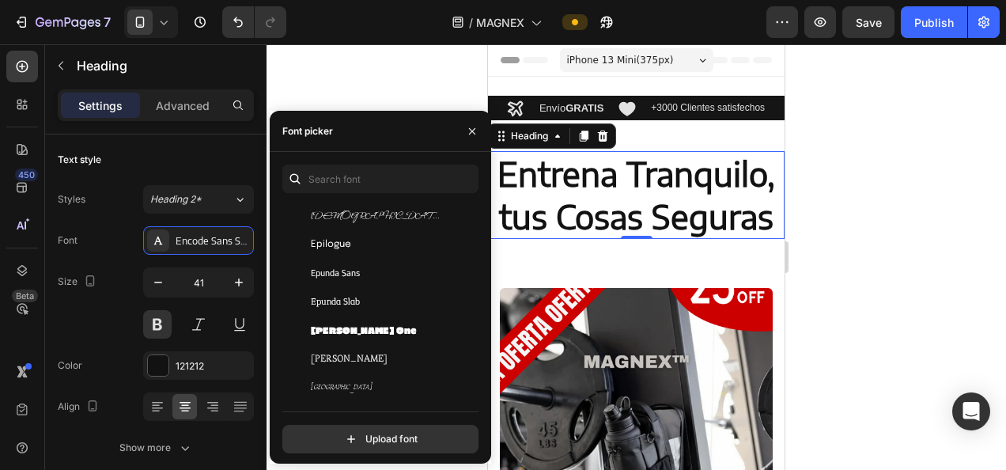
scroll to position [12959, 0]
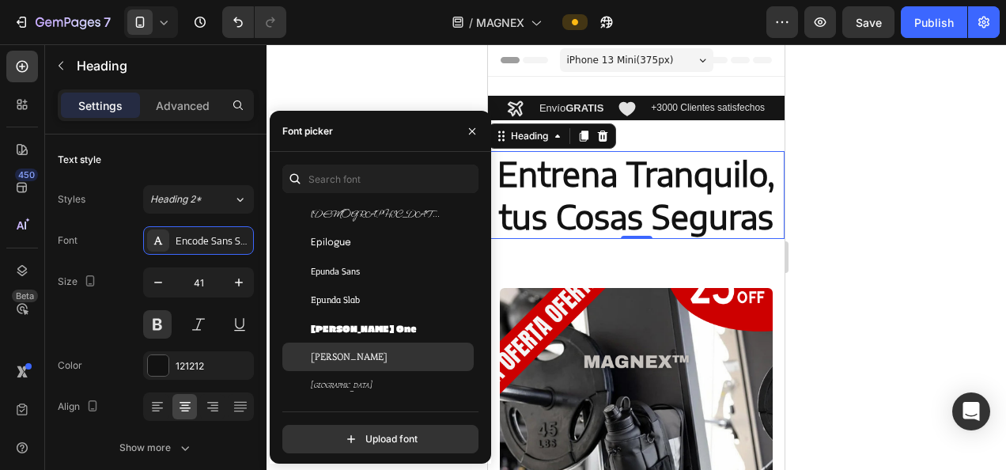
click at [337, 357] on span "[PERSON_NAME]" at bounding box center [349, 356] width 77 height 14
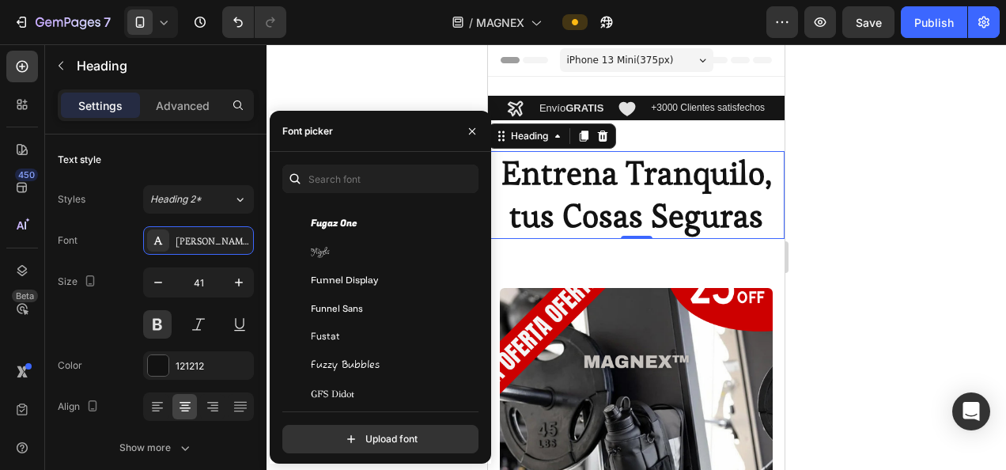
scroll to position [14730, 0]
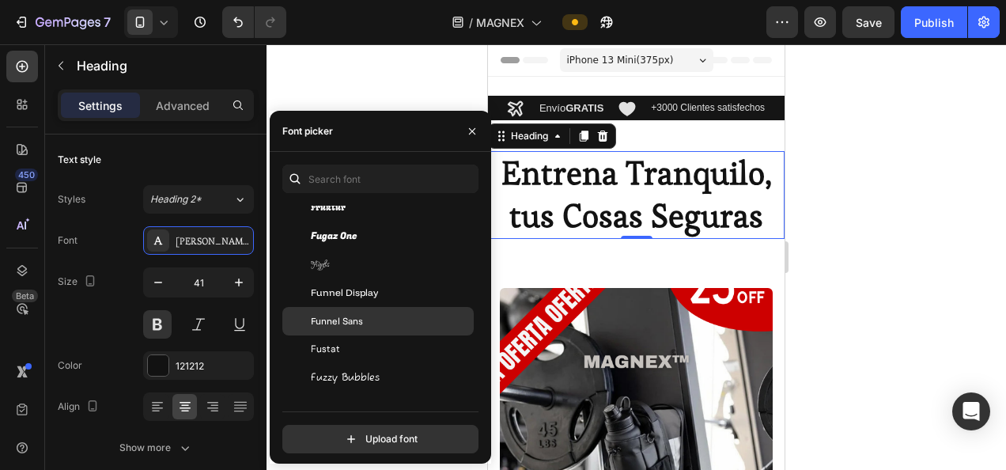
click at [338, 330] on div "Funnel Sans" at bounding box center [377, 321] width 191 height 28
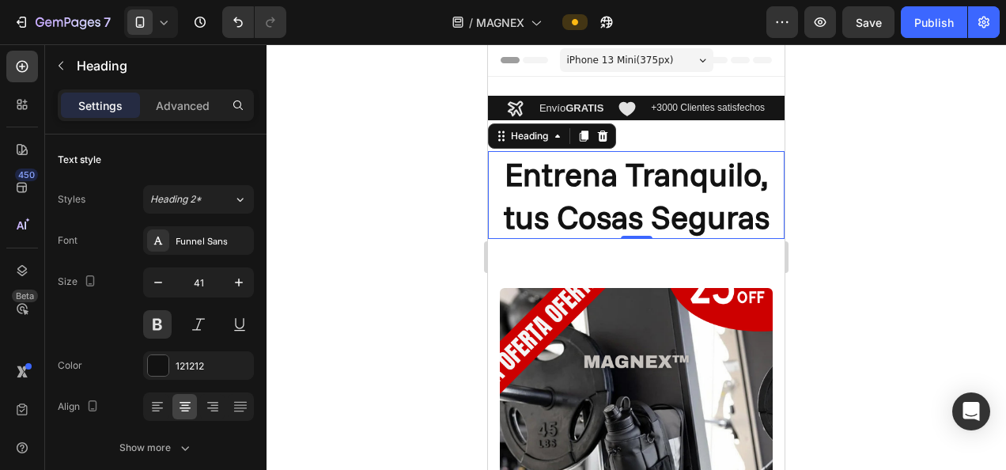
click at [934, 257] on div at bounding box center [635, 256] width 739 height 425
click at [164, 285] on icon "button" at bounding box center [158, 282] width 16 height 16
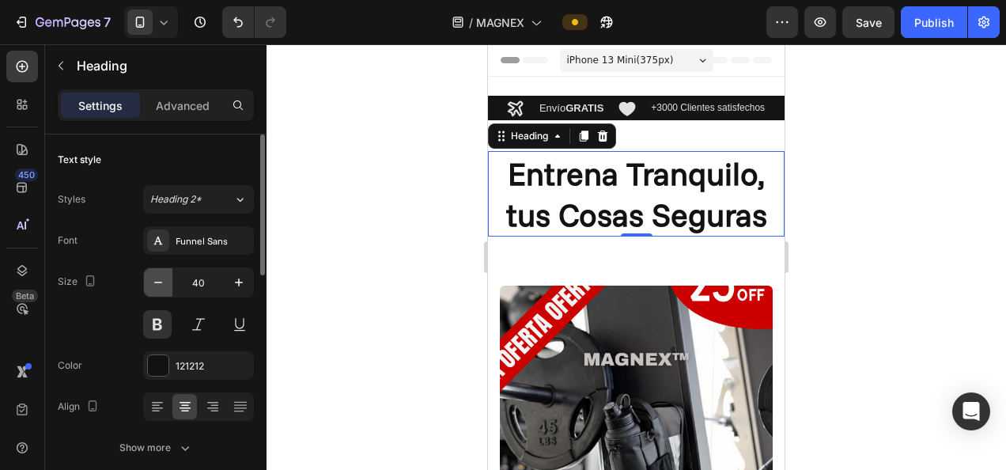
click at [164, 285] on icon "button" at bounding box center [158, 282] width 16 height 16
type input "39"
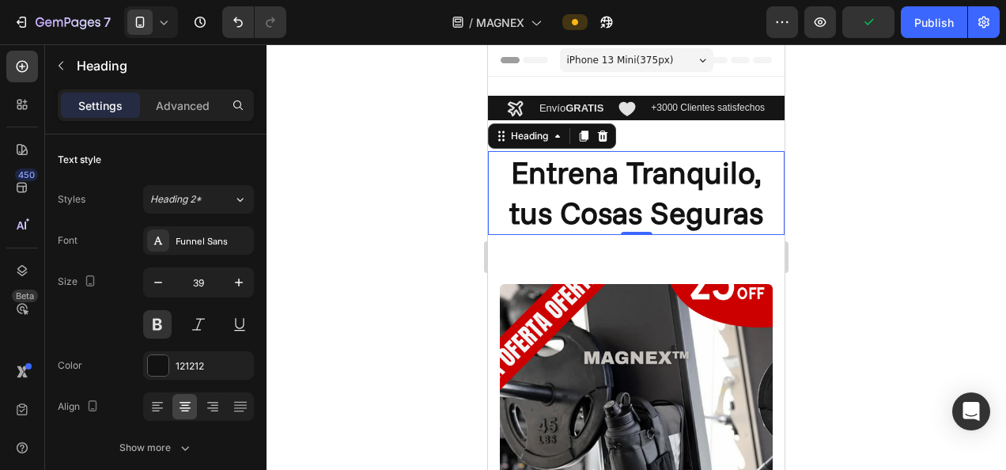
click at [870, 236] on div at bounding box center [635, 256] width 739 height 425
drag, startPoint x: 860, startPoint y: 271, endPoint x: 854, endPoint y: 304, distance: 33.0
click at [854, 304] on div at bounding box center [635, 256] width 739 height 425
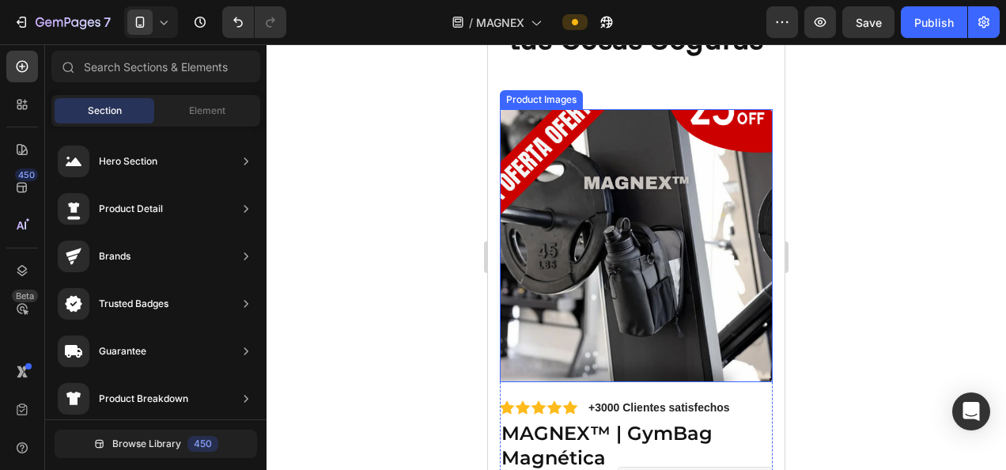
scroll to position [0, 0]
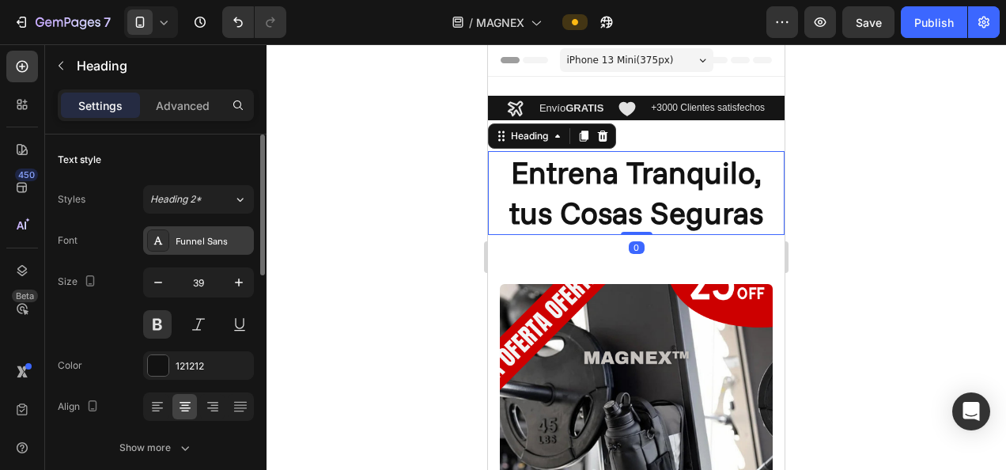
click at [164, 242] on icon at bounding box center [158, 240] width 13 height 13
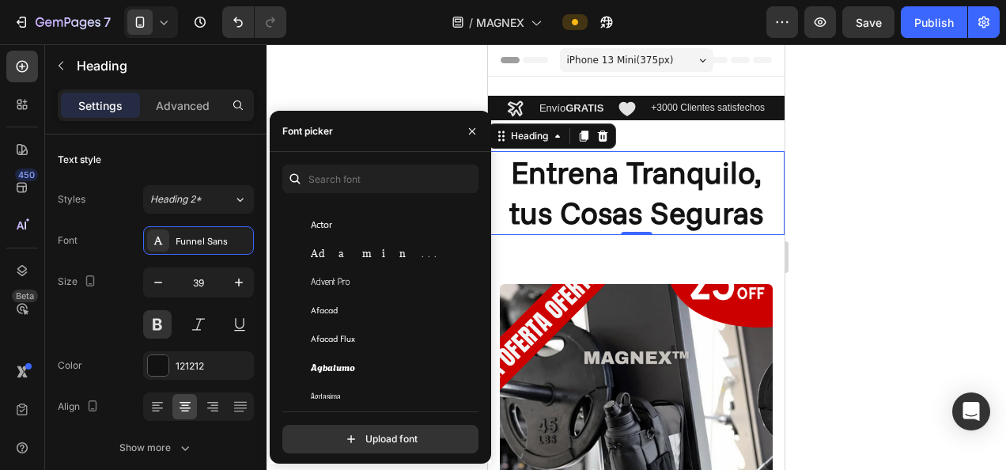
scroll to position [455, 0]
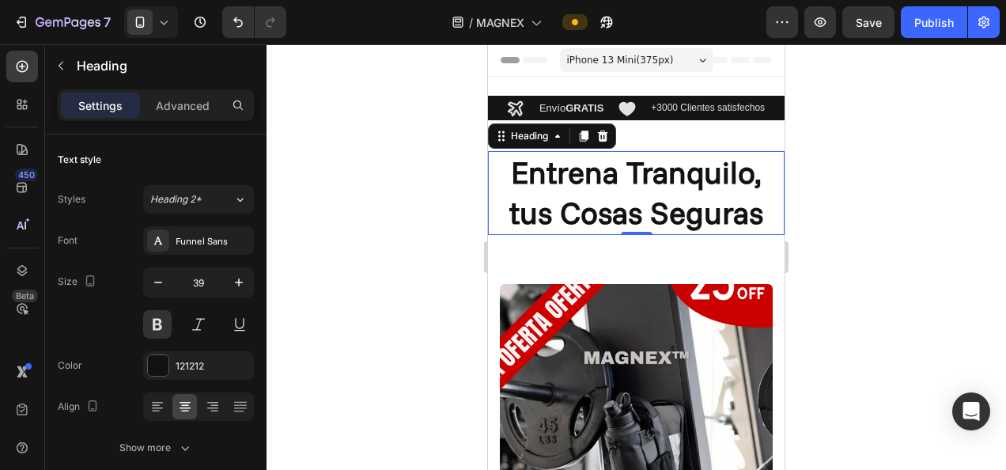
click at [915, 256] on div at bounding box center [635, 256] width 739 height 425
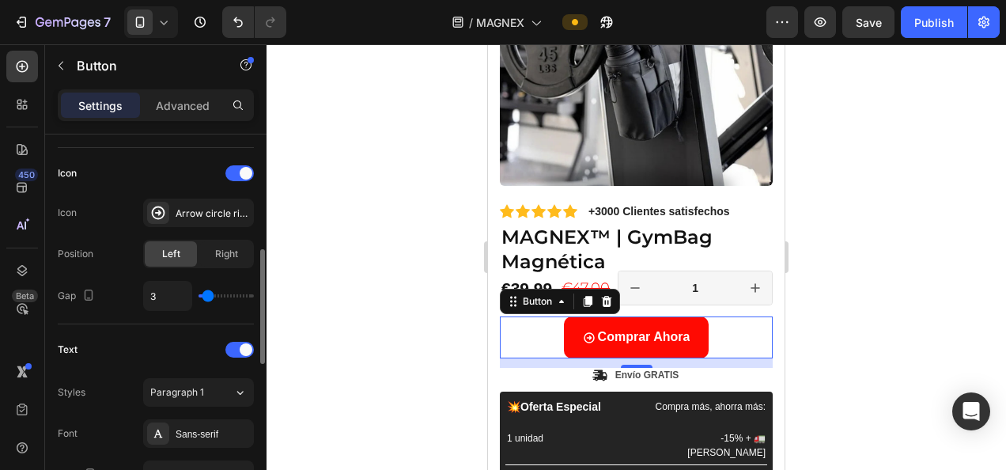
scroll to position [468, 0]
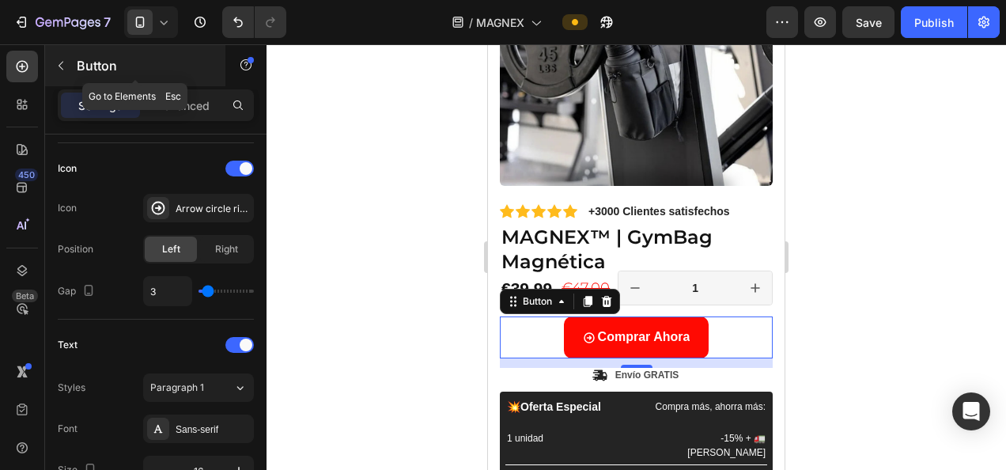
click at [62, 59] on icon "button" at bounding box center [61, 65] width 13 height 13
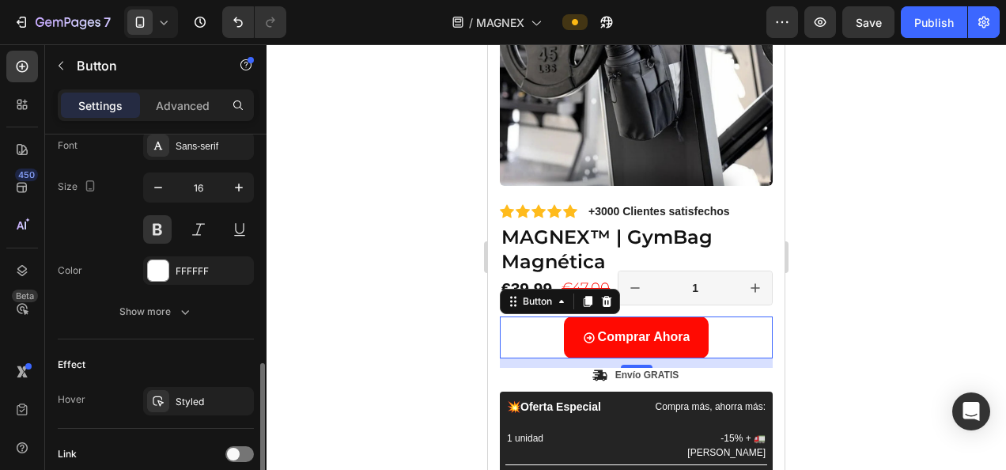
scroll to position [752, 0]
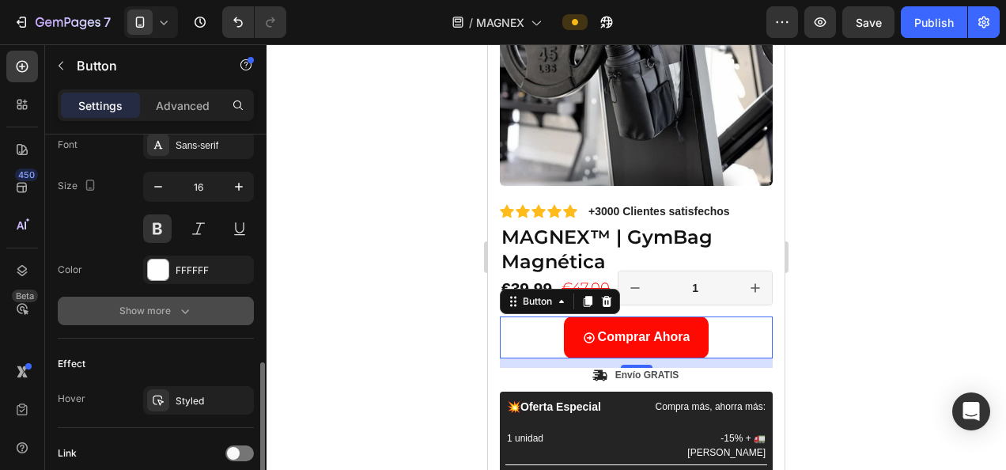
click at [178, 313] on icon "button" at bounding box center [185, 311] width 16 height 16
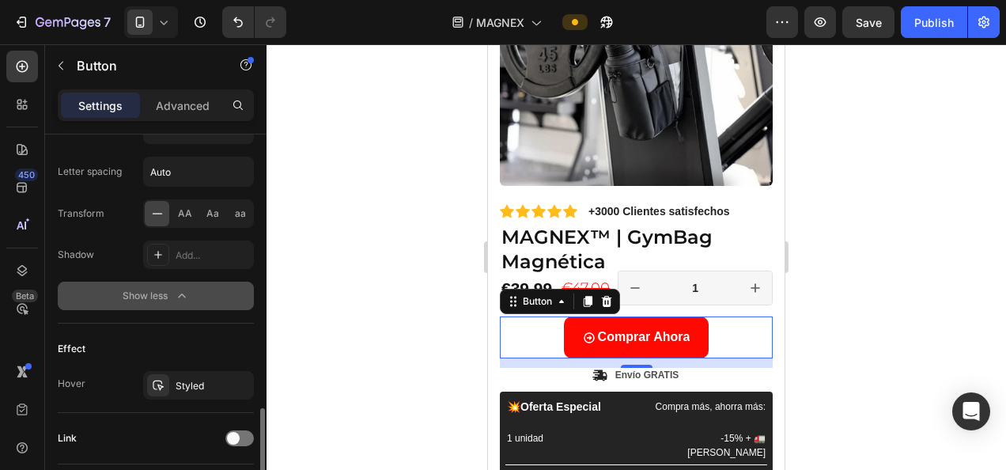
scroll to position [1081, 0]
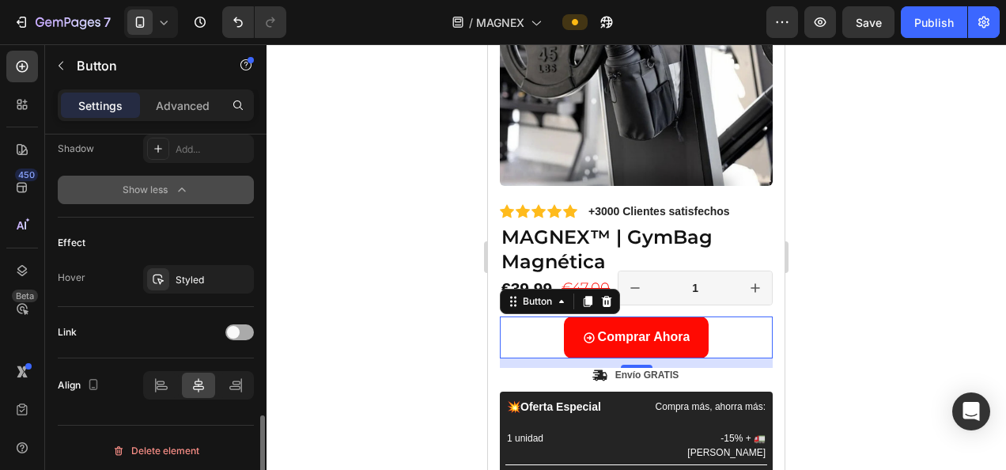
click at [230, 330] on span at bounding box center [233, 332] width 13 height 13
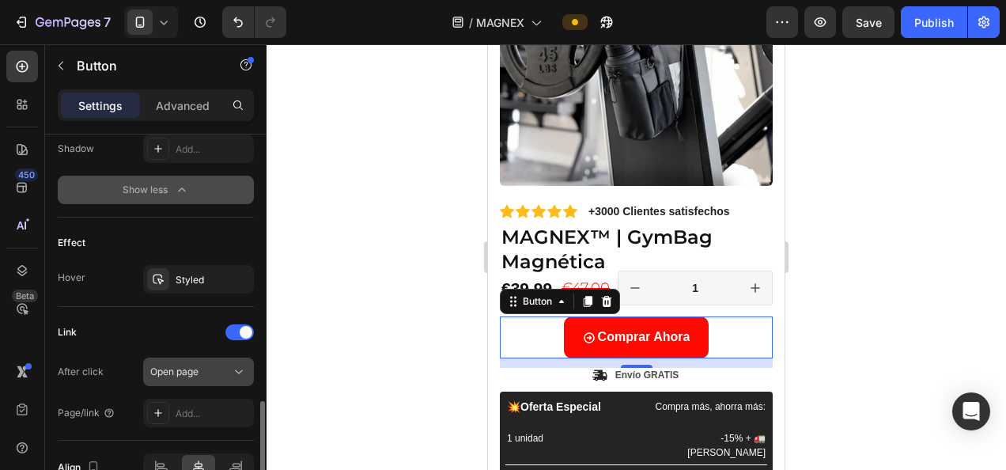
click at [235, 370] on icon at bounding box center [239, 372] width 8 height 4
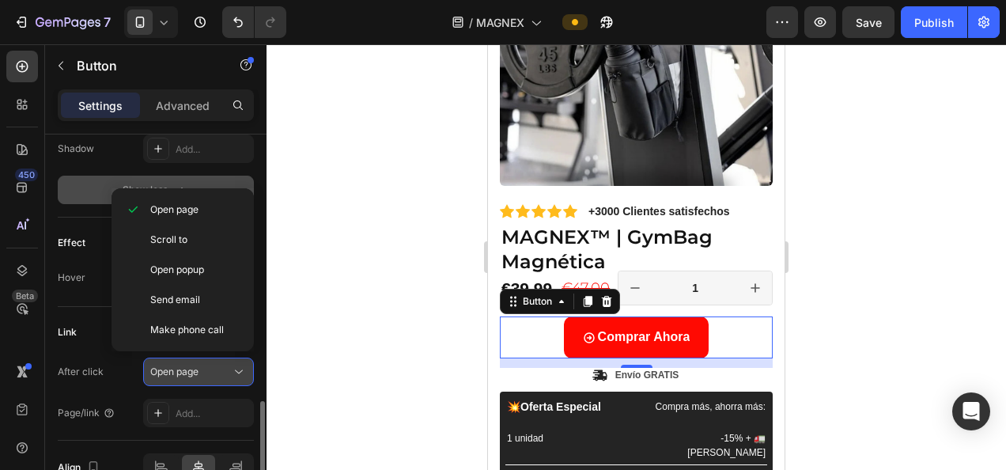
click at [235, 370] on icon at bounding box center [239, 372] width 8 height 4
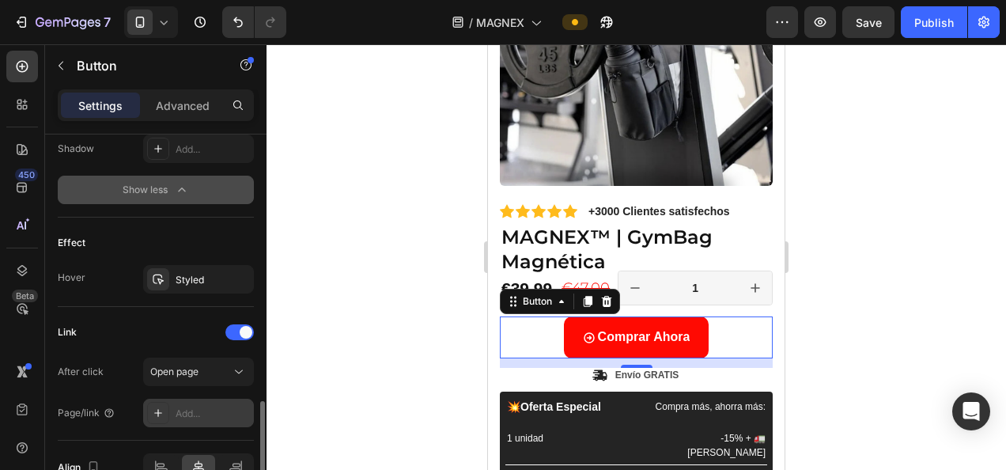
click at [209, 398] on div "Add..." at bounding box center [198, 412] width 111 height 28
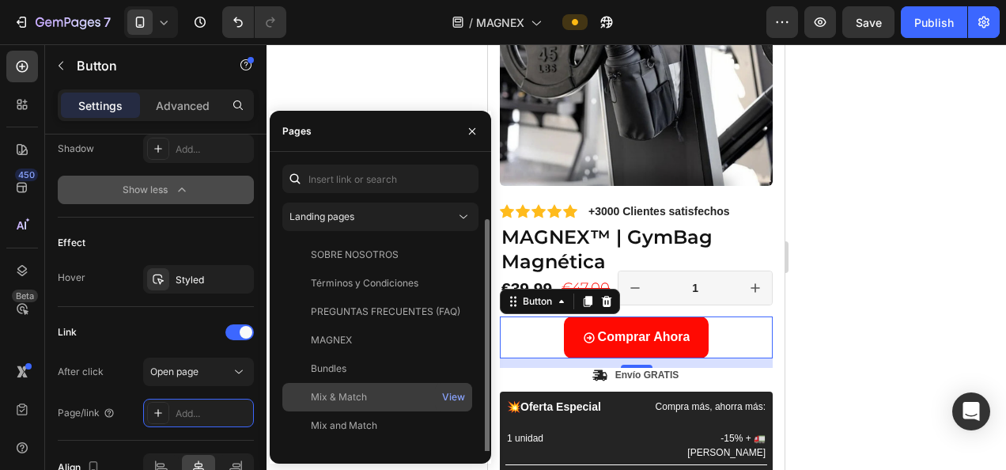
scroll to position [65, 0]
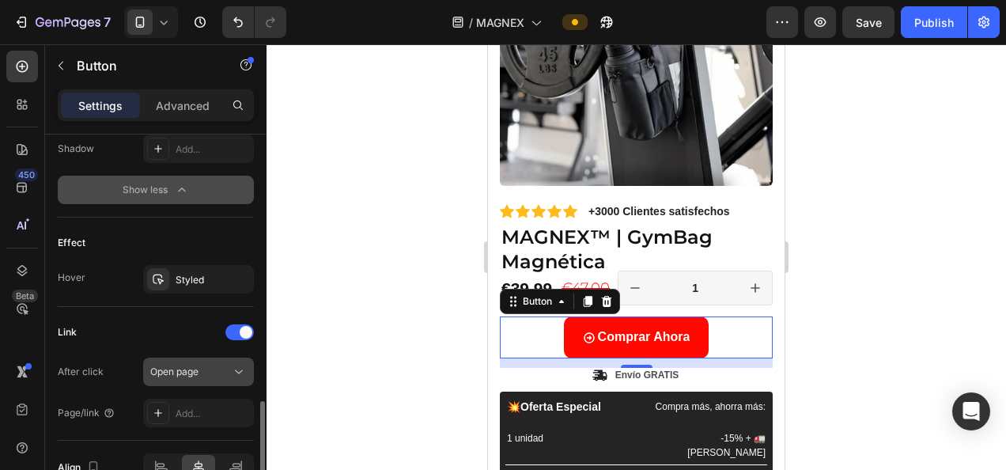
click at [216, 366] on div "Open page" at bounding box center [190, 371] width 81 height 14
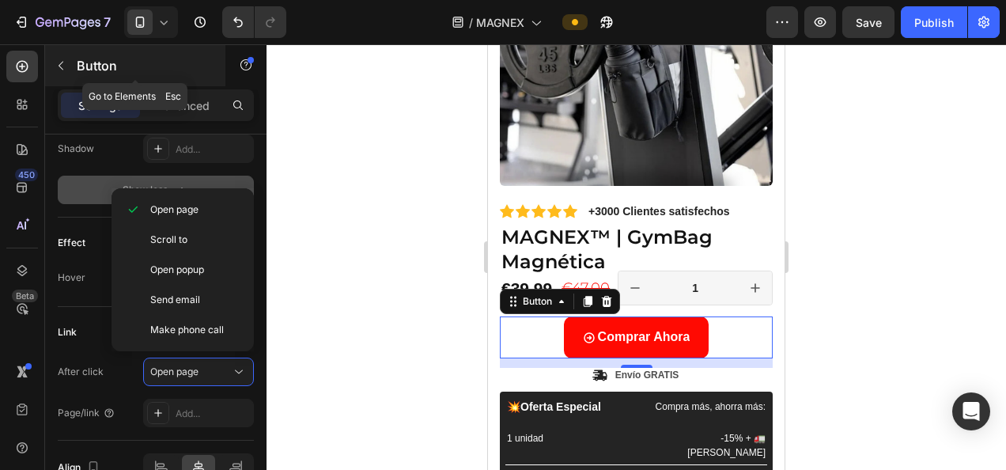
click at [68, 59] on button "button" at bounding box center [60, 65] width 25 height 25
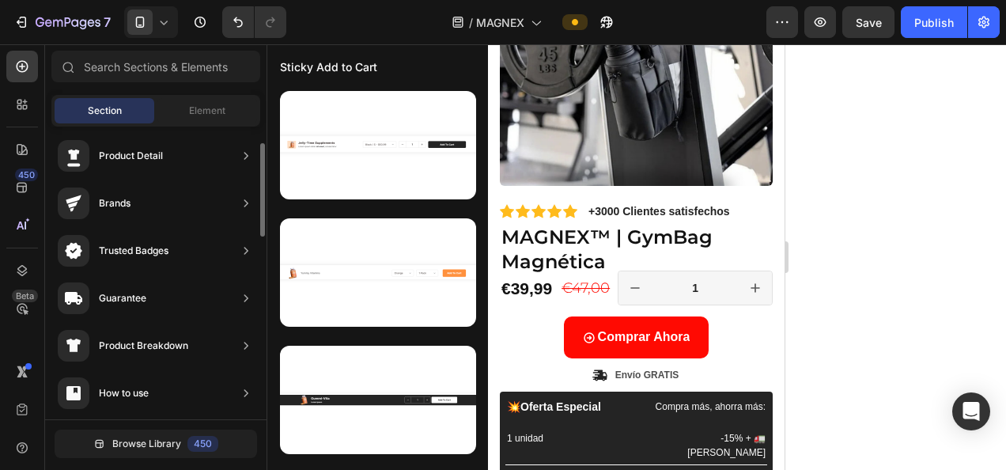
scroll to position [0, 0]
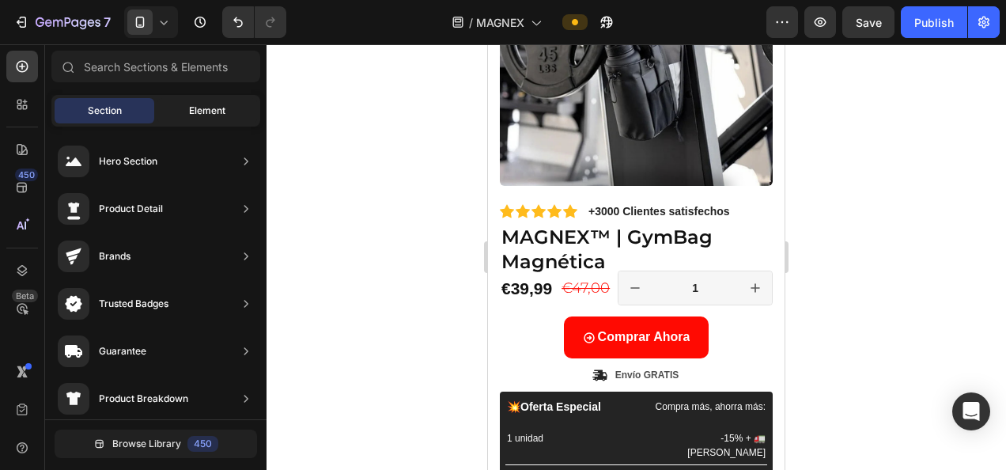
click at [216, 113] on span "Element" at bounding box center [207, 111] width 36 height 14
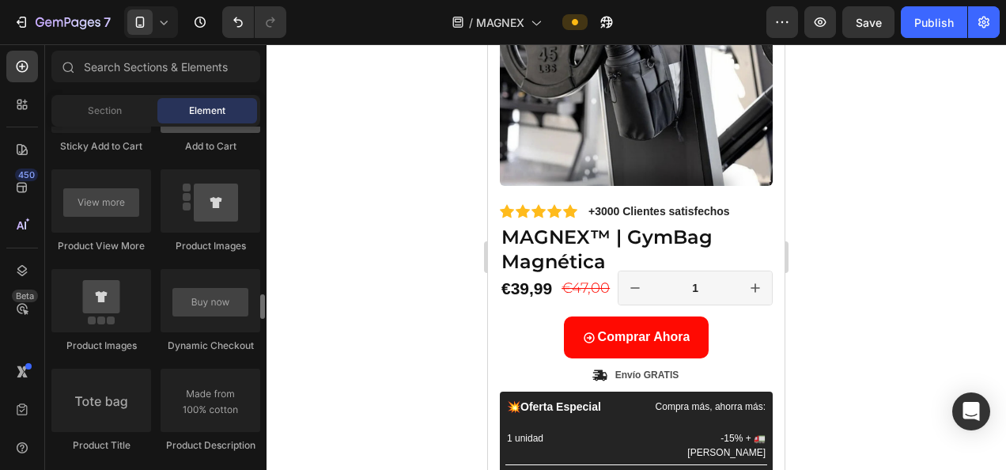
scroll to position [2304, 0]
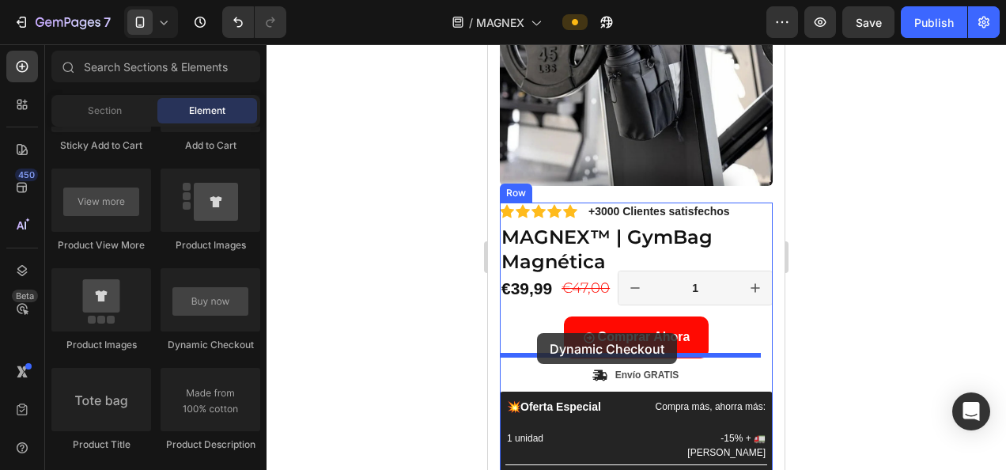
drag, startPoint x: 704, startPoint y: 363, endPoint x: 537, endPoint y: 333, distance: 170.3
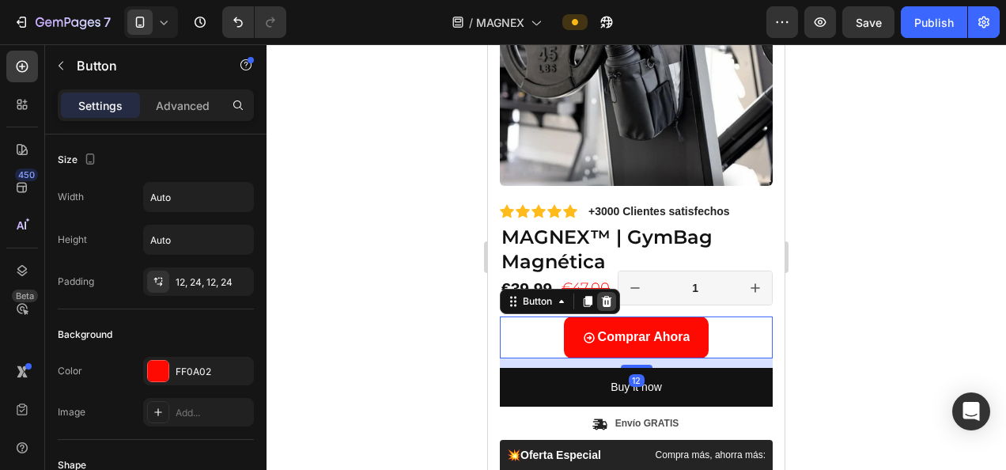
click at [607, 296] on icon at bounding box center [607, 301] width 10 height 11
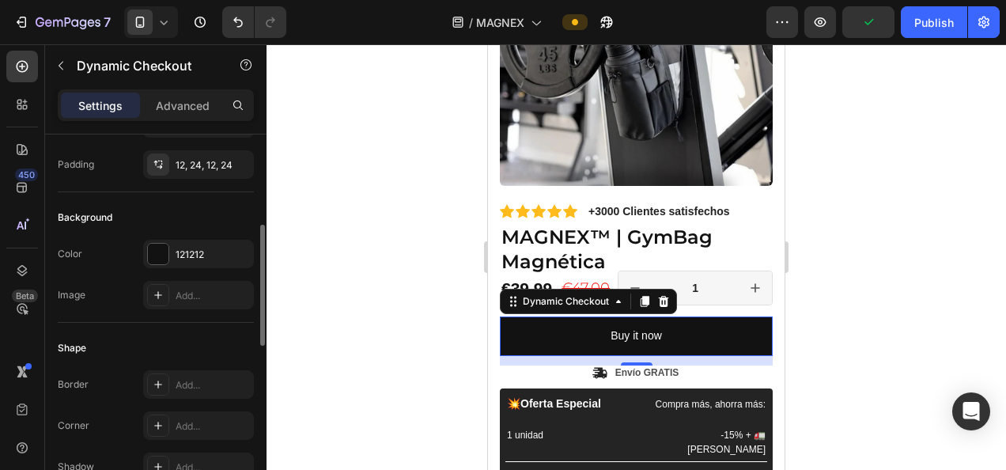
scroll to position [287, 0]
click at [213, 248] on div "121212" at bounding box center [199, 255] width 46 height 14
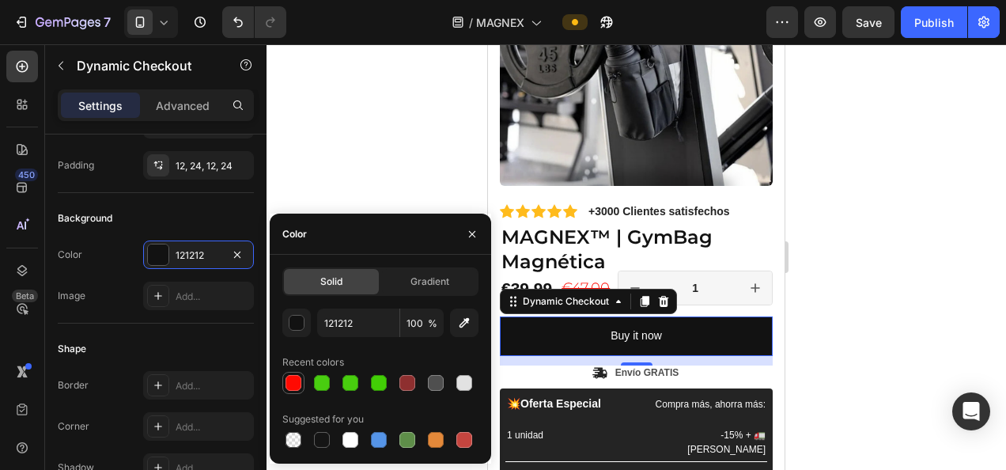
click at [283, 377] on div at bounding box center [293, 383] width 22 height 22
type input "FF0A02"
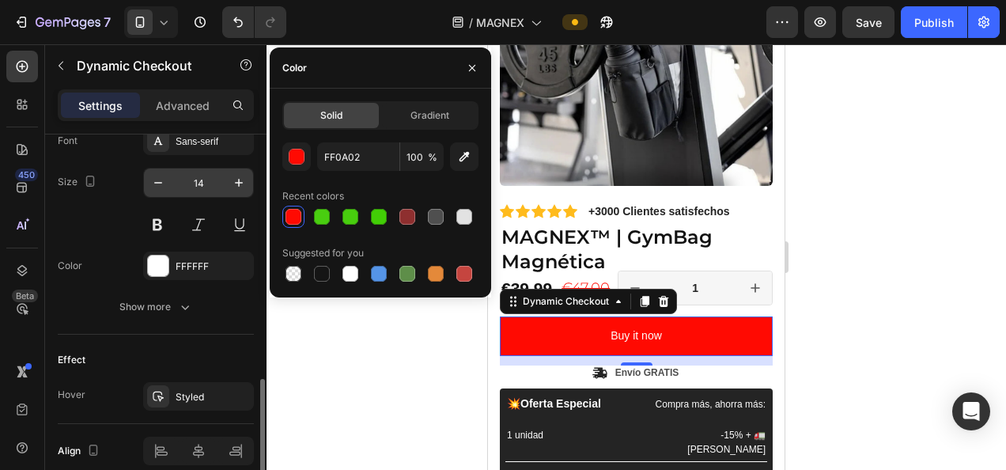
scroll to position [753, 0]
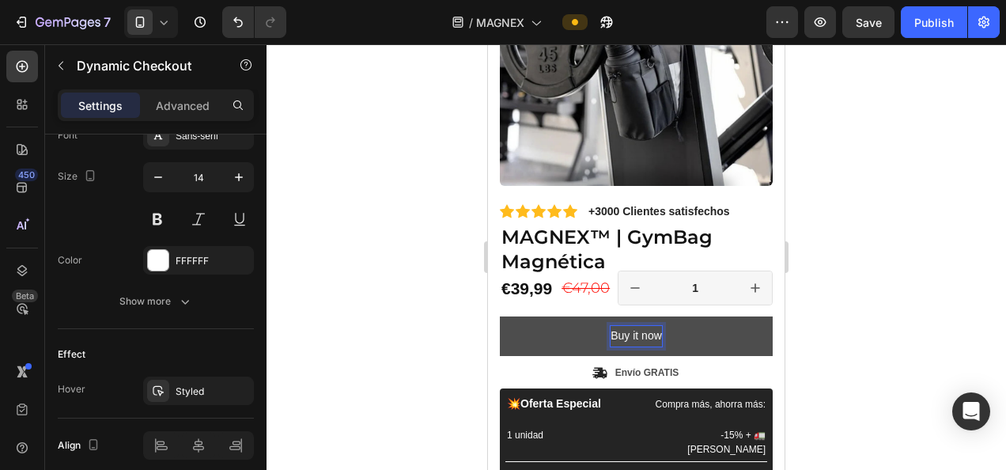
click at [642, 326] on p "Buy it now" at bounding box center [635, 336] width 51 height 20
click at [500, 316] on button "Comprar" at bounding box center [636, 335] width 273 height 39
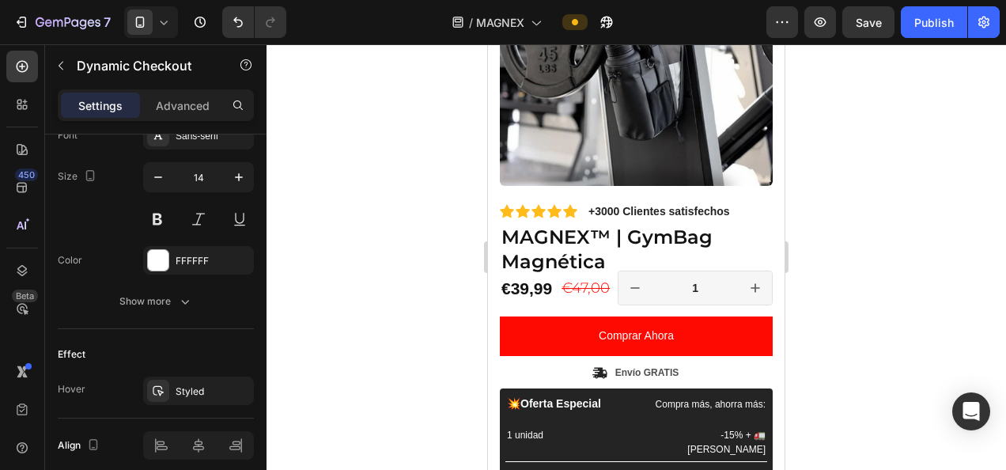
click at [866, 311] on div at bounding box center [635, 256] width 739 height 425
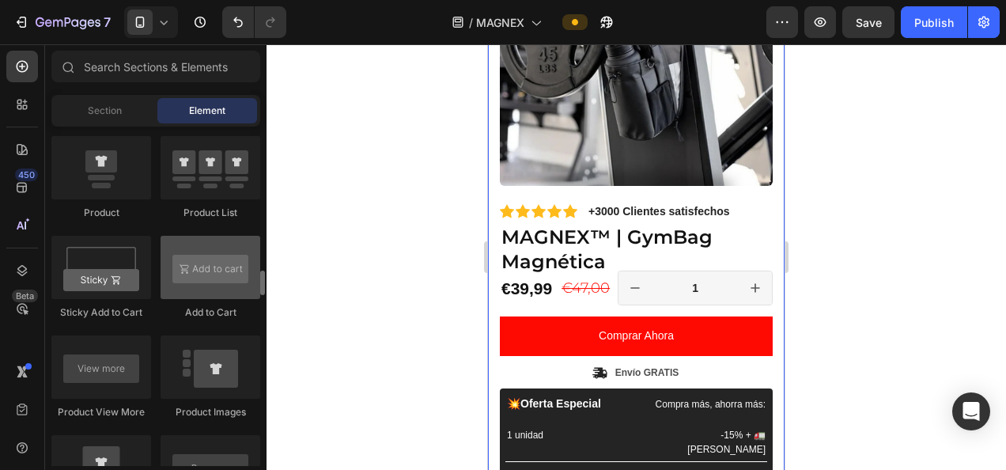
scroll to position [2121, 0]
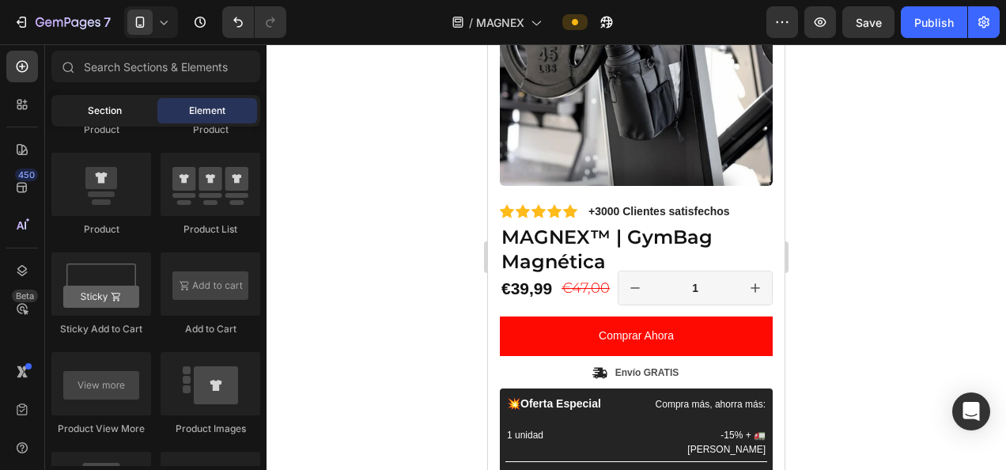
click at [117, 117] on span "Section" at bounding box center [105, 111] width 34 height 14
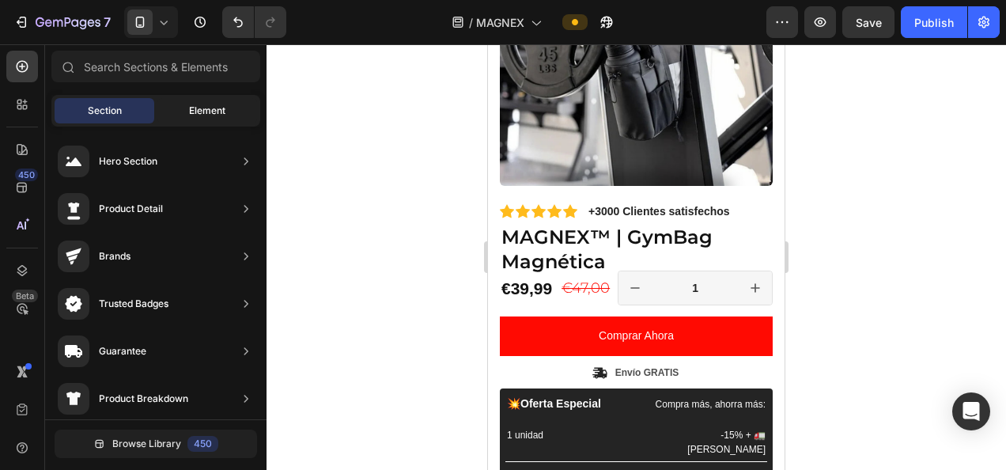
click at [184, 119] on div "Element" at bounding box center [207, 110] width 100 height 25
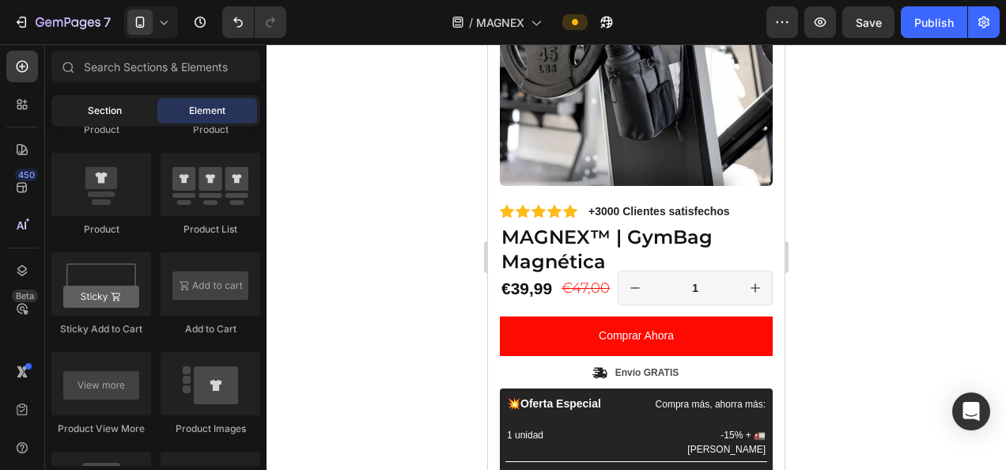
click at [130, 115] on div "Section" at bounding box center [105, 110] width 100 height 25
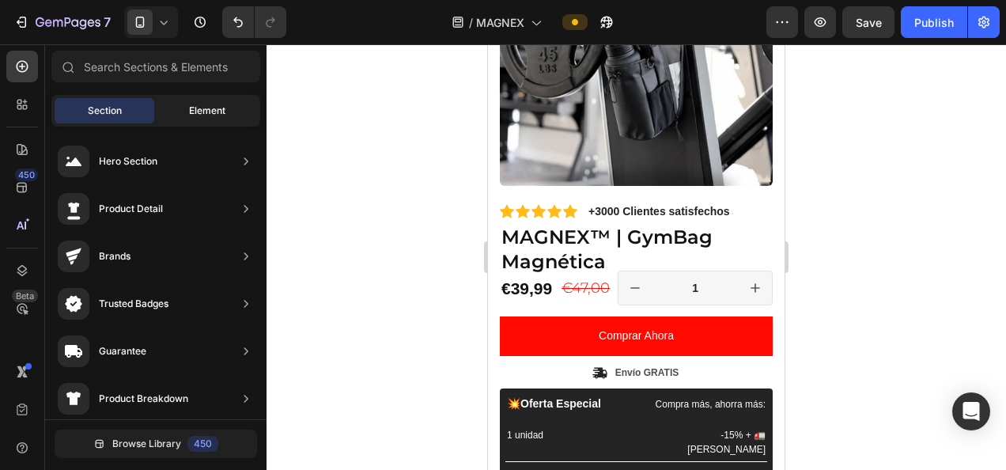
click at [210, 114] on span "Element" at bounding box center [207, 111] width 36 height 14
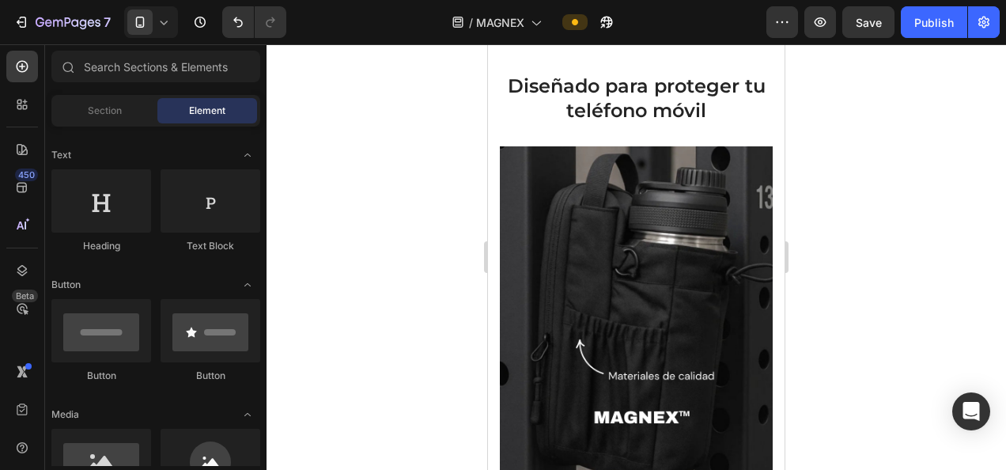
scroll to position [1120, 0]
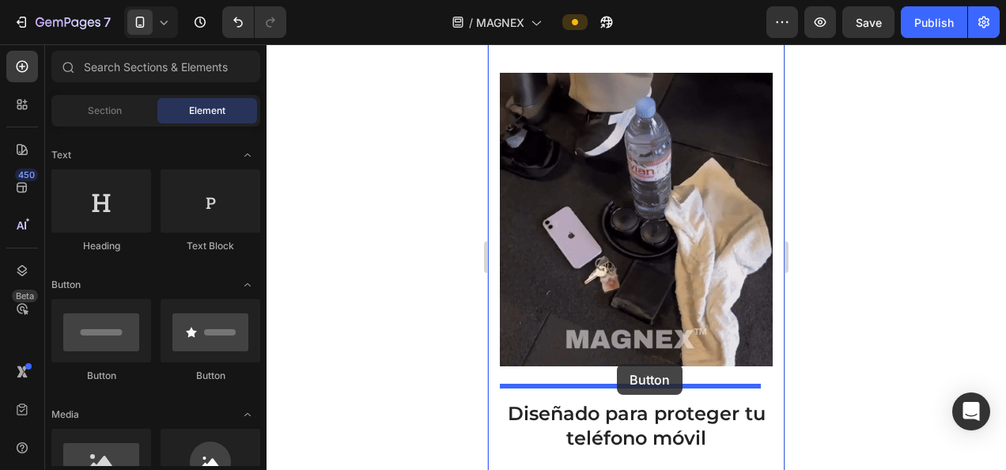
drag, startPoint x: 588, startPoint y: 376, endPoint x: 617, endPoint y: 364, distance: 31.9
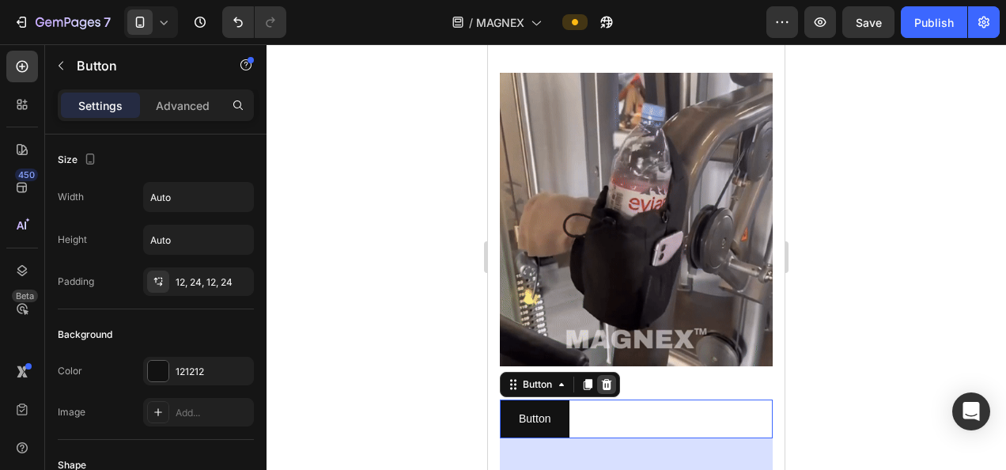
click at [609, 379] on icon at bounding box center [607, 384] width 10 height 11
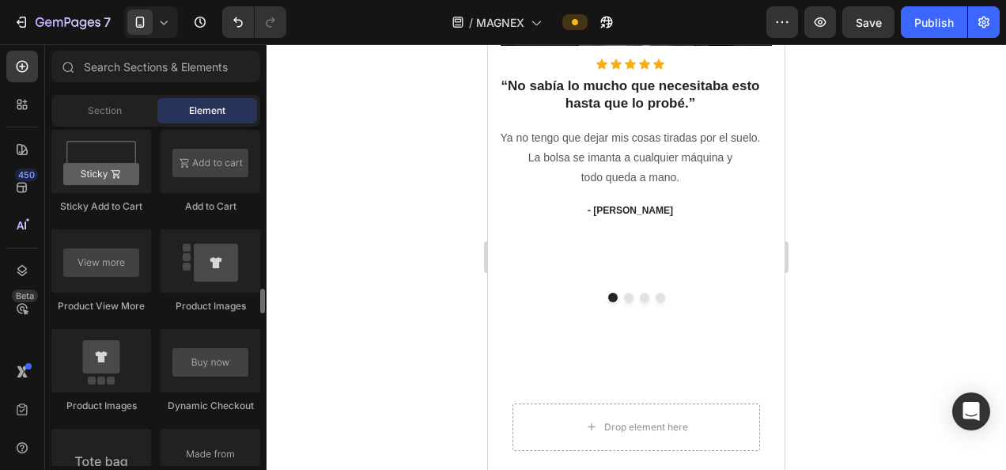
scroll to position [2243, 0]
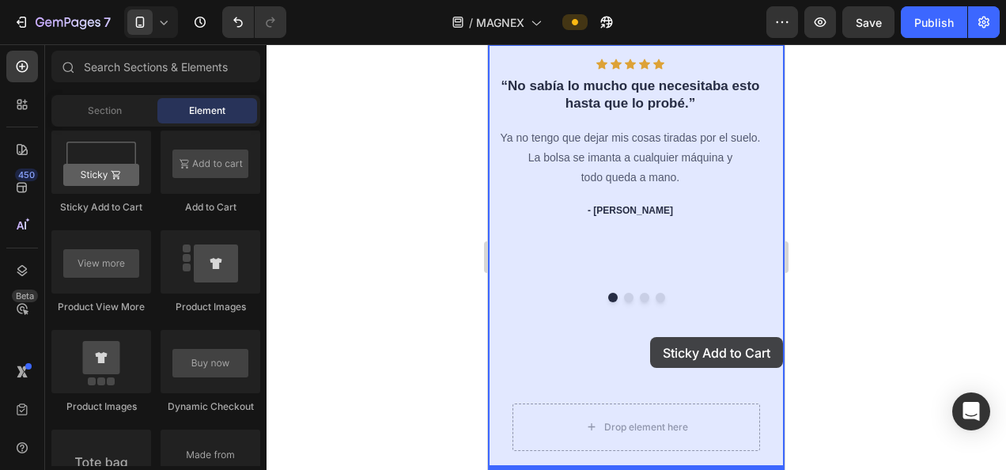
drag, startPoint x: 613, startPoint y: 209, endPoint x: 650, endPoint y: 337, distance: 132.6
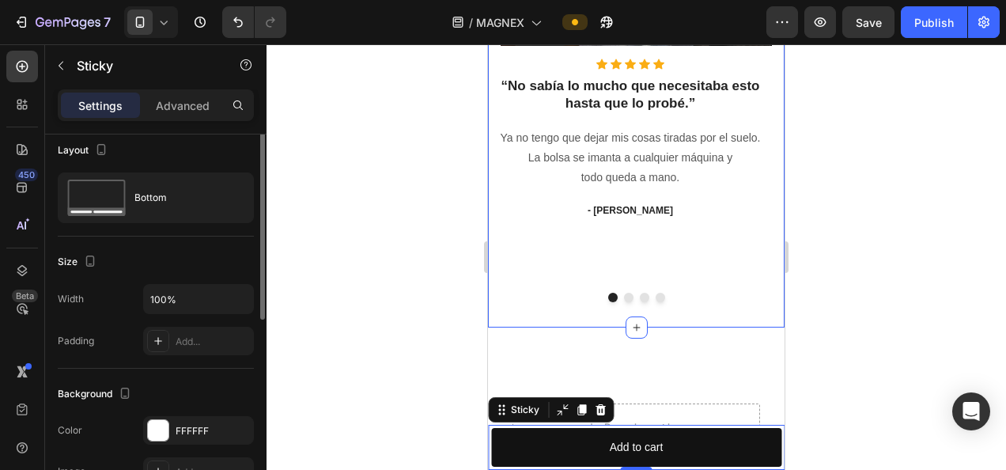
scroll to position [0, 0]
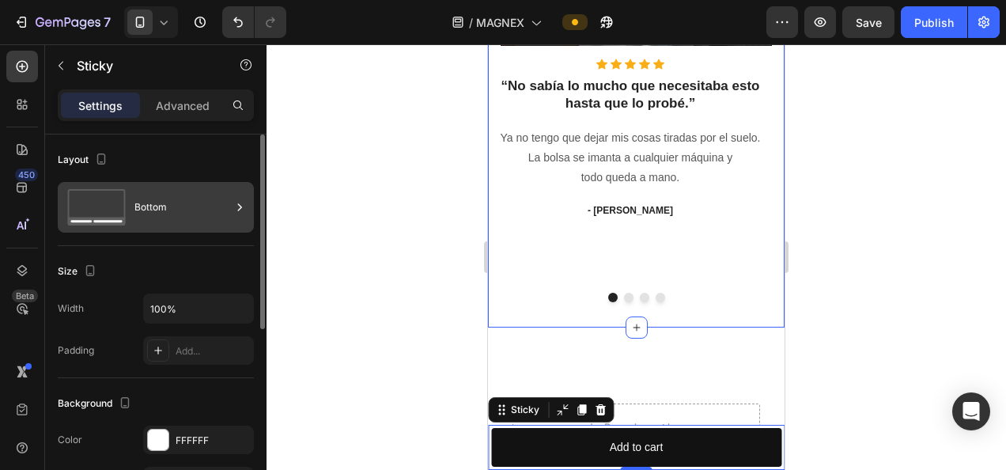
click at [180, 209] on div "Bottom" at bounding box center [182, 207] width 96 height 36
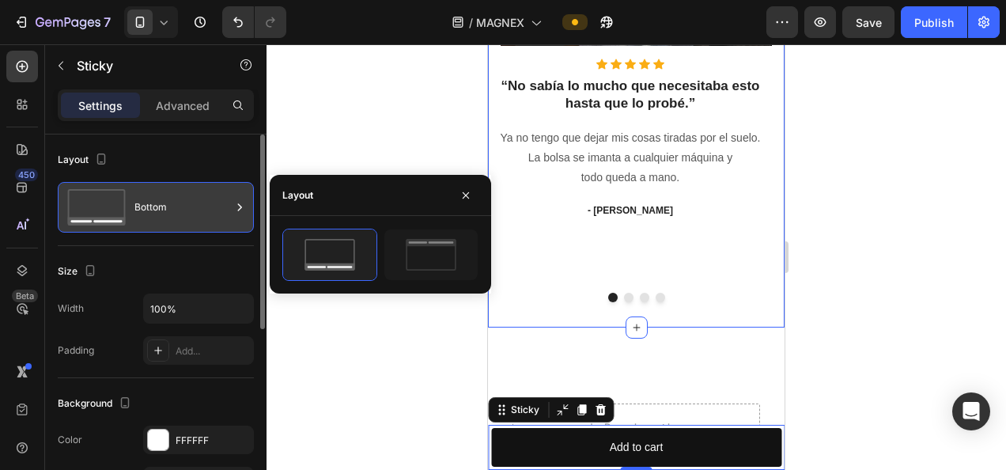
click at [180, 209] on div "Bottom" at bounding box center [182, 207] width 96 height 36
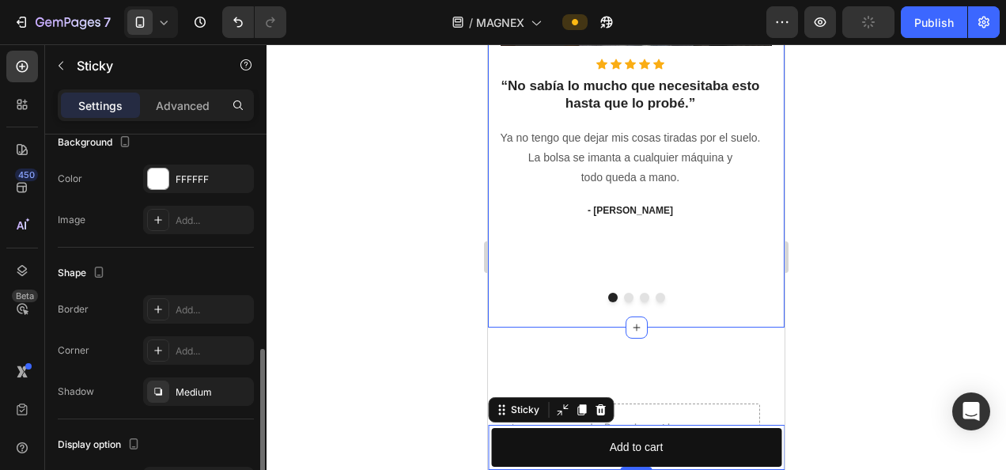
scroll to position [360, 0]
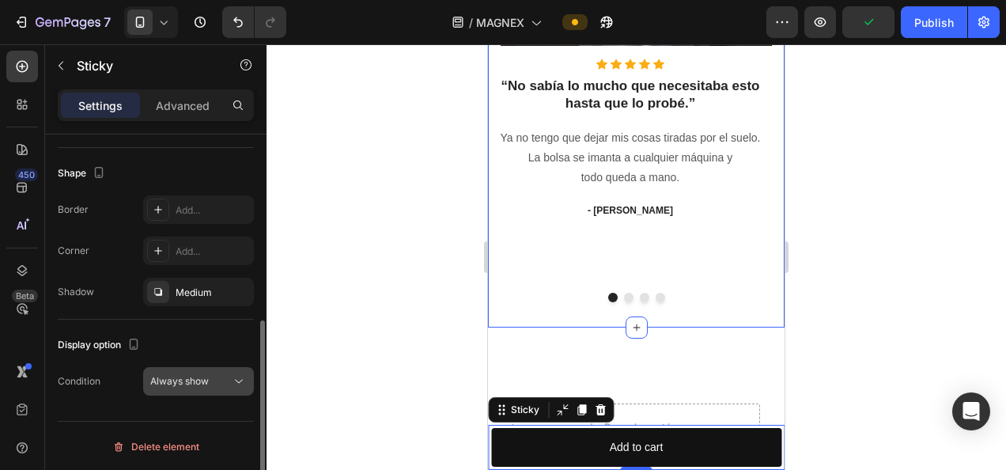
click at [231, 375] on icon at bounding box center [239, 381] width 16 height 16
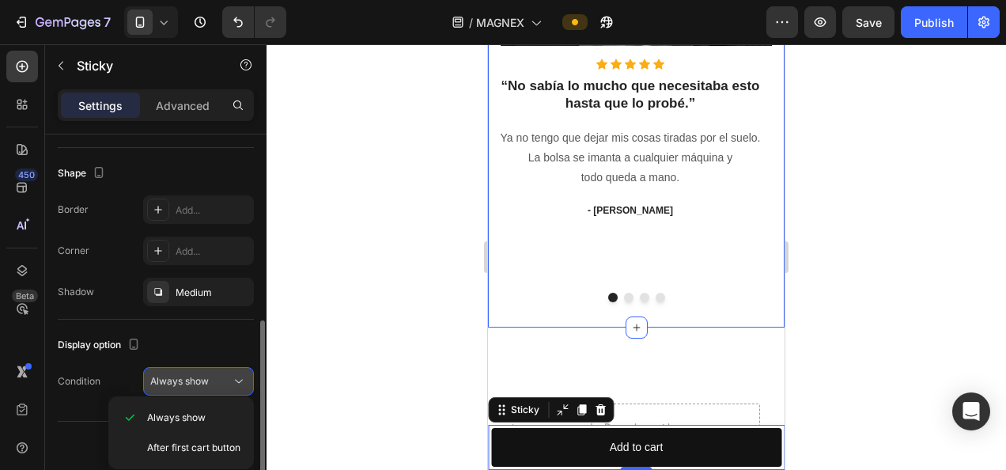
click at [231, 375] on icon at bounding box center [239, 381] width 16 height 16
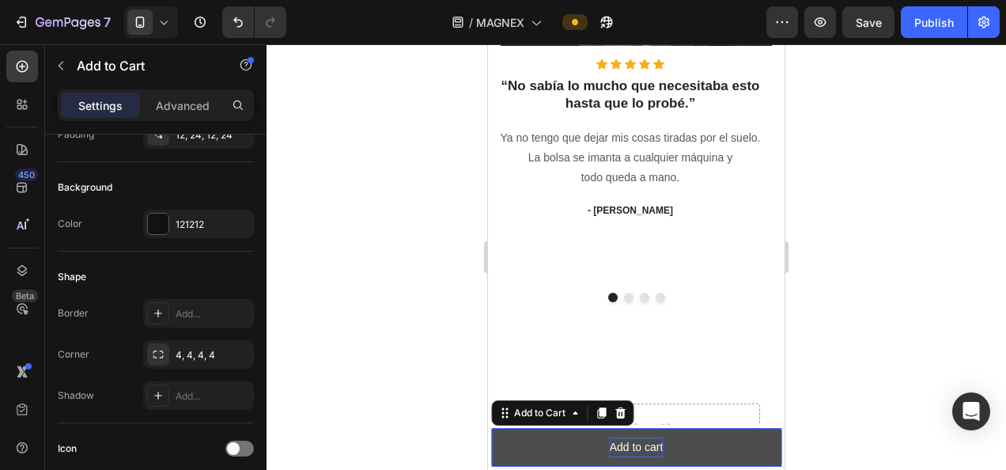
click at [650, 444] on div "Add to cart" at bounding box center [637, 447] width 54 height 20
click at [650, 444] on p "Add to cart" at bounding box center [637, 447] width 54 height 20
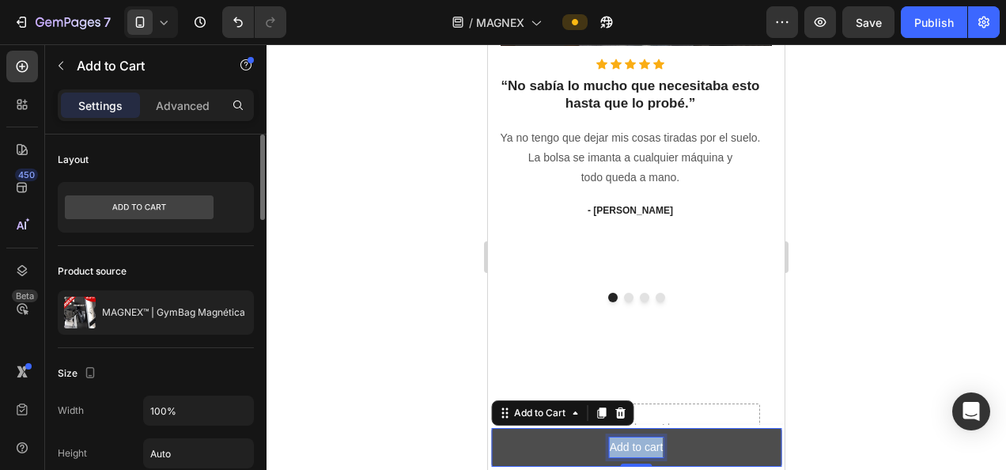
click at [650, 444] on p "Add to cart" at bounding box center [637, 447] width 54 height 20
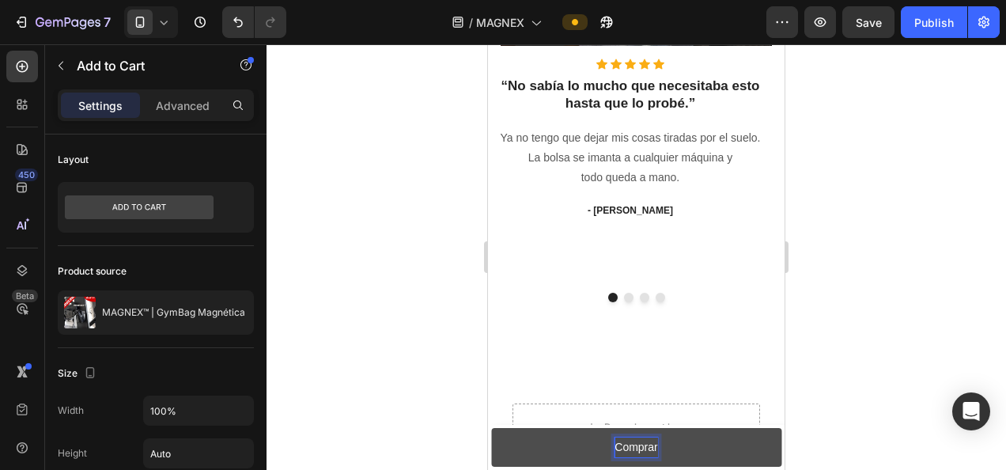
click at [491, 428] on button "Comprar" at bounding box center [636, 447] width 290 height 39
click at [491, 428] on button "Comprar Ahora" at bounding box center [636, 447] width 290 height 39
click at [491, 428] on button "Comprar Ahora (Envío" at bounding box center [636, 447] width 290 height 39
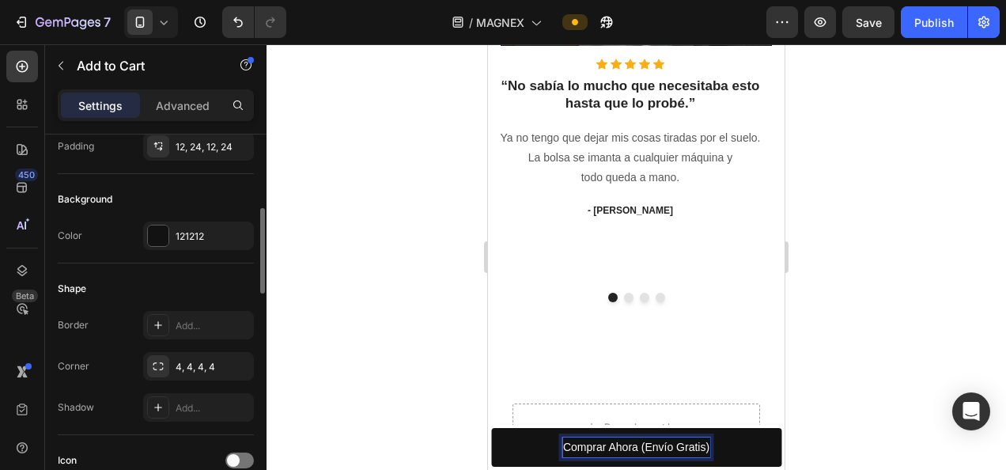
scroll to position [342, 0]
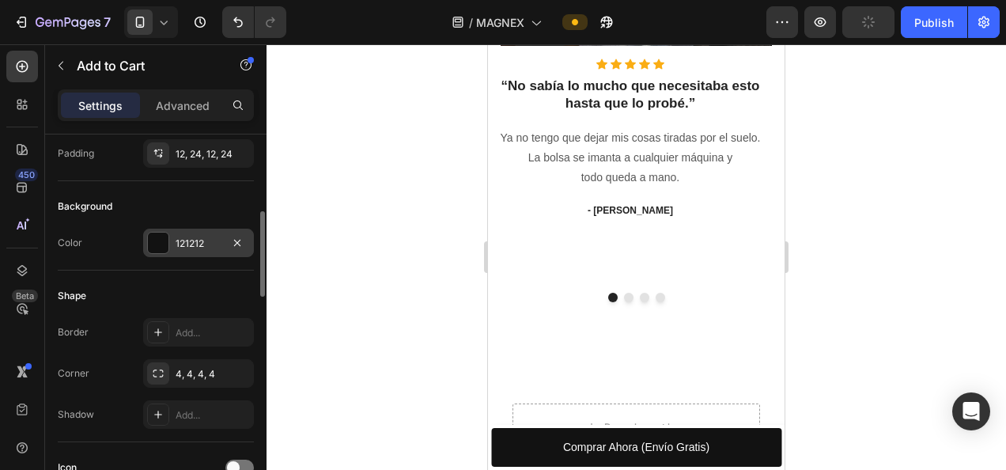
click at [211, 242] on div "121212" at bounding box center [199, 243] width 46 height 14
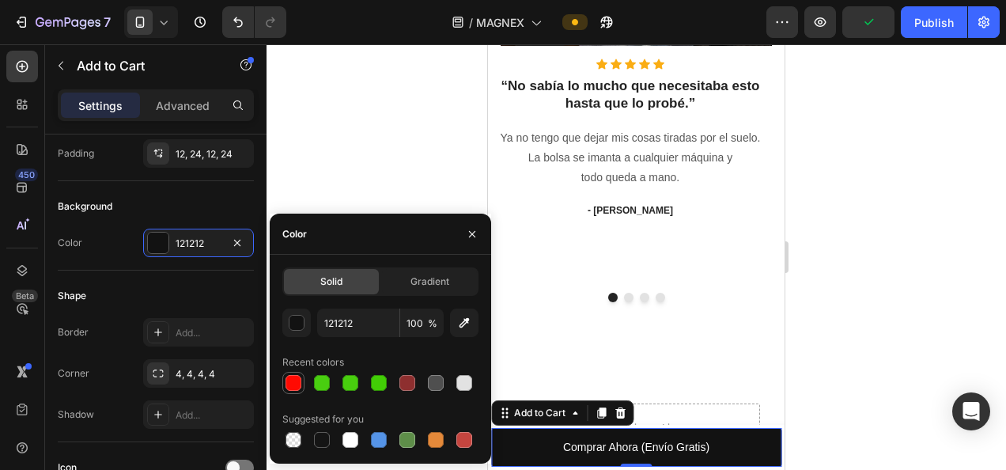
click at [297, 381] on div at bounding box center [293, 383] width 16 height 16
type input "FF0A02"
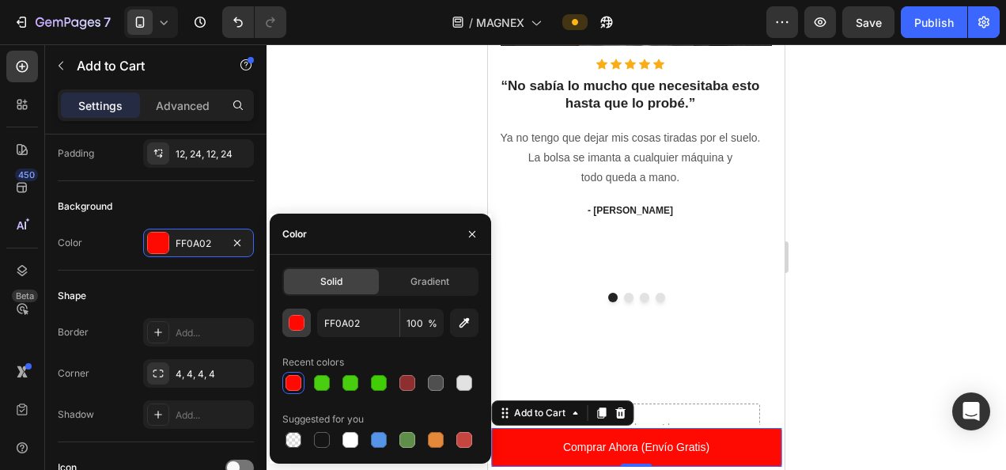
click at [303, 319] on div "button" at bounding box center [297, 323] width 16 height 16
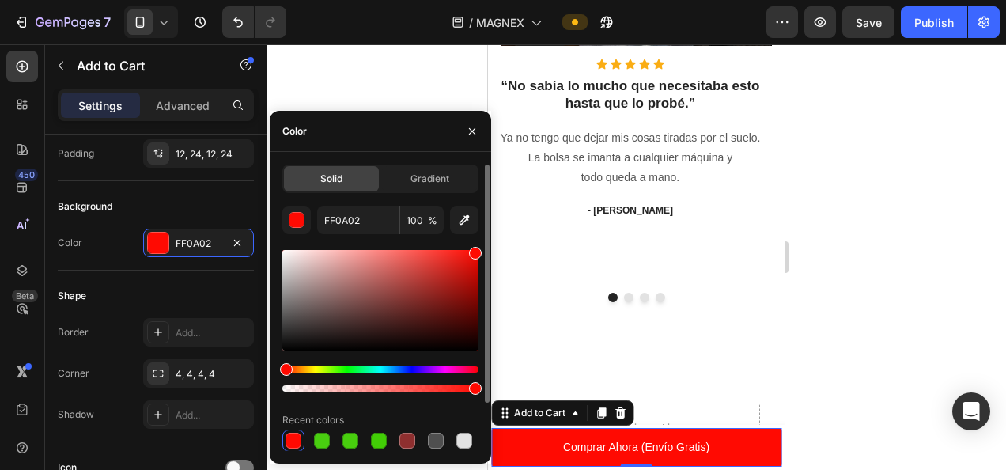
click at [359, 247] on div at bounding box center [380, 321] width 196 height 148
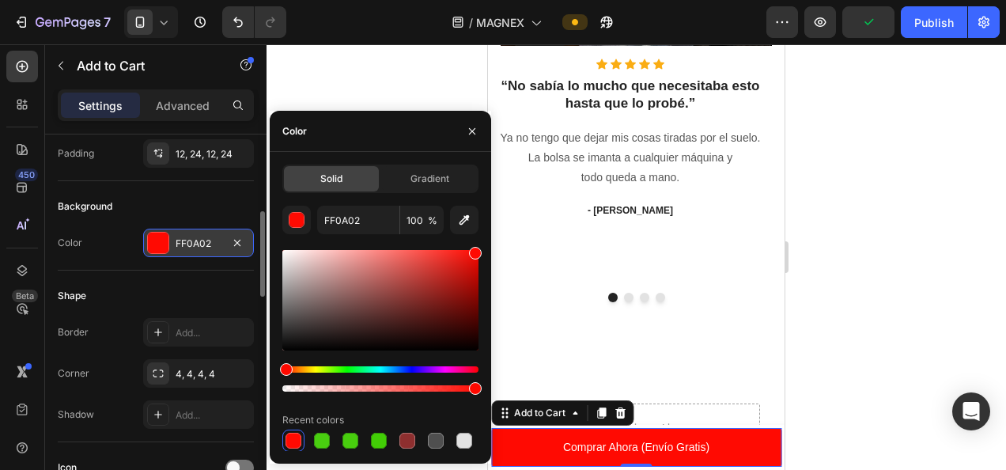
click at [204, 236] on div "FF0A02" at bounding box center [199, 243] width 46 height 14
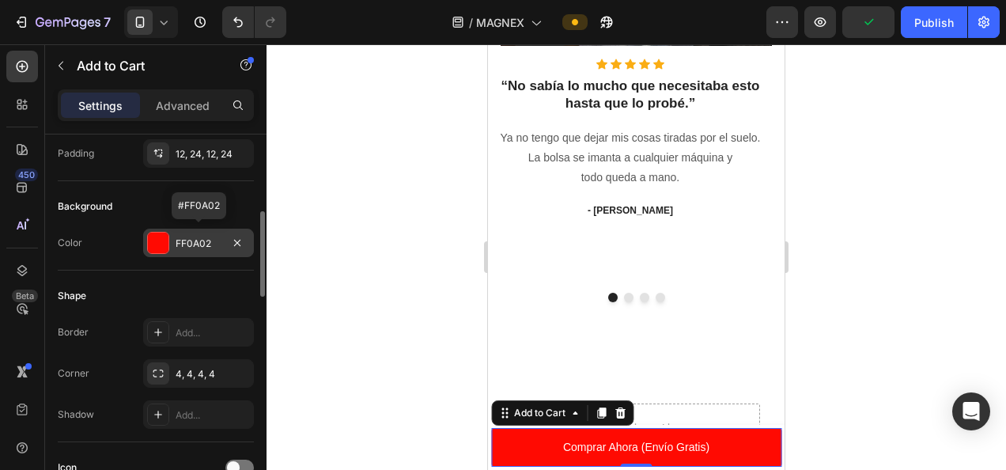
click at [204, 236] on div "FF0A02" at bounding box center [199, 243] width 46 height 14
click at [378, 99] on div at bounding box center [635, 256] width 739 height 425
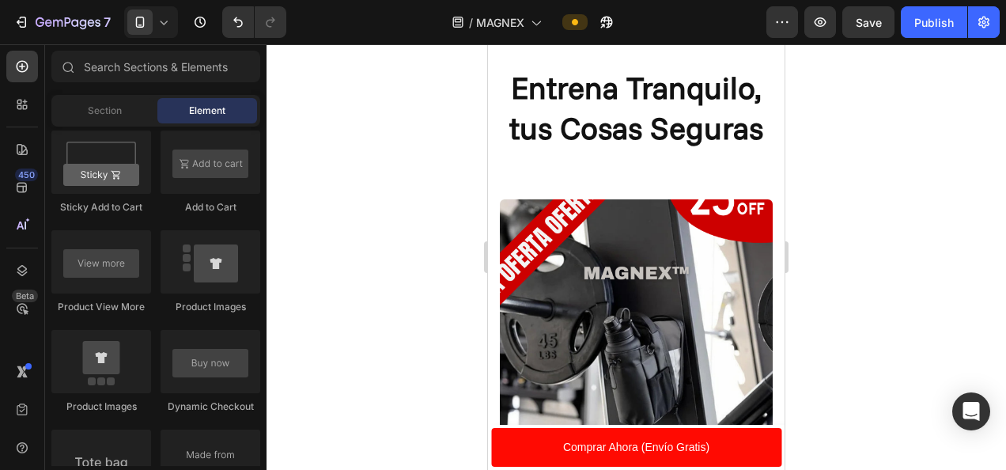
scroll to position [0, 0]
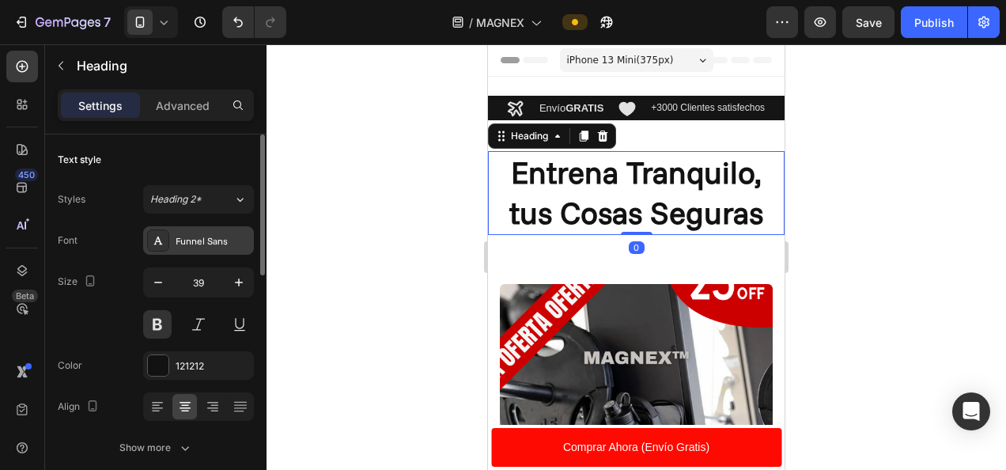
click at [204, 237] on div "Funnel Sans" at bounding box center [213, 241] width 74 height 14
click at [394, 59] on div at bounding box center [635, 256] width 739 height 425
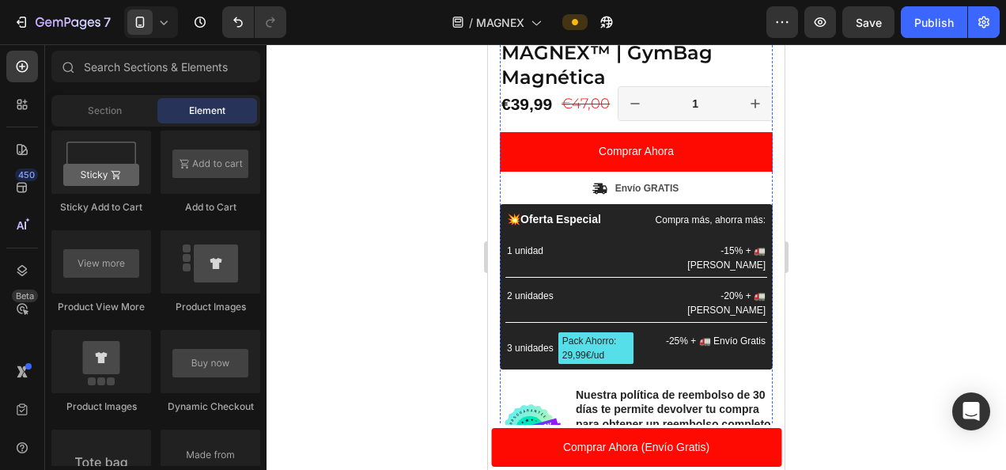
scroll to position [558, 0]
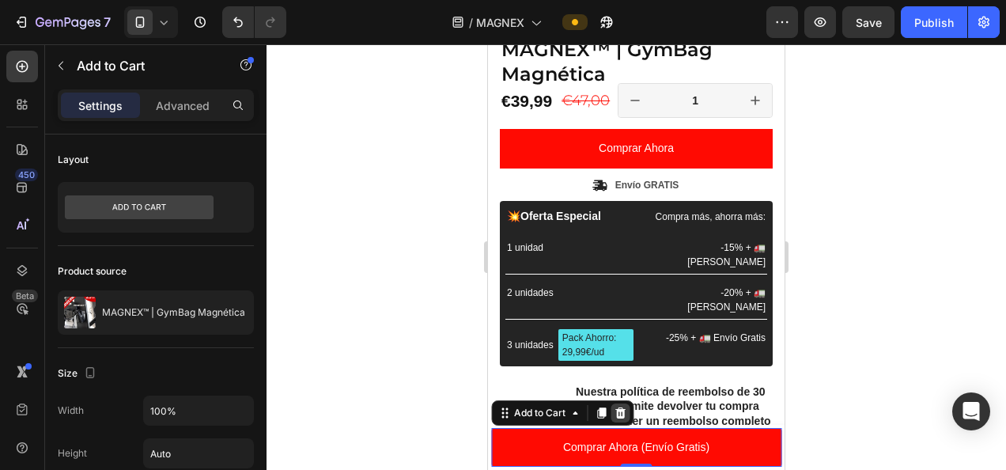
click at [619, 405] on div at bounding box center [619, 412] width 19 height 19
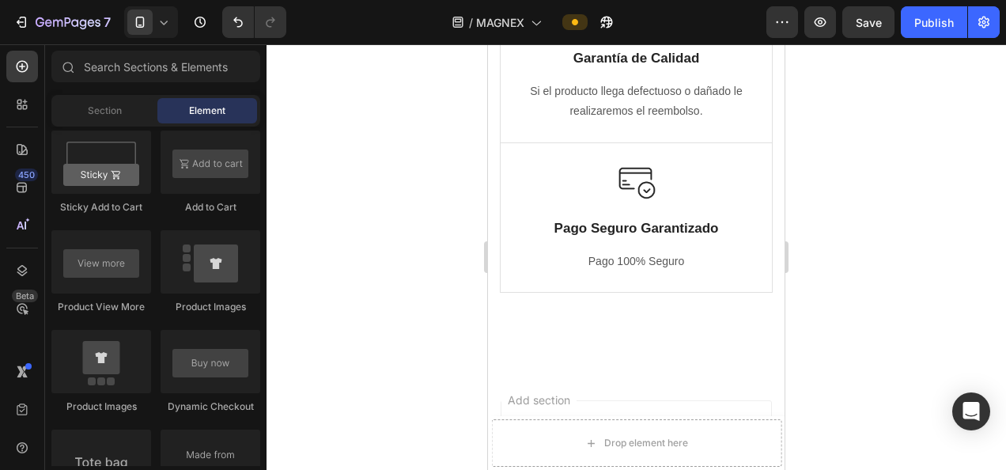
scroll to position [2938, 0]
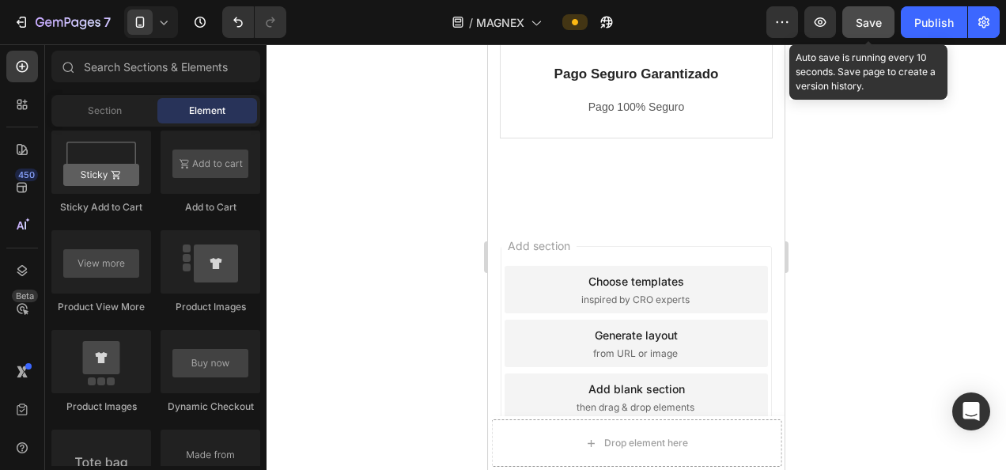
click at [874, 13] on button "Save" at bounding box center [868, 22] width 52 height 32
